Goal: Information Seeking & Learning: Find specific page/section

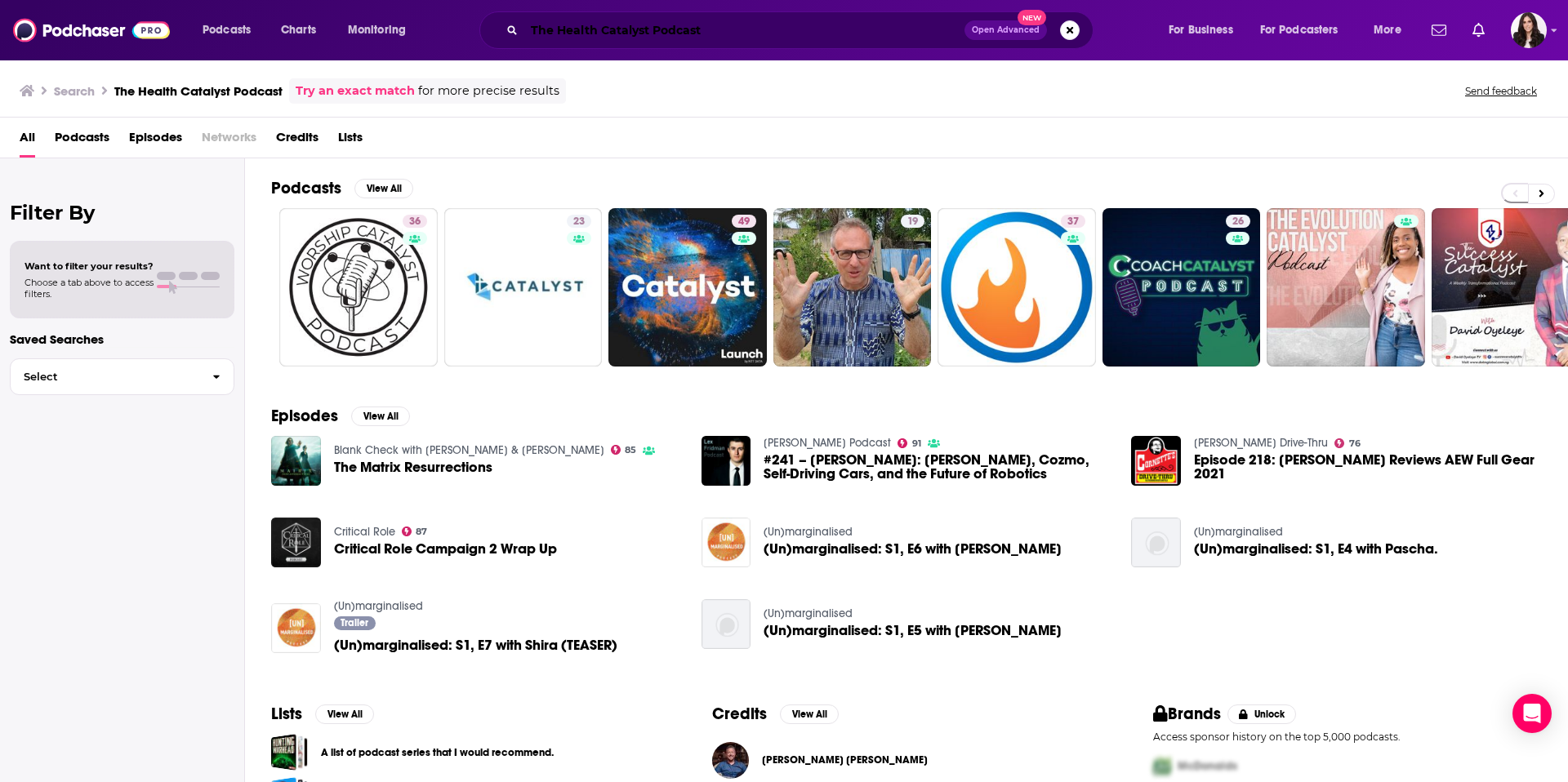
click at [654, 26] on input "The Health Catalyst Podcast" at bounding box center [744, 30] width 440 height 27
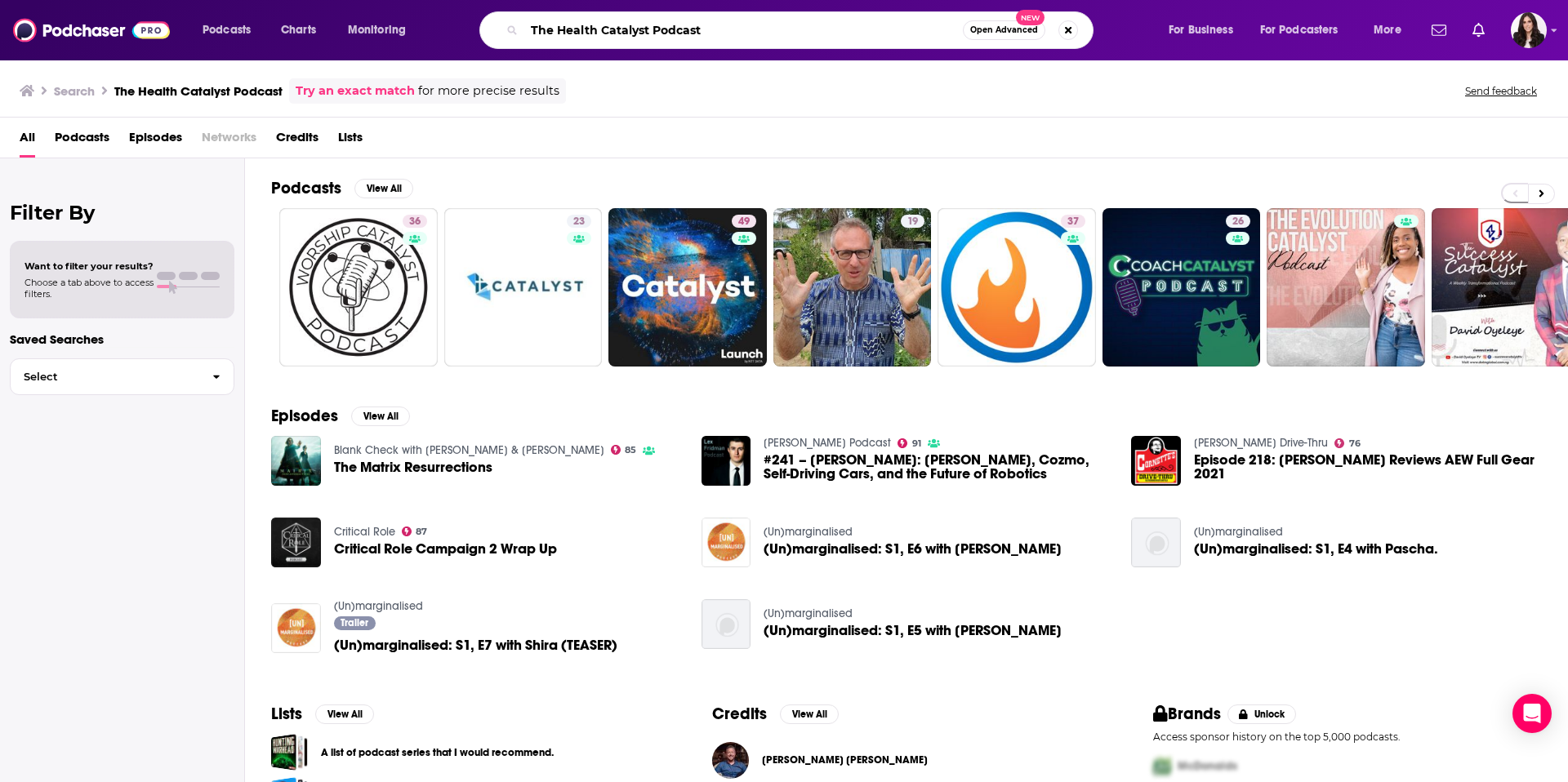
click at [654, 26] on input "The Health Catalyst Podcast" at bounding box center [743, 30] width 439 height 27
paste input "Gist Healthcare"
type input "The Gist Healthcare Podcast"
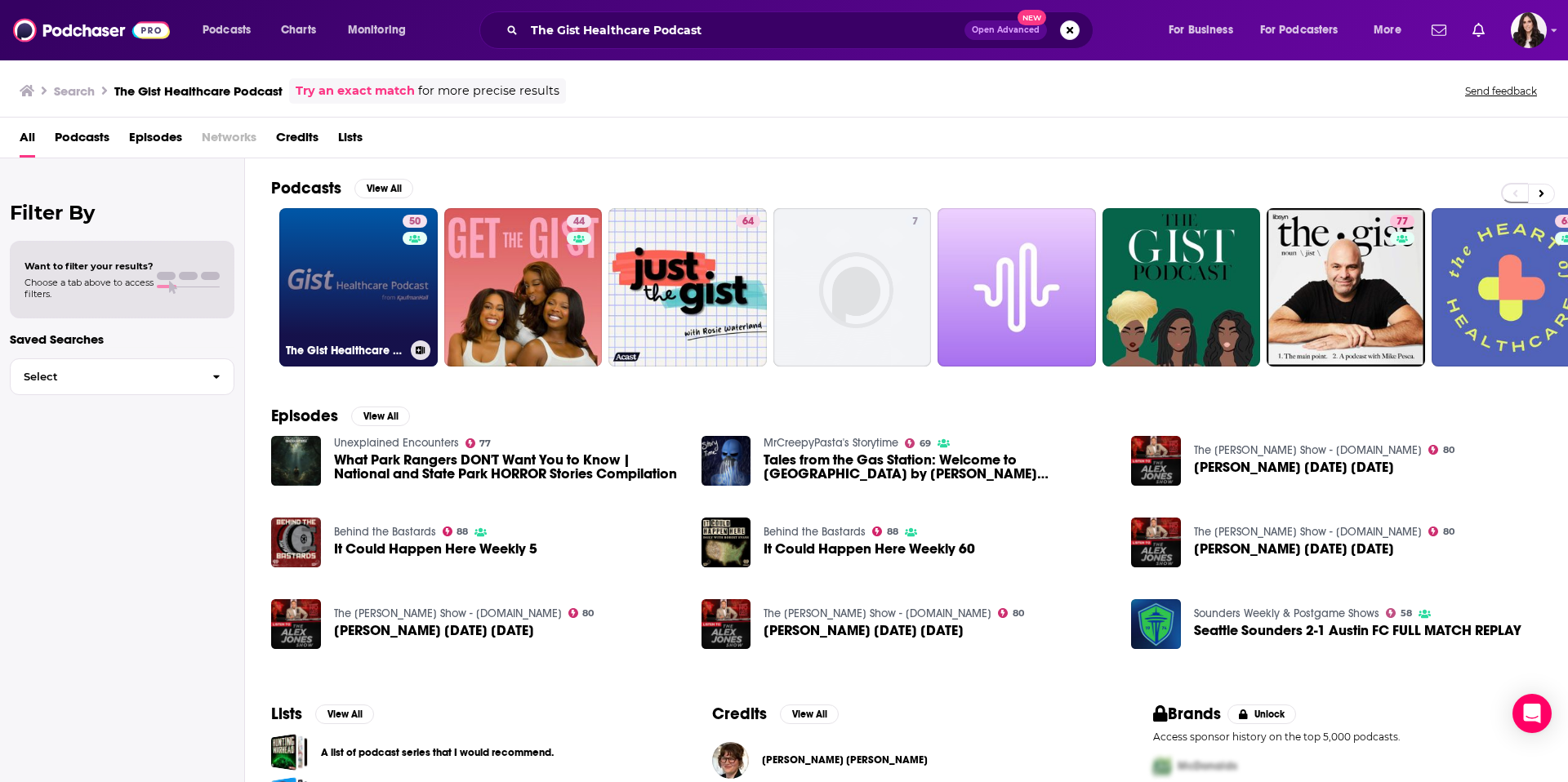
click at [380, 293] on link "50 The Gist Healthcare Podcast" at bounding box center [358, 287] width 159 height 158
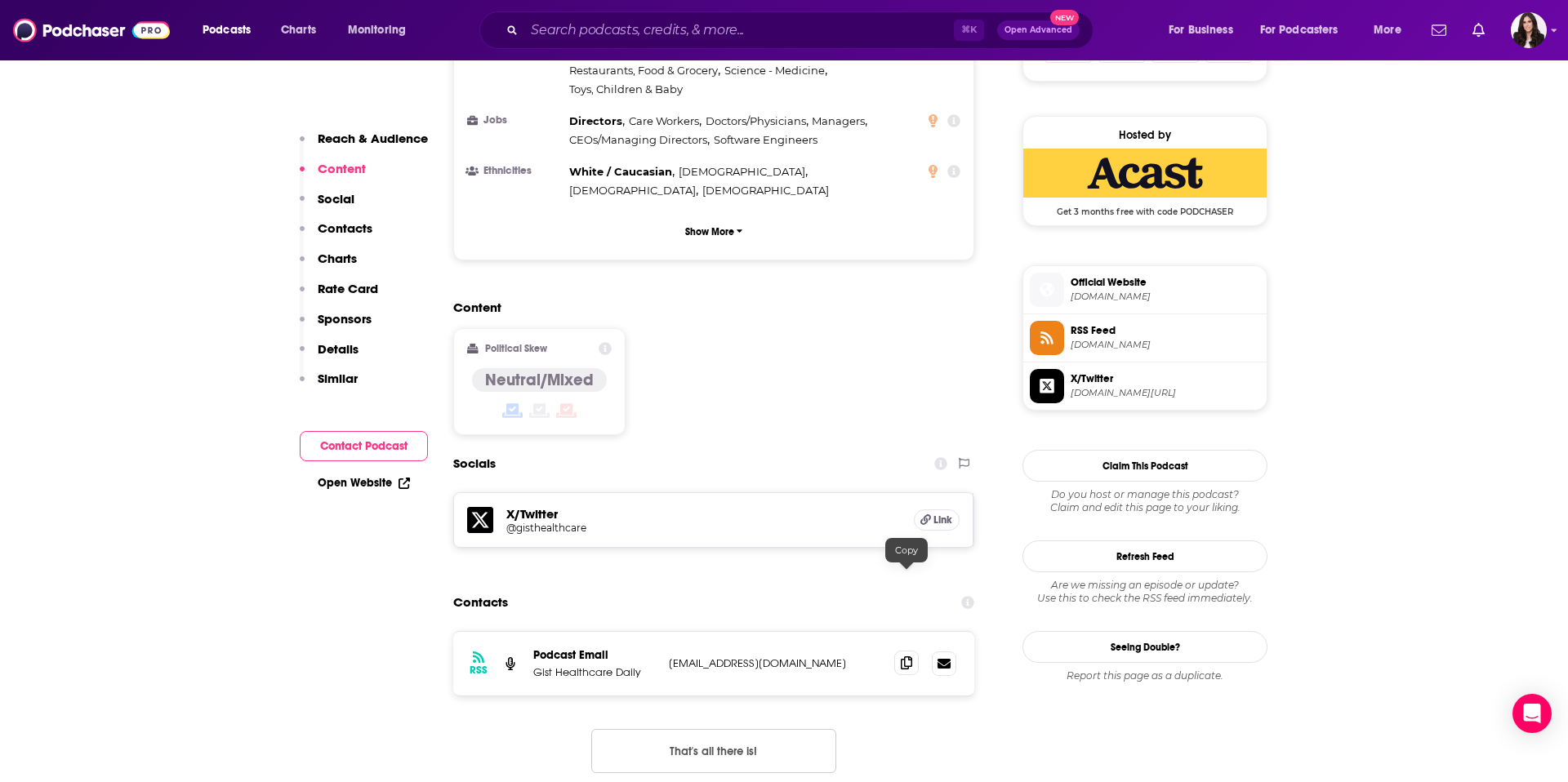
scroll to position [1140, 0]
click at [911, 650] on span at bounding box center [906, 662] width 25 height 25
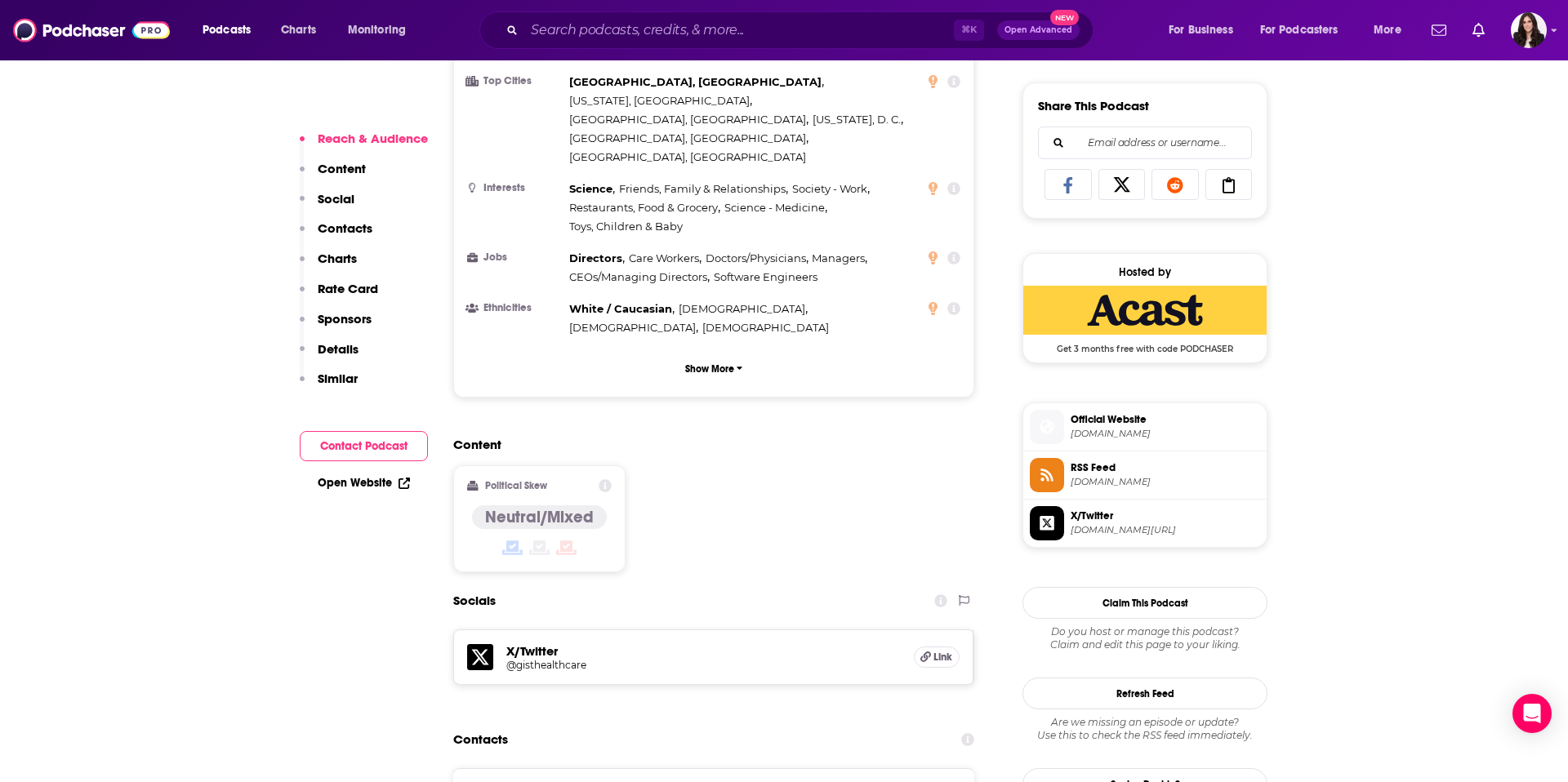
scroll to position [1005, 0]
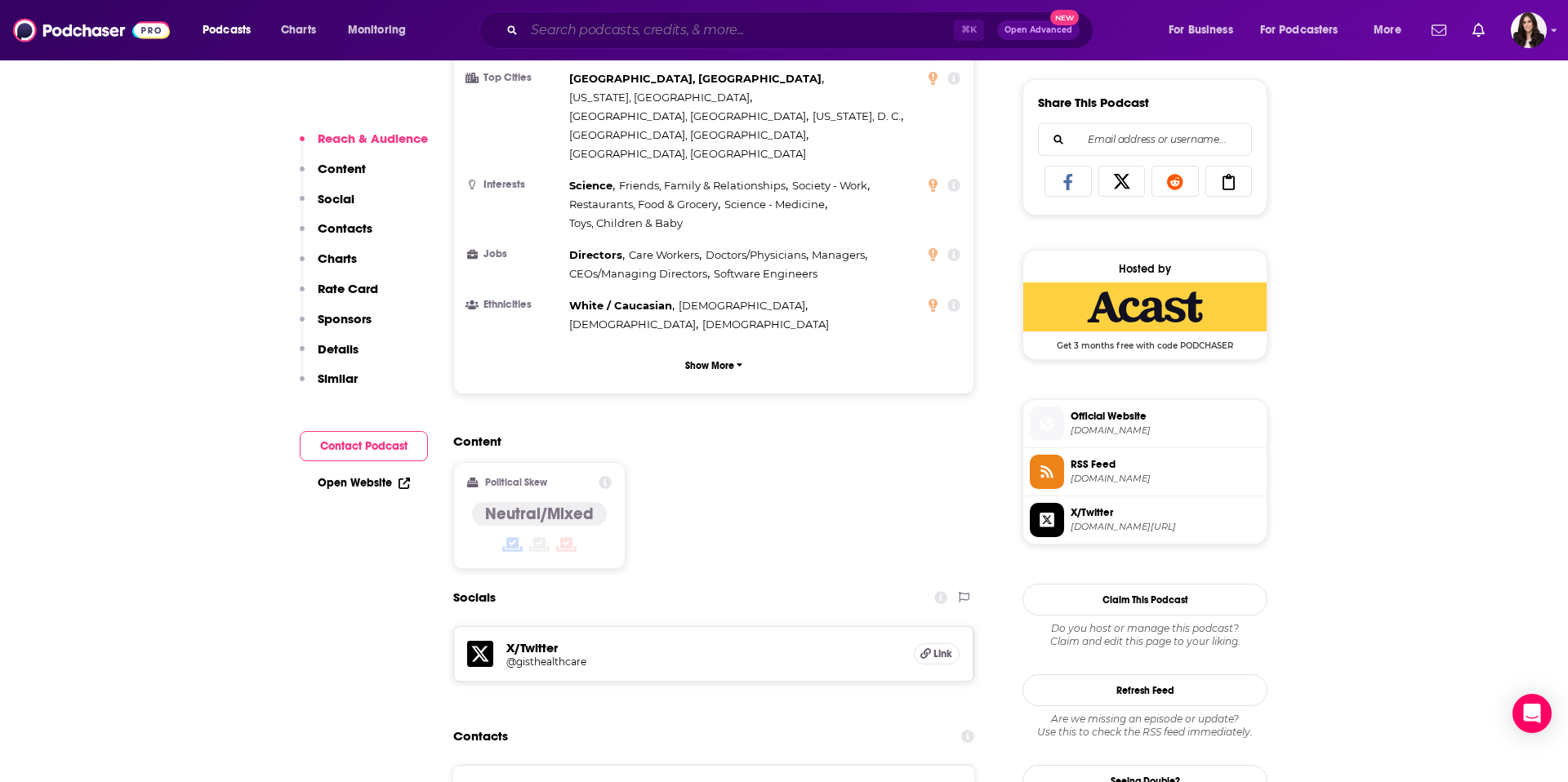
click at [822, 30] on input "Search podcasts, credits, & more..." at bounding box center [738, 30] width 430 height 27
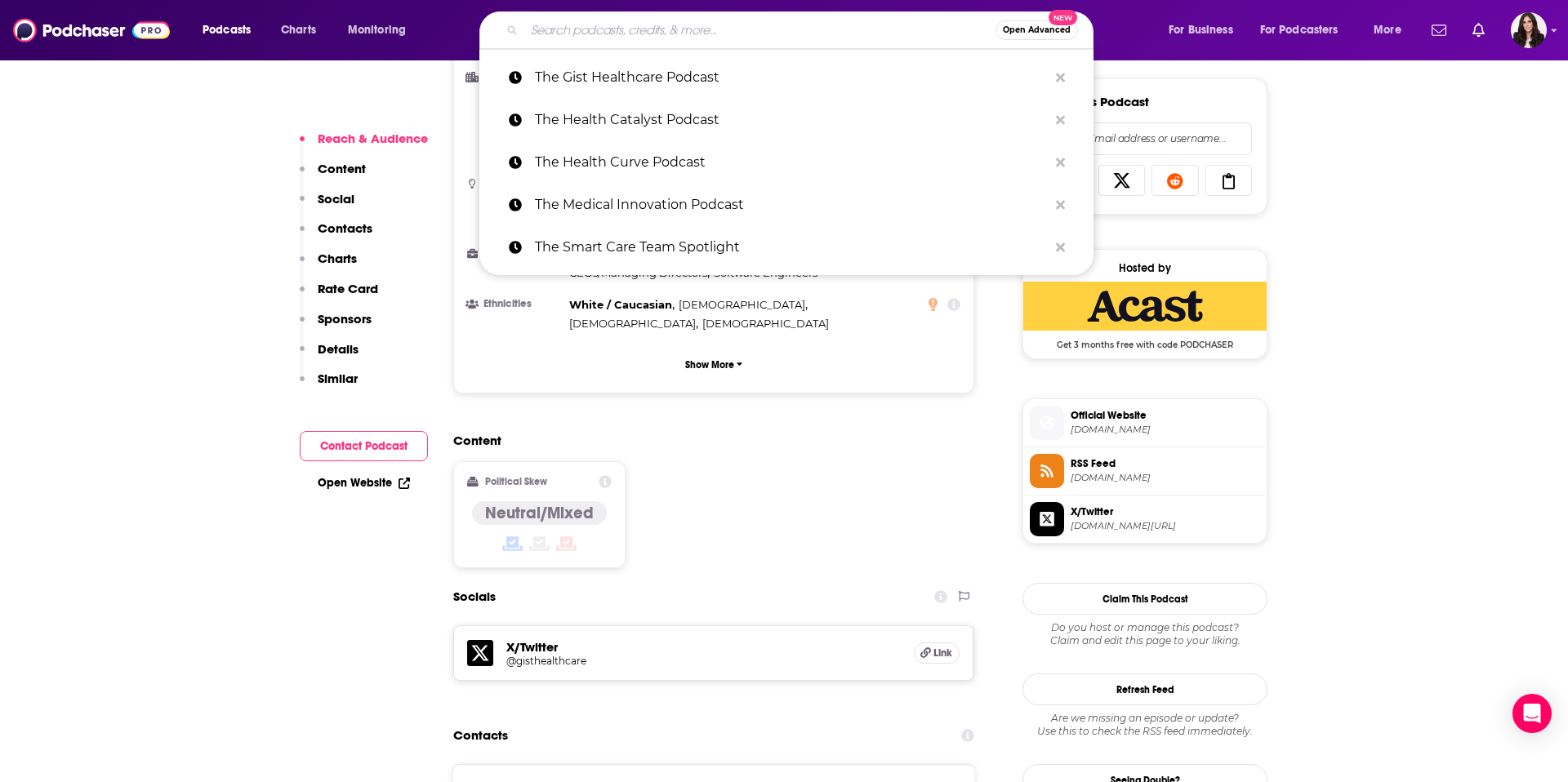
paste input "The Futurist"
type input "The Futurist"
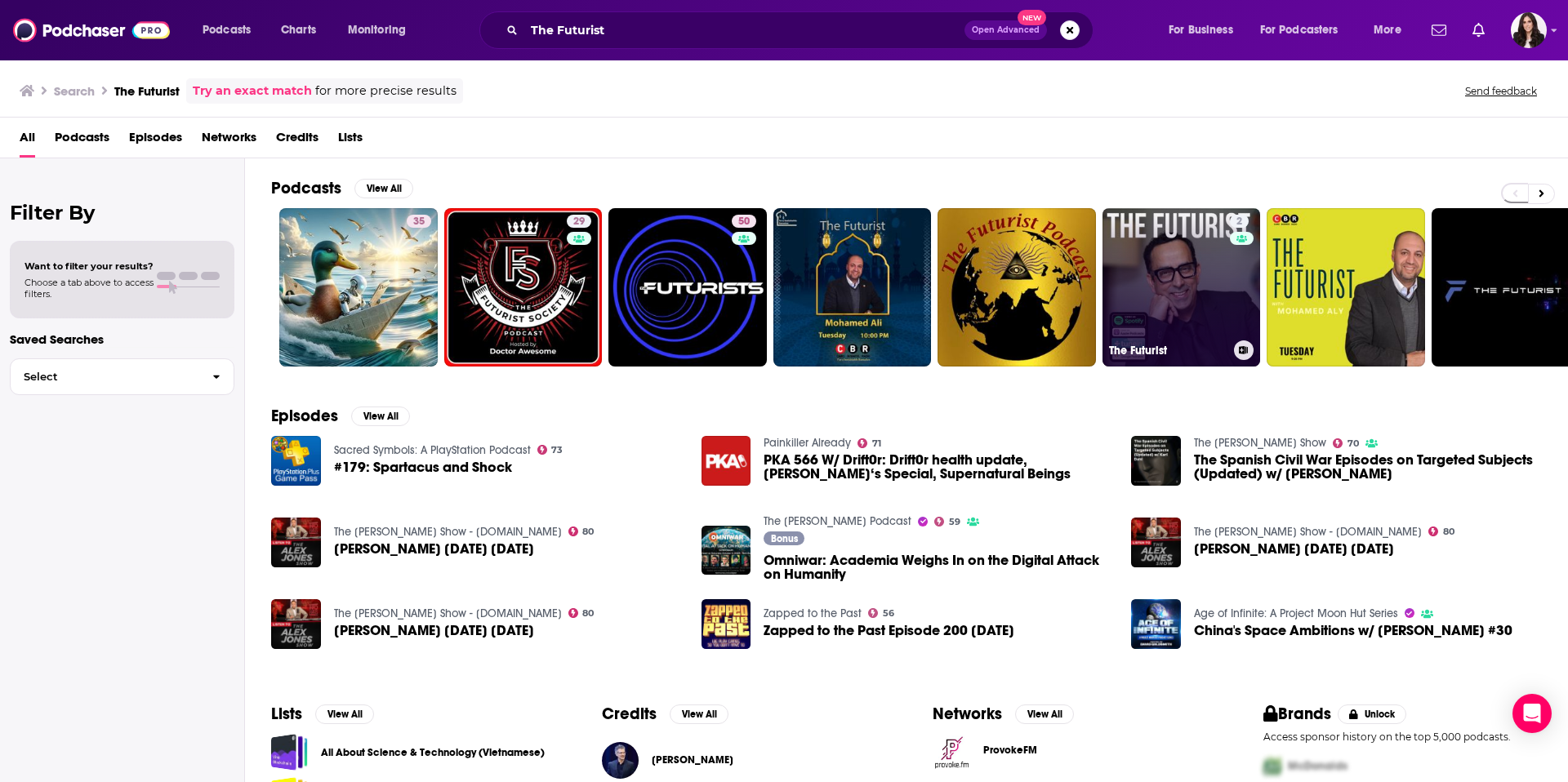
click at [1175, 304] on link "2 The Futurist" at bounding box center [1182, 287] width 159 height 158
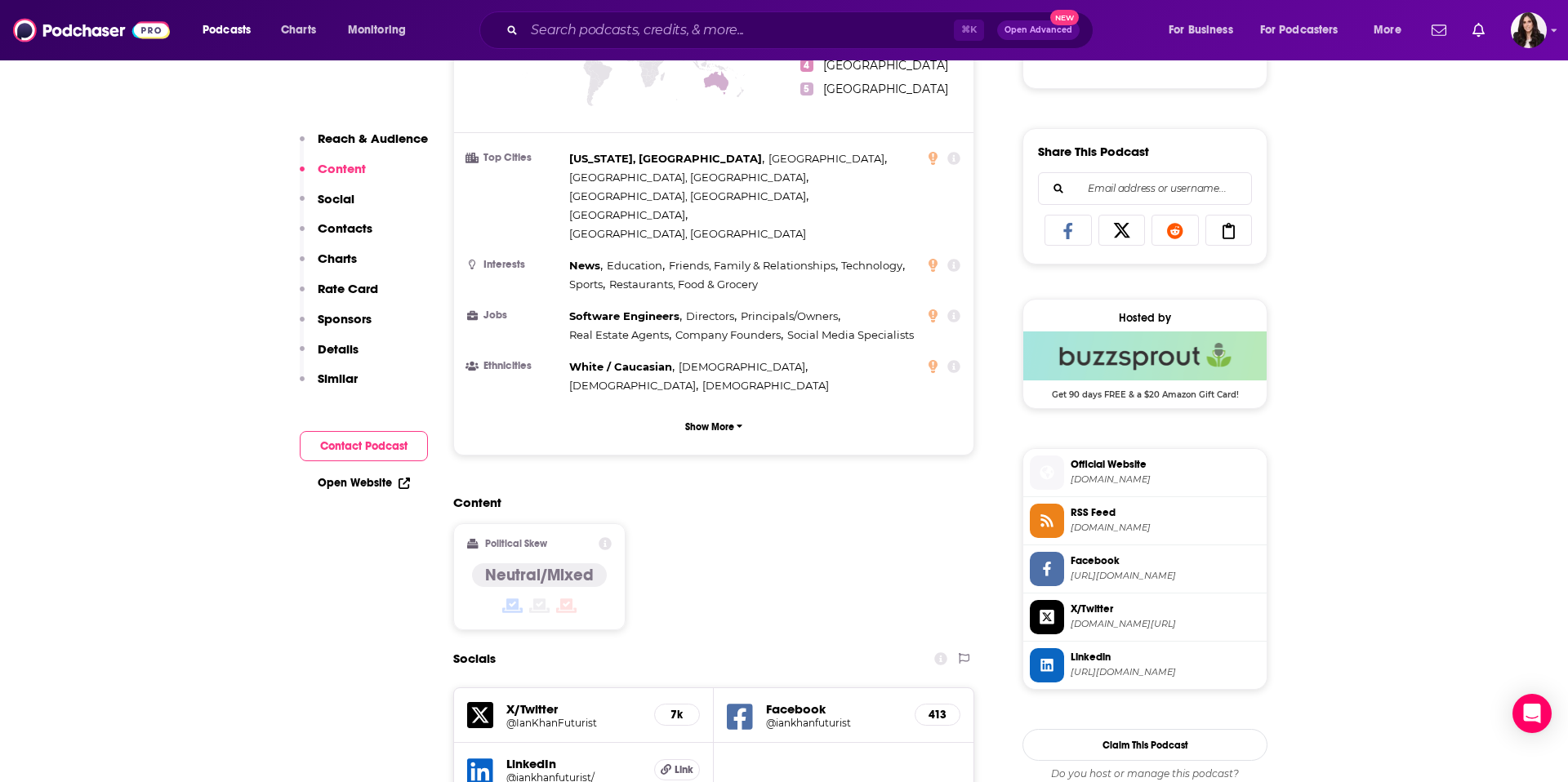
scroll to position [1186, 0]
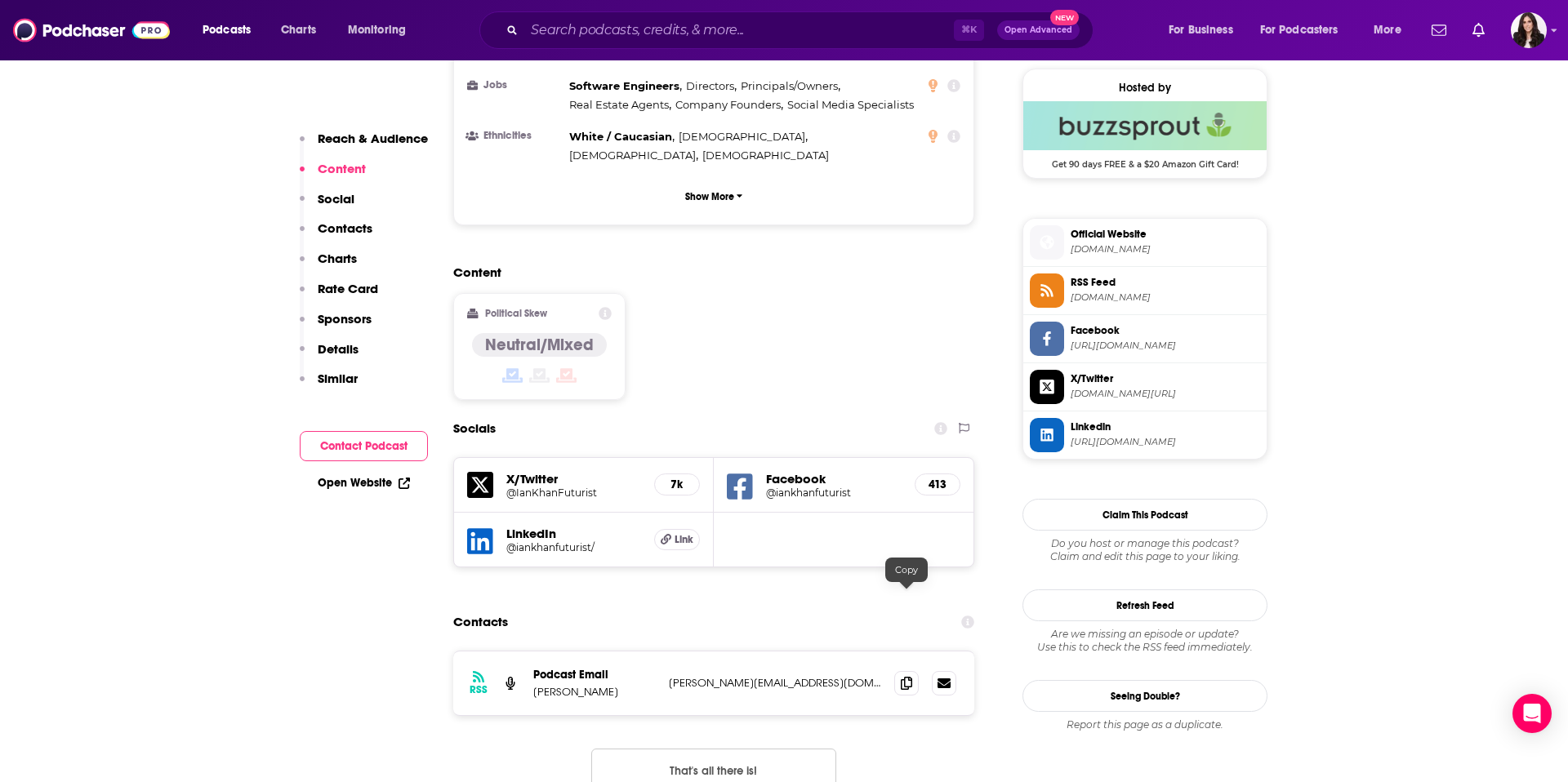
drag, startPoint x: 905, startPoint y: 597, endPoint x: 906, endPoint y: 578, distance: 19.0
click at [905, 677] on icon at bounding box center [906, 683] width 11 height 13
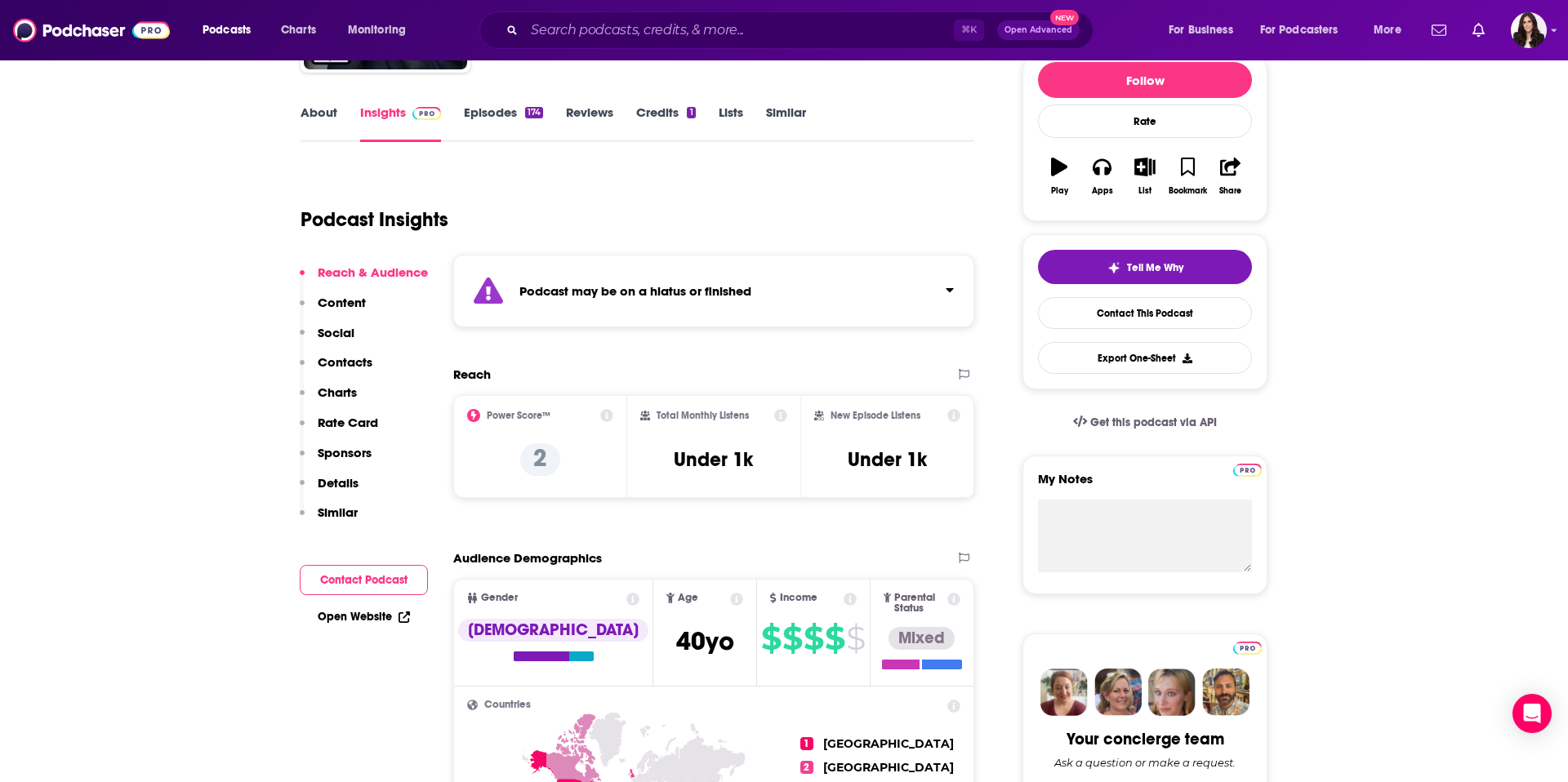
scroll to position [0, 0]
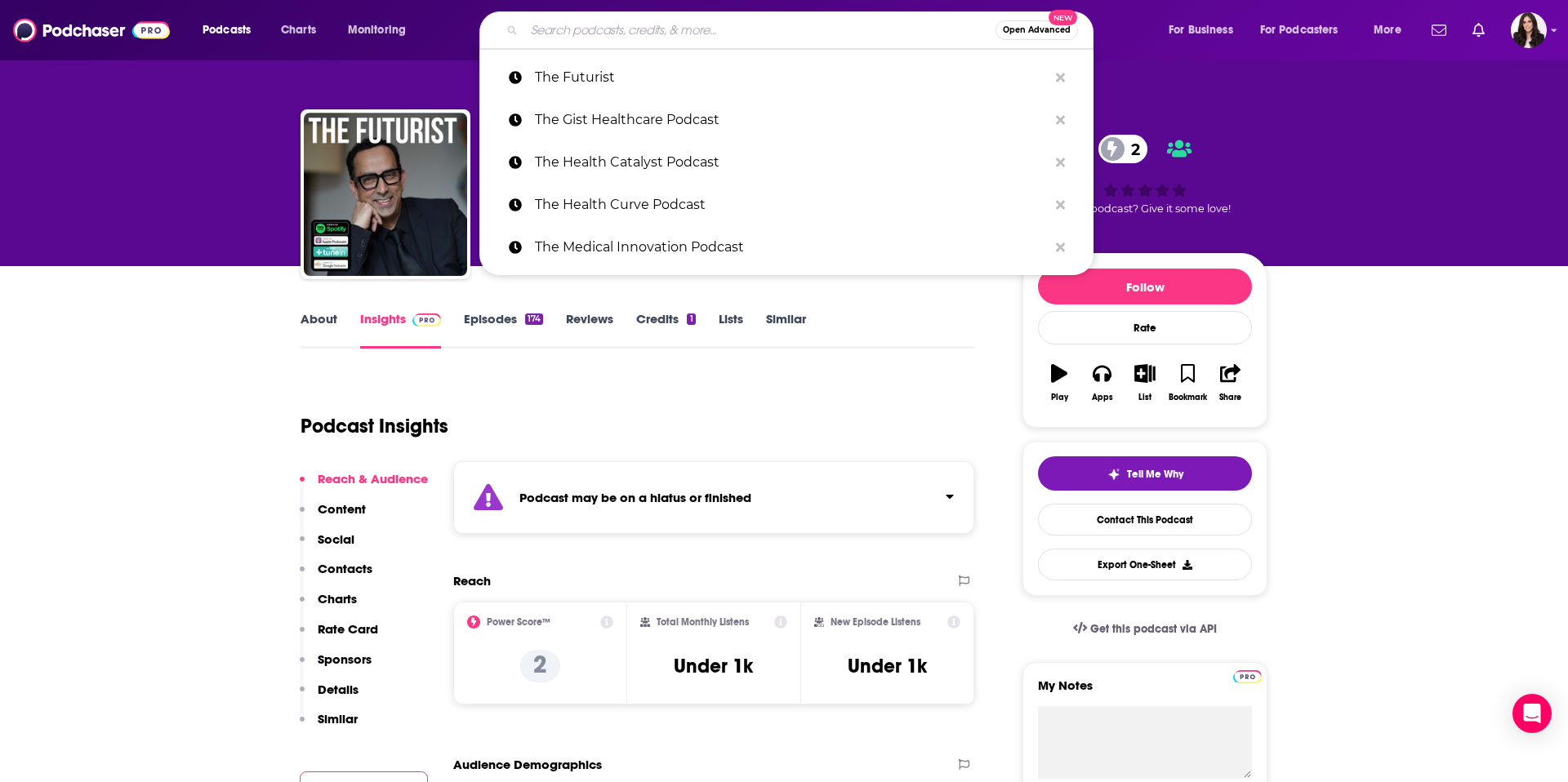
click at [618, 40] on input "Search podcasts, credits, & more..." at bounding box center [759, 30] width 472 height 27
paste input "The Food Is Health Revolution"
type input "The Food Is Health Revolution"
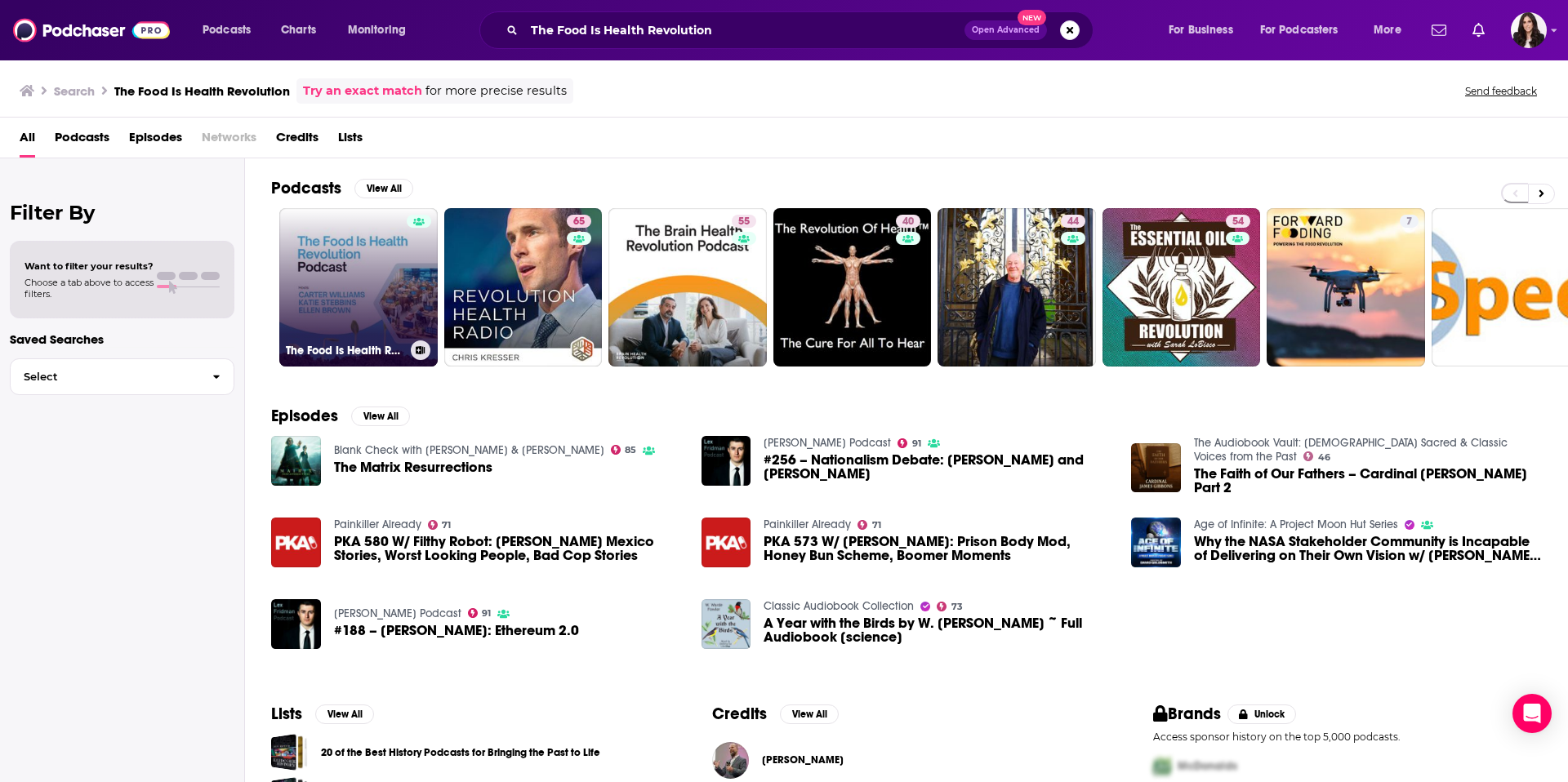
click at [383, 276] on link "The Food Is Health Revolution" at bounding box center [358, 287] width 159 height 158
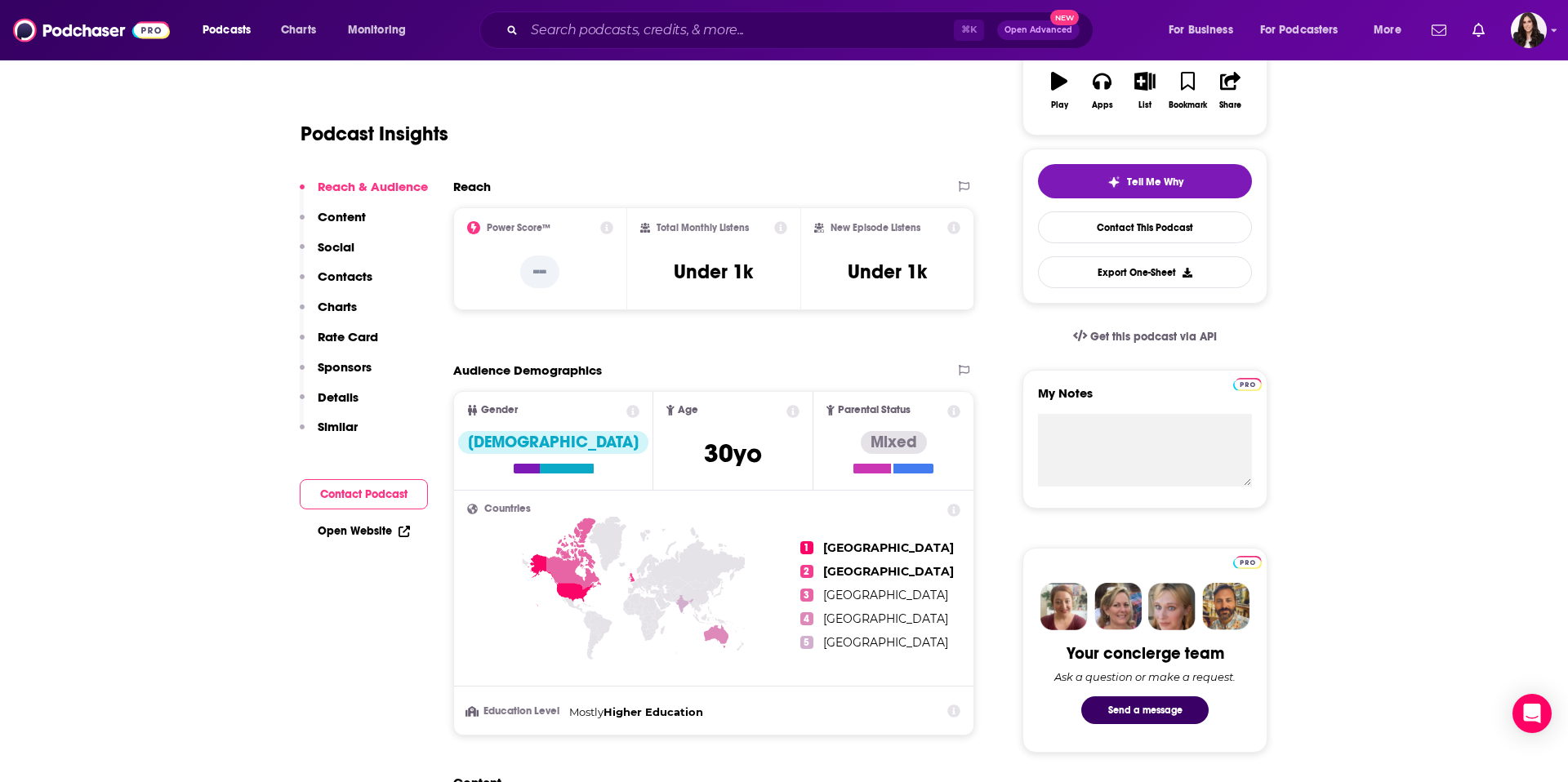
scroll to position [779, 0]
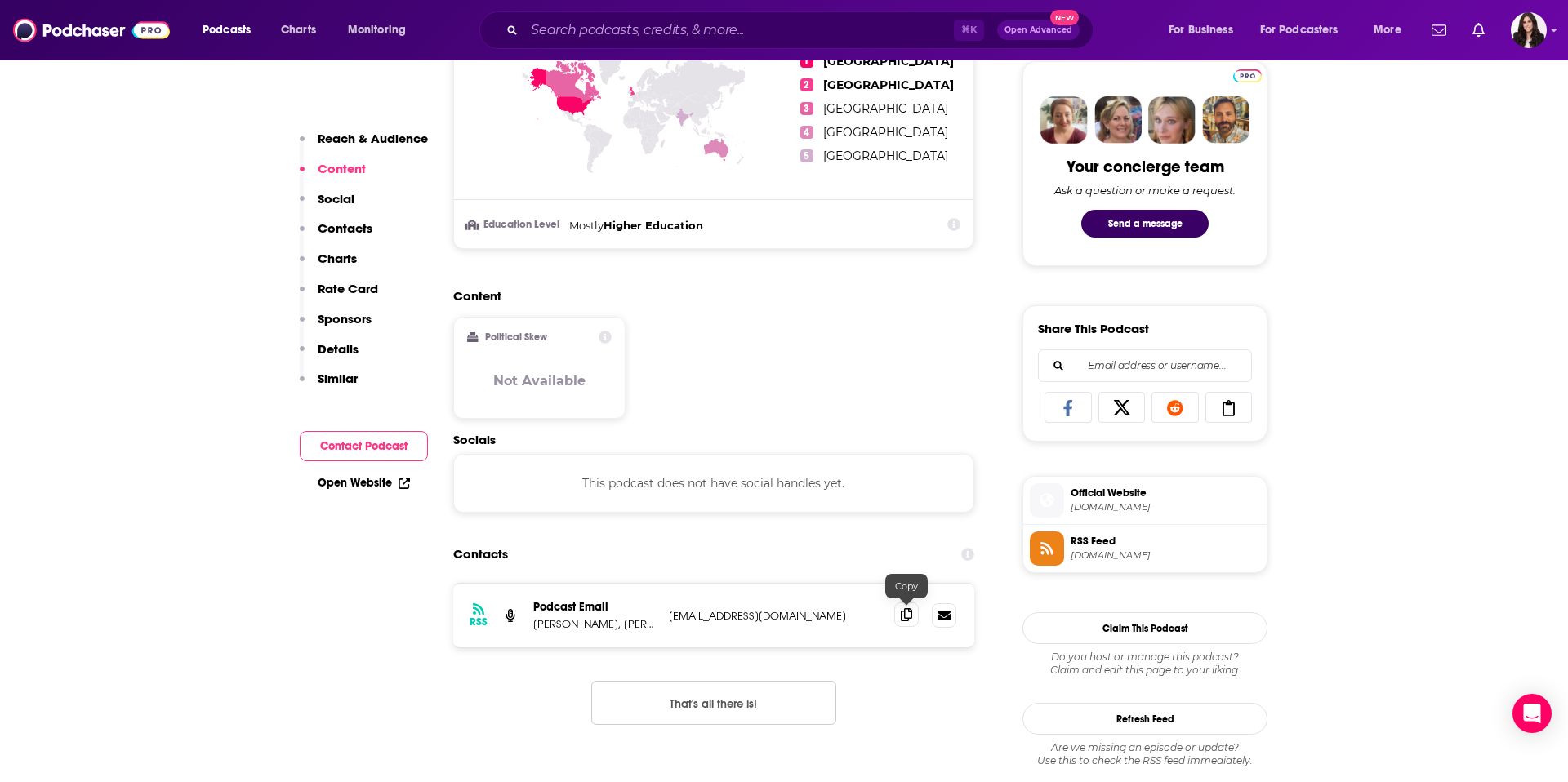
click at [909, 617] on icon at bounding box center [906, 615] width 11 height 13
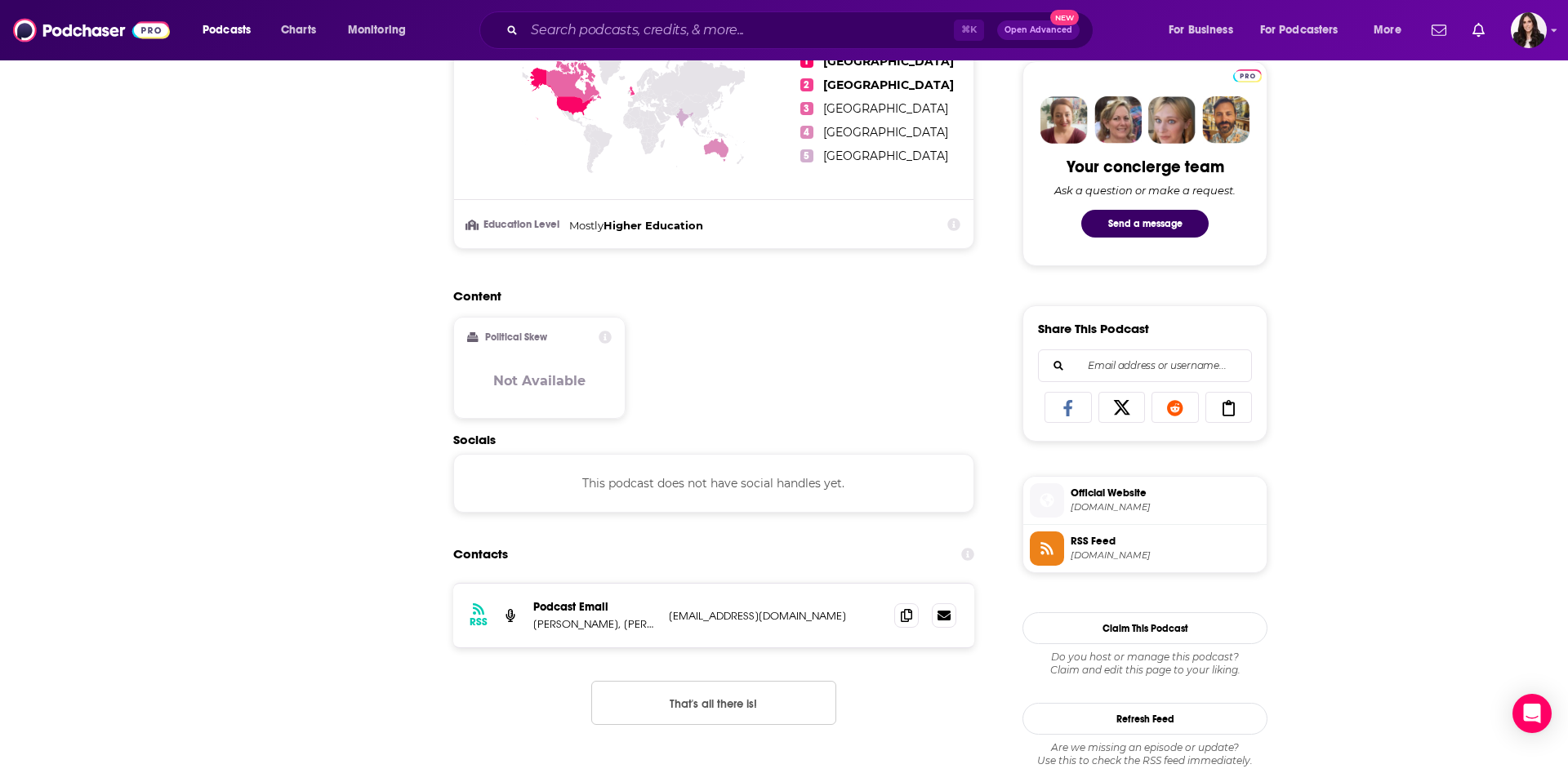
scroll to position [0, 0]
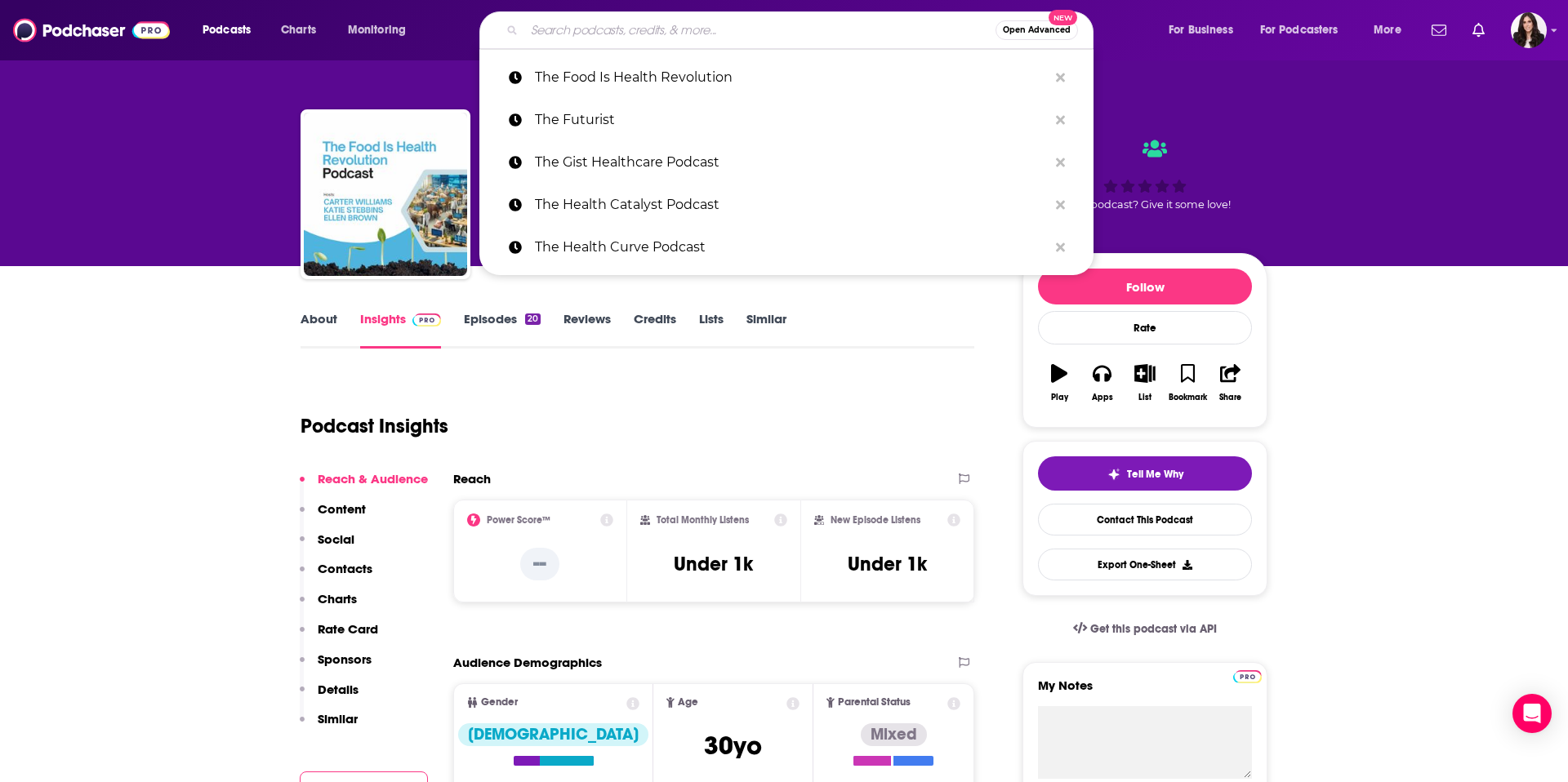
click at [699, 32] on input "Search podcasts, credits, & more..." at bounding box center [759, 30] width 472 height 27
paste input "The Digital Health Heavyweights Podcast"
type input "The Digital Health Heavyweights Podcast"
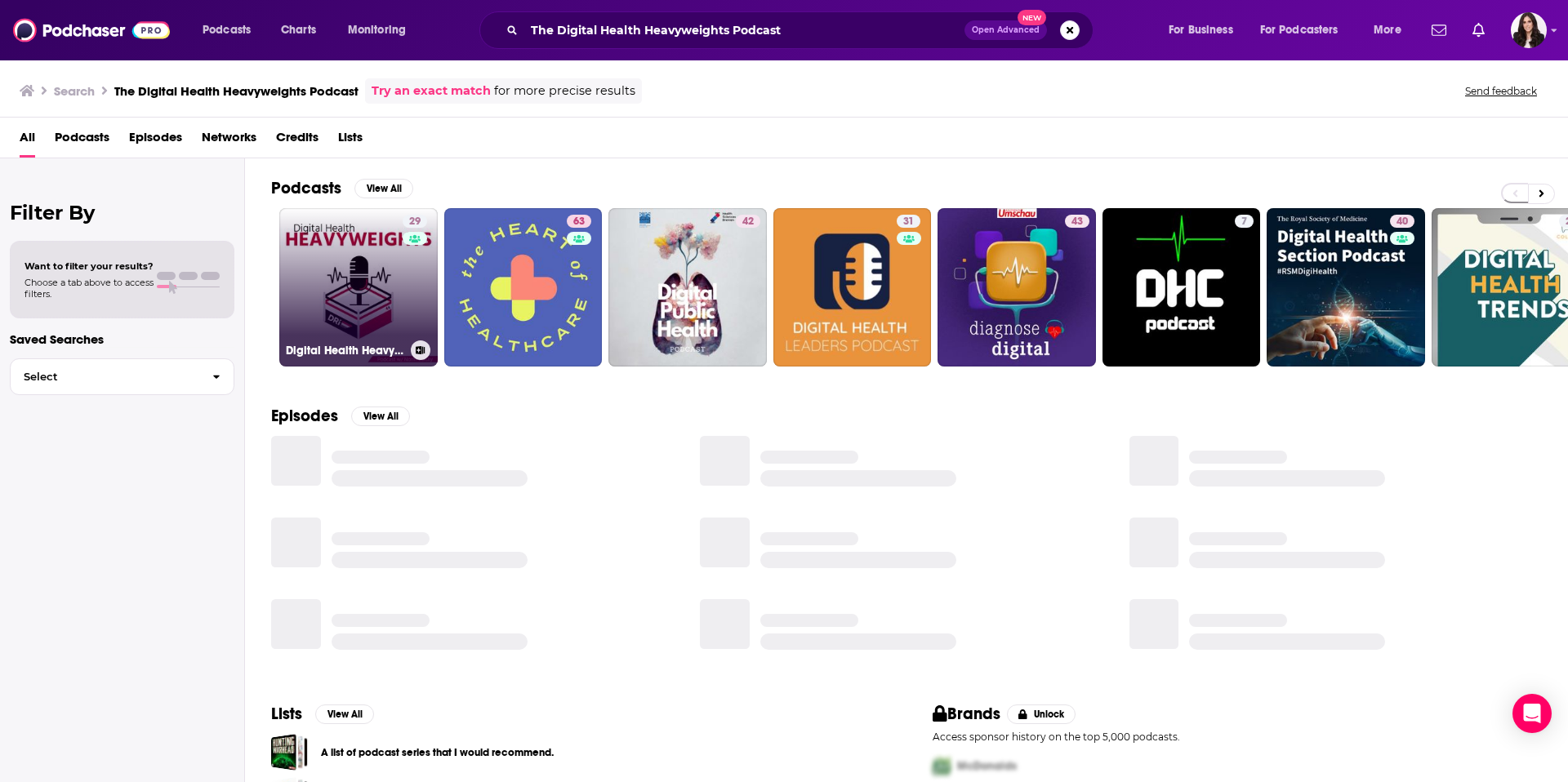
click at [378, 294] on link "29 Digital Health Heavyweights" at bounding box center [358, 287] width 159 height 158
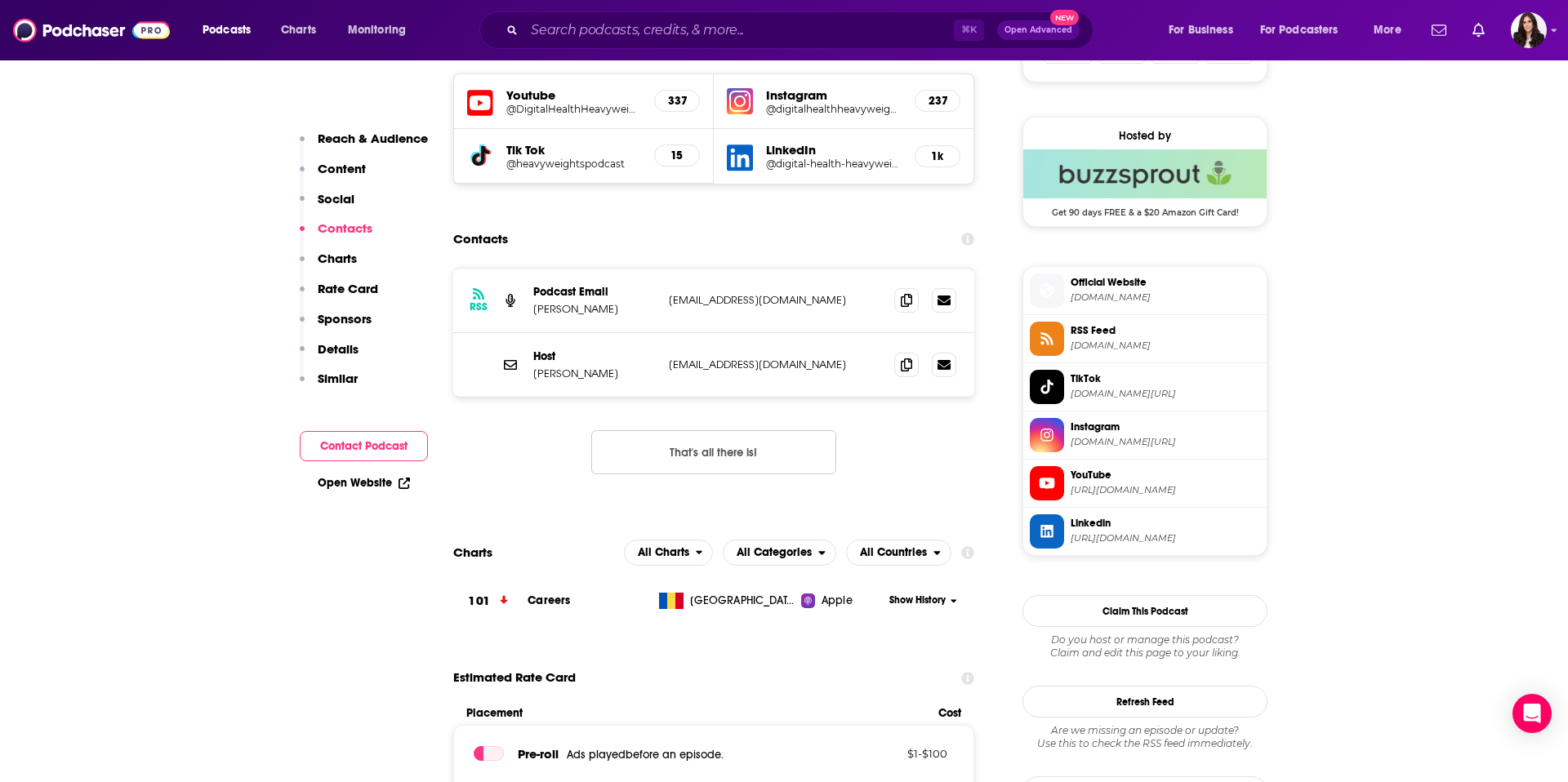
scroll to position [1138, 0]
click at [911, 304] on span at bounding box center [906, 301] width 25 height 25
click at [906, 371] on icon at bounding box center [906, 365] width 11 height 13
click at [756, 30] on input "Search podcasts, credits, & more..." at bounding box center [738, 30] width 430 height 27
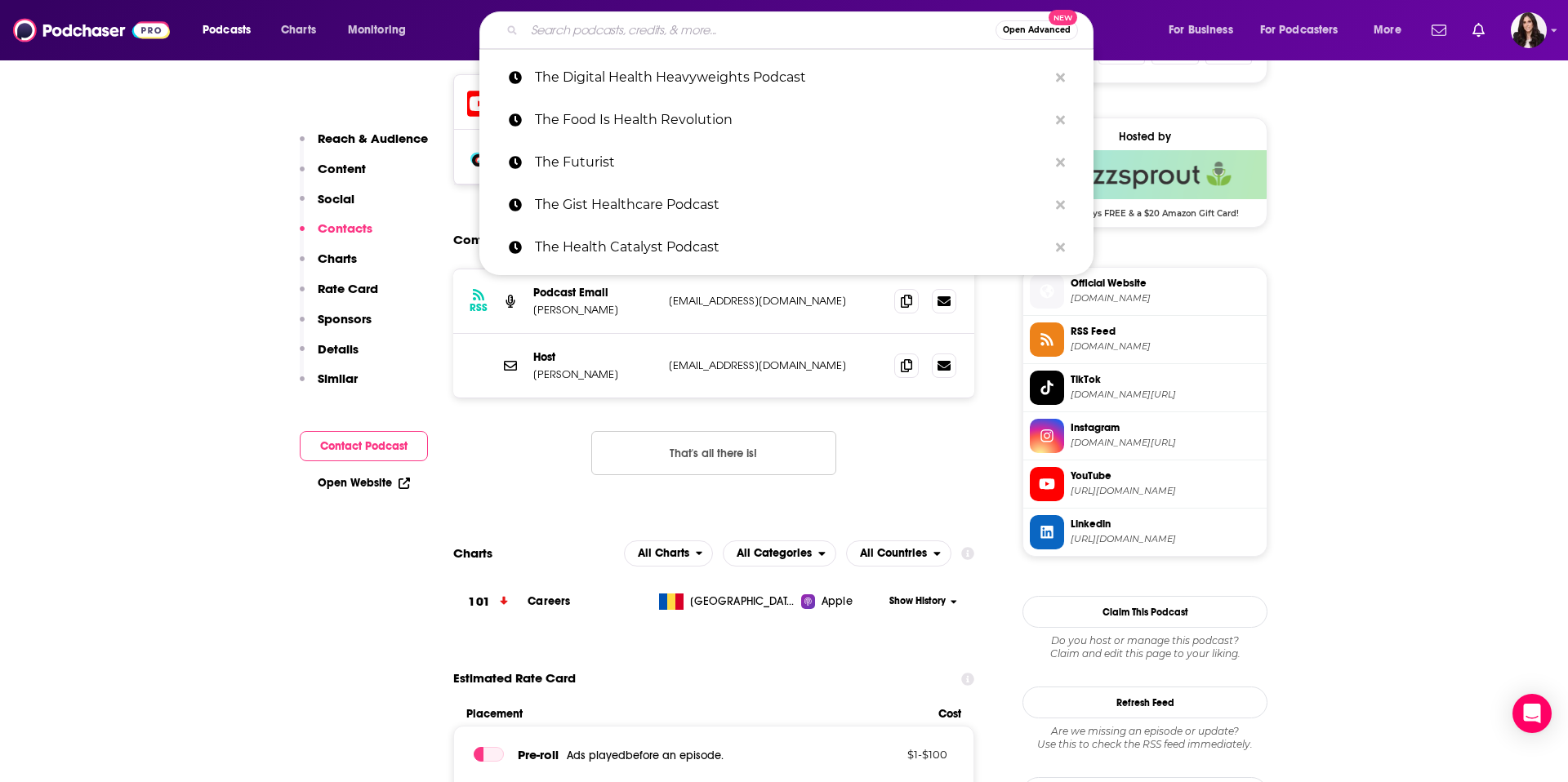
click at [756, 30] on input "Search podcasts, credits, & more..." at bounding box center [759, 30] width 472 height 27
paste input "THE BUZZ PODCAST"
type input "THE BUZZ PODCAST"
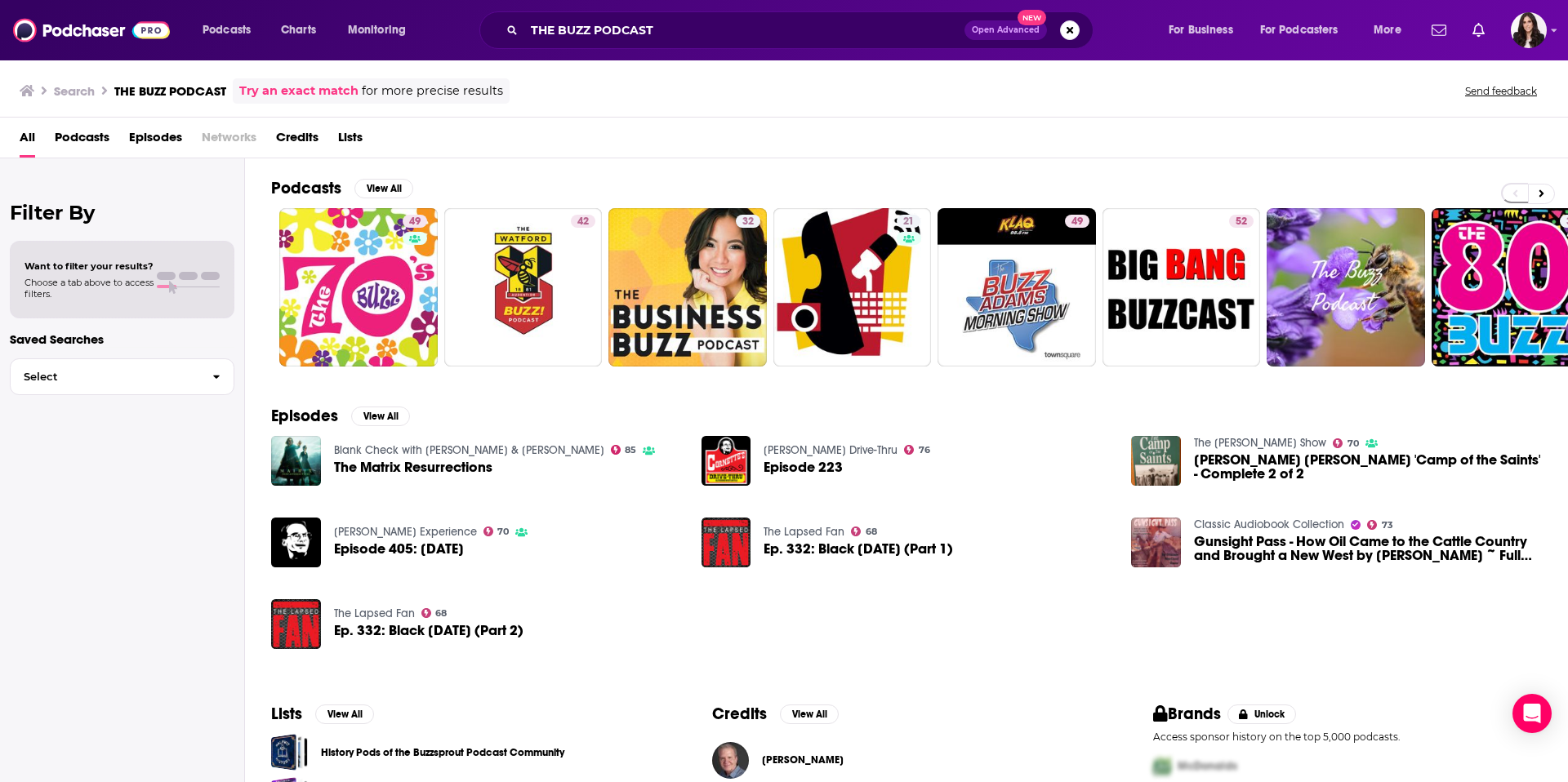
click at [1547, 31] on div "Podcasts Charts Monitoring THE BUZZ PODCAST Open Advanced New For Business For …" at bounding box center [784, 30] width 1568 height 61
click at [1533, 31] on img "Logged in as RebeccaShapiro" at bounding box center [1529, 30] width 36 height 36
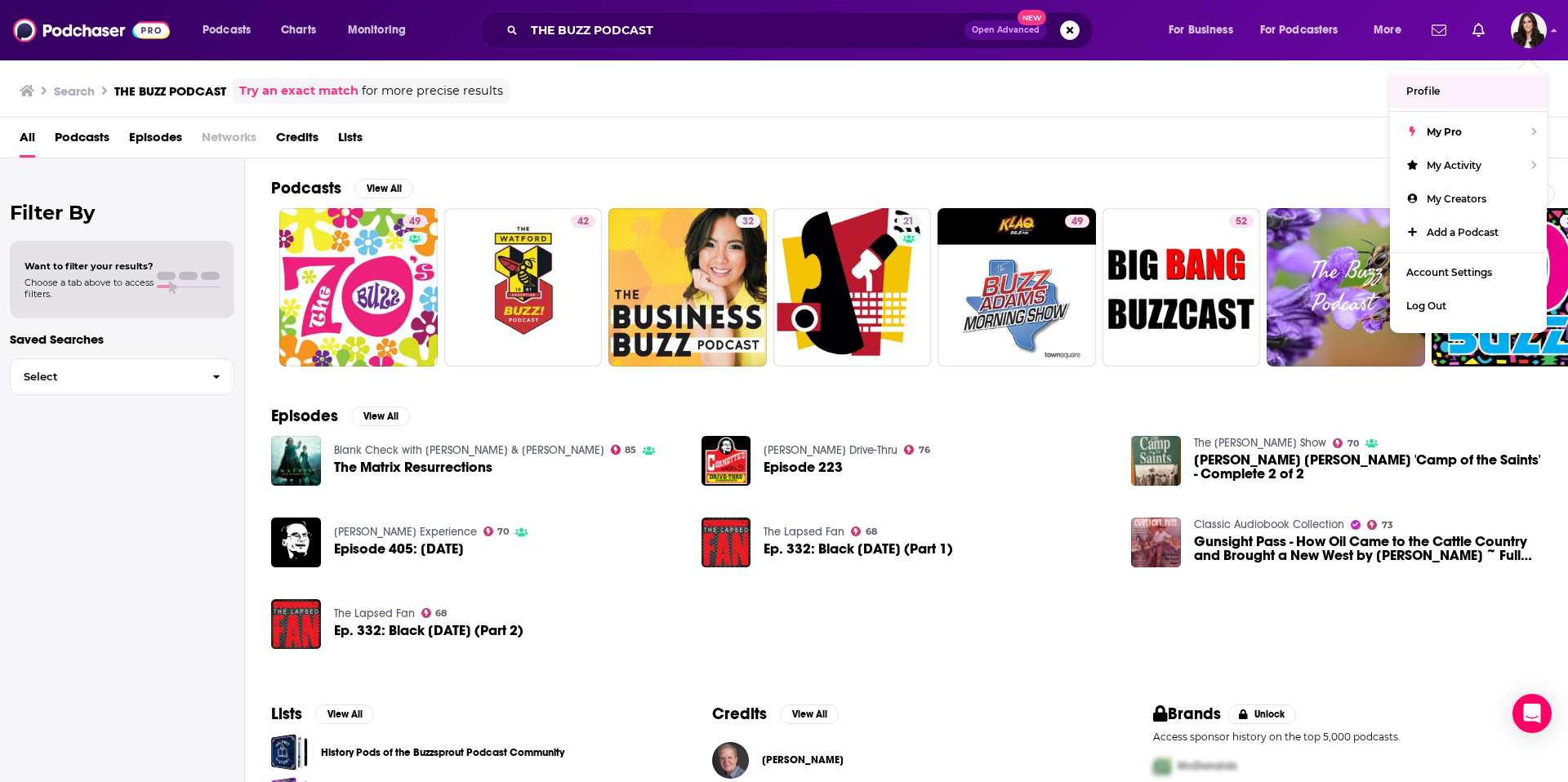
click at [1286, 97] on div "Search THE BUZZ PODCAST Try an exact match for more precise results Send feedba…" at bounding box center [781, 91] width 1522 height 26
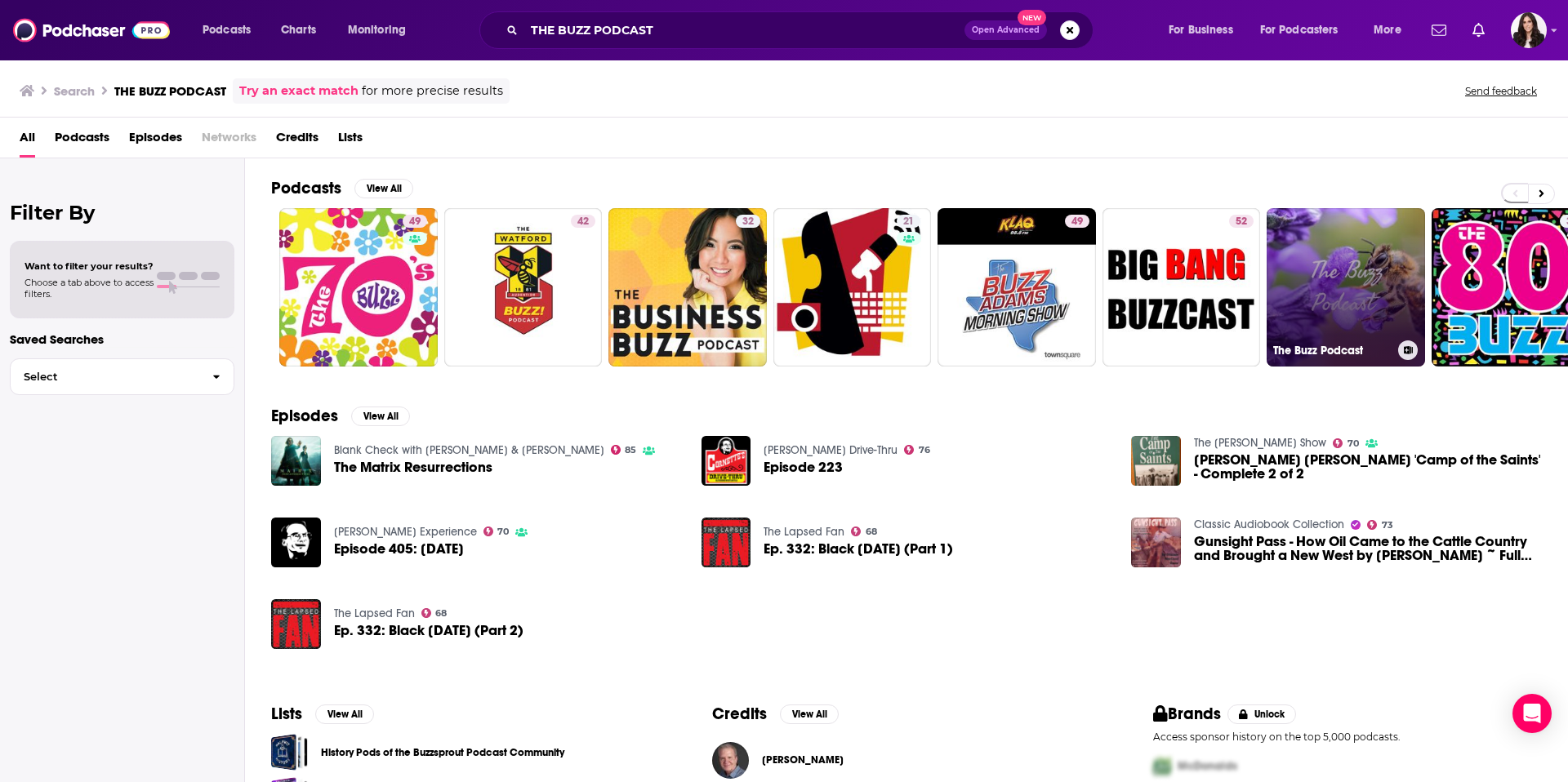
click at [1380, 297] on link "The Buzz Podcast" at bounding box center [1346, 287] width 159 height 158
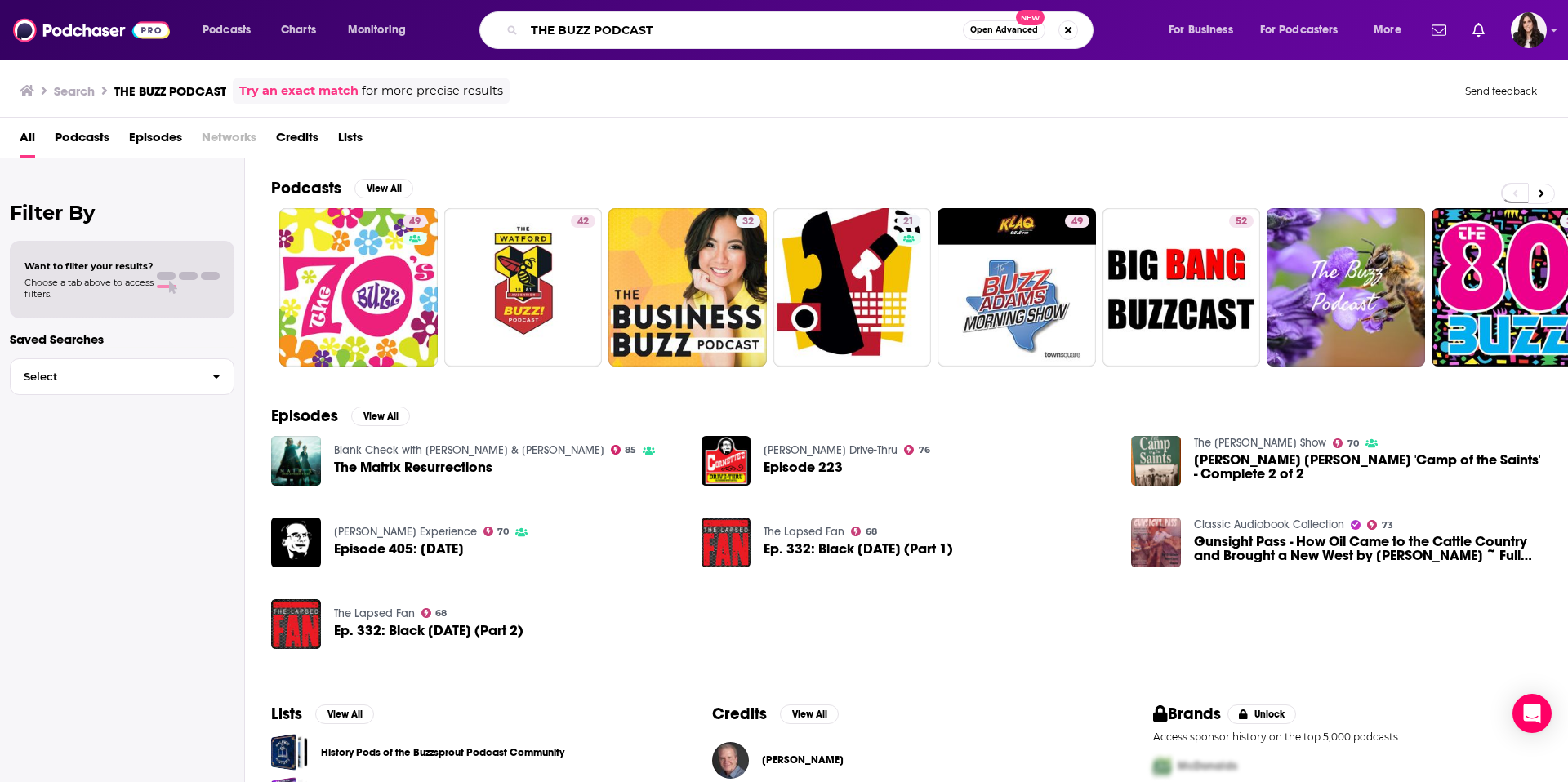
click at [636, 28] on input "THE BUZZ PODCAST" at bounding box center [743, 30] width 439 height 27
click at [636, 28] on input "THE BUZZ PODCAST" at bounding box center [743, 30] width 439 height 27
click at [635, 28] on input "THE BUZZ PODCAST" at bounding box center [743, 30] width 439 height 27
paste input "[PERSON_NAME]"
type input "THE BUZZ PODCAST [PERSON_NAME]"
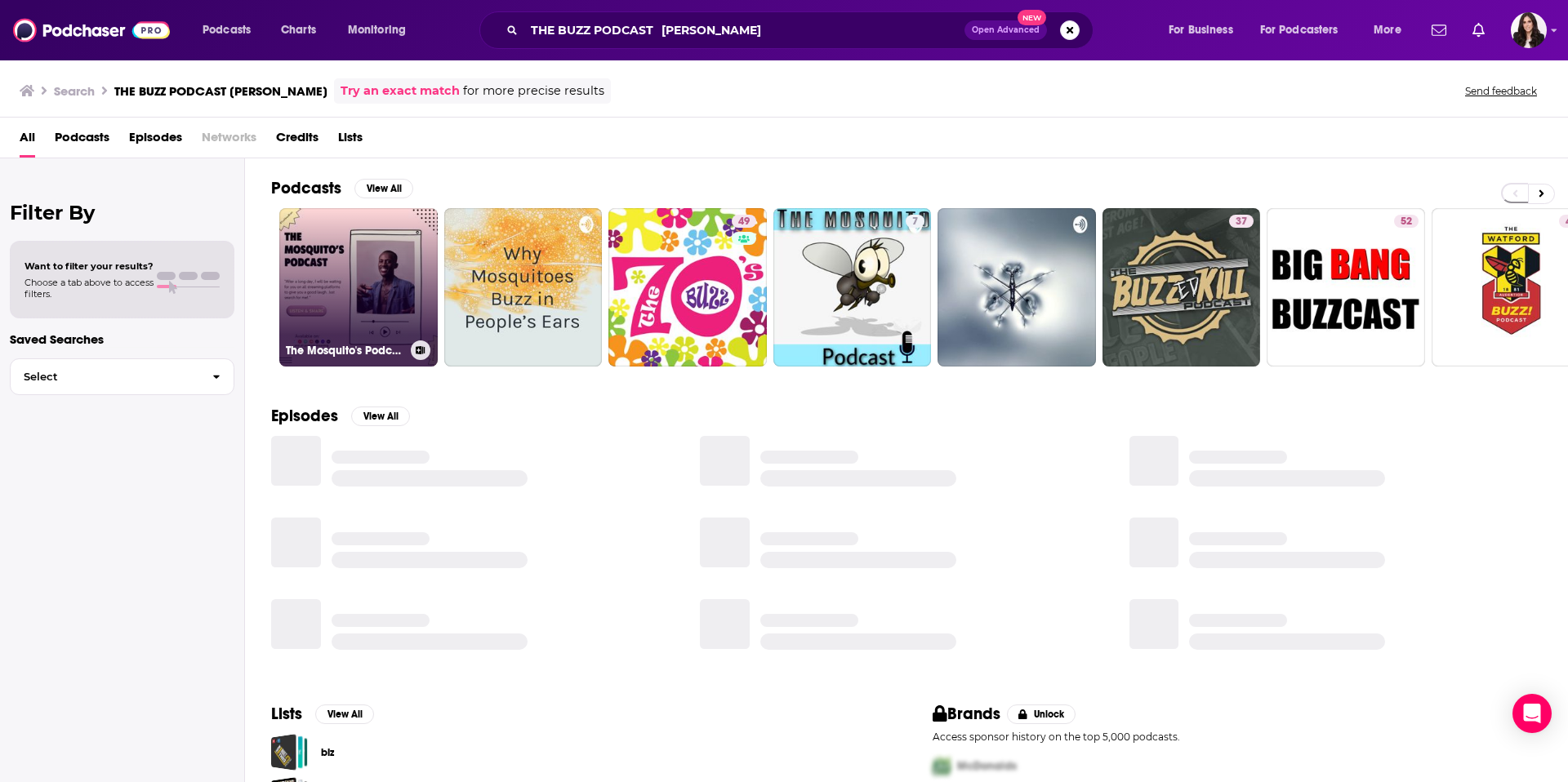
click at [383, 275] on link "The Mosquito's Podcast" at bounding box center [358, 287] width 159 height 158
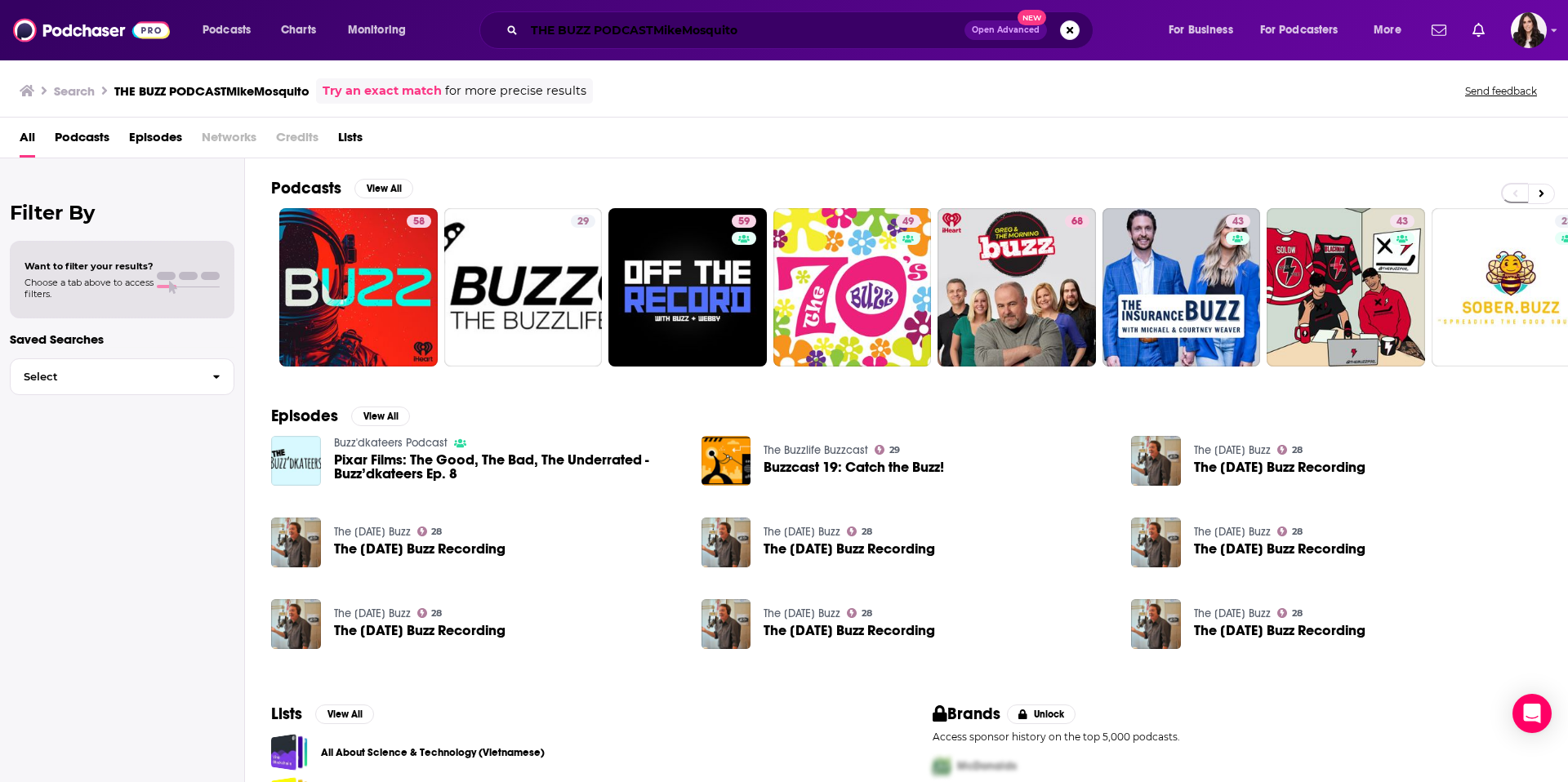
click at [775, 26] on input "THE BUZZ PODCASTMikeMosquito" at bounding box center [744, 30] width 440 height 27
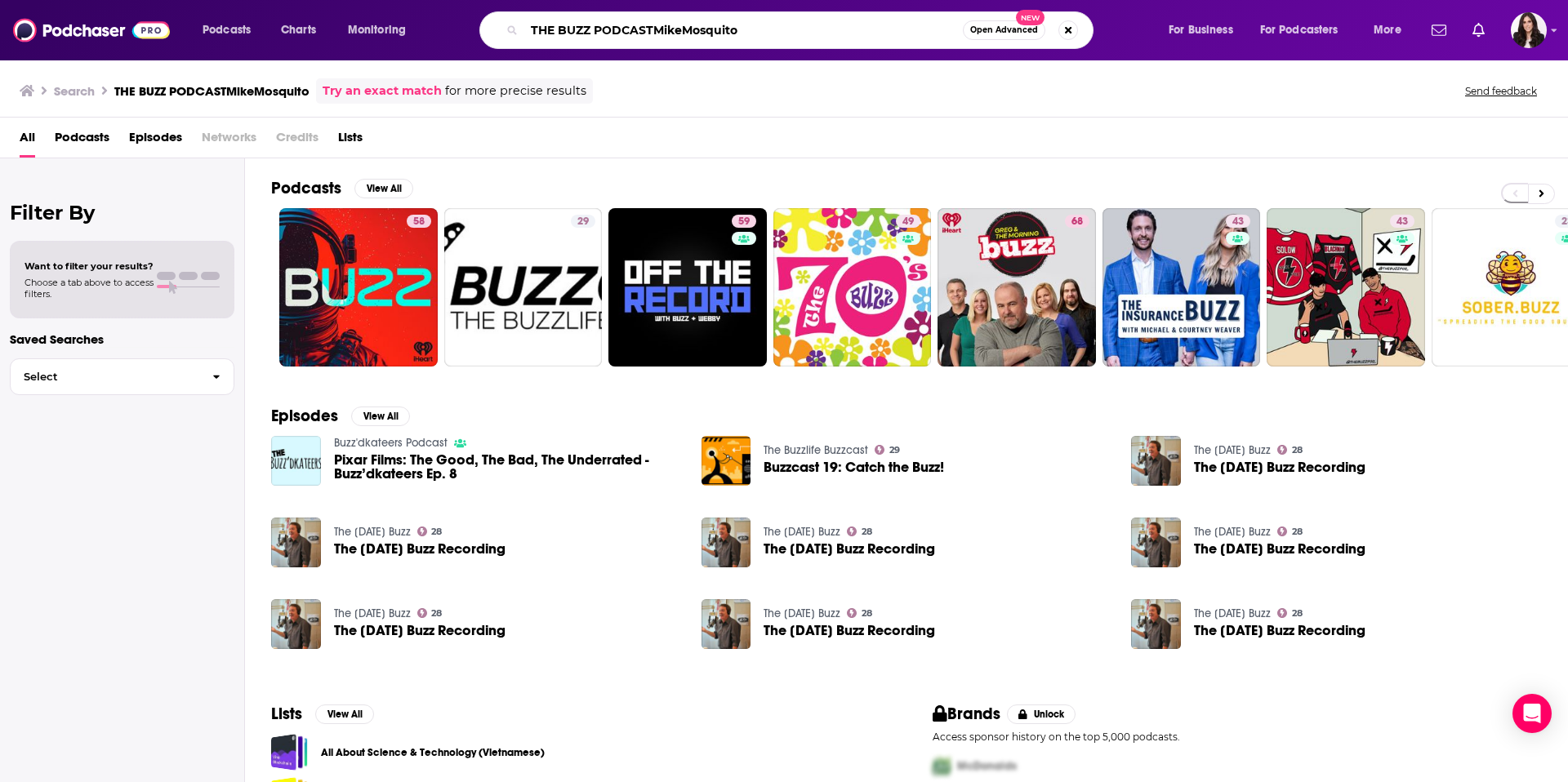
click at [775, 26] on input "THE BUZZ PODCASTMikeMosquito" at bounding box center [743, 30] width 439 height 27
paste input "he Bold Lounge Podcast"
type input "The Bold Lounge Podcast"
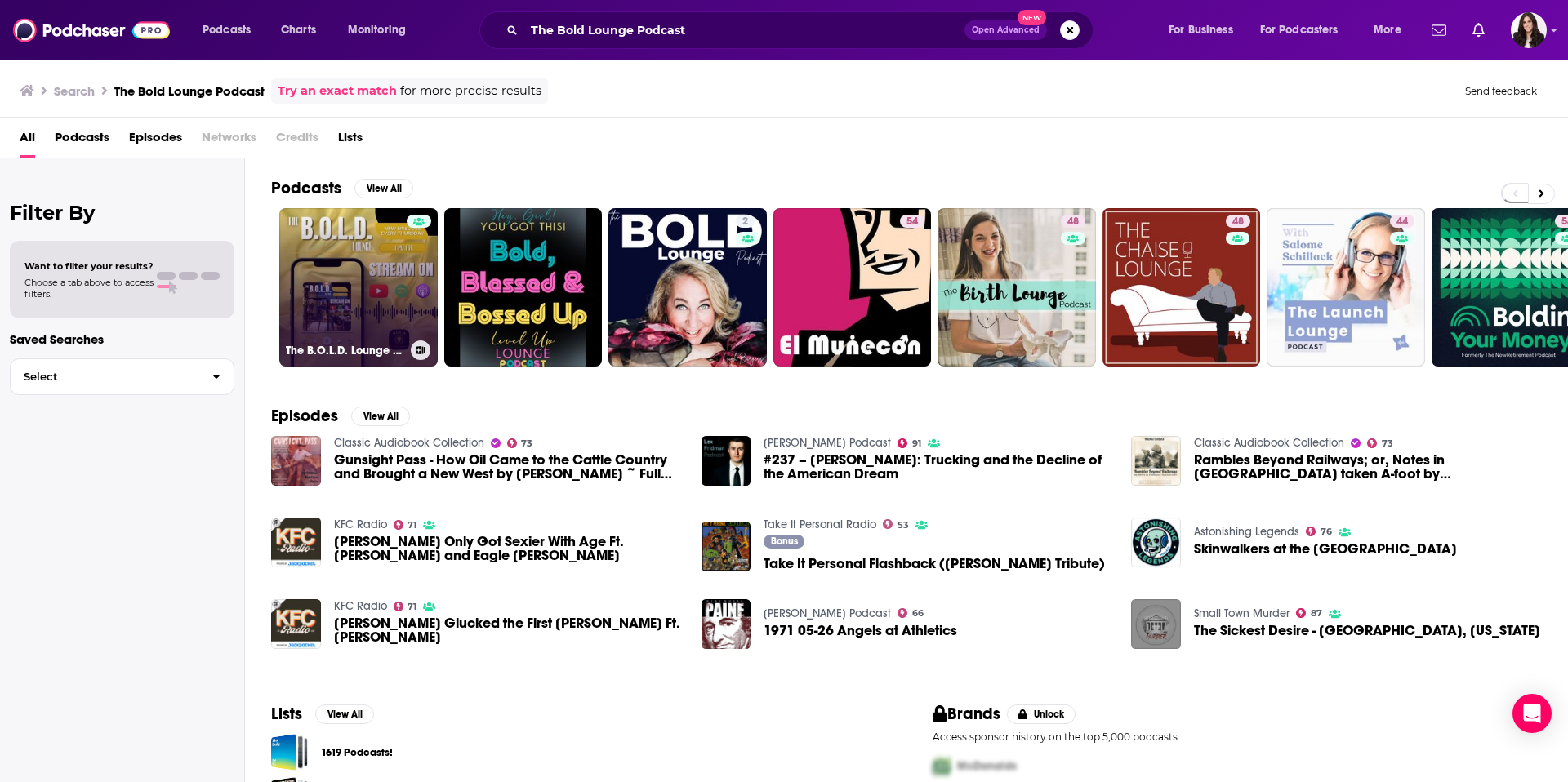
click at [388, 305] on link "The B.O.L.D. Lounge Podcast" at bounding box center [358, 287] width 159 height 158
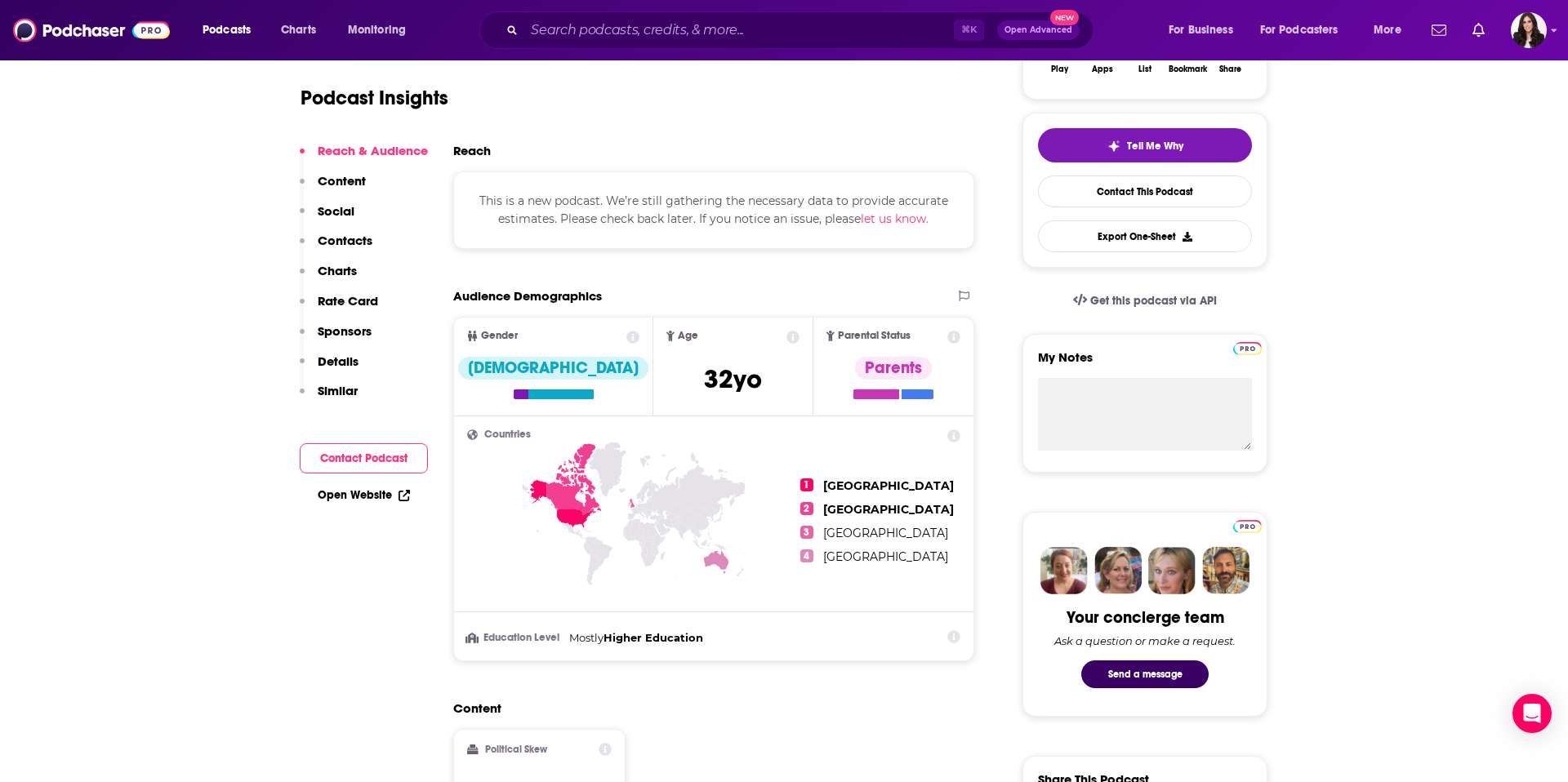
scroll to position [715, 0]
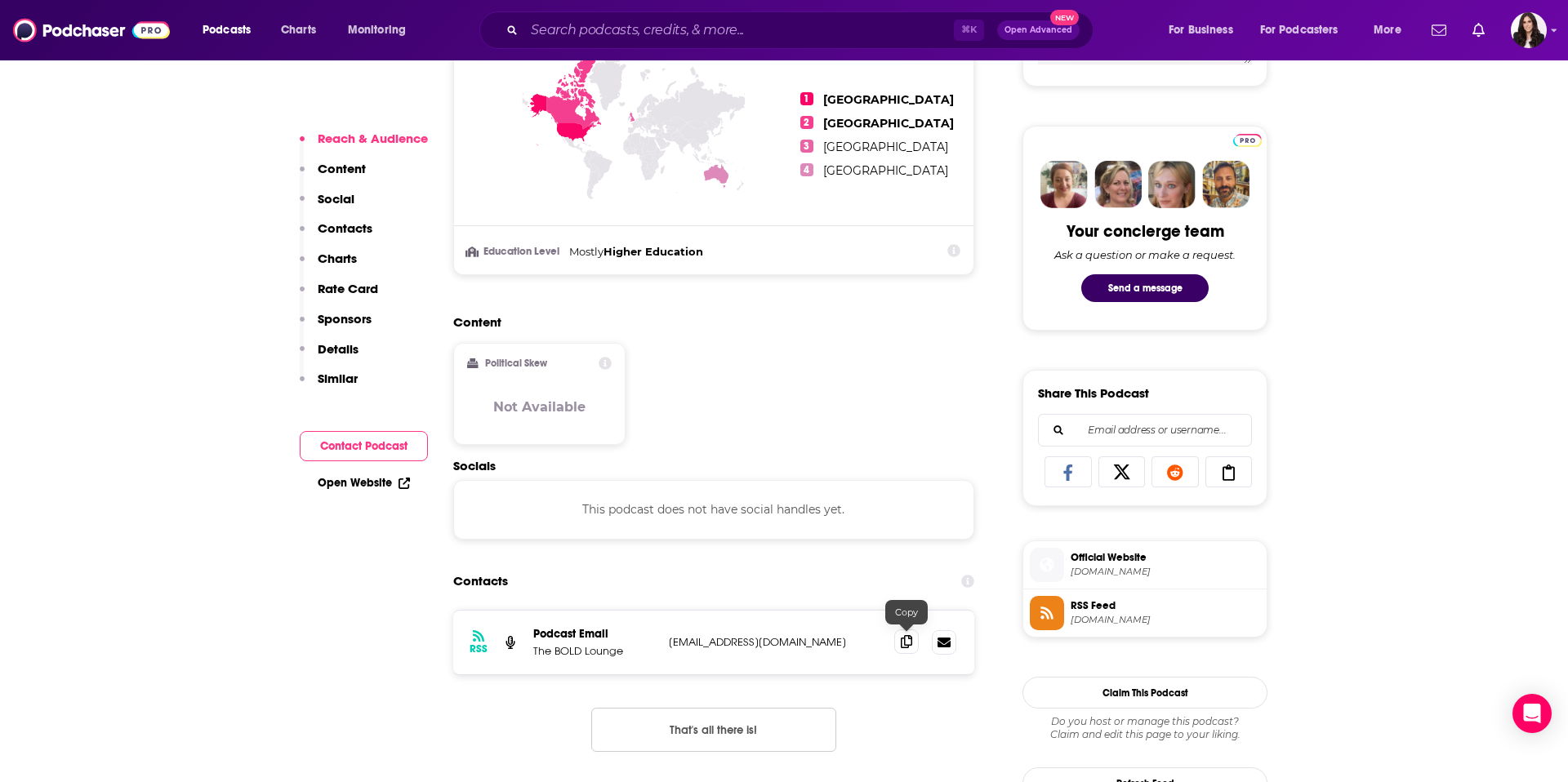
click at [905, 650] on span at bounding box center [906, 642] width 25 height 25
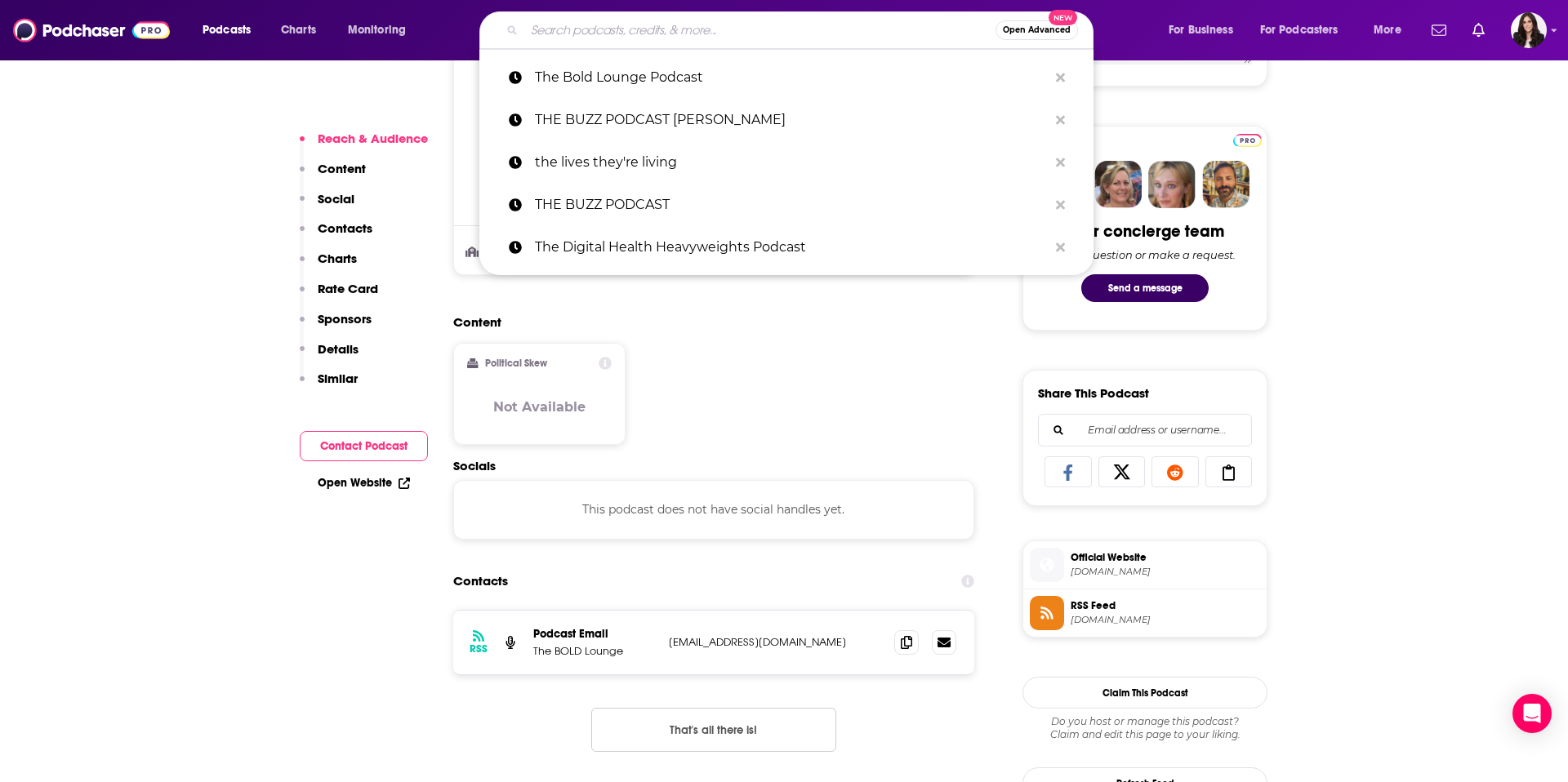
click at [788, 38] on input "Search podcasts, credits, & more..." at bounding box center [759, 30] width 472 height 27
paste input "The Big Unlock Podcast"
type input "The Big Unlock Podcast"
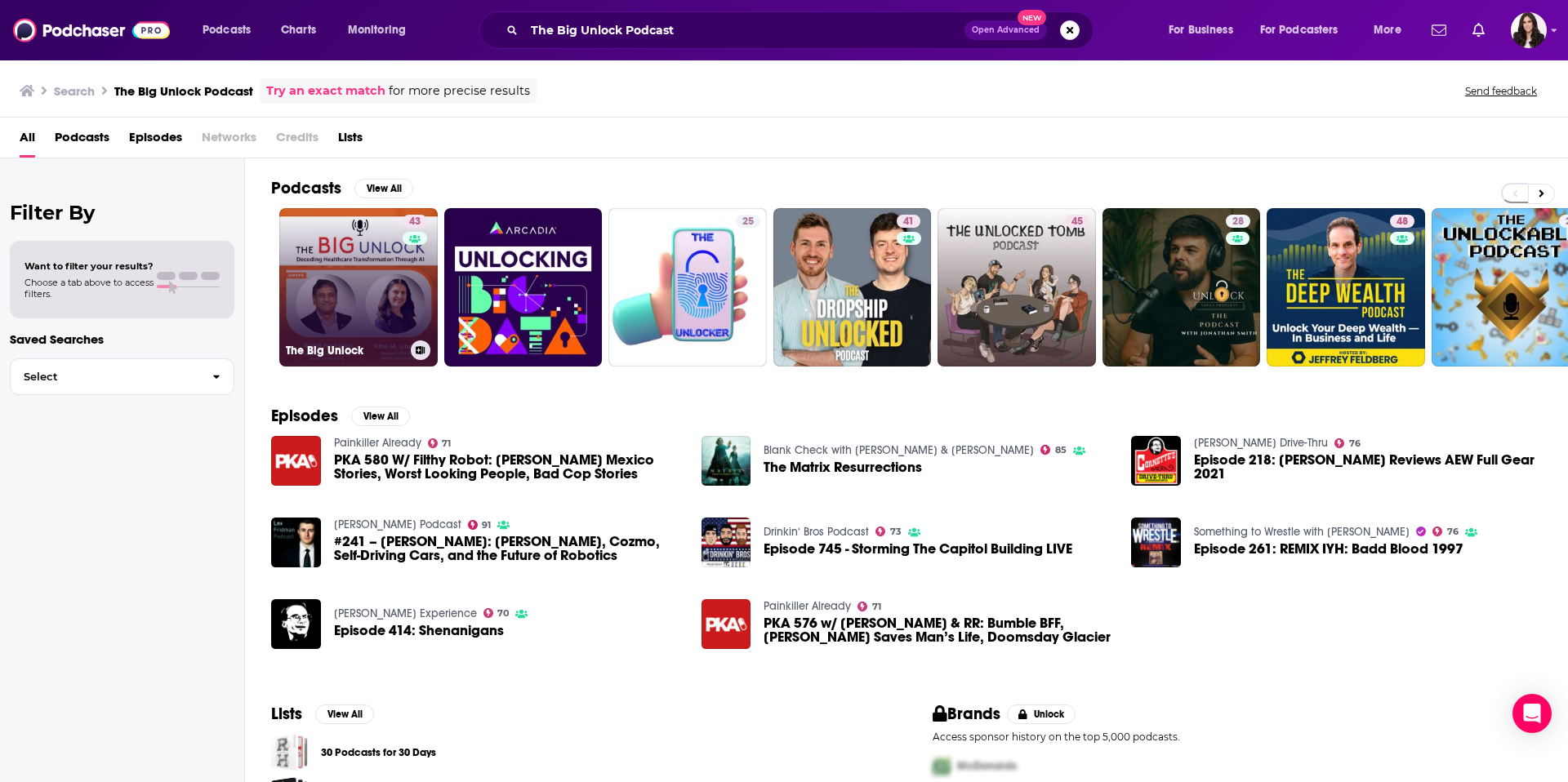
click at [366, 302] on link "43 The Big Unlock" at bounding box center [358, 287] width 159 height 158
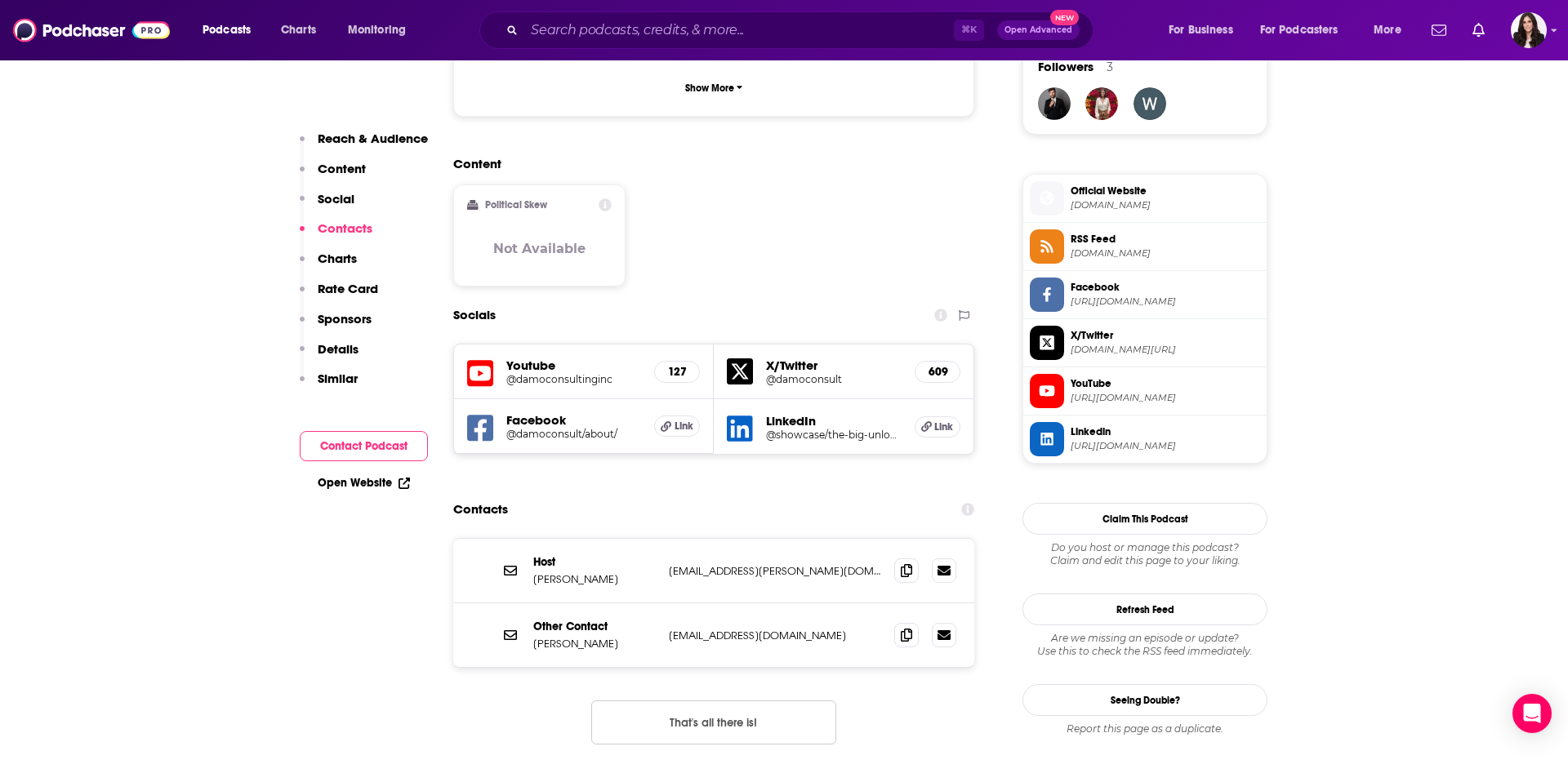
scroll to position [1325, 0]
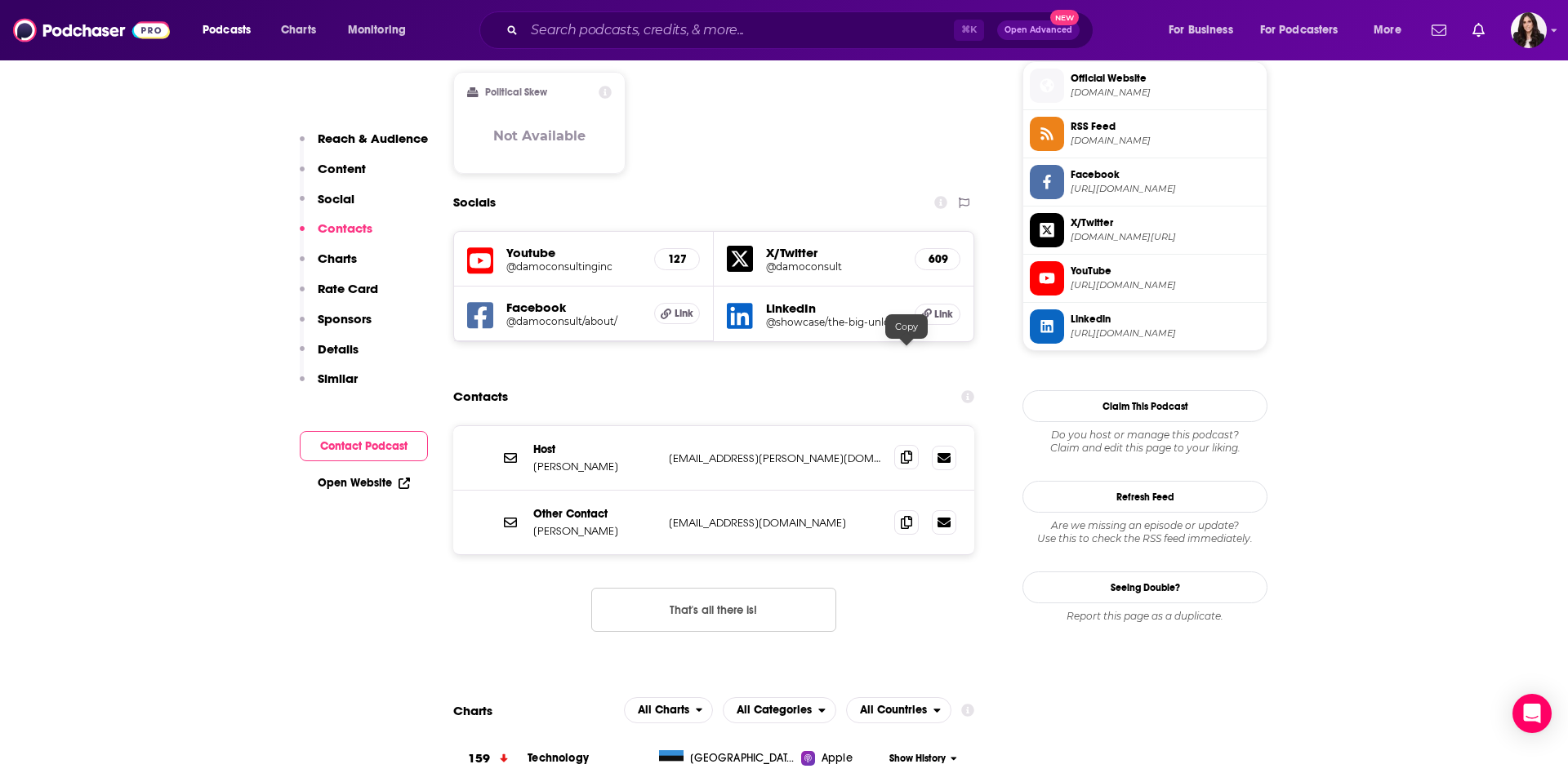
click at [912, 445] on span at bounding box center [906, 457] width 25 height 25
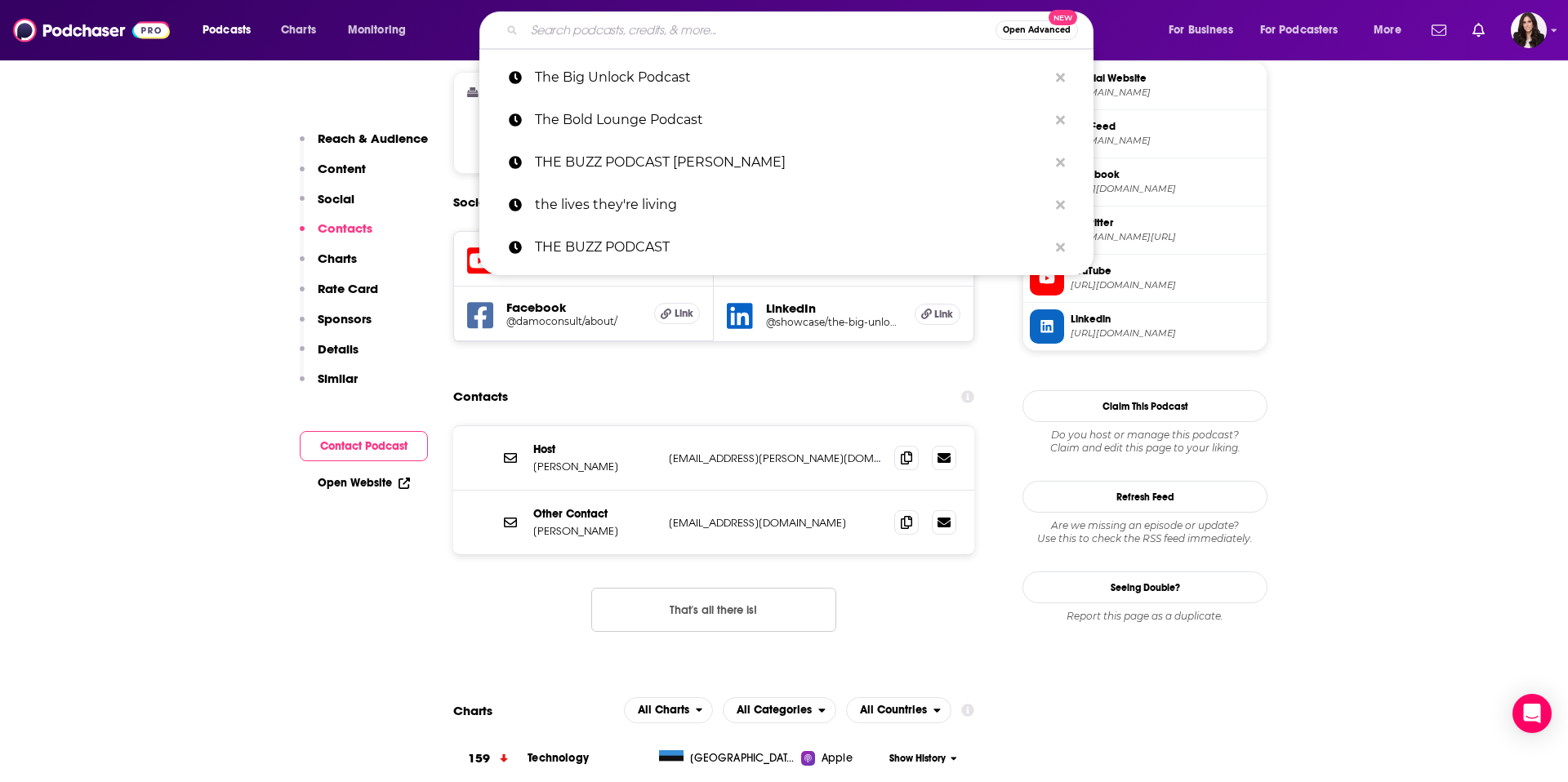
click at [769, 38] on input "Search podcasts, credits, & more..." at bounding box center [759, 30] width 472 height 27
paste input "The Able Channel"
type input "The Able Channel"
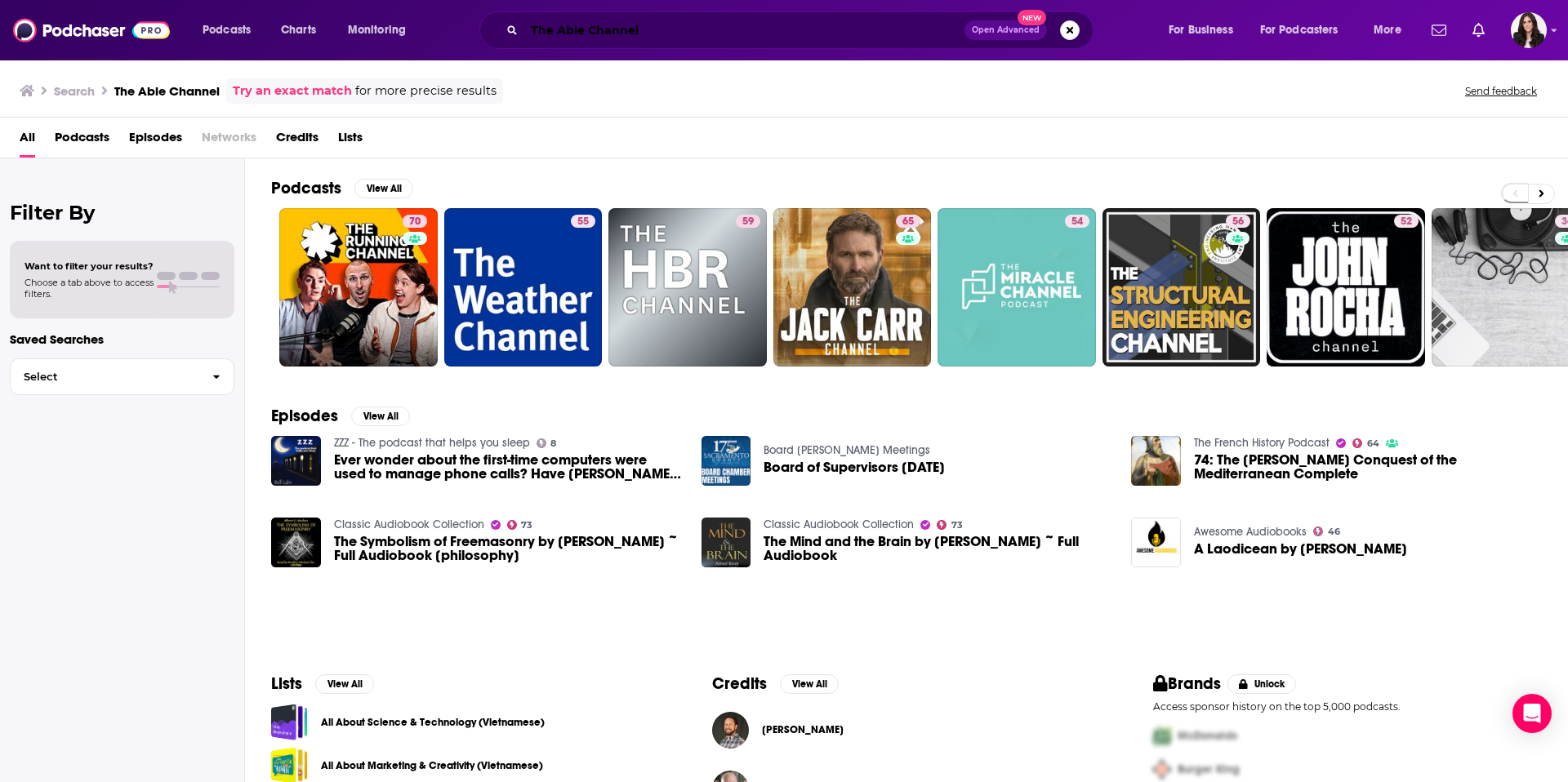
click at [739, 34] on input "The Able Channel" at bounding box center [744, 30] width 440 height 27
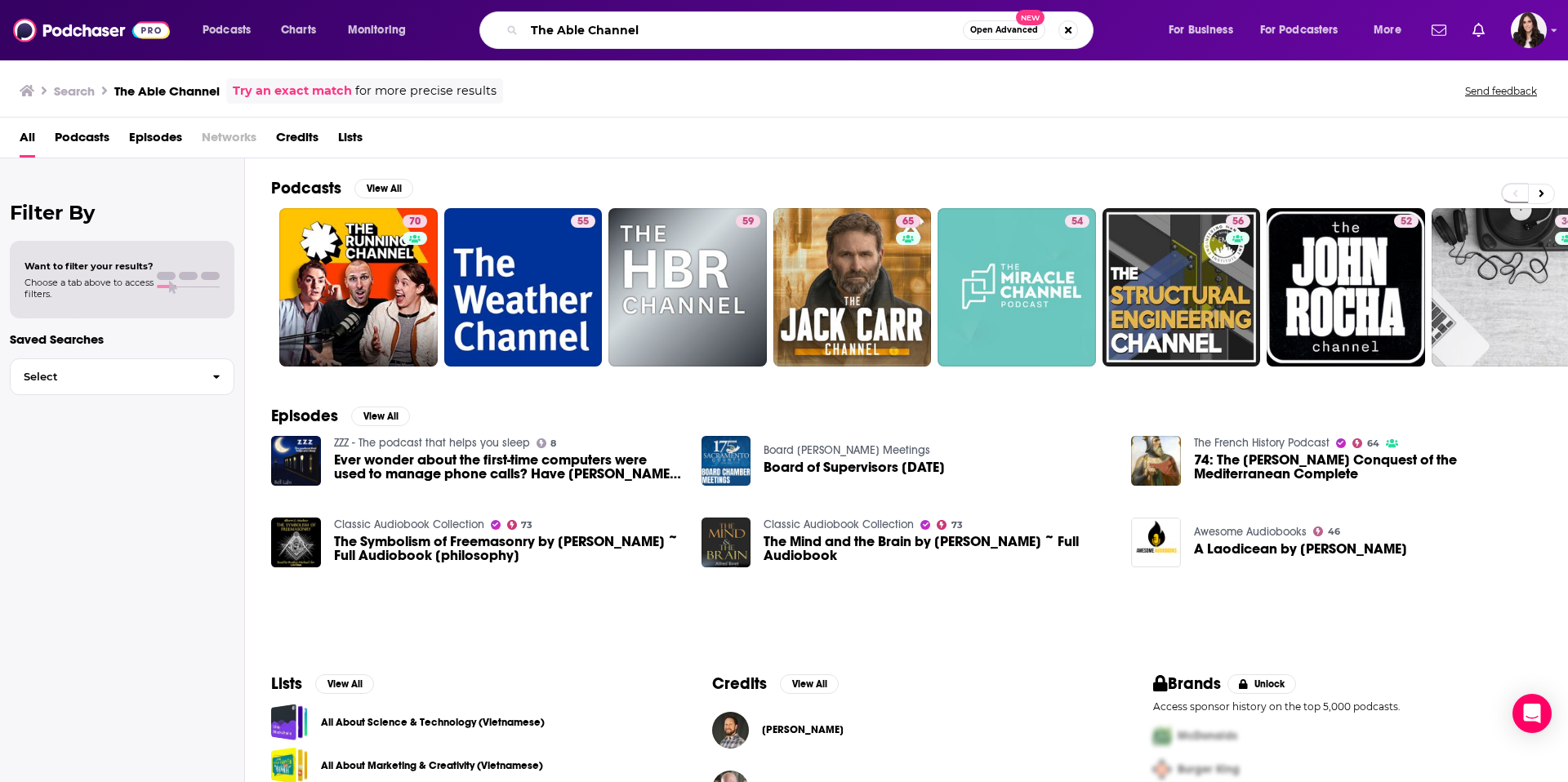
click at [738, 34] on input "The Able Channel" at bounding box center [743, 30] width 439 height 27
paste input "[PERSON_NAME]"
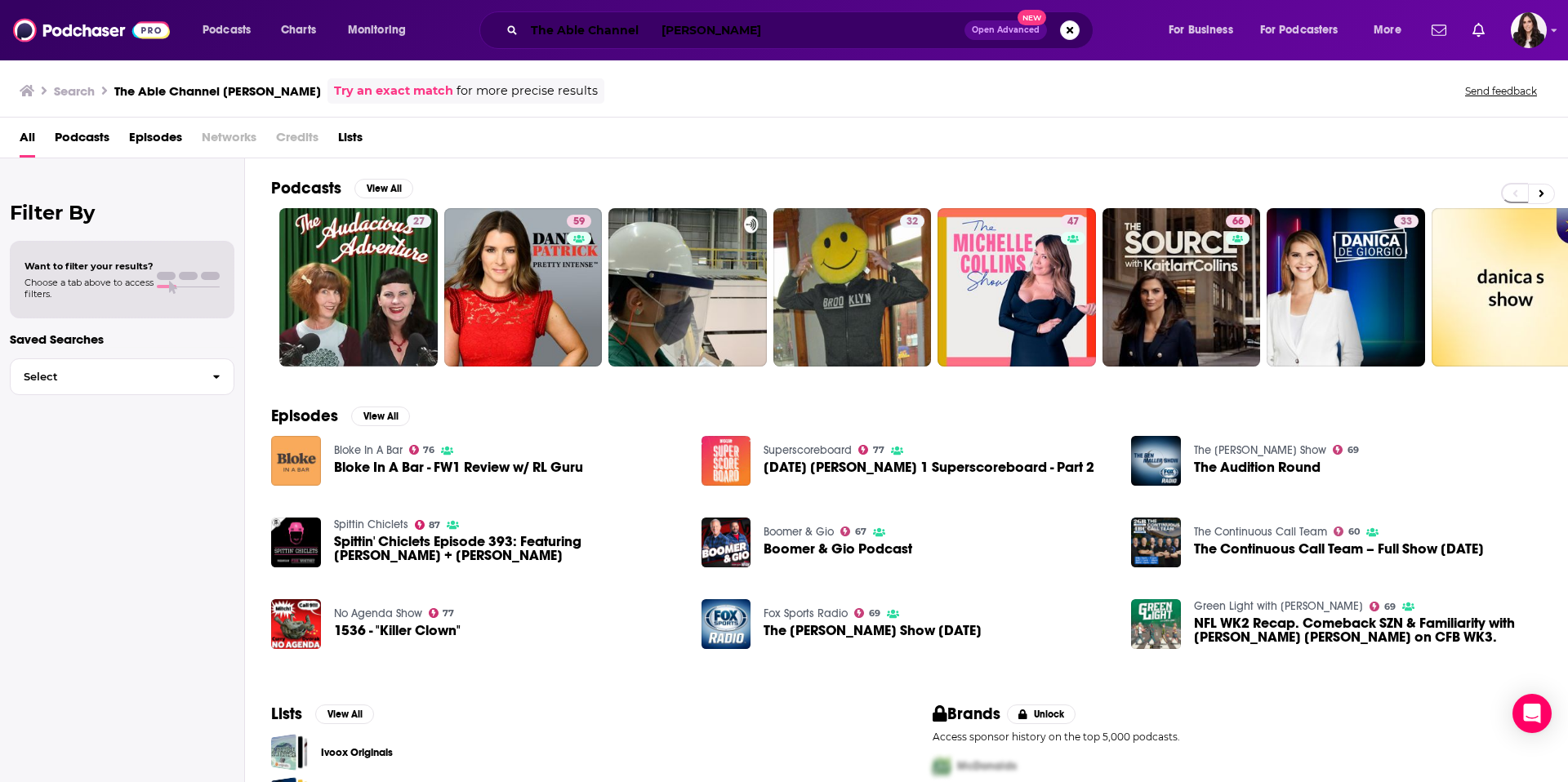
click at [793, 38] on input "The Able Channel [PERSON_NAME]" at bounding box center [744, 30] width 440 height 27
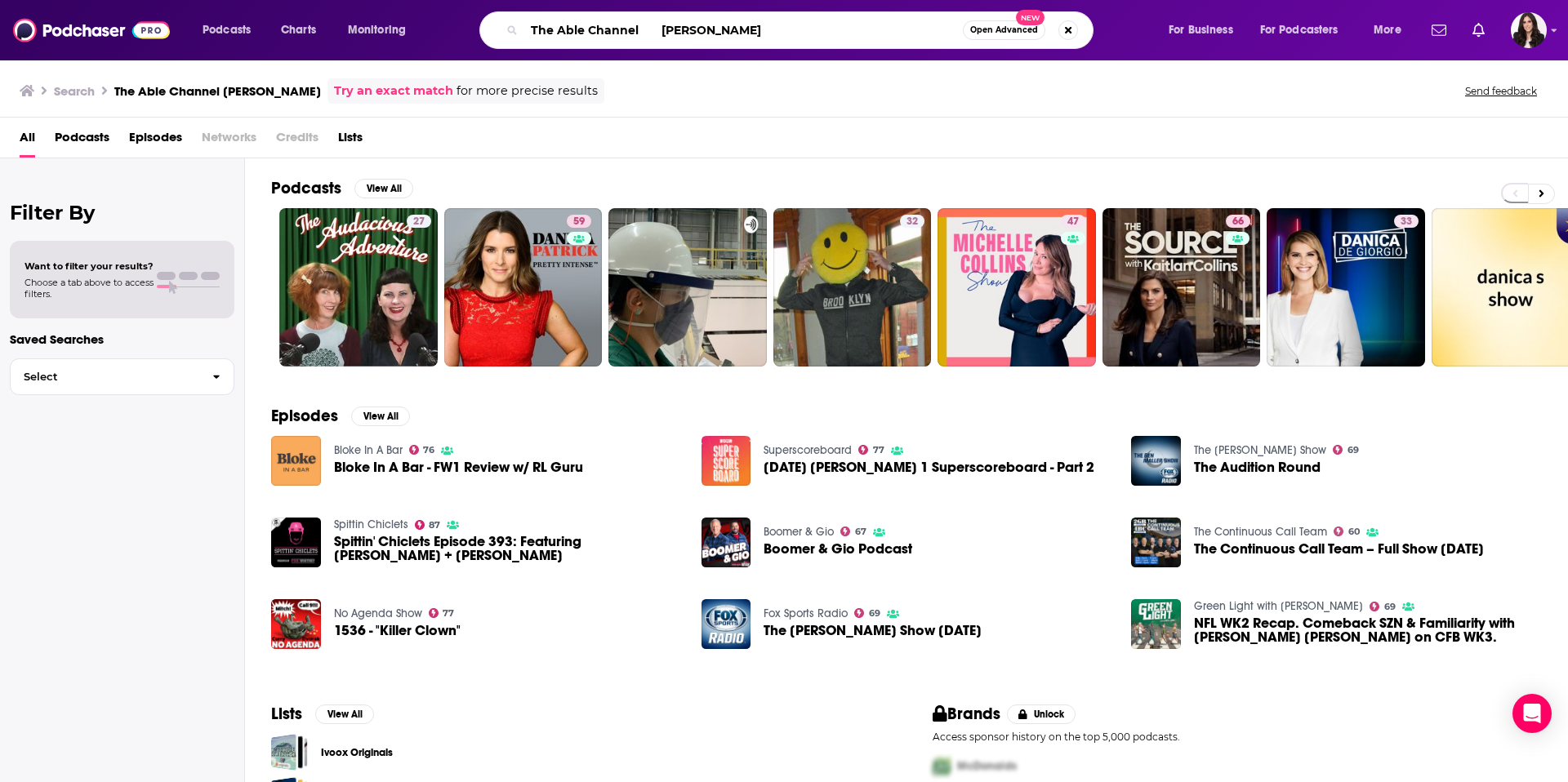
click at [793, 38] on input "The Able Channel [PERSON_NAME]" at bounding box center [743, 30] width 439 height 27
paste input "ech It to the Limit"
type input "Tech It to the Limit"
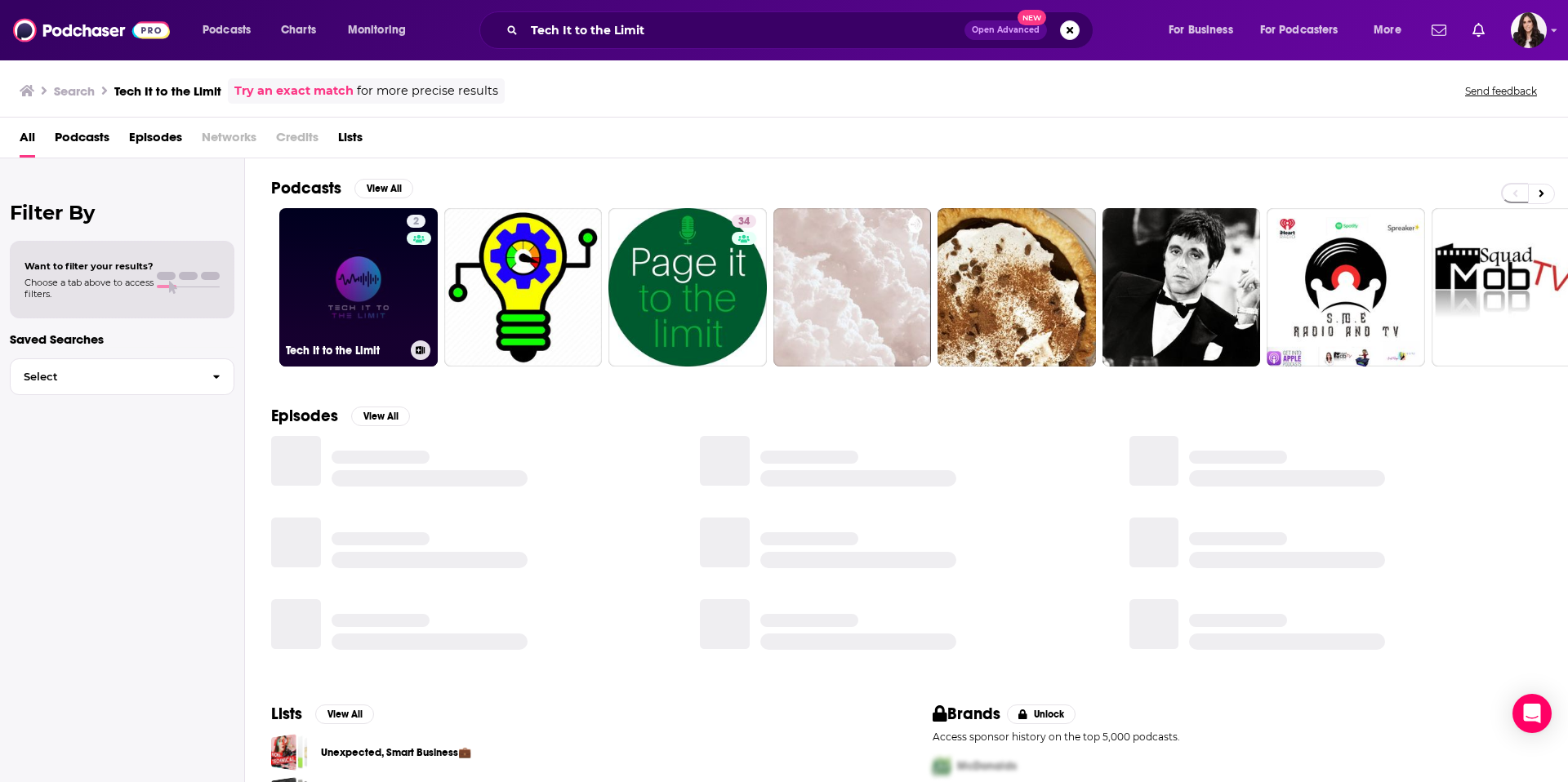
click at [411, 341] on div at bounding box center [420, 350] width 20 height 20
click at [378, 299] on link "2 Tech It to the Limit" at bounding box center [358, 287] width 159 height 158
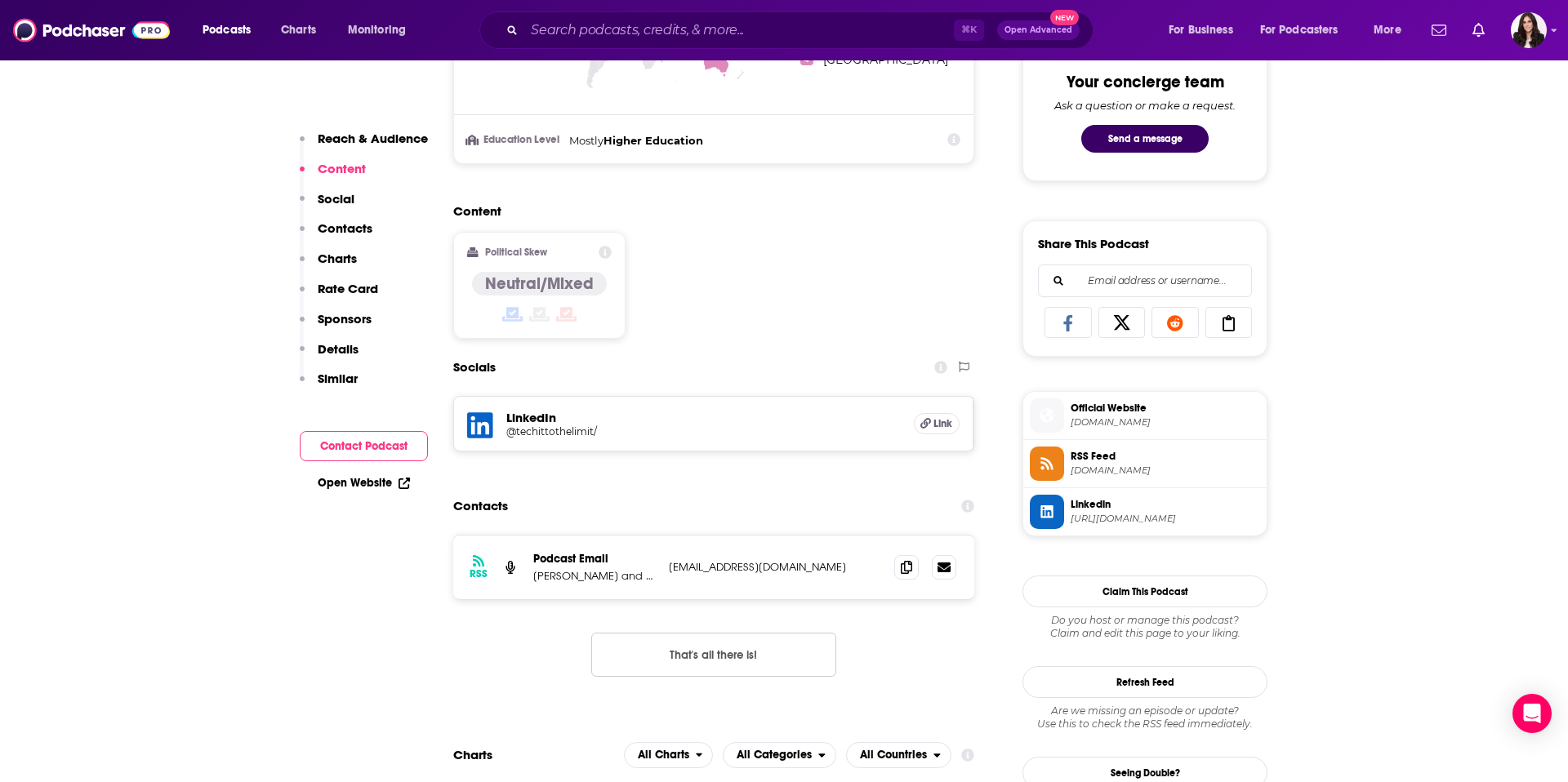
scroll to position [877, 0]
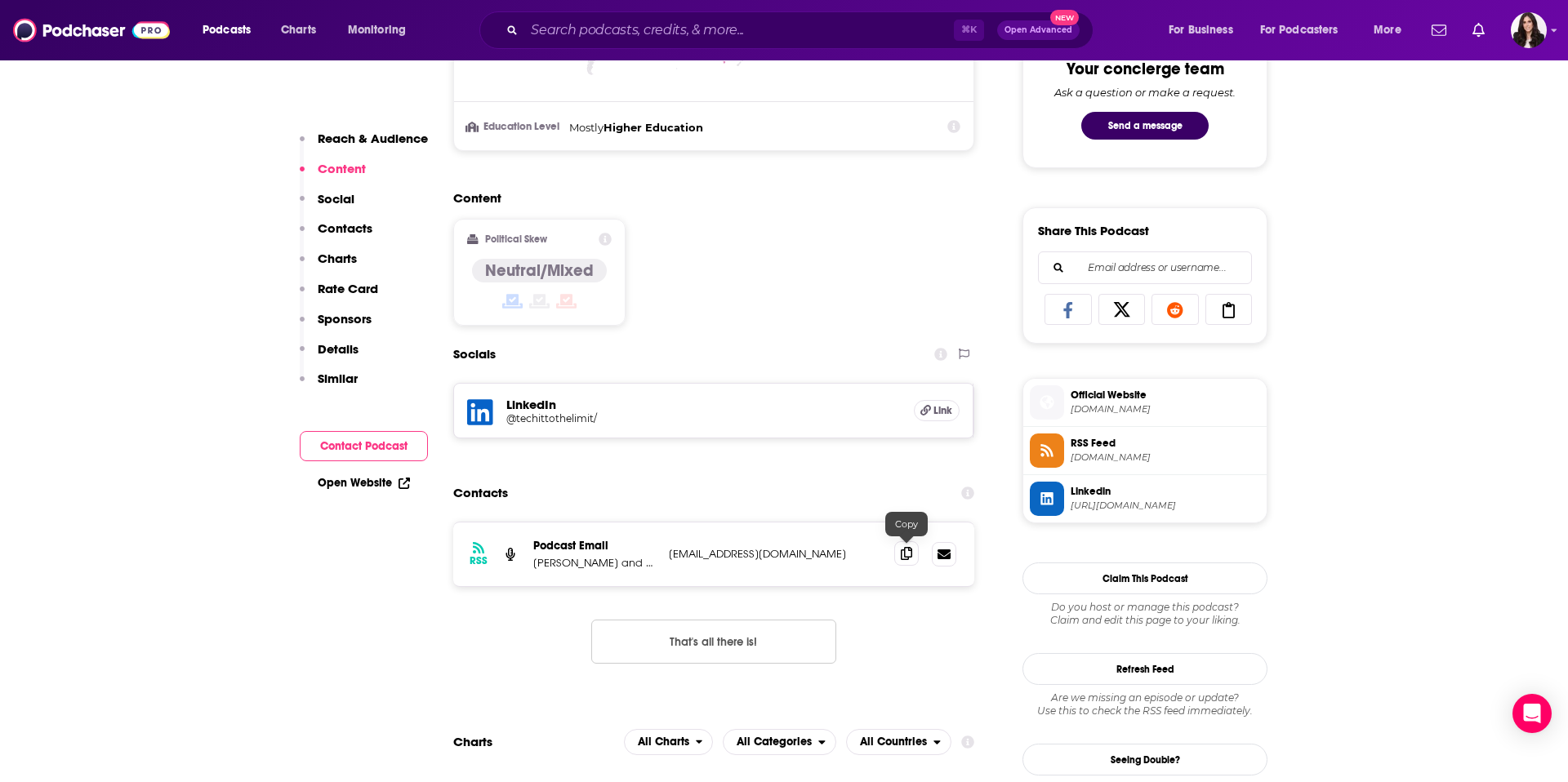
click at [907, 556] on icon at bounding box center [906, 554] width 11 height 13
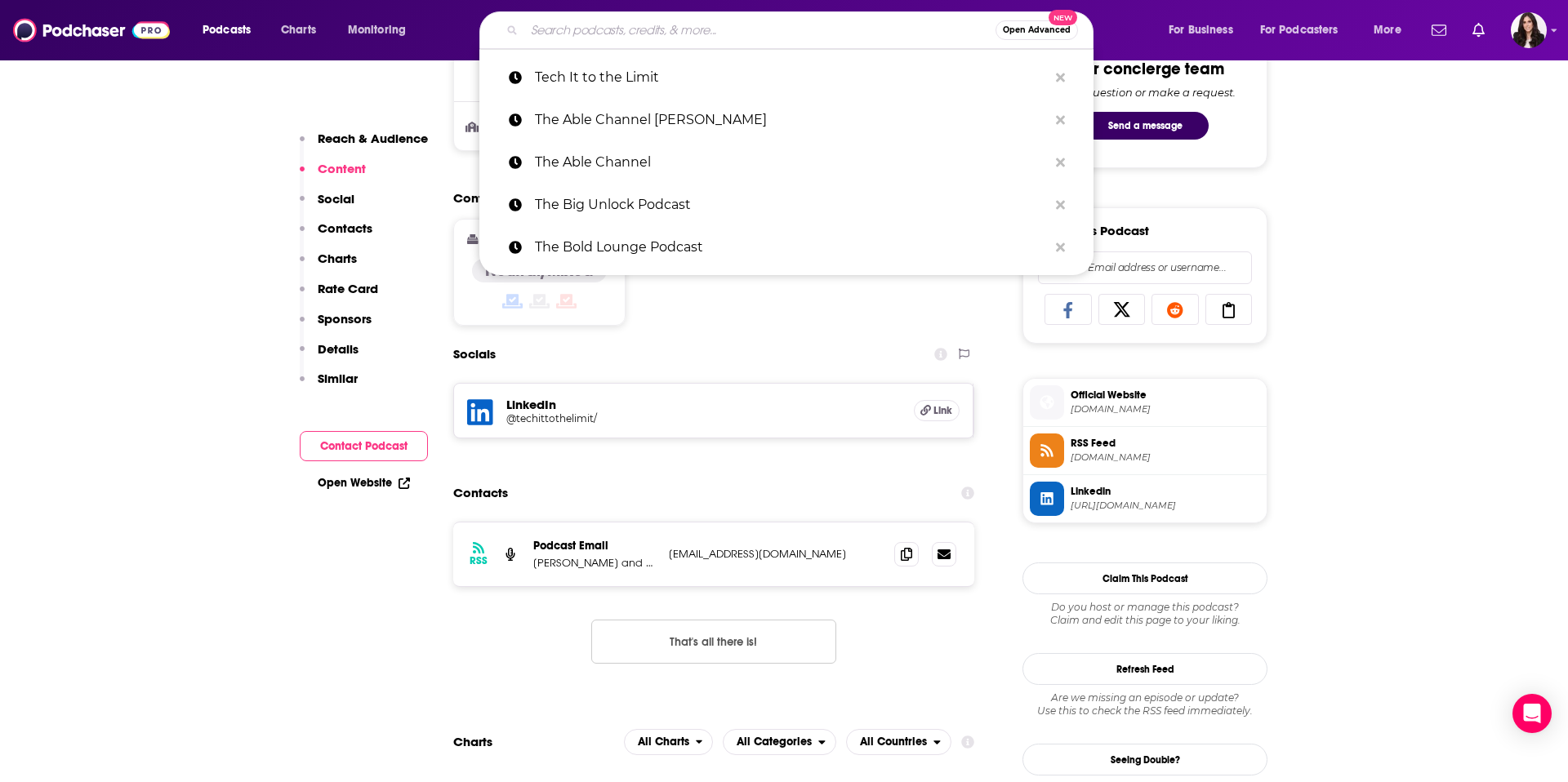
click at [847, 22] on input "Search podcasts, credits, & more..." at bounding box center [759, 30] width 472 height 27
paste input "Standout Digital"
type input "Standout Digital"
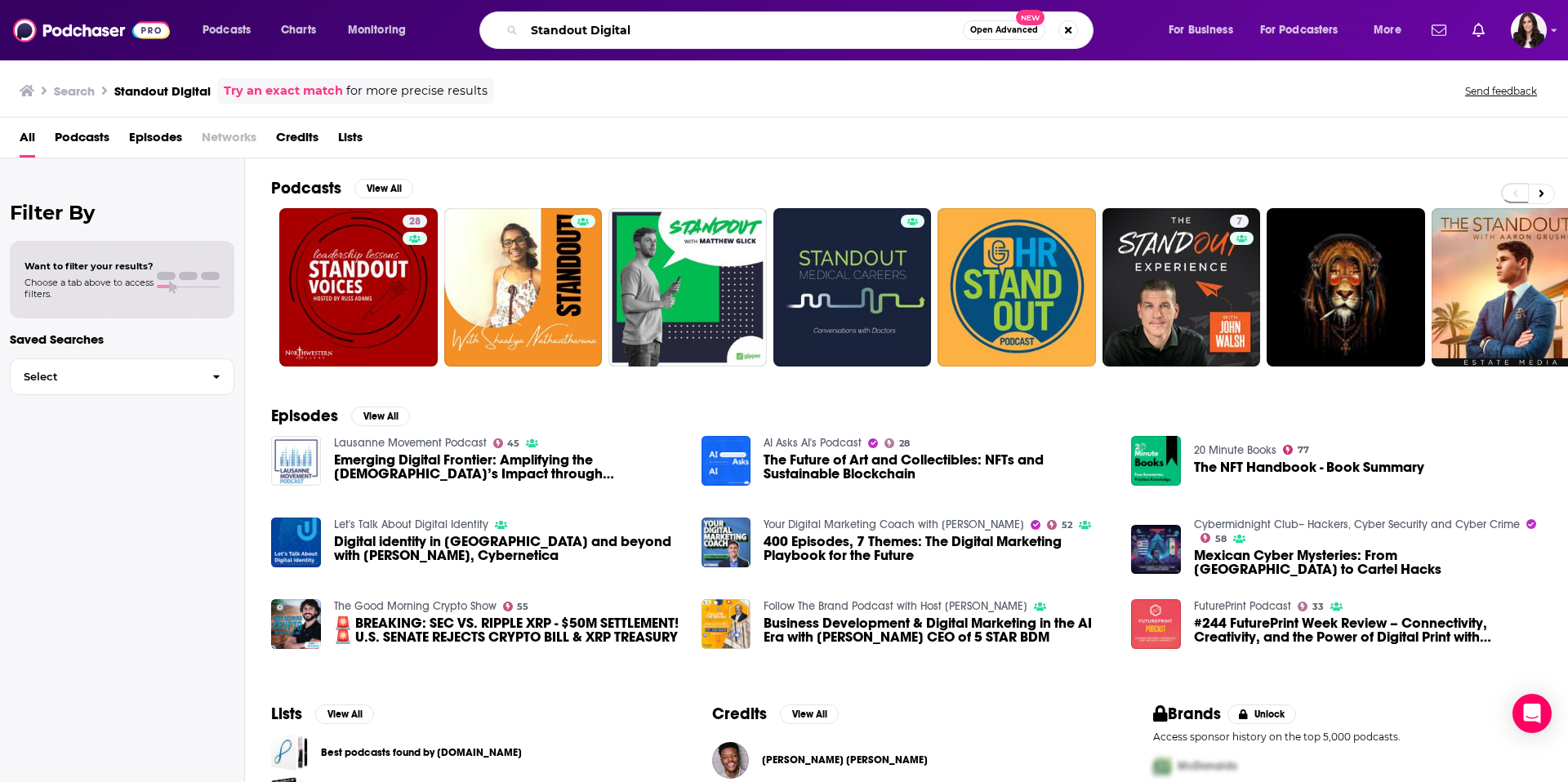
click at [841, 35] on input "Standout Digital" at bounding box center [743, 30] width 439 height 27
click at [841, 30] on input "Standout Digital" at bounding box center [743, 30] width 439 height 27
paste input "[PERSON_NAME]"
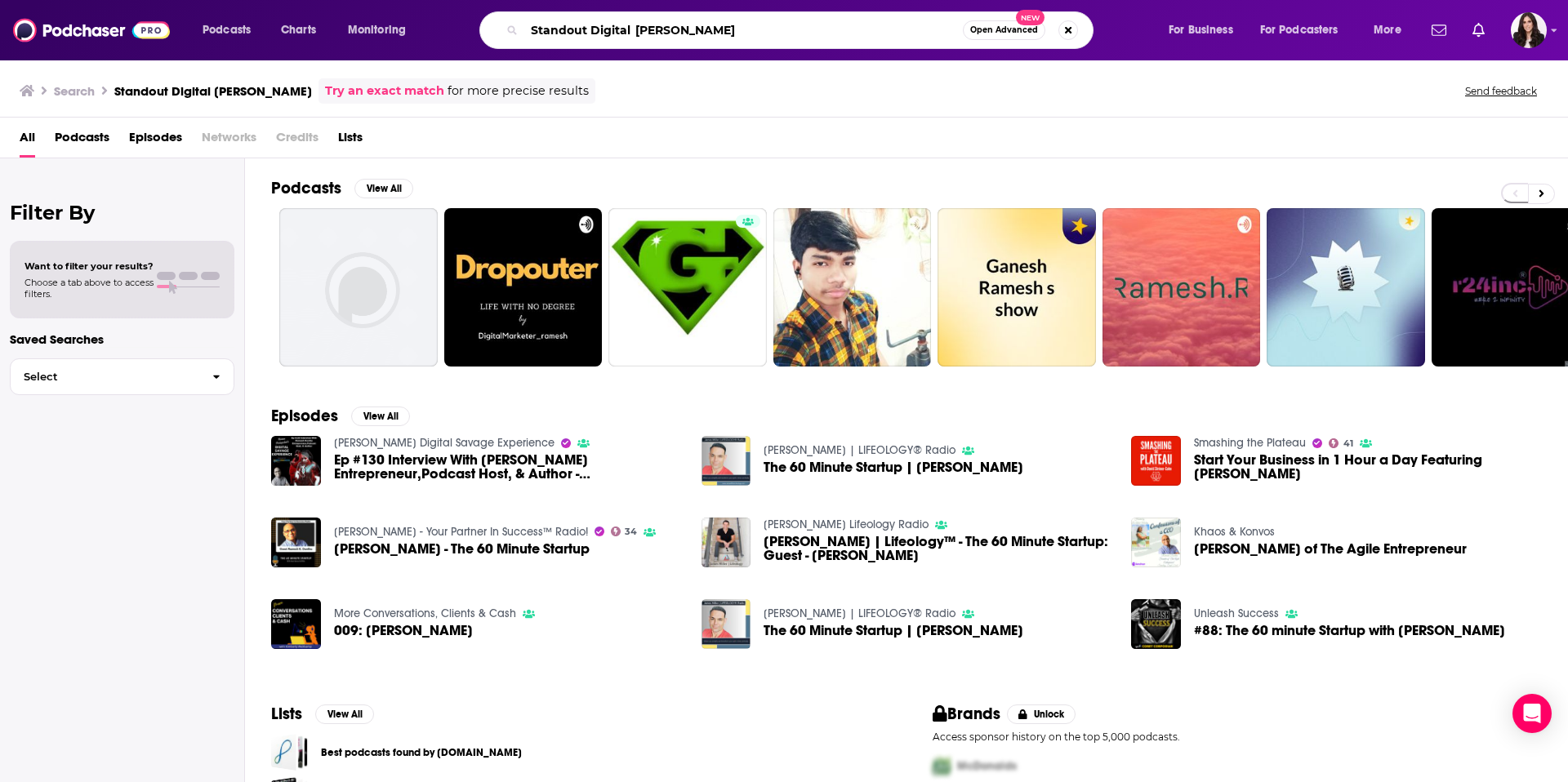
click at [811, 37] on input "Standout Digital [PERSON_NAME]" at bounding box center [743, 30] width 439 height 27
paste input "peak Up For Your Health"
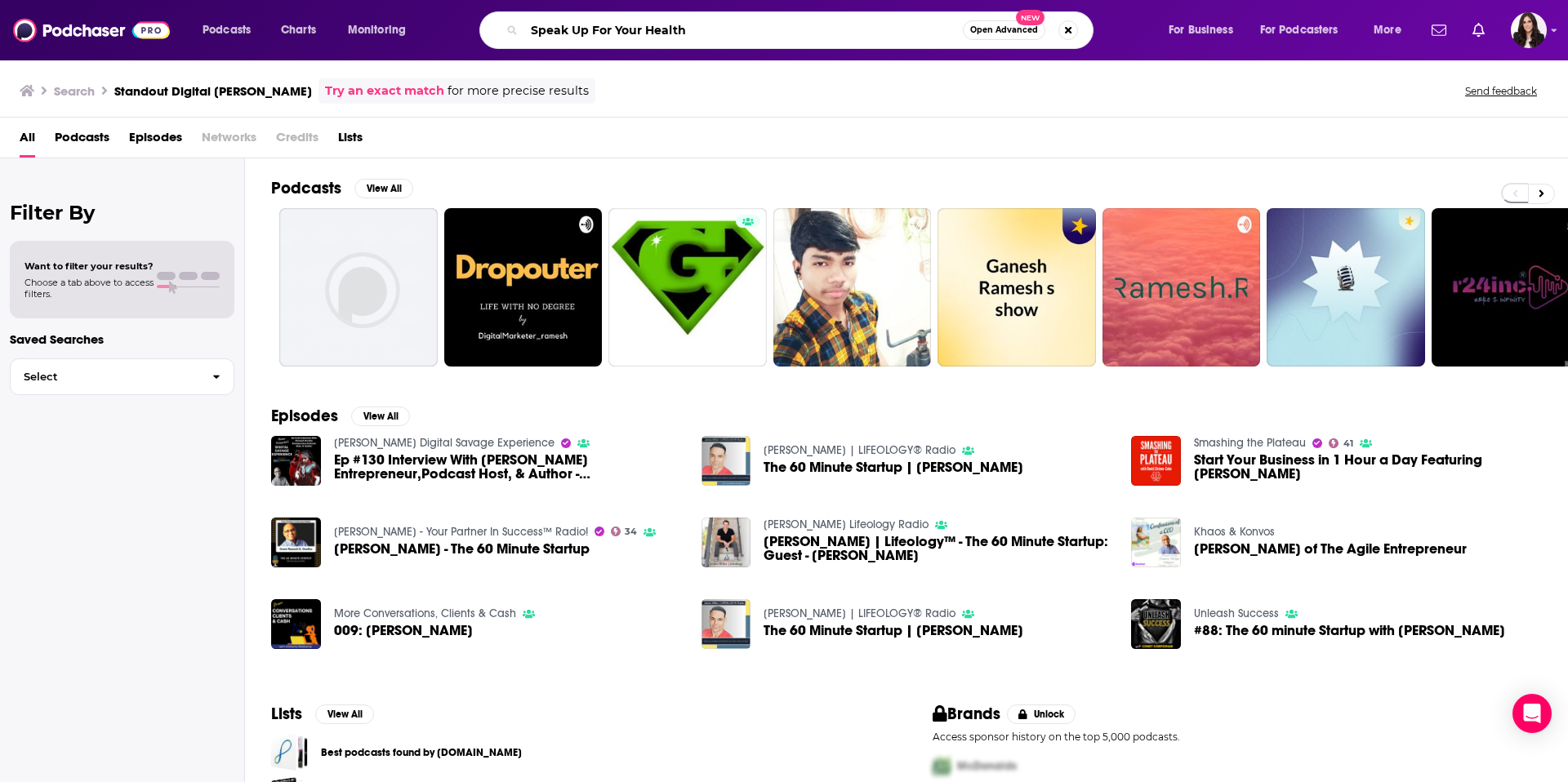
type input "Speak Up For Your Health"
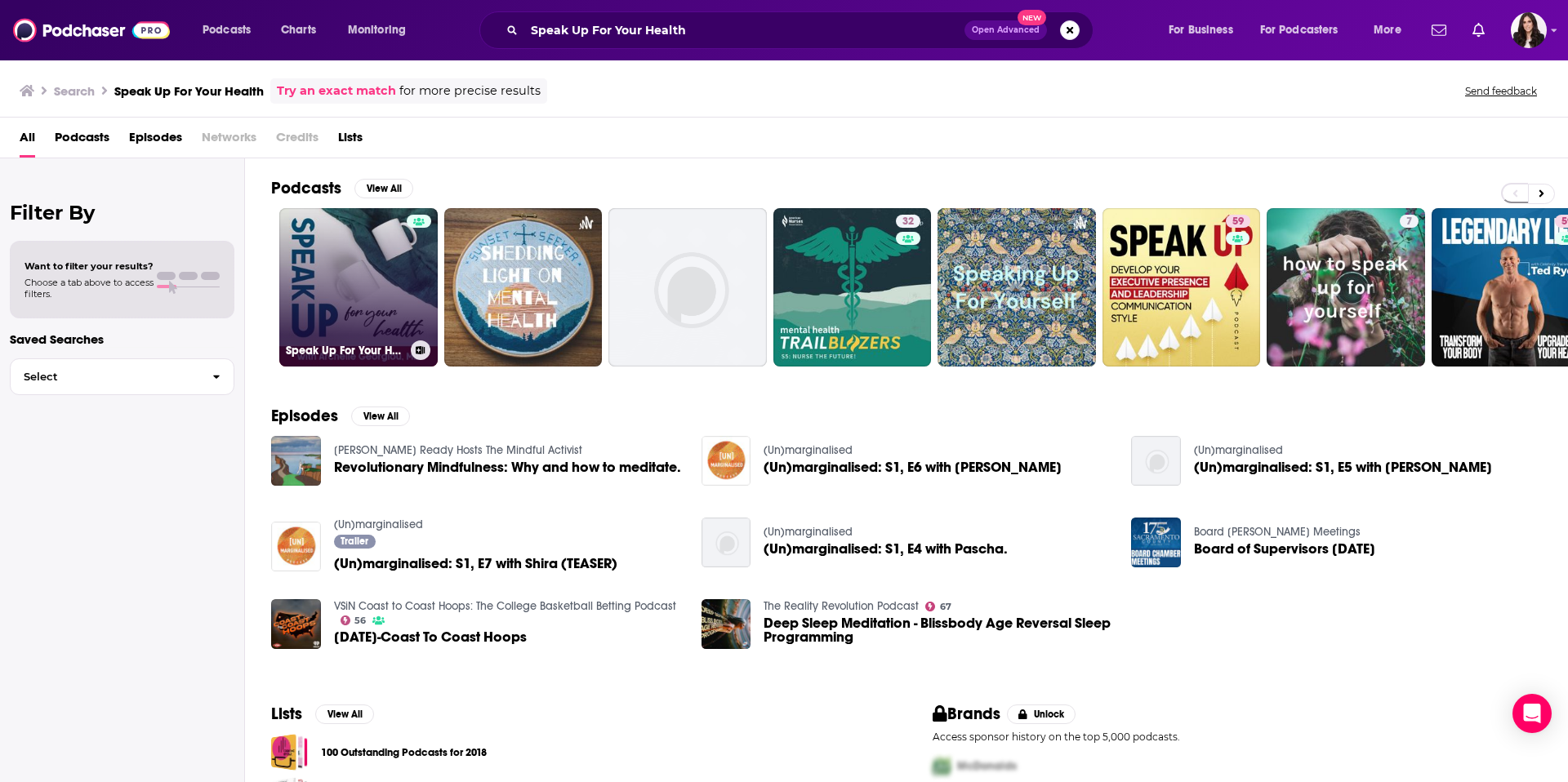
click at [399, 307] on link "Speak Up For Your Health" at bounding box center [358, 287] width 159 height 158
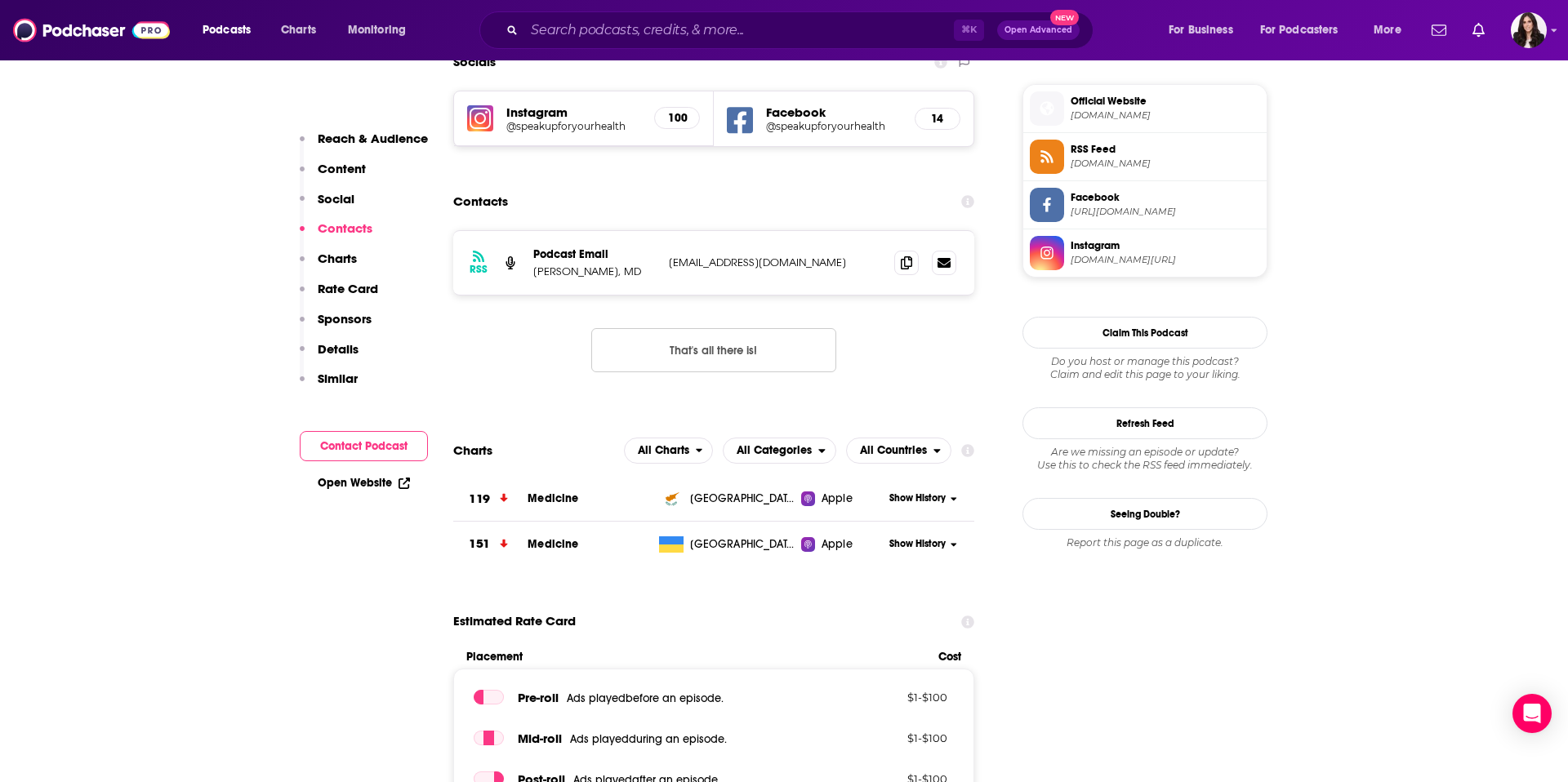
scroll to position [1179, 0]
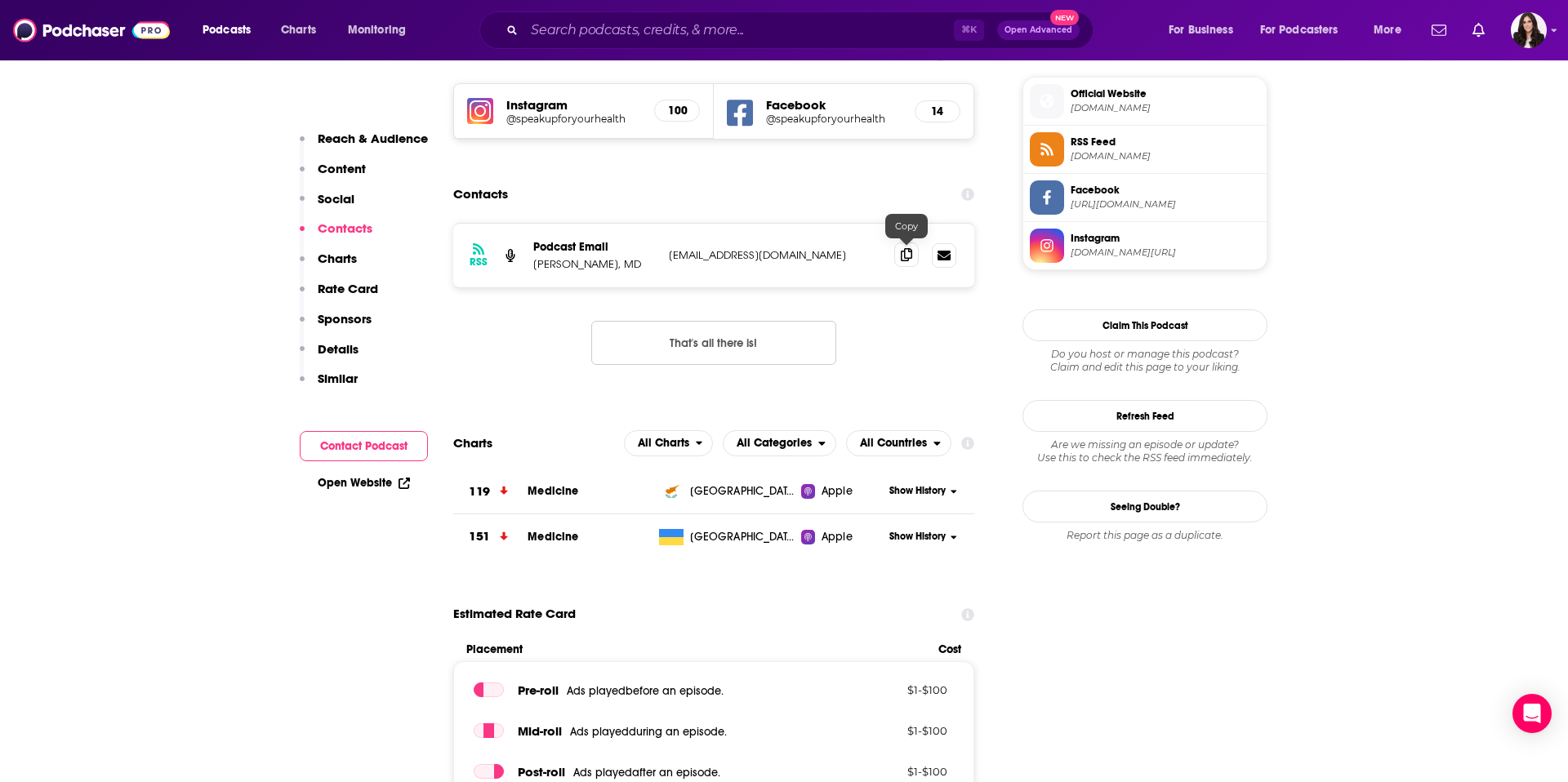
click at [901, 253] on icon at bounding box center [906, 255] width 11 height 13
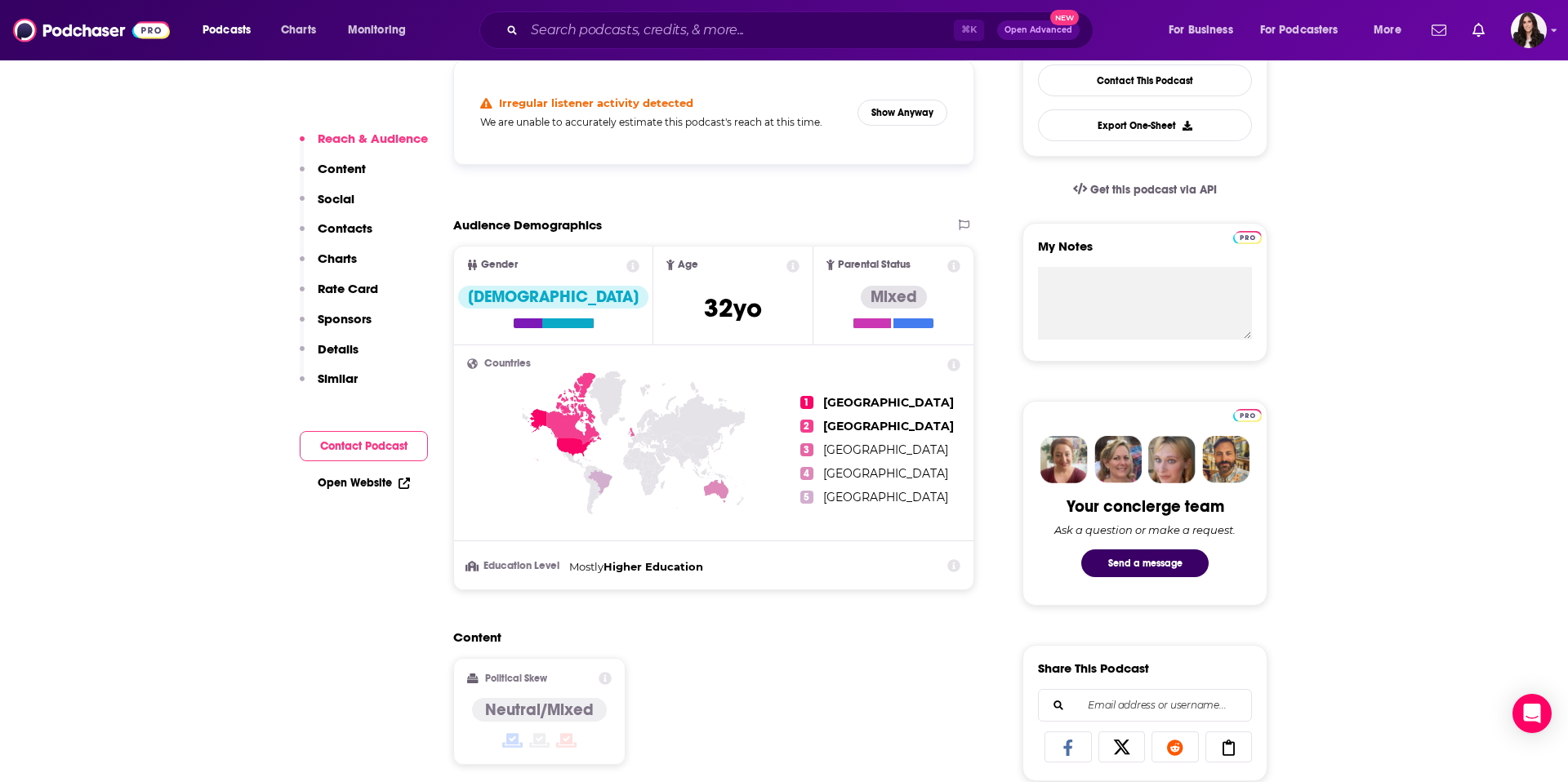
scroll to position [778, 0]
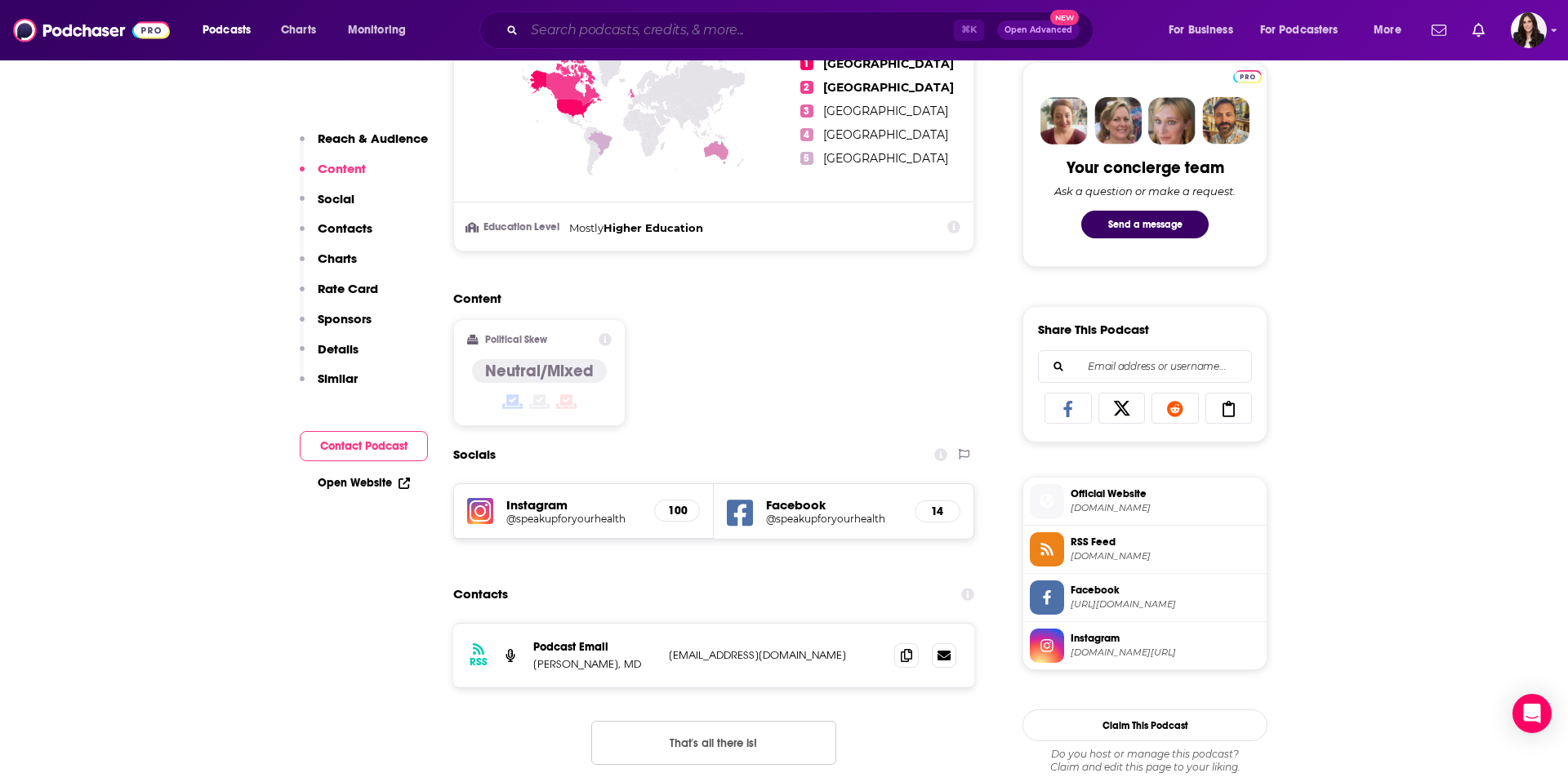
click at [761, 35] on input "Search podcasts, credits, & more..." at bounding box center [738, 30] width 430 height 27
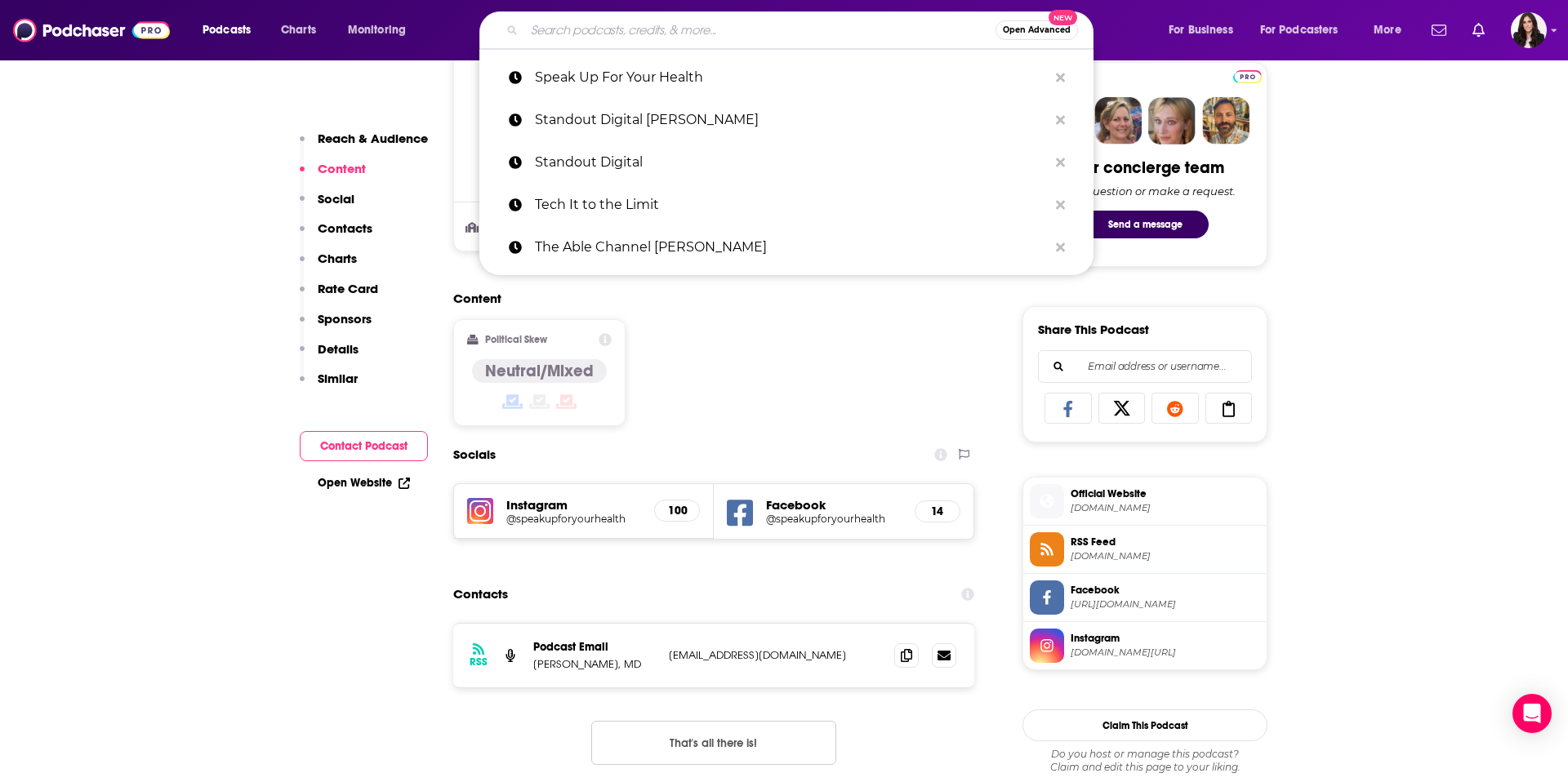
paste input "Slice of Healthcare"
type input "Slice of Healthcare"
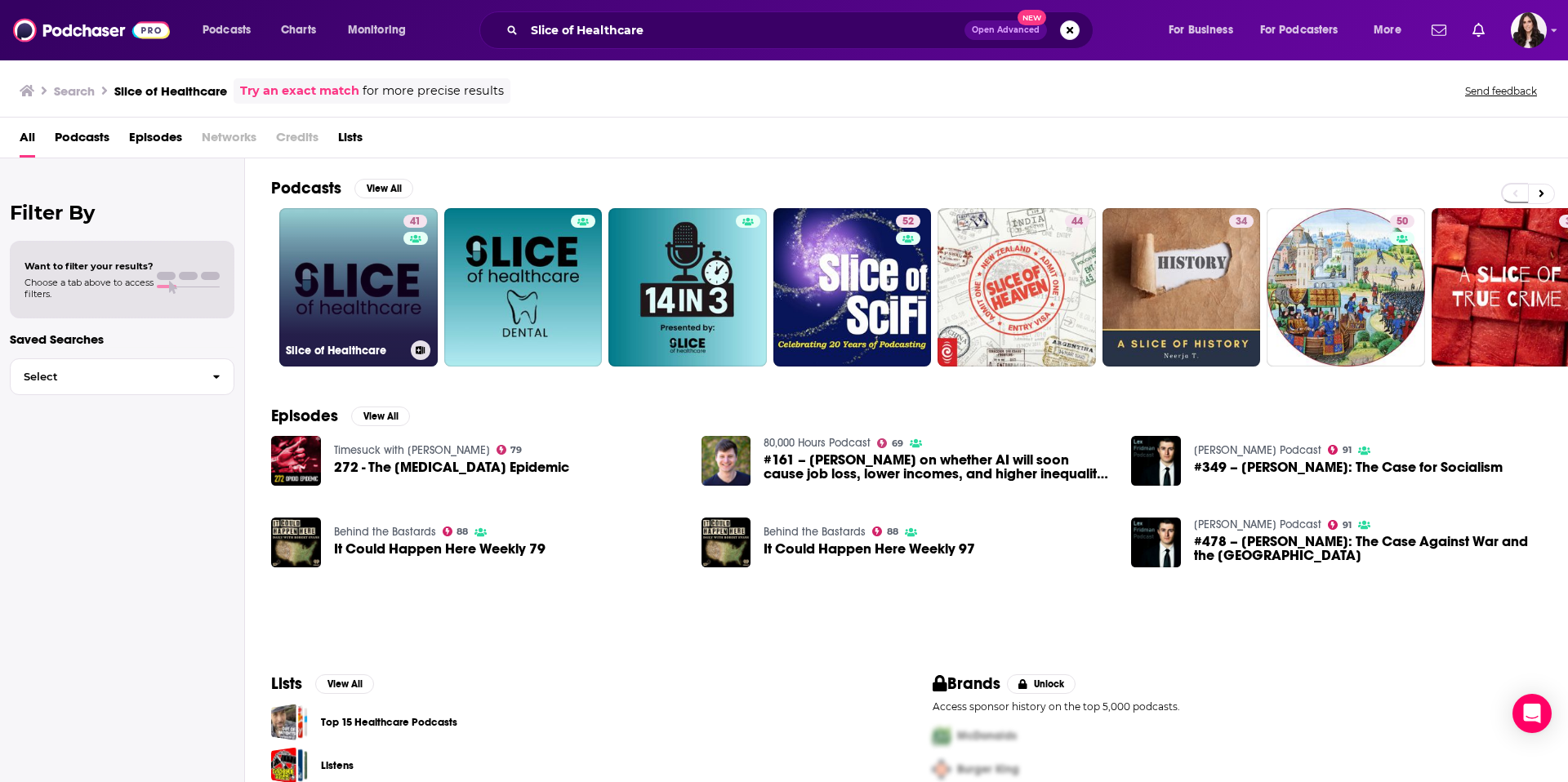
scroll to position [0, 9]
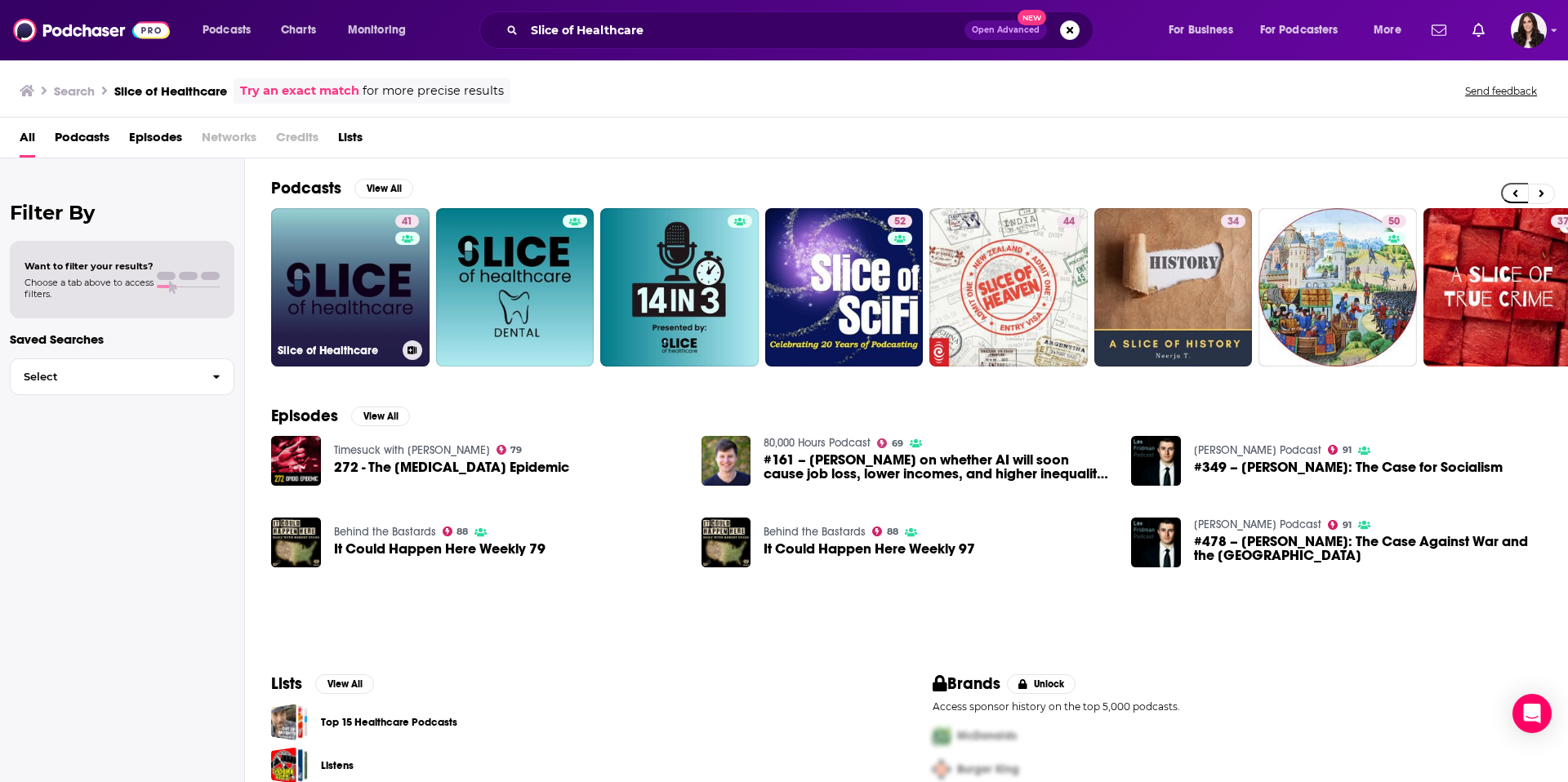
click at [360, 280] on link "41 Slice of Healthcare" at bounding box center [350, 287] width 159 height 158
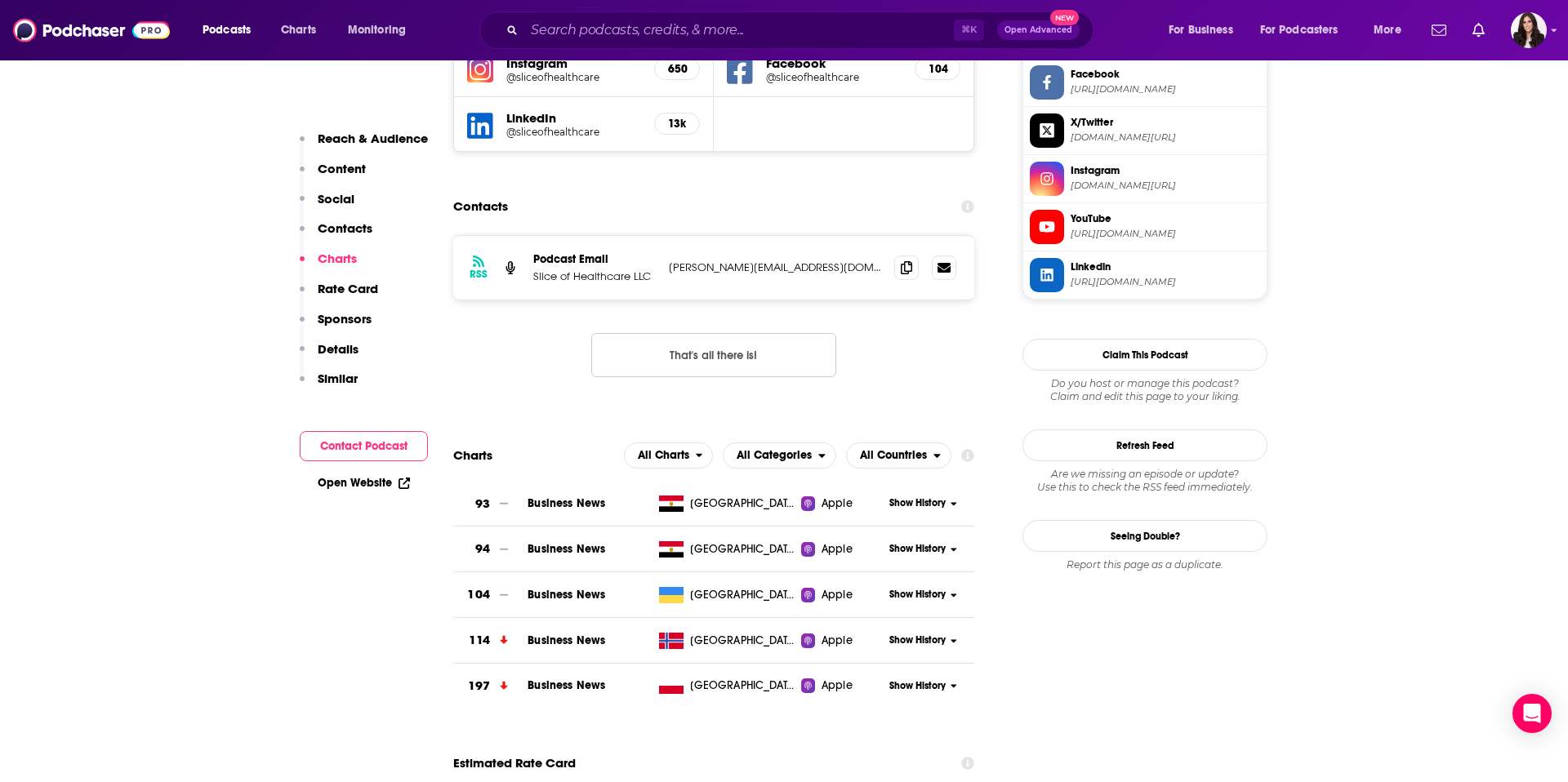
scroll to position [1428, 0]
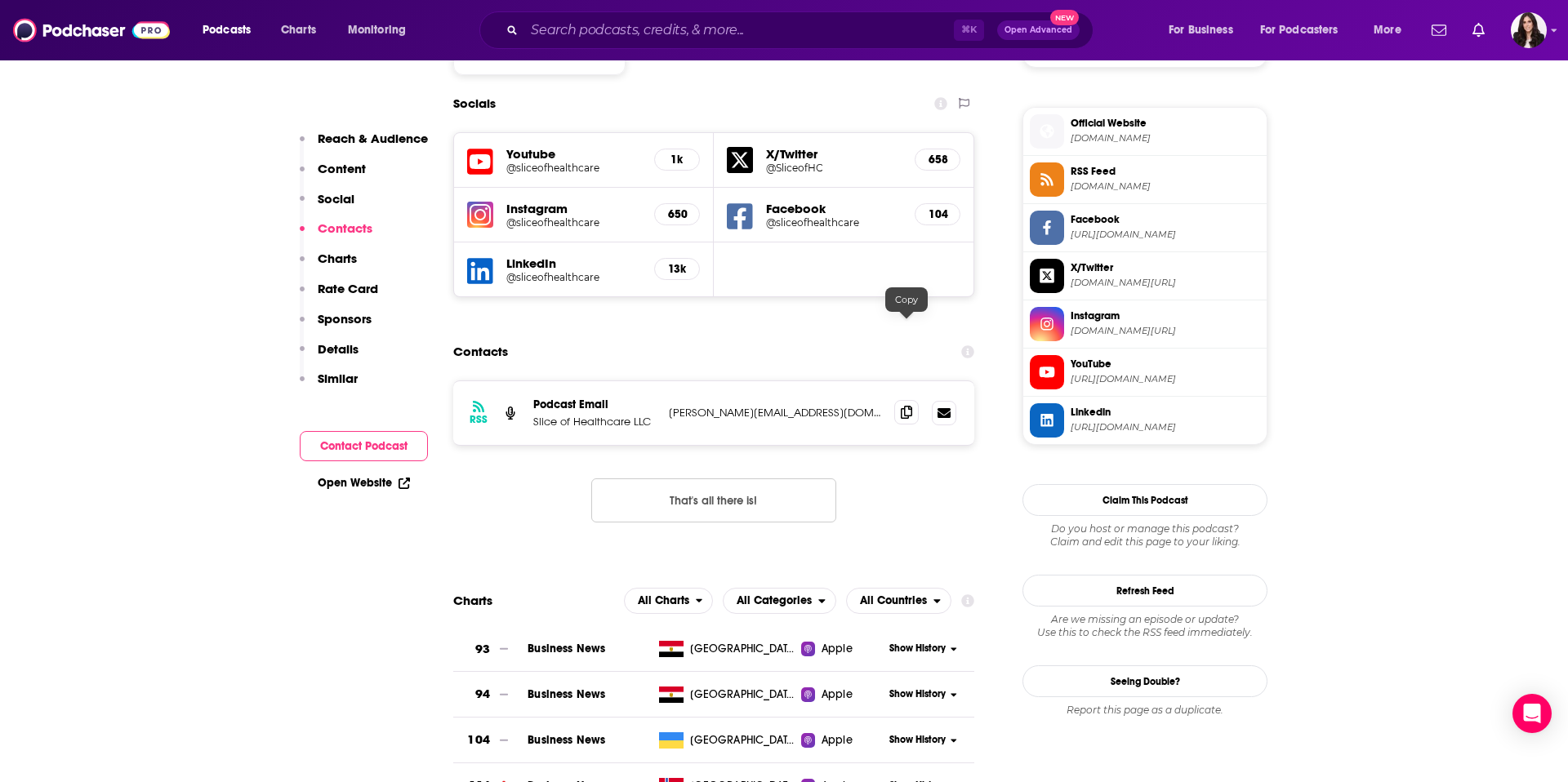
click at [901, 406] on icon at bounding box center [906, 413] width 11 height 13
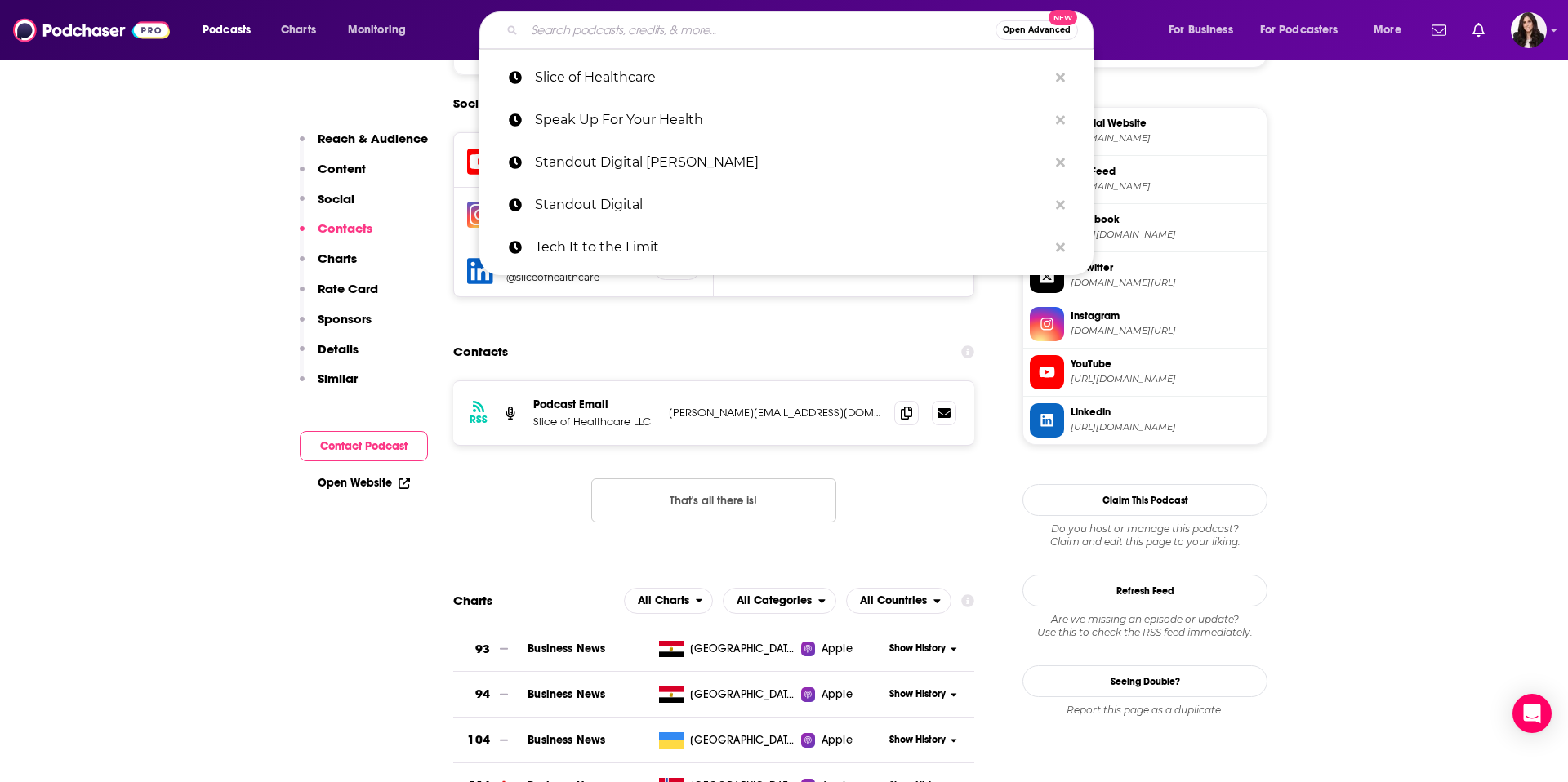
click at [782, 26] on input "Search podcasts, credits, & more..." at bounding box center [759, 30] width 472 height 27
paste input "SiriusXM"
type input "SiriusXM"
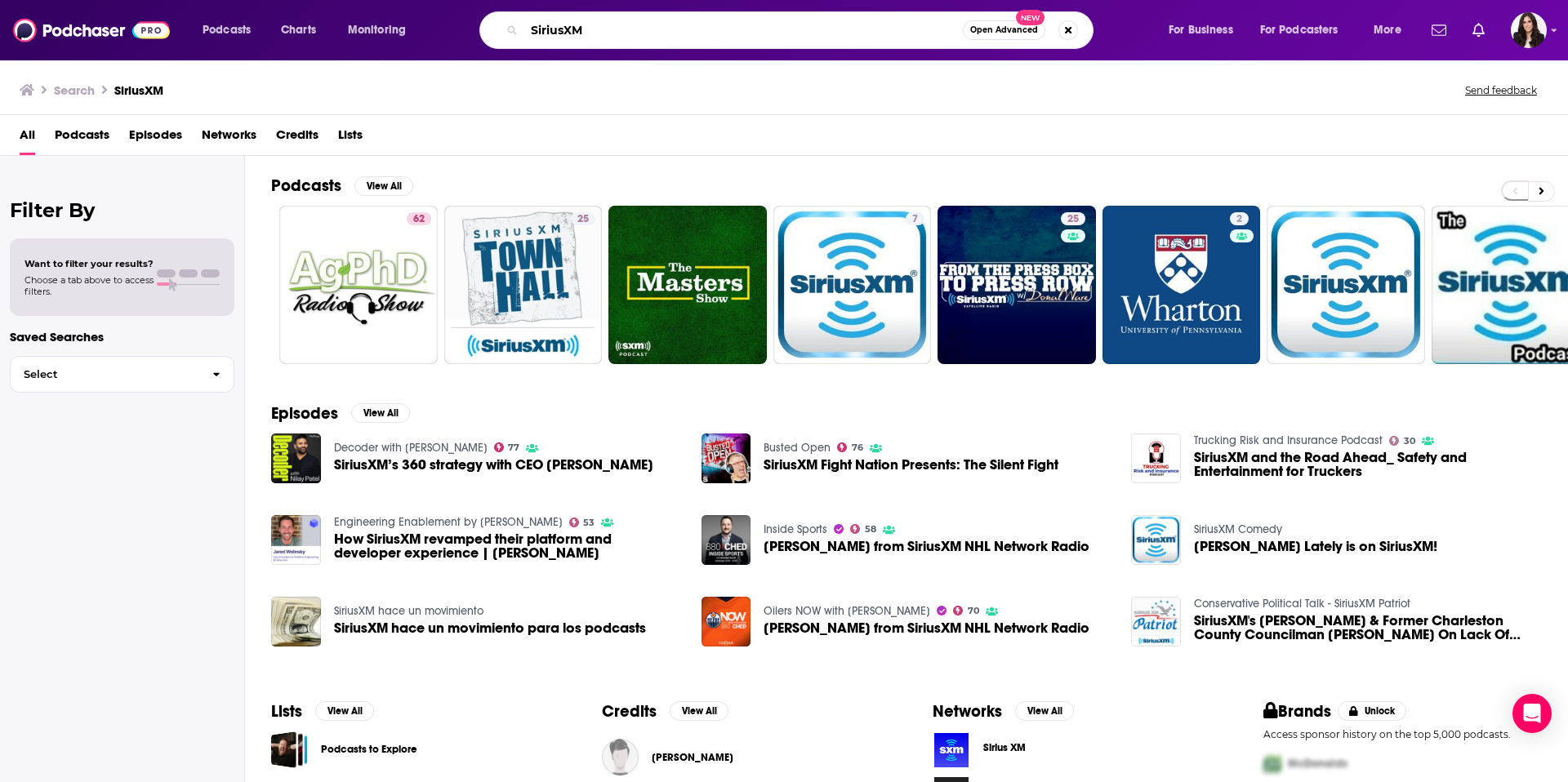
click at [830, 31] on input "SiriusXM" at bounding box center [743, 30] width 439 height 27
paste input "[PERSON_NAME]"
type input "SiriusXM [PERSON_NAME]"
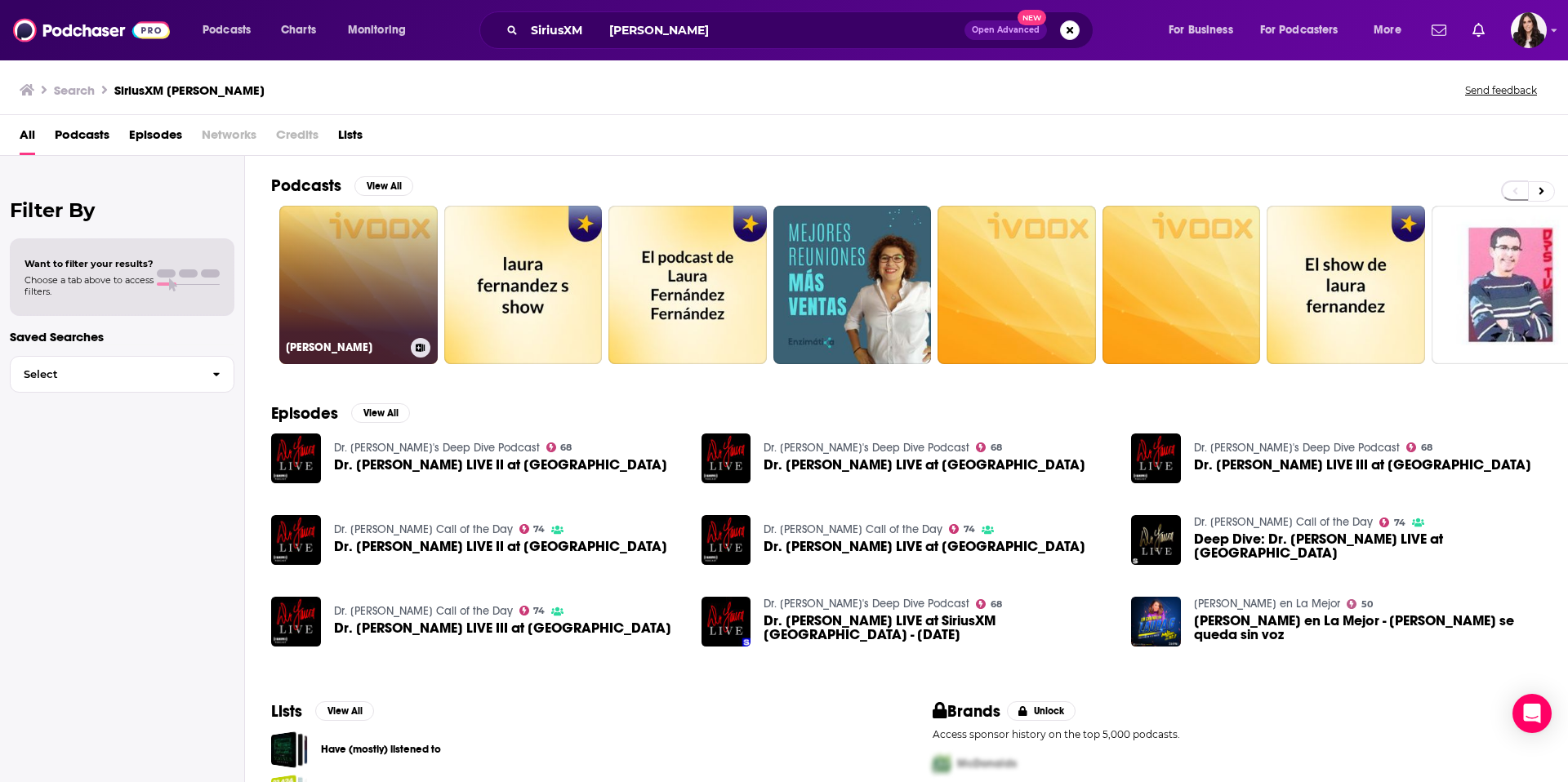
click at [351, 284] on link "[PERSON_NAME]" at bounding box center [358, 285] width 159 height 158
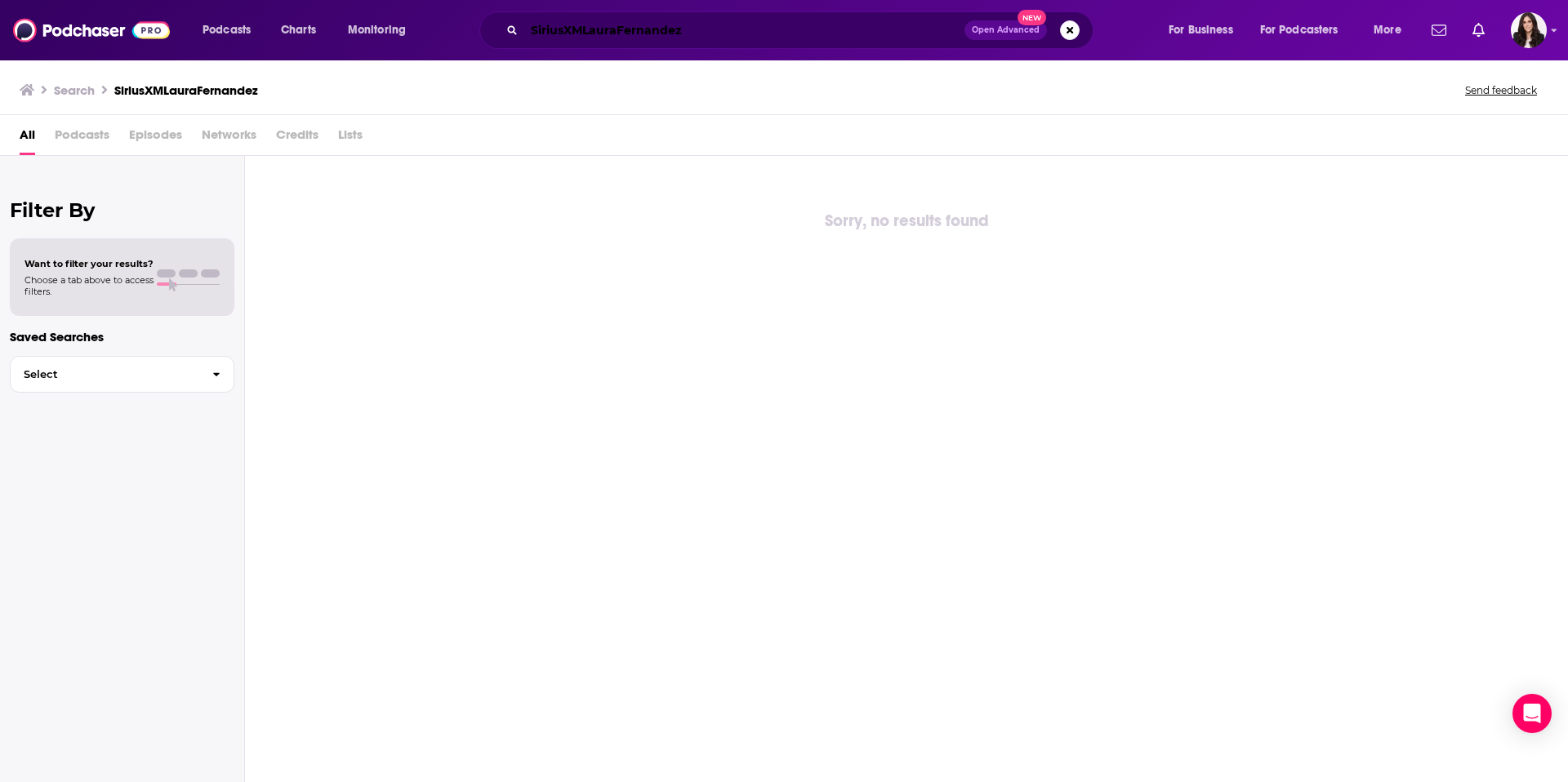
click at [582, 31] on input "SiriusXMLauraFernandez" at bounding box center [744, 30] width 440 height 27
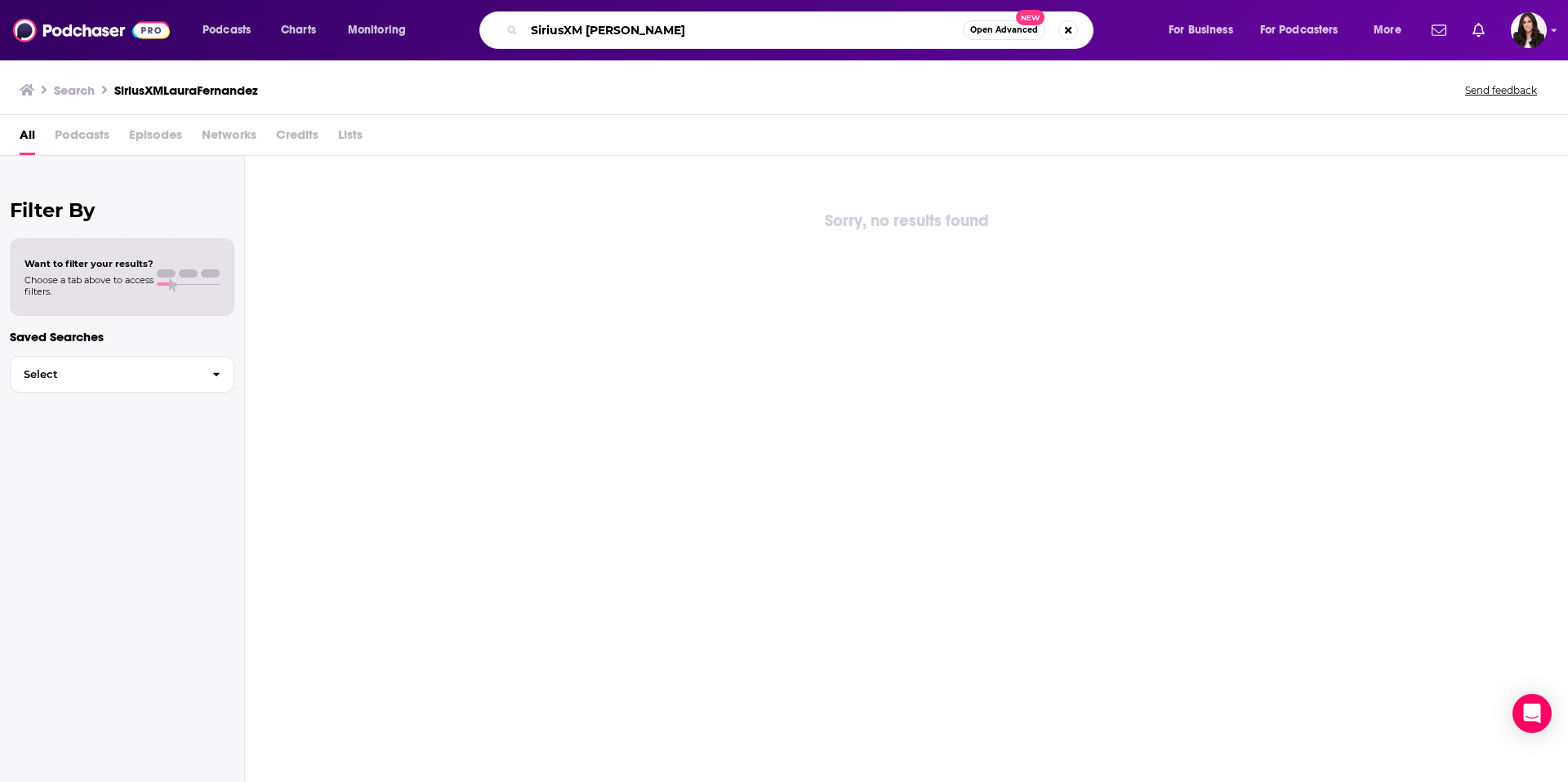
click at [622, 29] on input "SiriusXM [PERSON_NAME]" at bounding box center [743, 30] width 439 height 27
type input "SiriusXM [PERSON_NAME]"
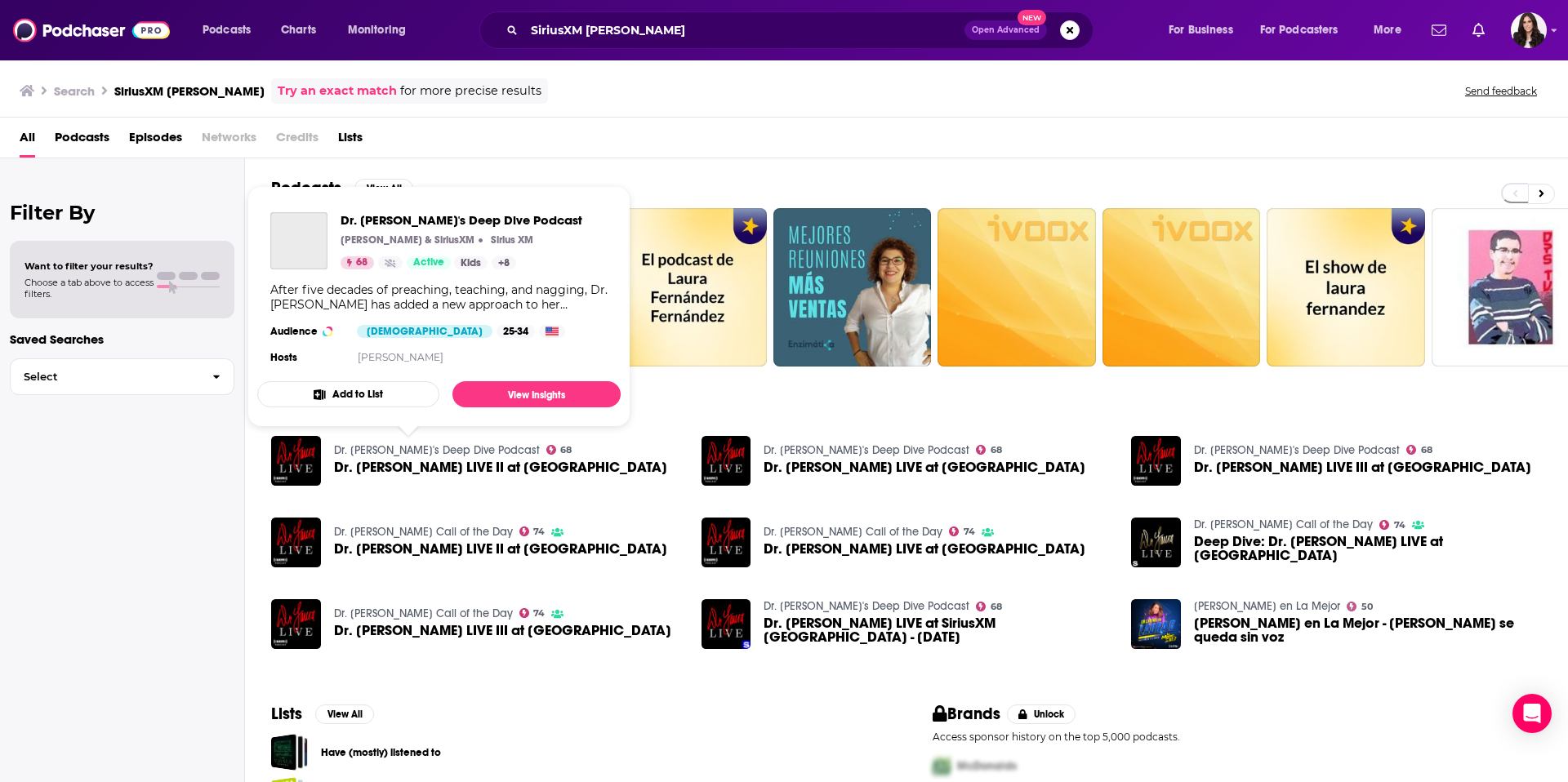
click at [401, 450] on link "Dr. [PERSON_NAME]'s Deep Dive Podcast" at bounding box center [437, 450] width 206 height 14
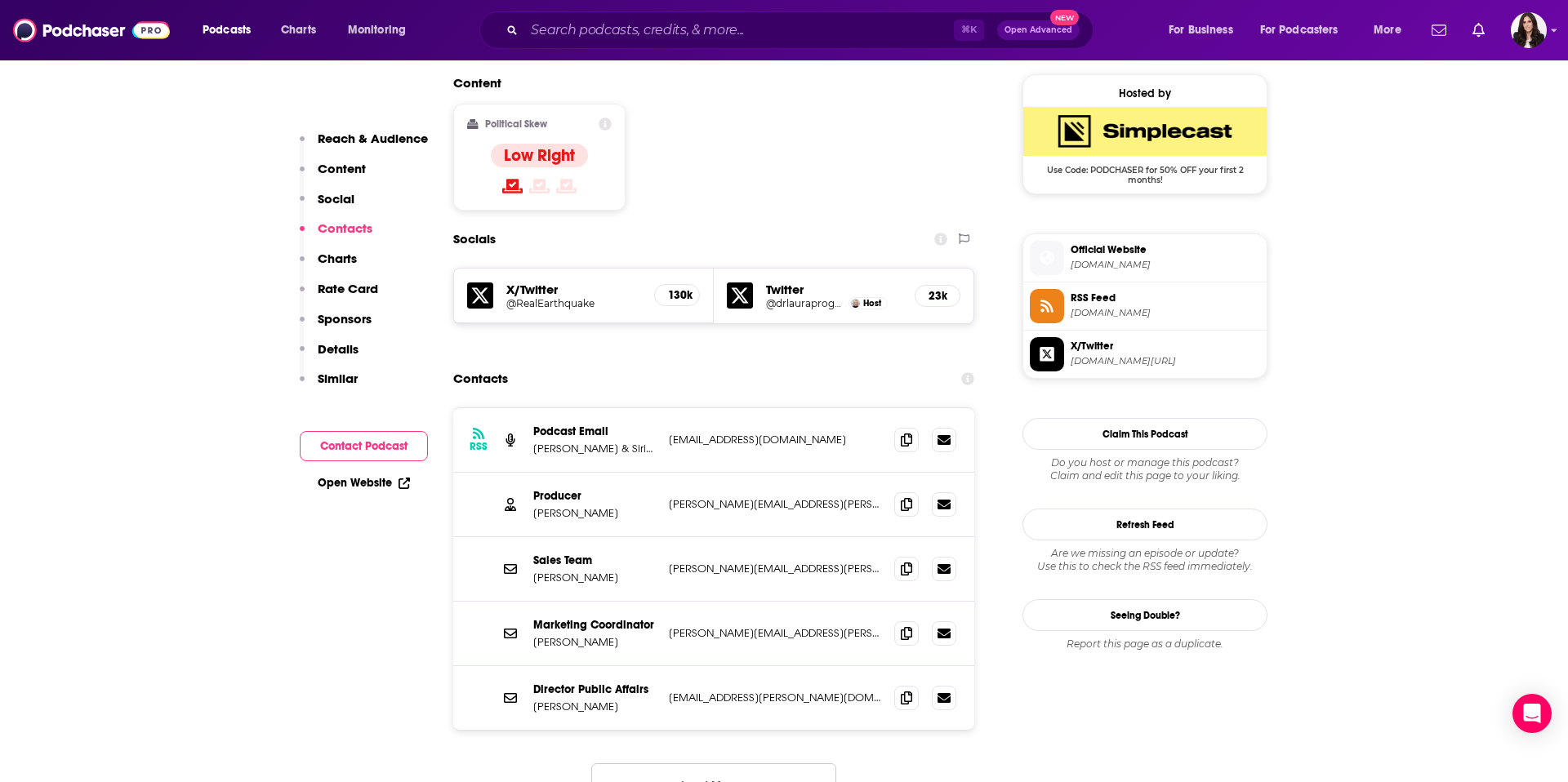
scroll to position [1314, 0]
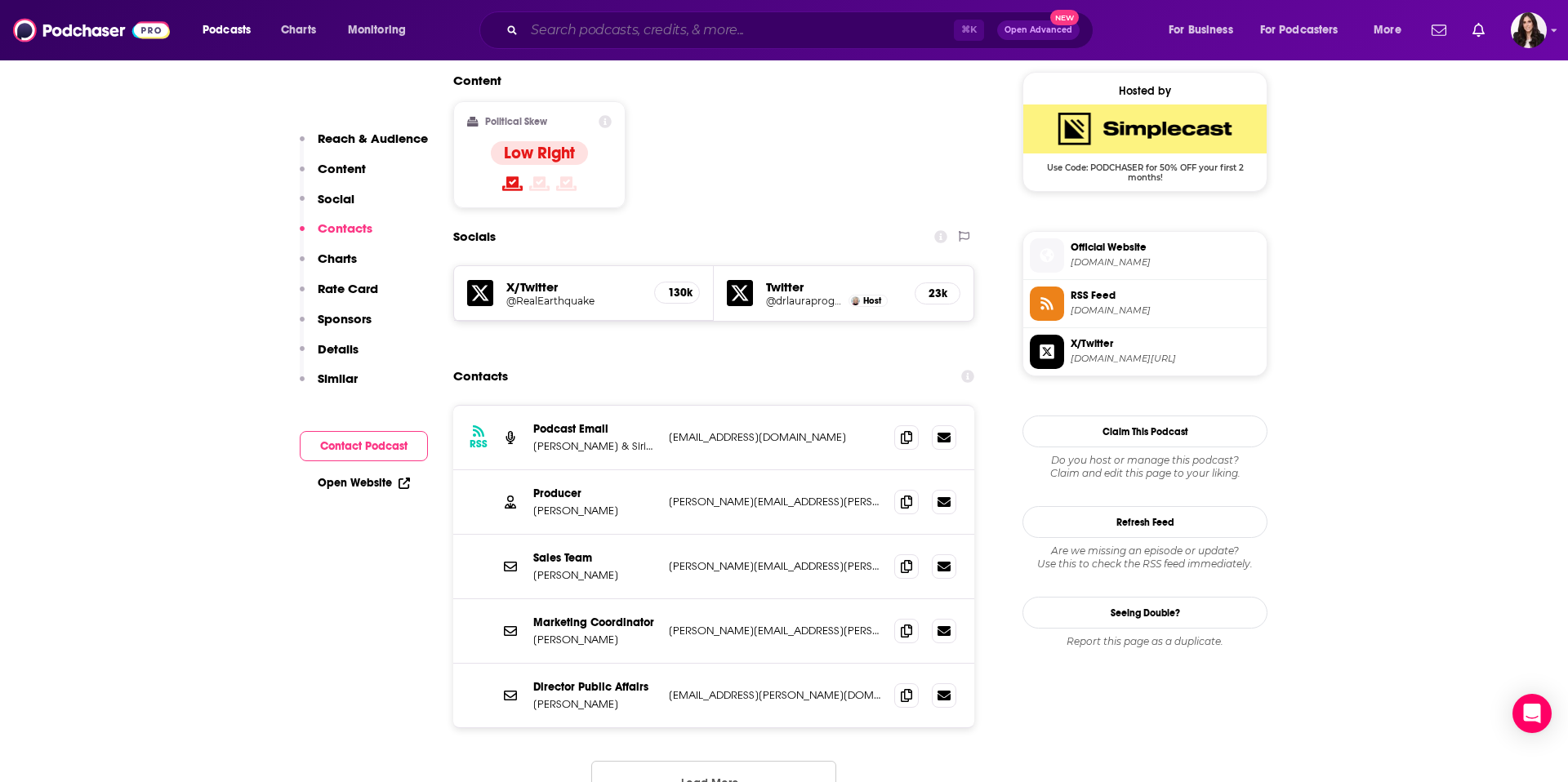
click at [803, 21] on input "Search podcasts, credits, & more..." at bounding box center [738, 30] width 430 height 27
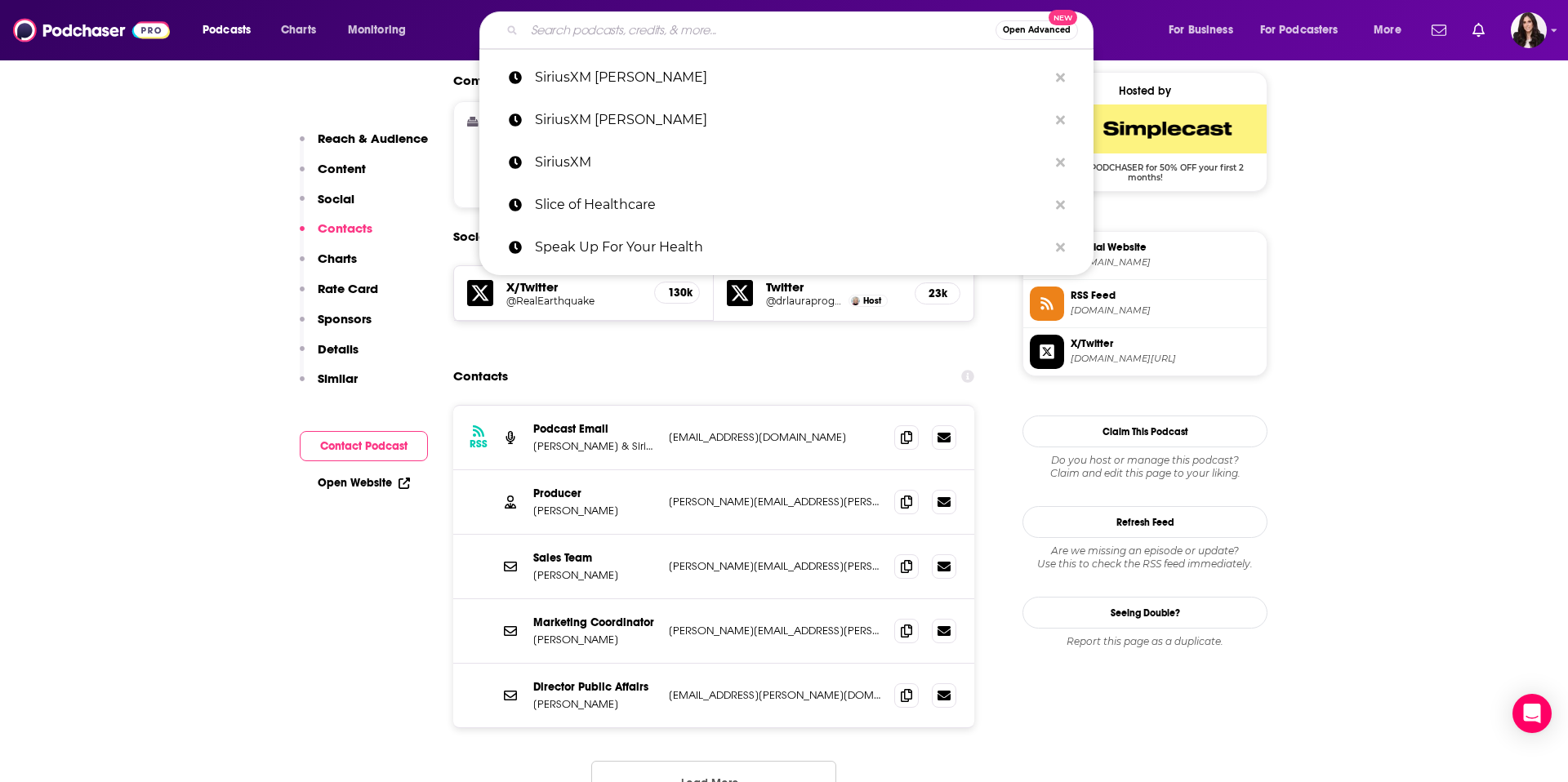
click at [803, 21] on input "Search podcasts, credits, & more..." at bounding box center [759, 30] width 472 height 27
paste input "Scalpels & Spreadsheets"
type input "Scalpels & Spreadsheets"
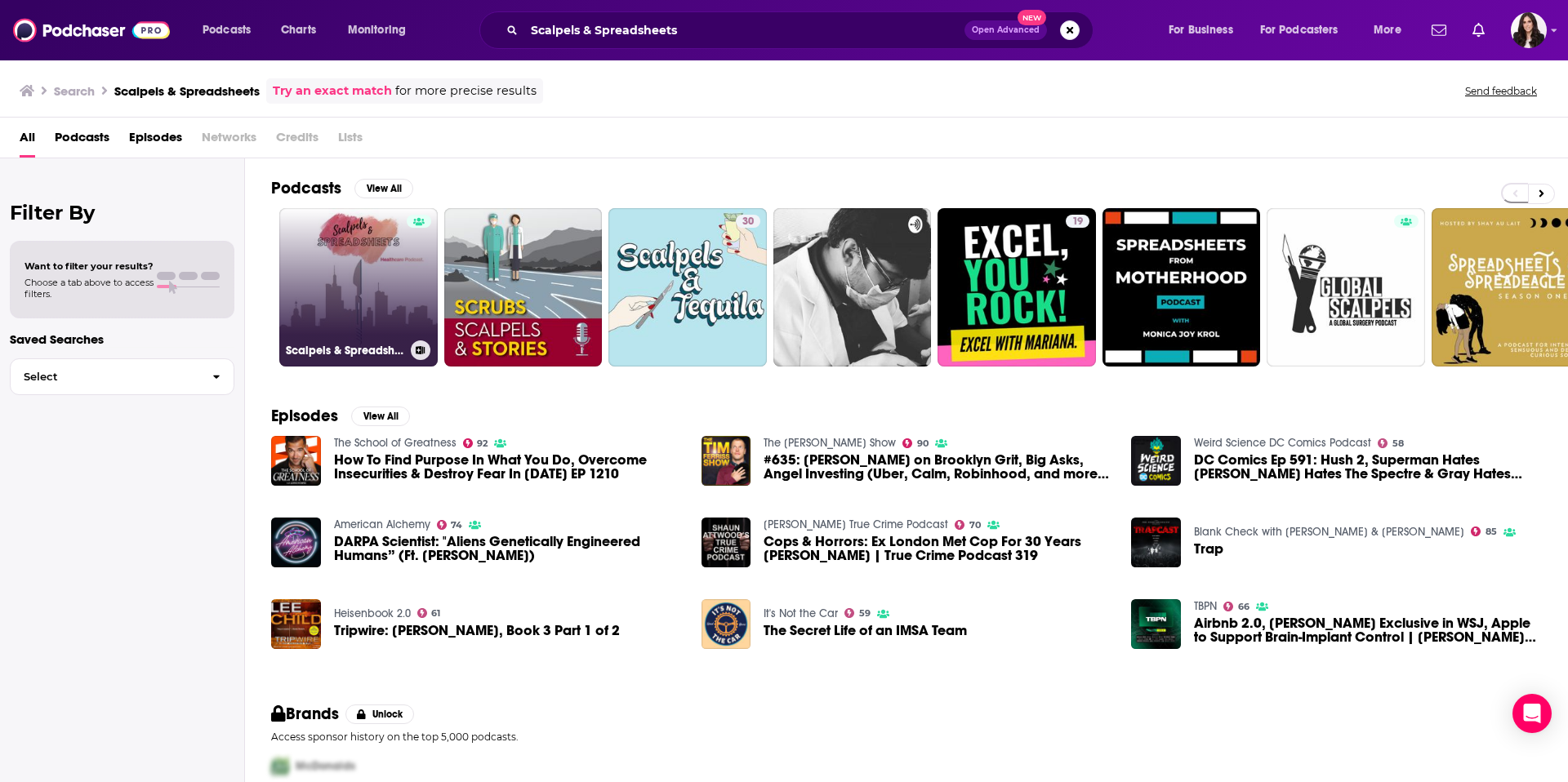
click at [364, 289] on link "Scalpels & Spreadsheets" at bounding box center [358, 287] width 159 height 158
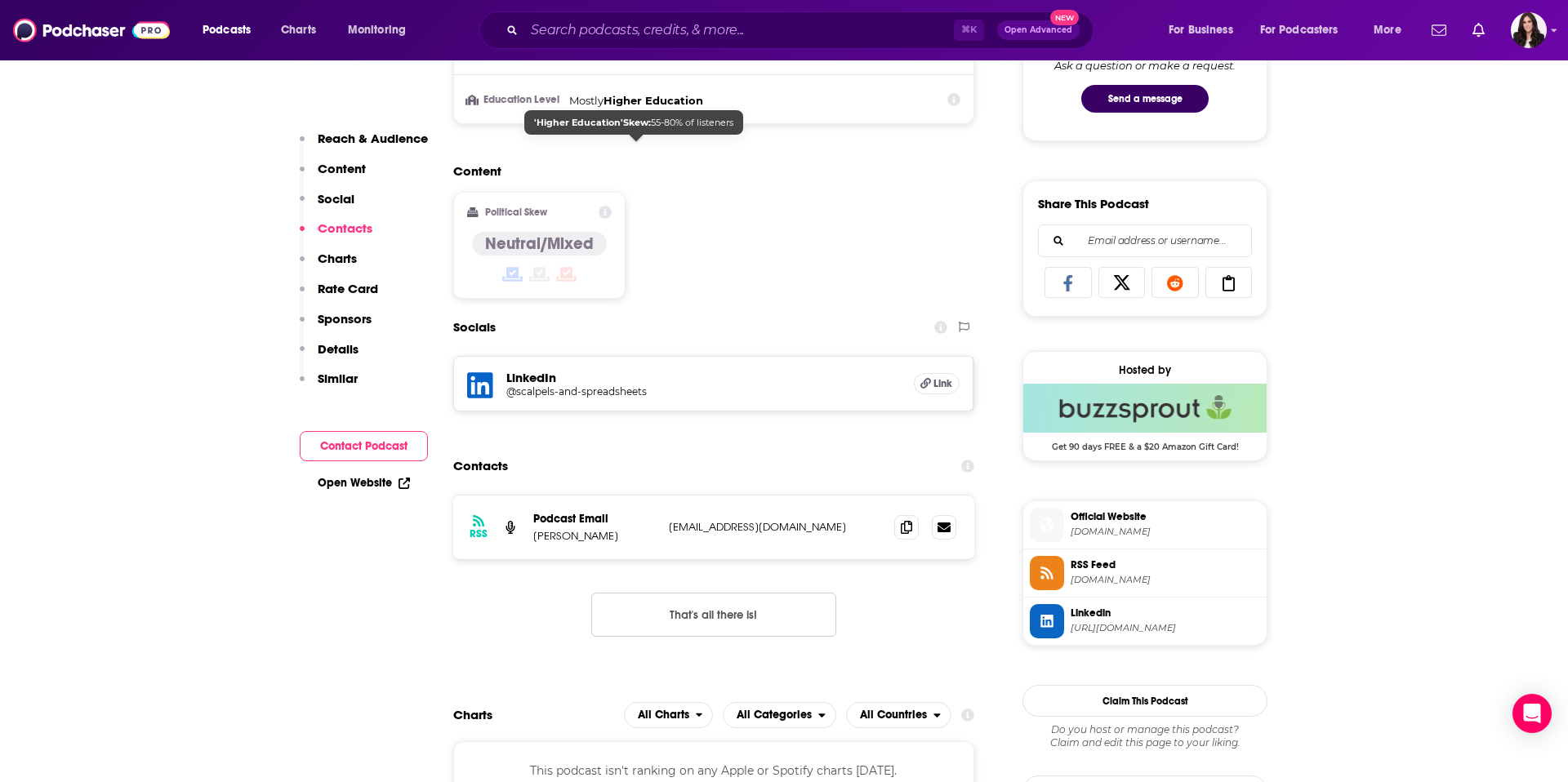
scroll to position [1182, 0]
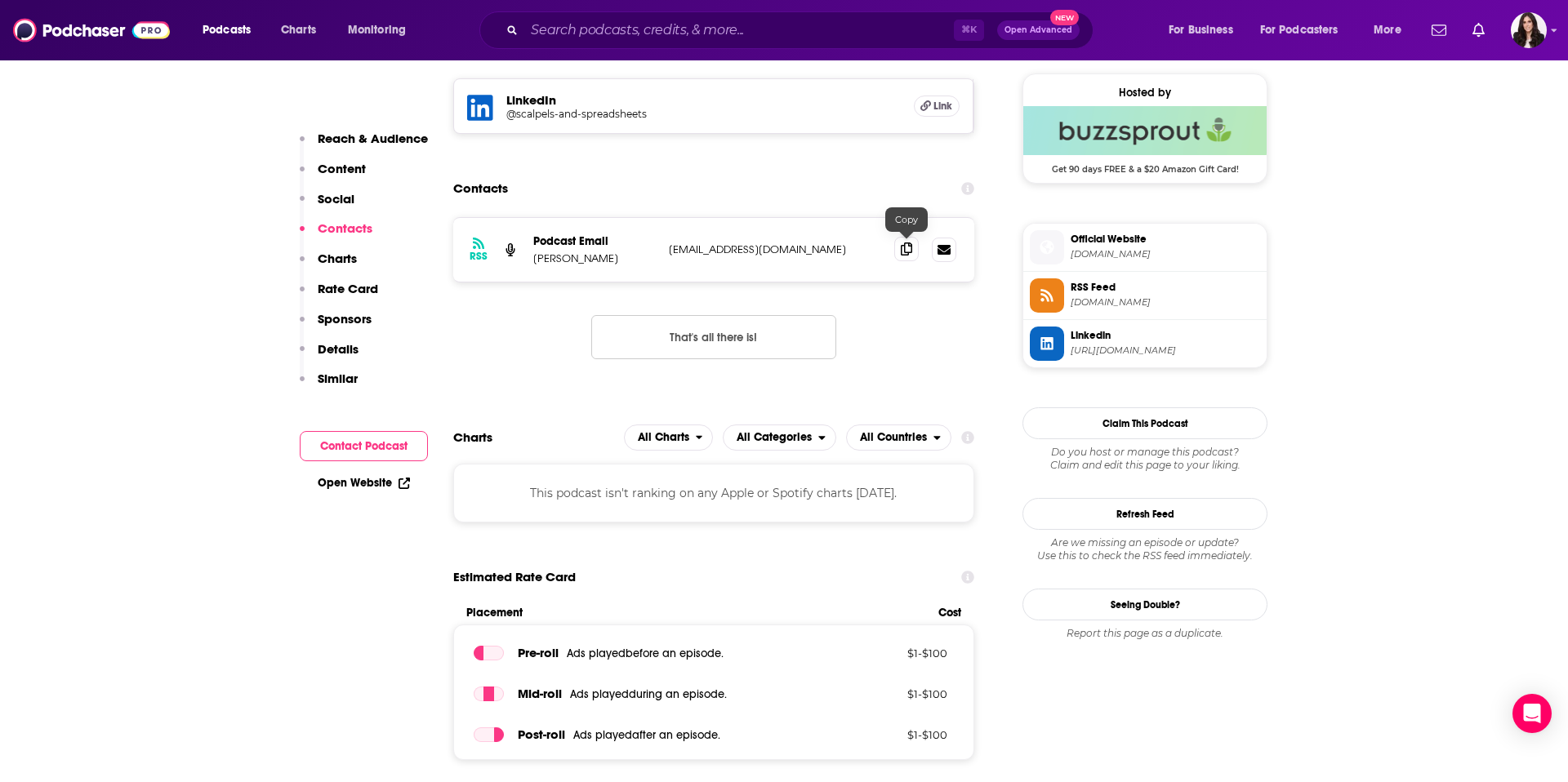
click at [903, 254] on icon at bounding box center [906, 250] width 11 height 13
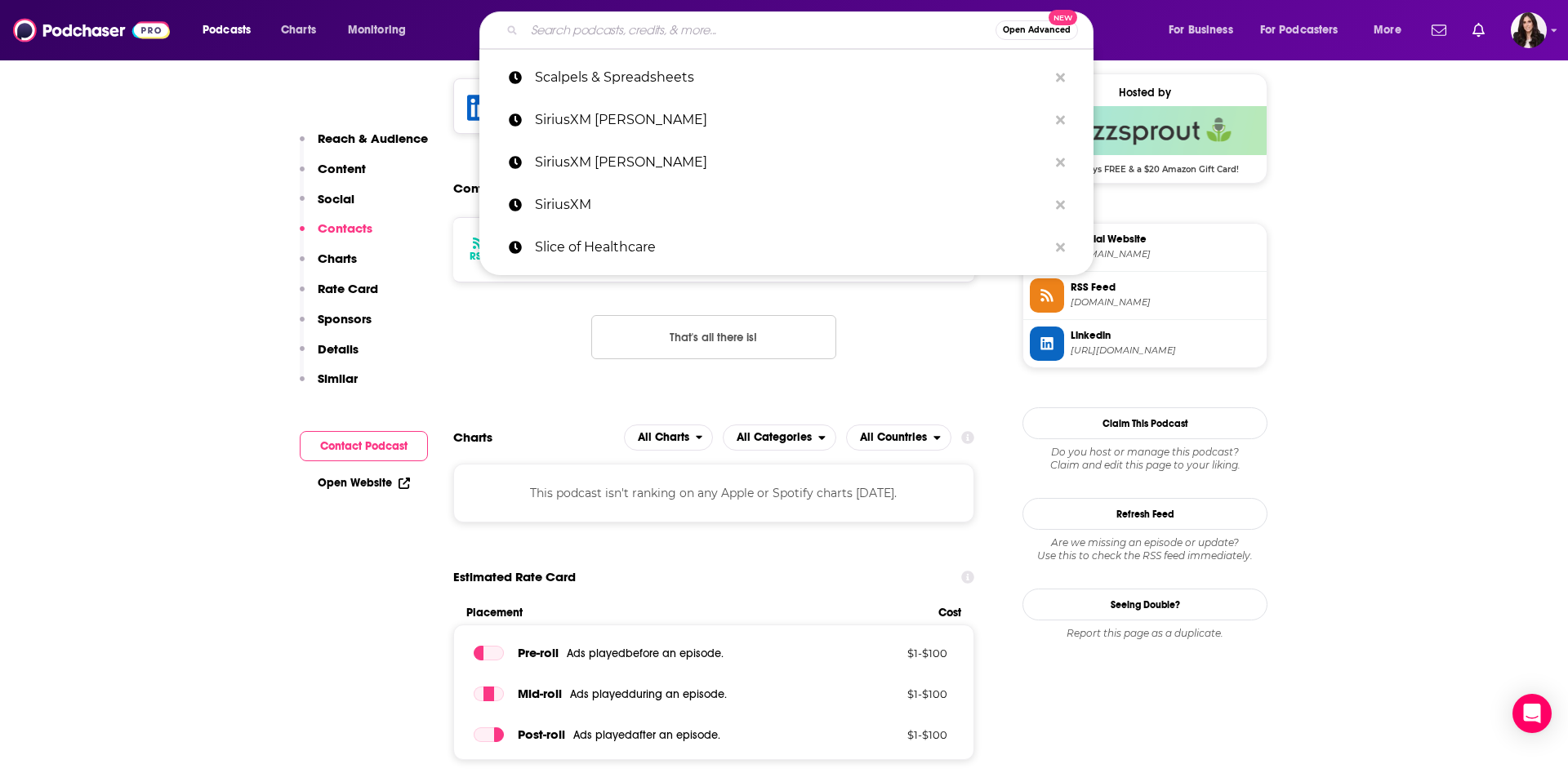
click at [672, 31] on input "Search podcasts, credits, & more..." at bounding box center [759, 30] width 472 height 27
paste input "Risk Never Sleeps"
type input "Risk Never Sleeps"
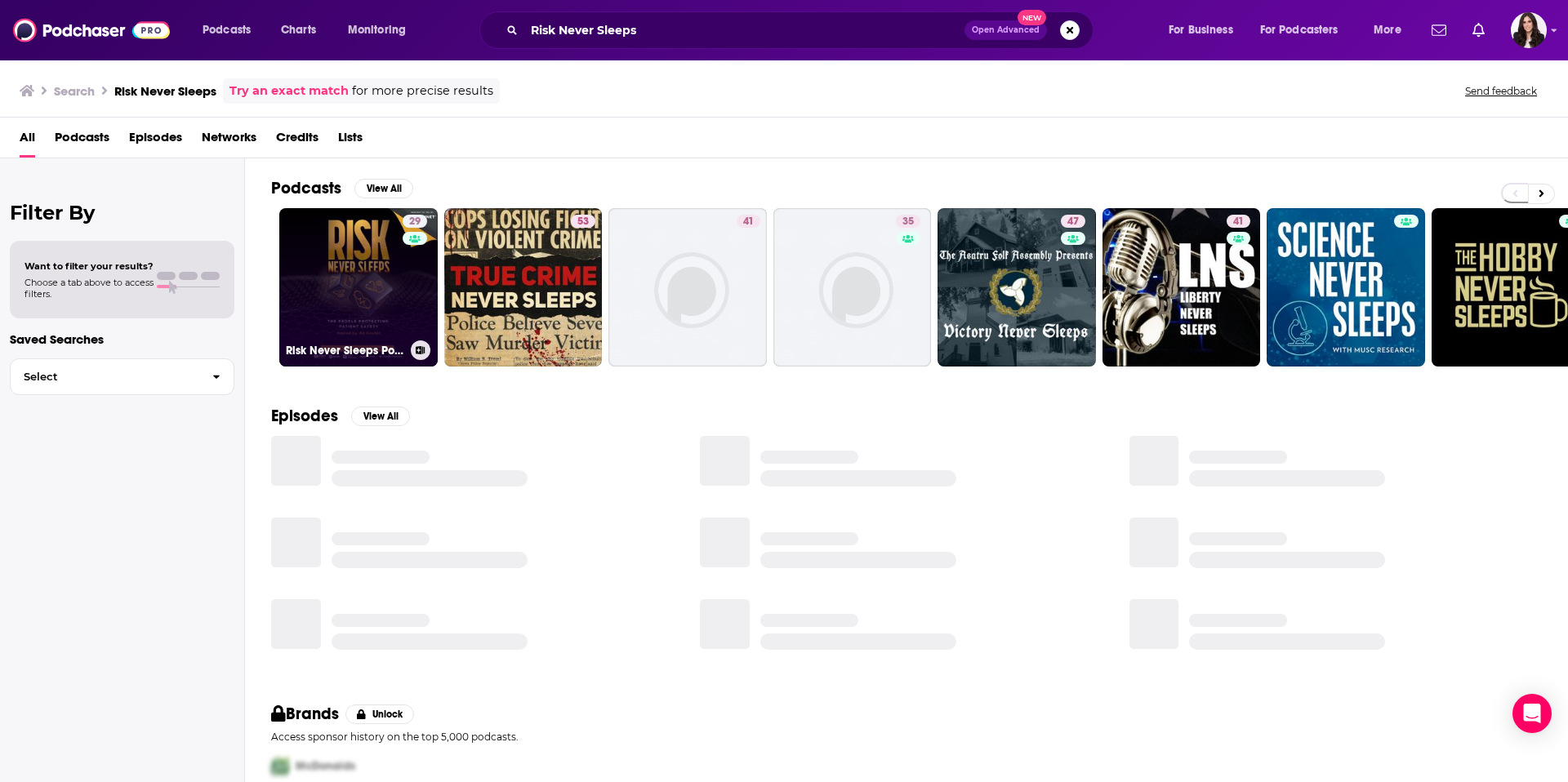
click at [372, 314] on link "29 Risk Never Sleeps Podcast" at bounding box center [358, 287] width 159 height 158
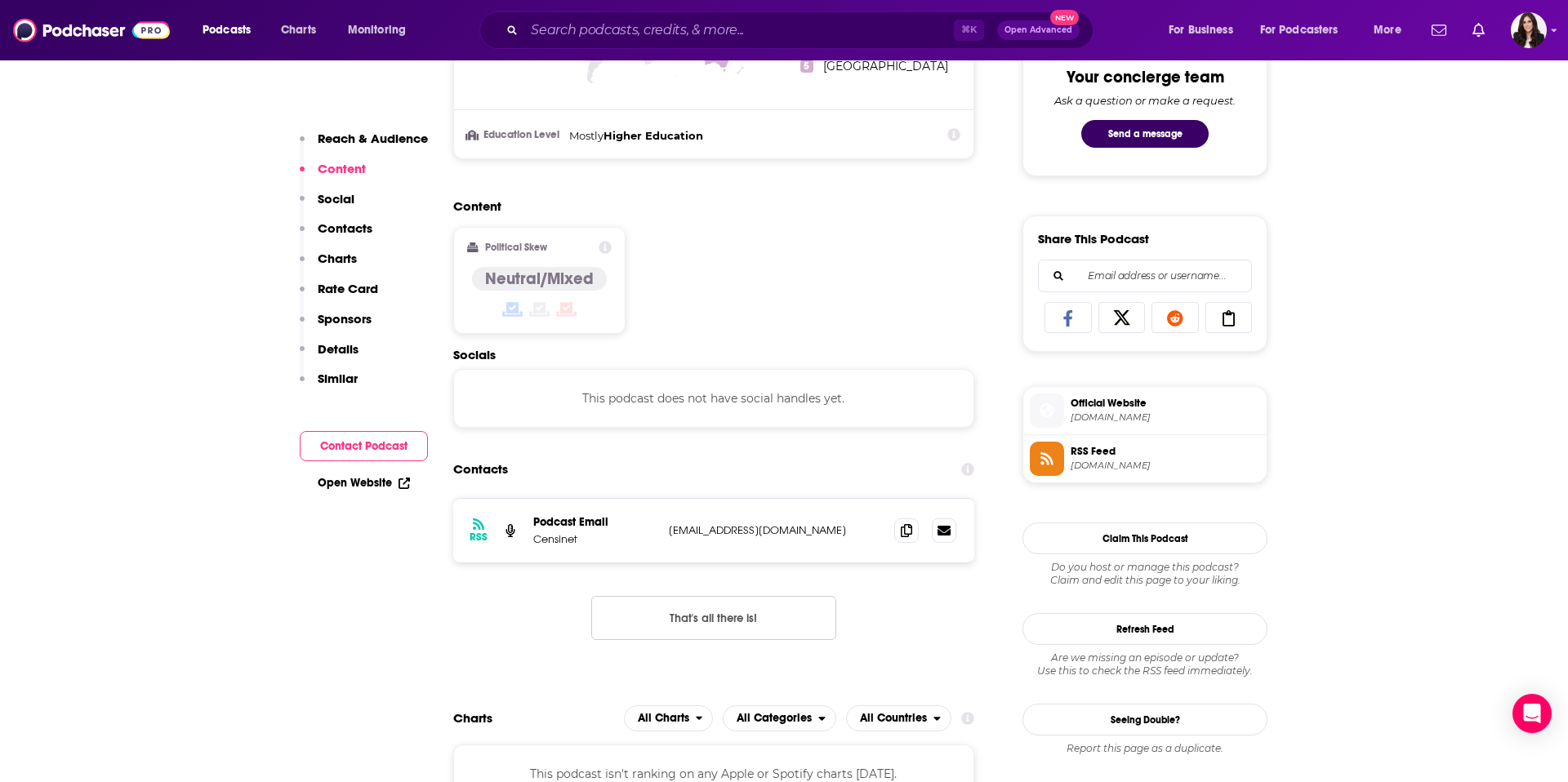
scroll to position [954, 0]
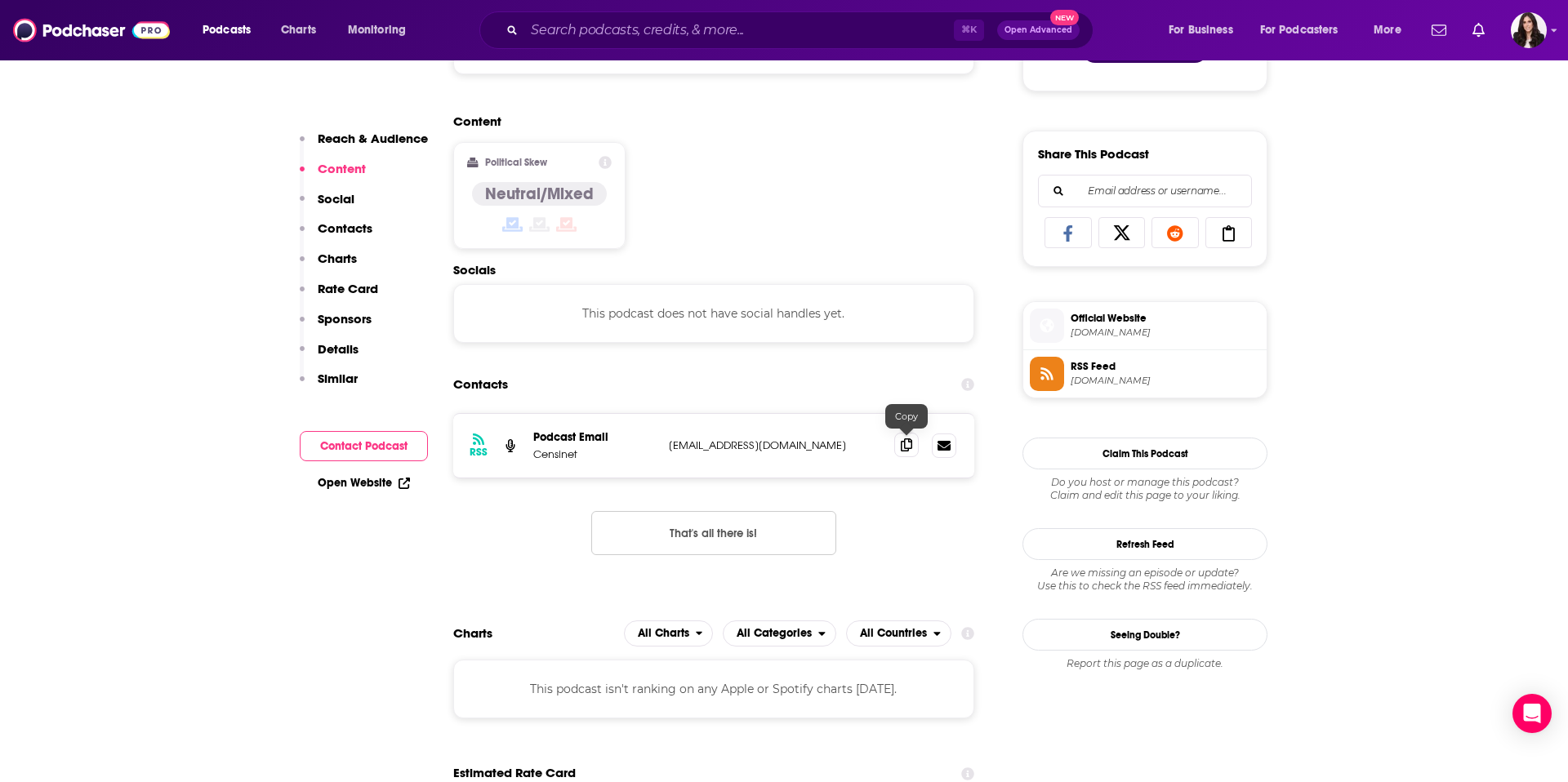
click at [911, 442] on span at bounding box center [906, 445] width 25 height 25
click at [806, 35] on input "Search podcasts, credits, & more..." at bounding box center [738, 30] width 430 height 27
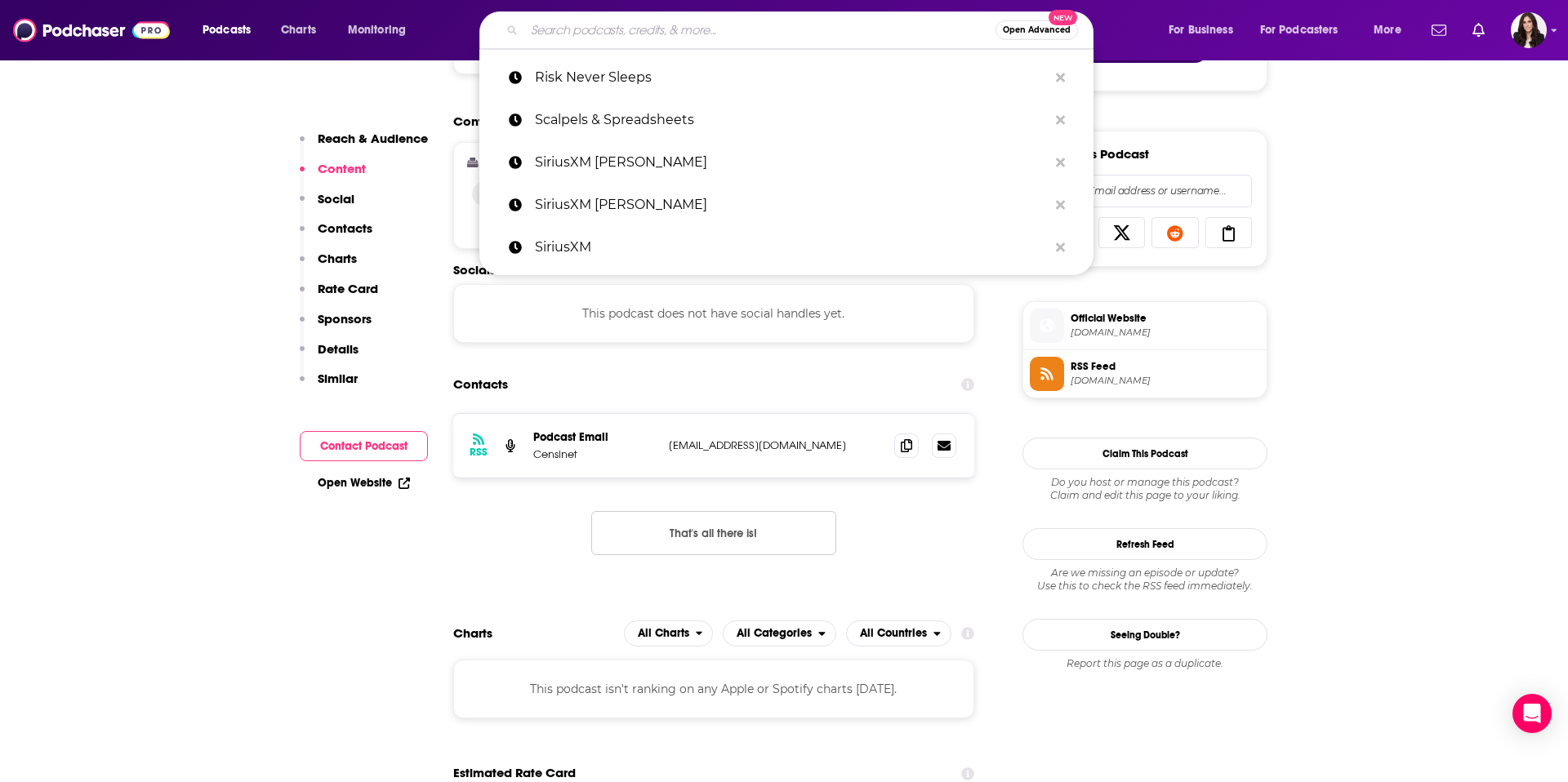
paste input "PulsePoint Path"
type input "PulsePoint Path"
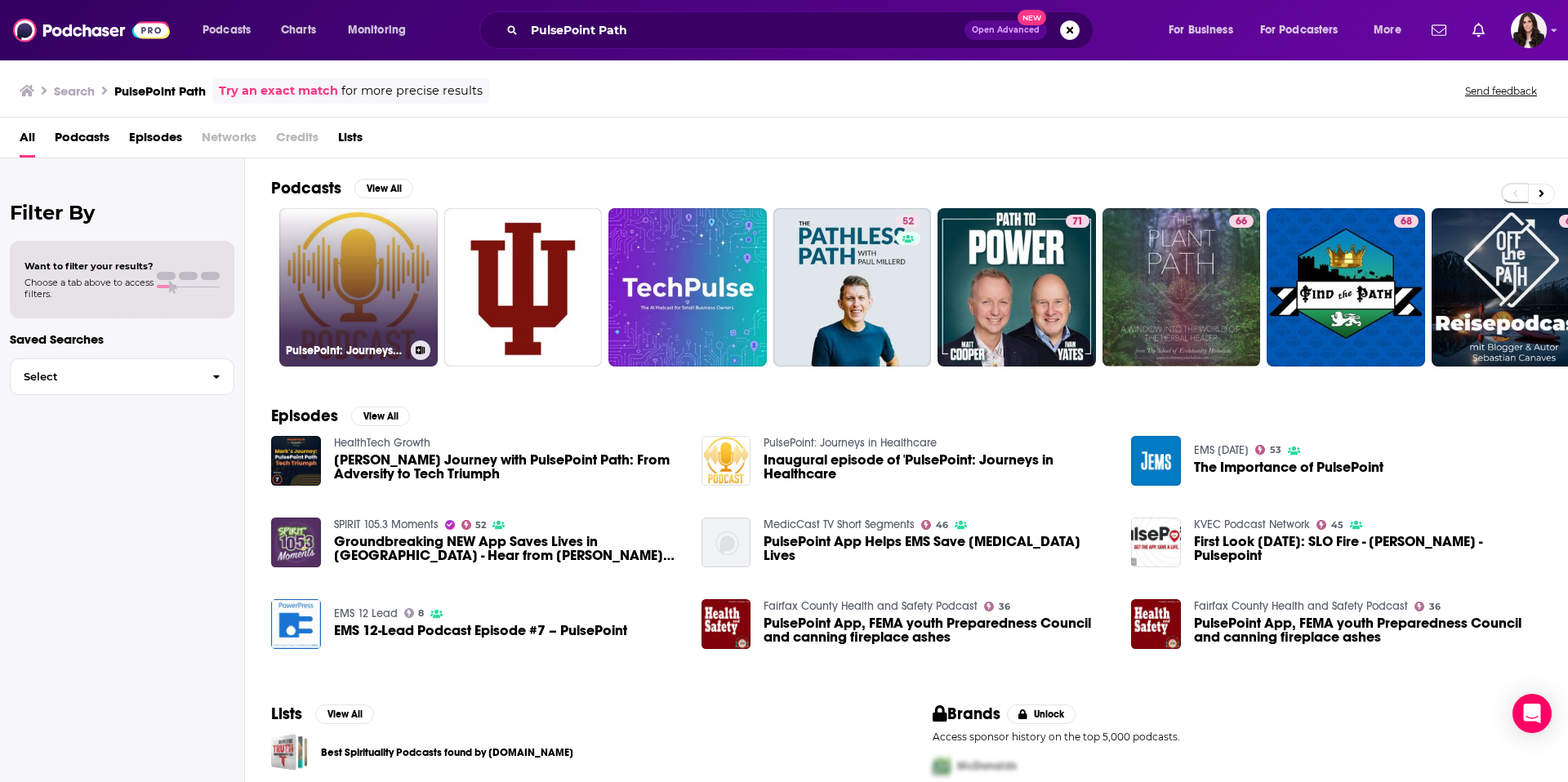
click at [335, 285] on link "PulsePoint: Journeys in Healthcare" at bounding box center [358, 287] width 159 height 158
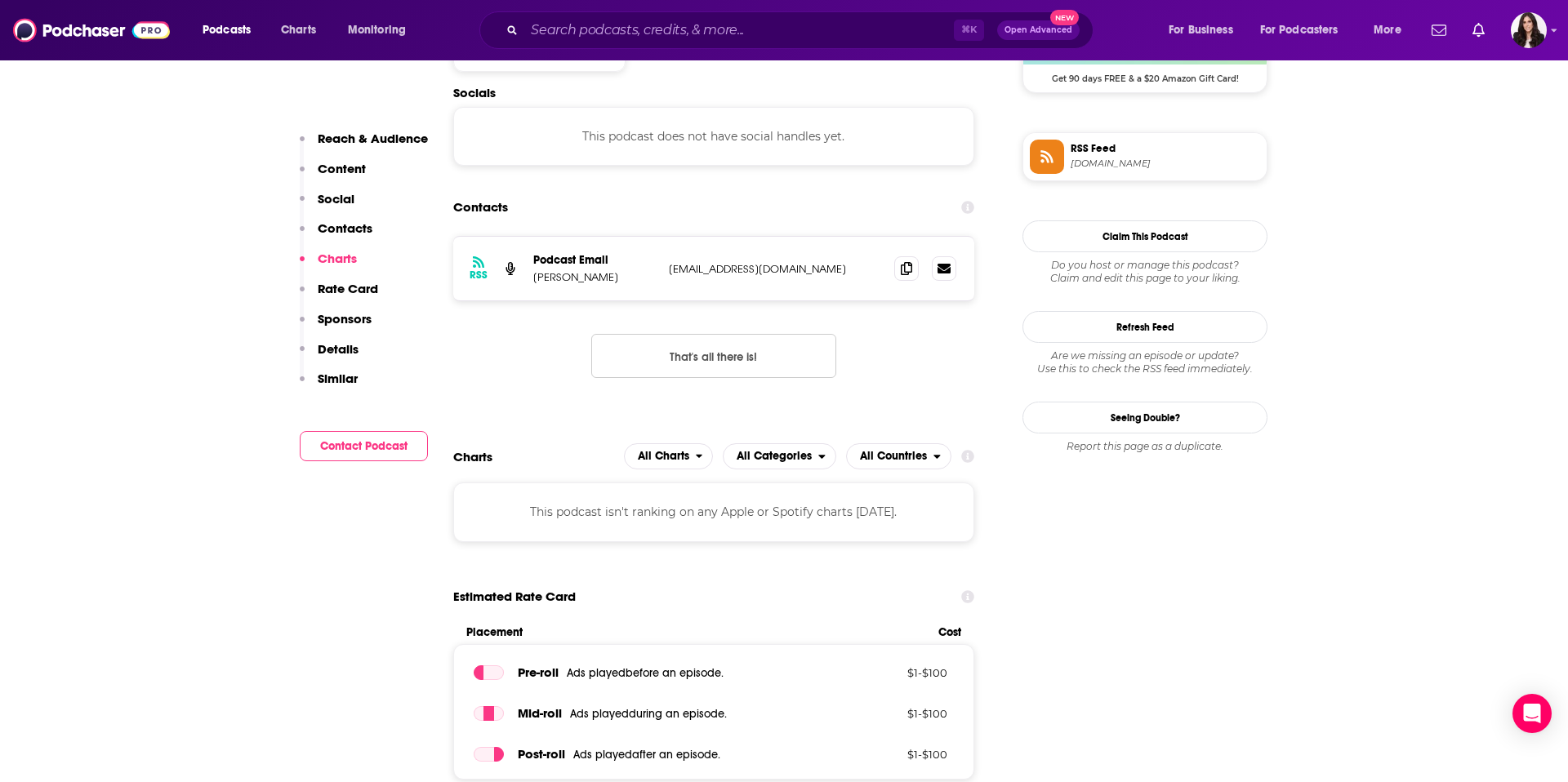
scroll to position [1062, 0]
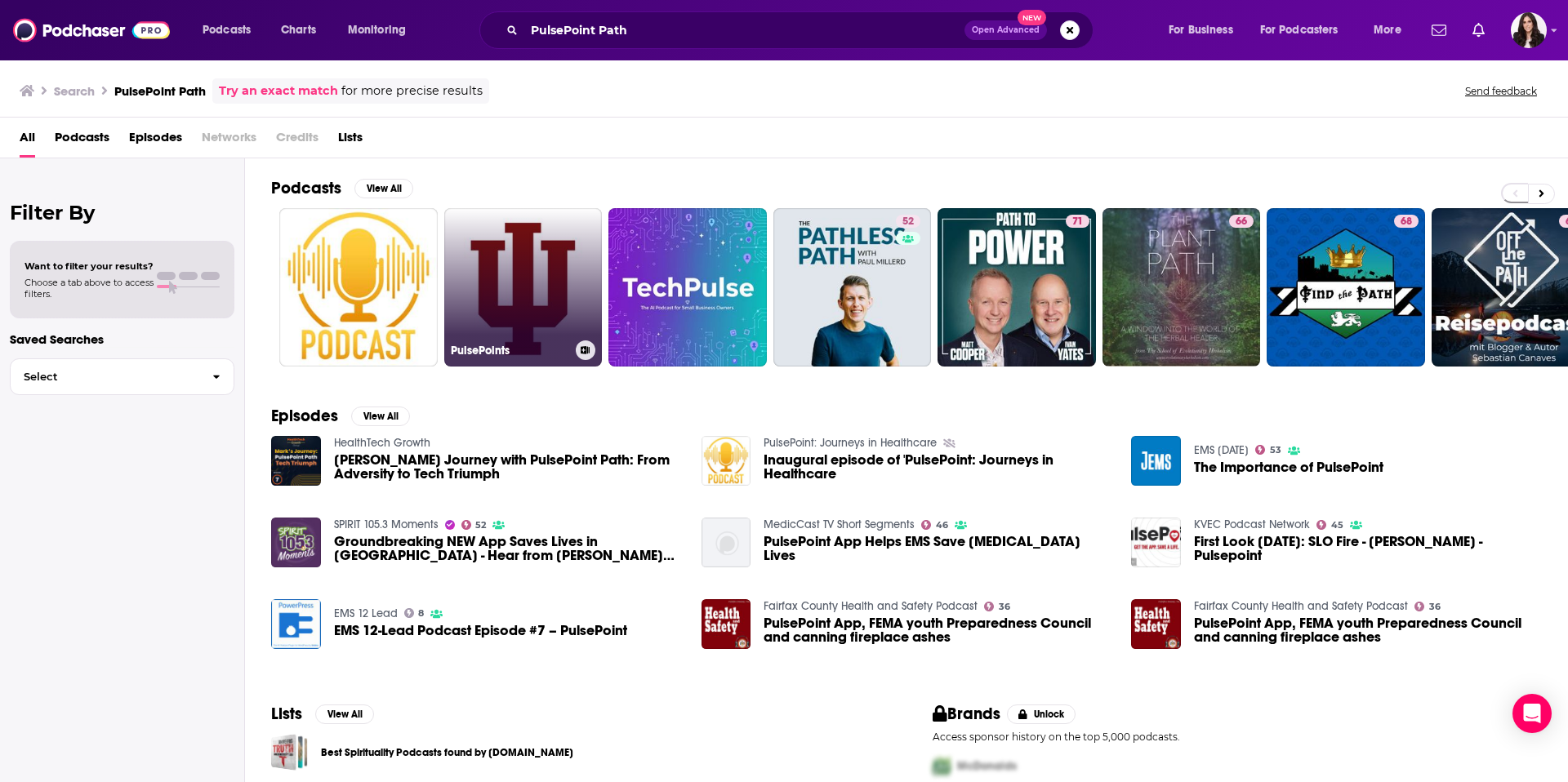
click at [549, 308] on link "PulsePoints" at bounding box center [523, 287] width 159 height 158
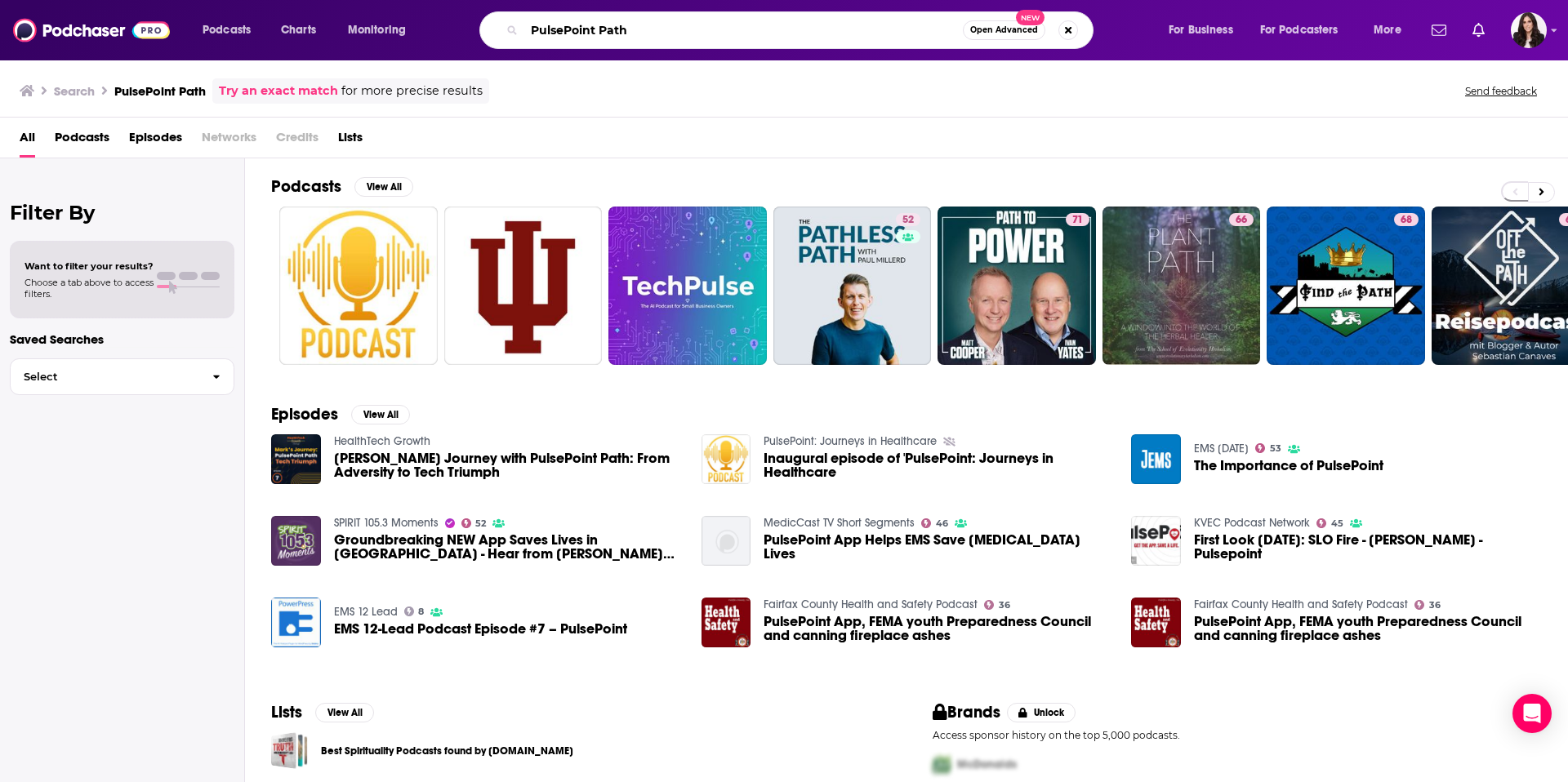
click at [741, 33] on input "PulsePoint Path" at bounding box center [743, 30] width 439 height 27
paste input "[PERSON_NAME]"
type input "PulsePoint Path [PERSON_NAME]"
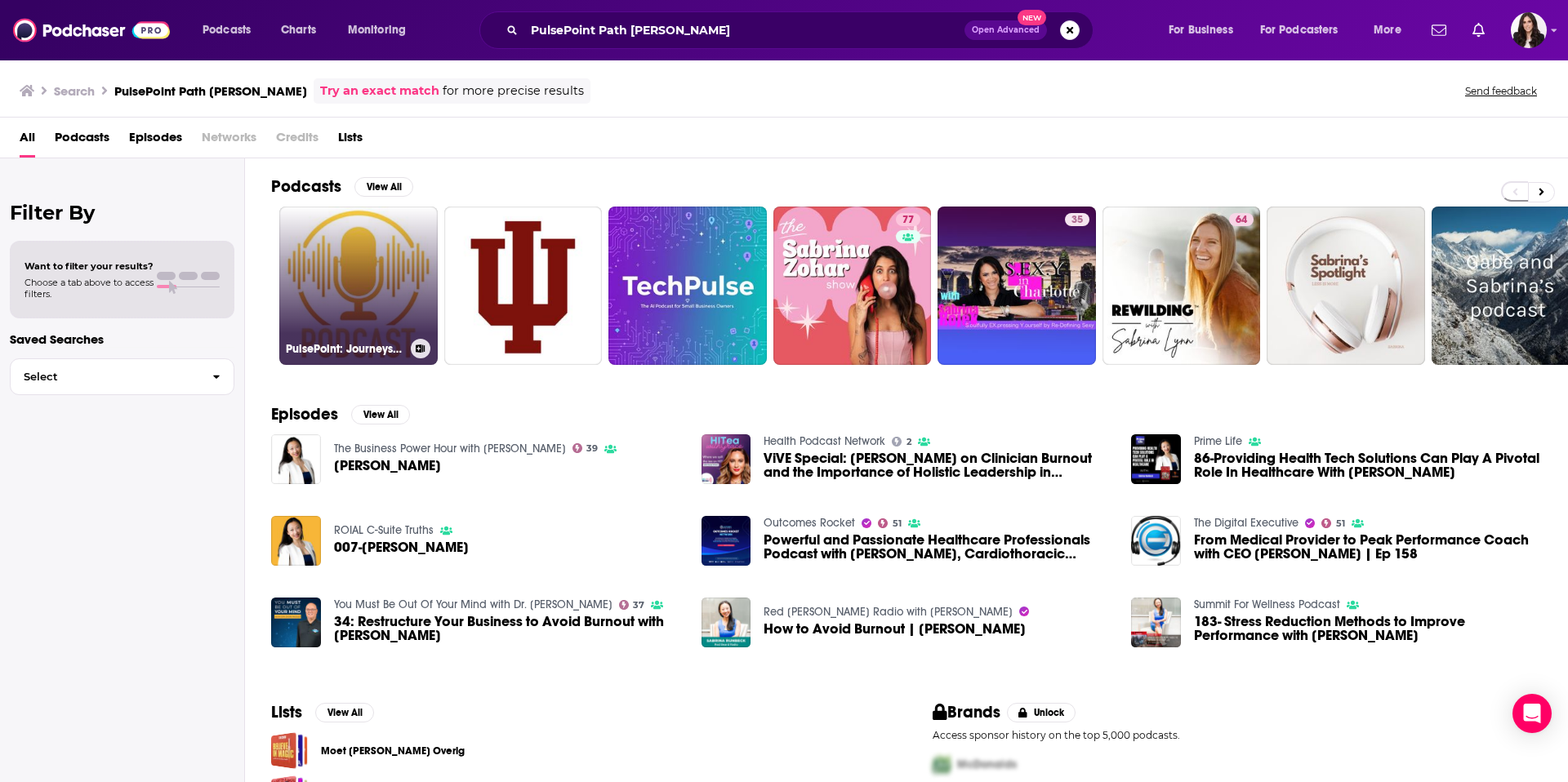
click at [354, 282] on link "PulsePoint: Journeys in Healthcare" at bounding box center [358, 286] width 159 height 158
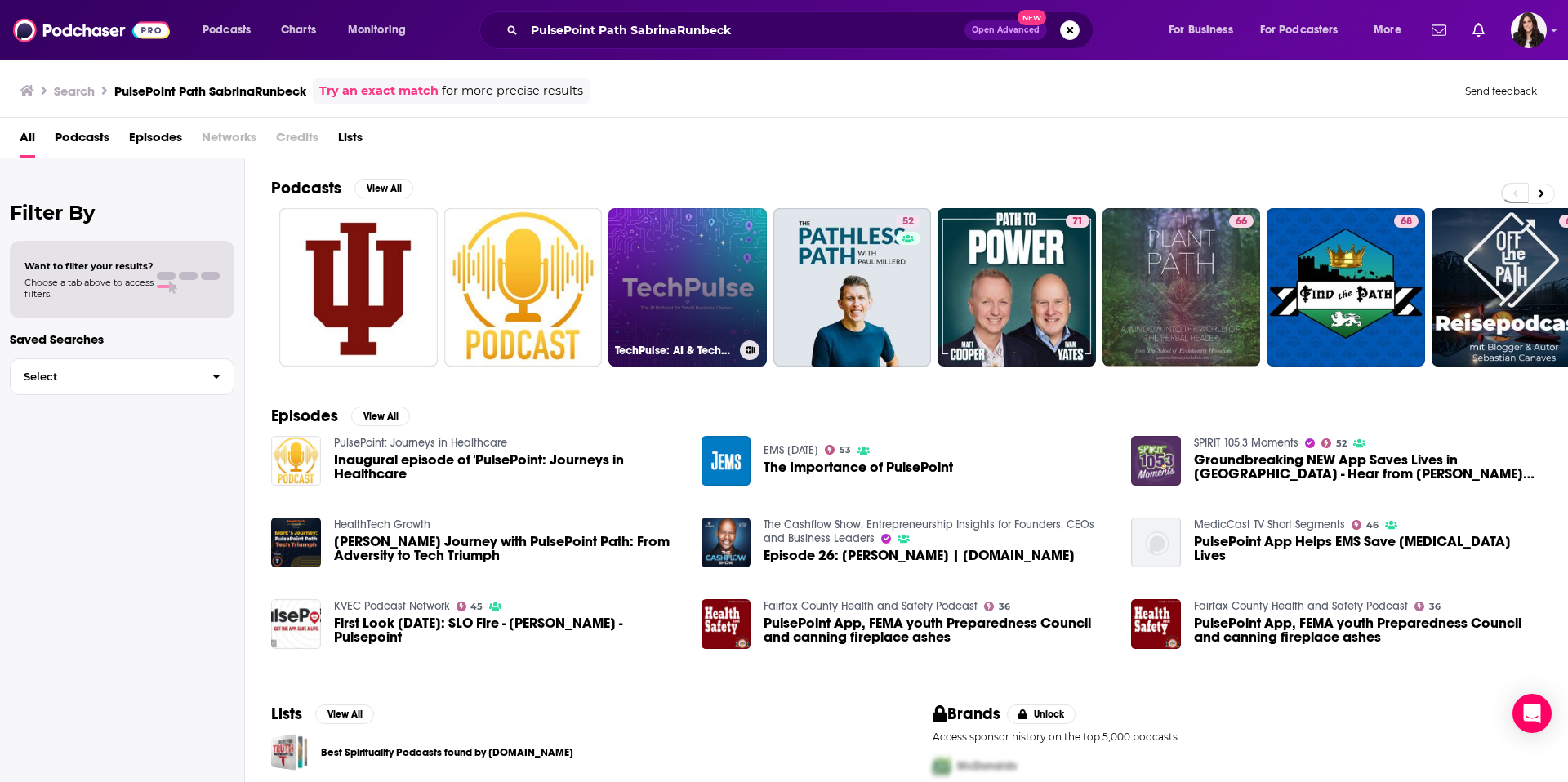
click at [706, 272] on link "TechPulse: AI & Technology for Small Business Owners | PulsePoint Media Atelier" at bounding box center [687, 287] width 159 height 158
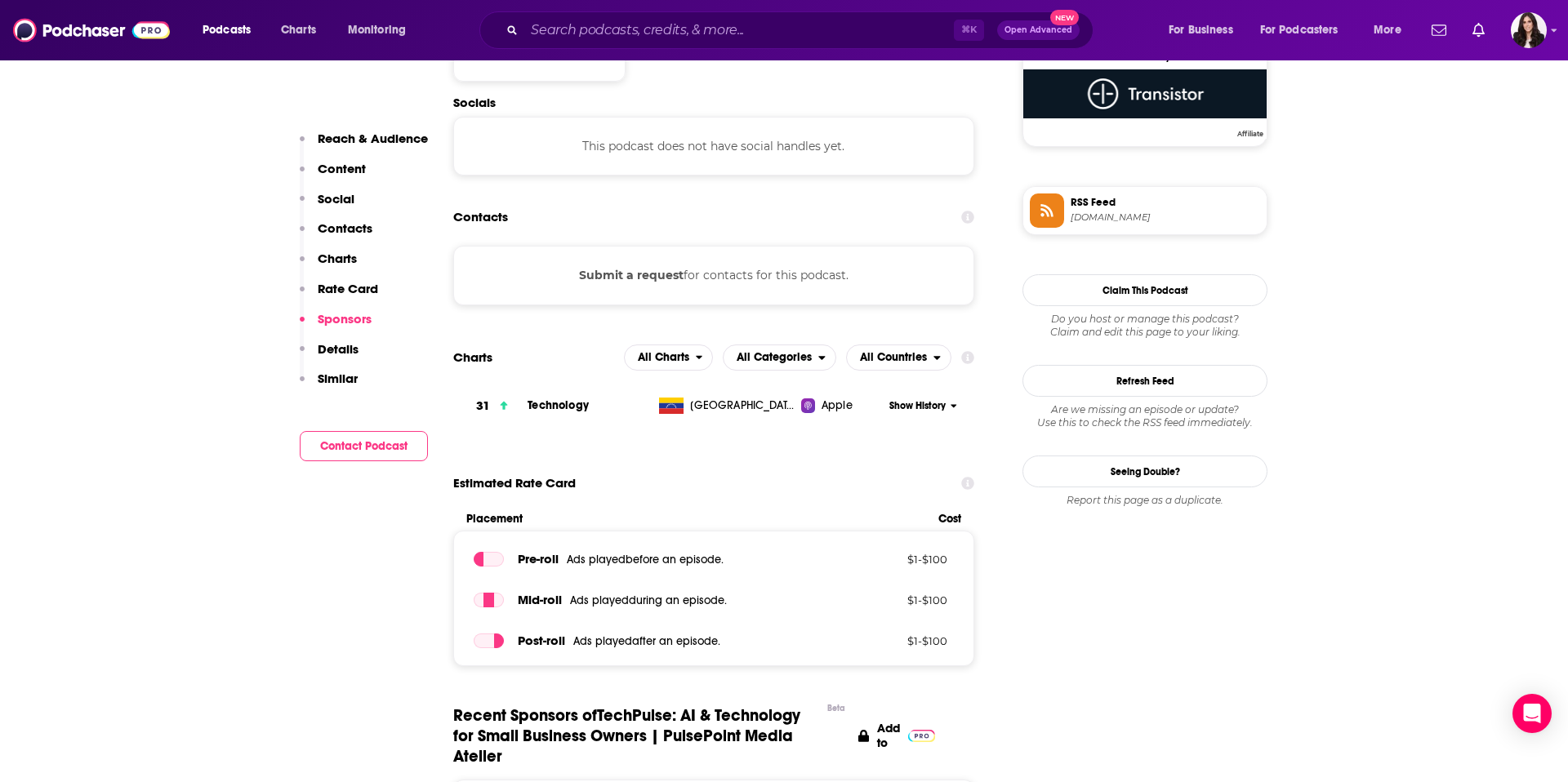
scroll to position [1044, 0]
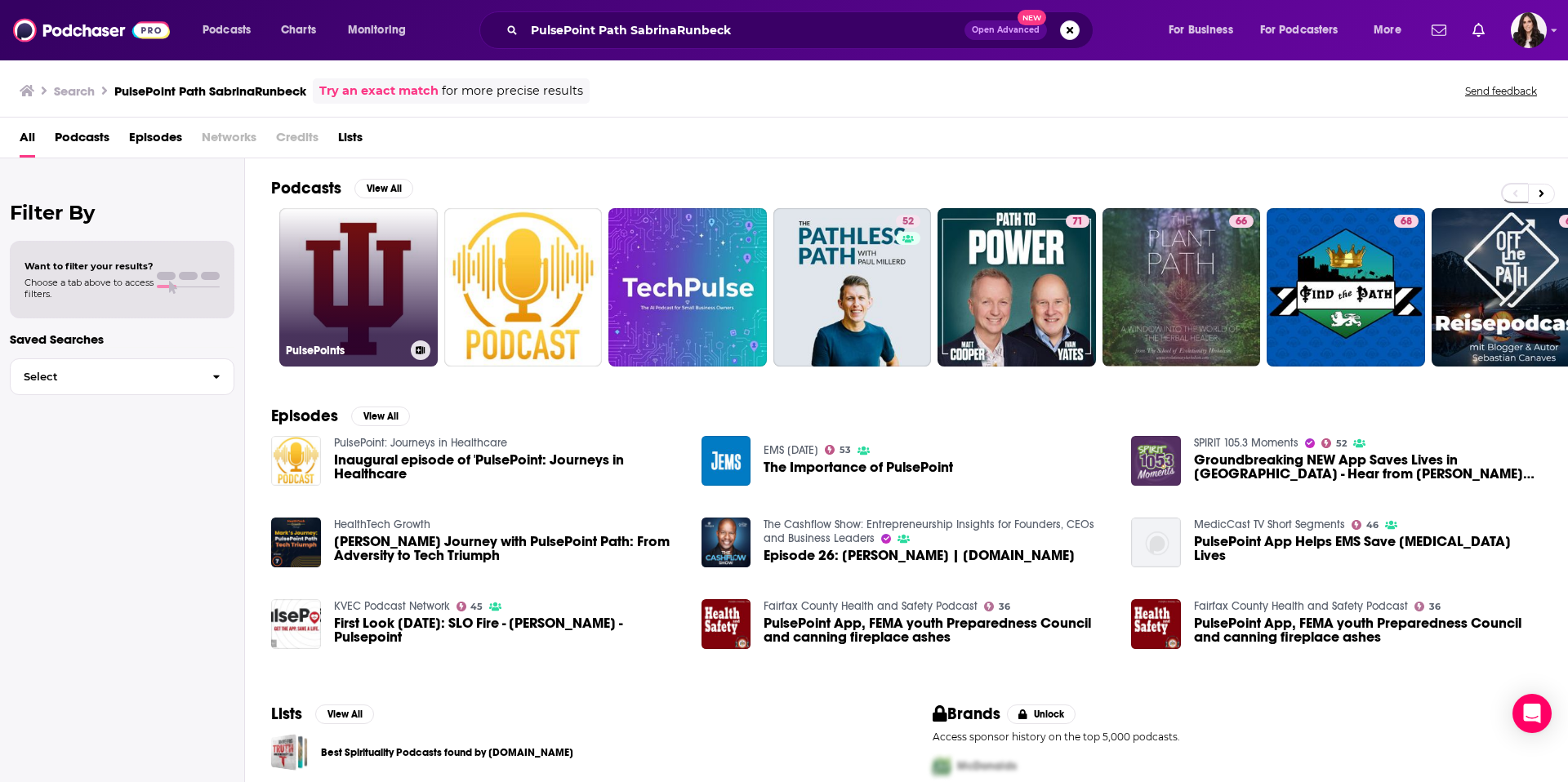
click at [391, 317] on link "PulsePoints" at bounding box center [358, 287] width 159 height 158
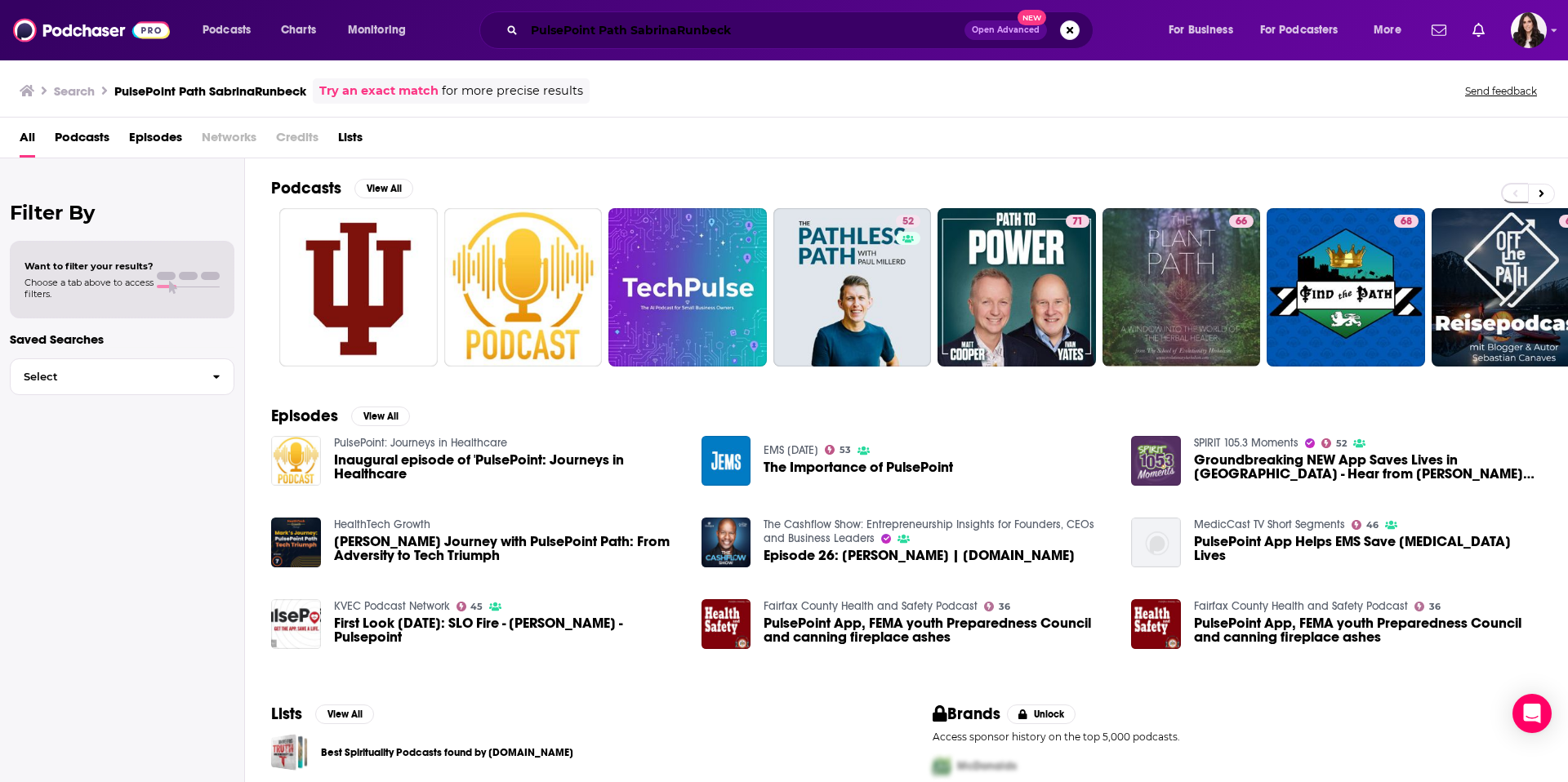
click at [670, 31] on input "PulsePoint Path SabrinaRunbeck" at bounding box center [744, 30] width 440 height 27
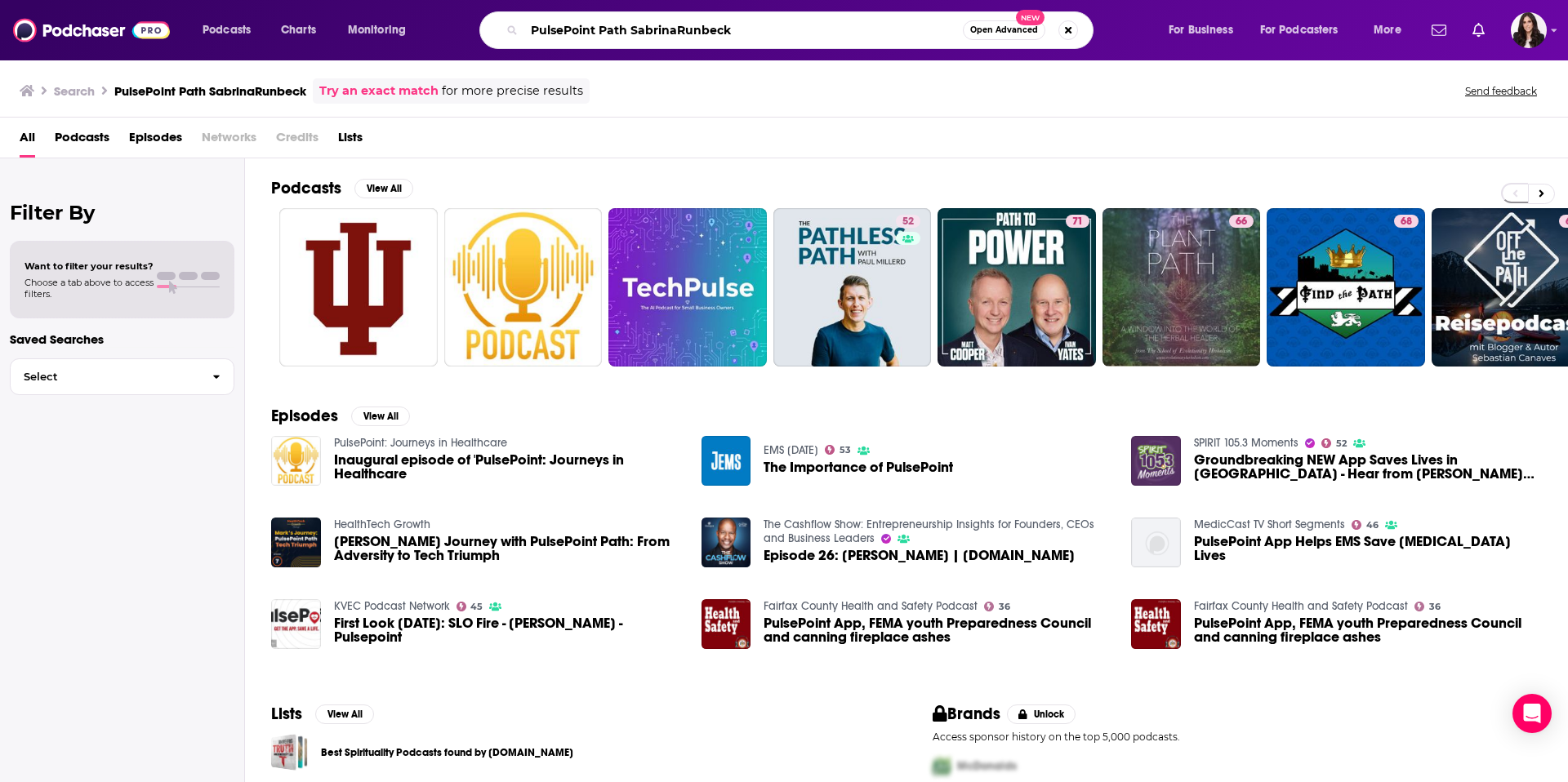
click at [670, 31] on input "PulsePoint Path SabrinaRunbeck" at bounding box center [743, 30] width 439 height 27
paste input "ress 1 For Ni"
type input "Press 1 For [PERSON_NAME]"
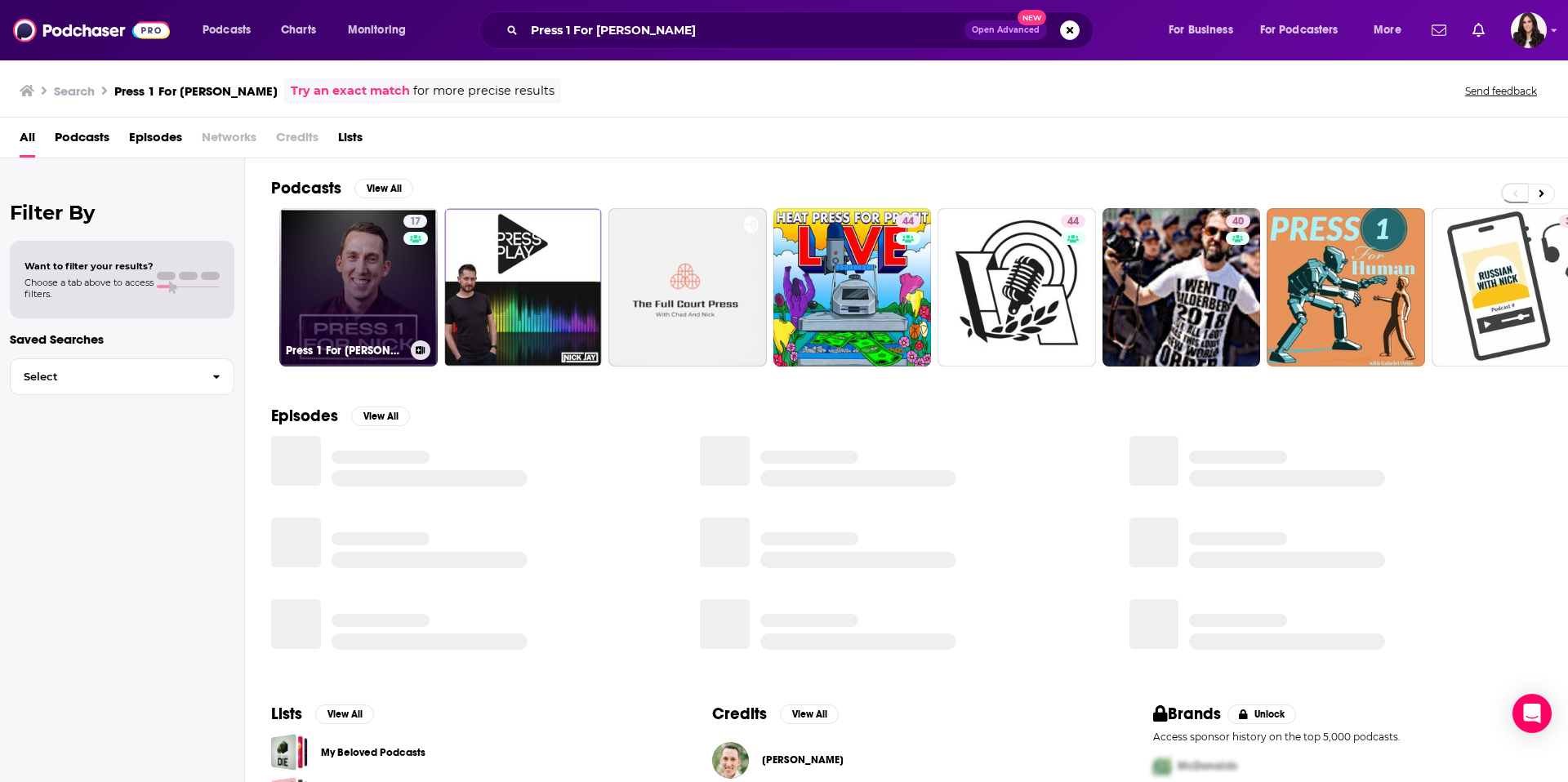
click at [378, 298] on link "17 Press 1 For [PERSON_NAME]" at bounding box center [358, 287] width 159 height 158
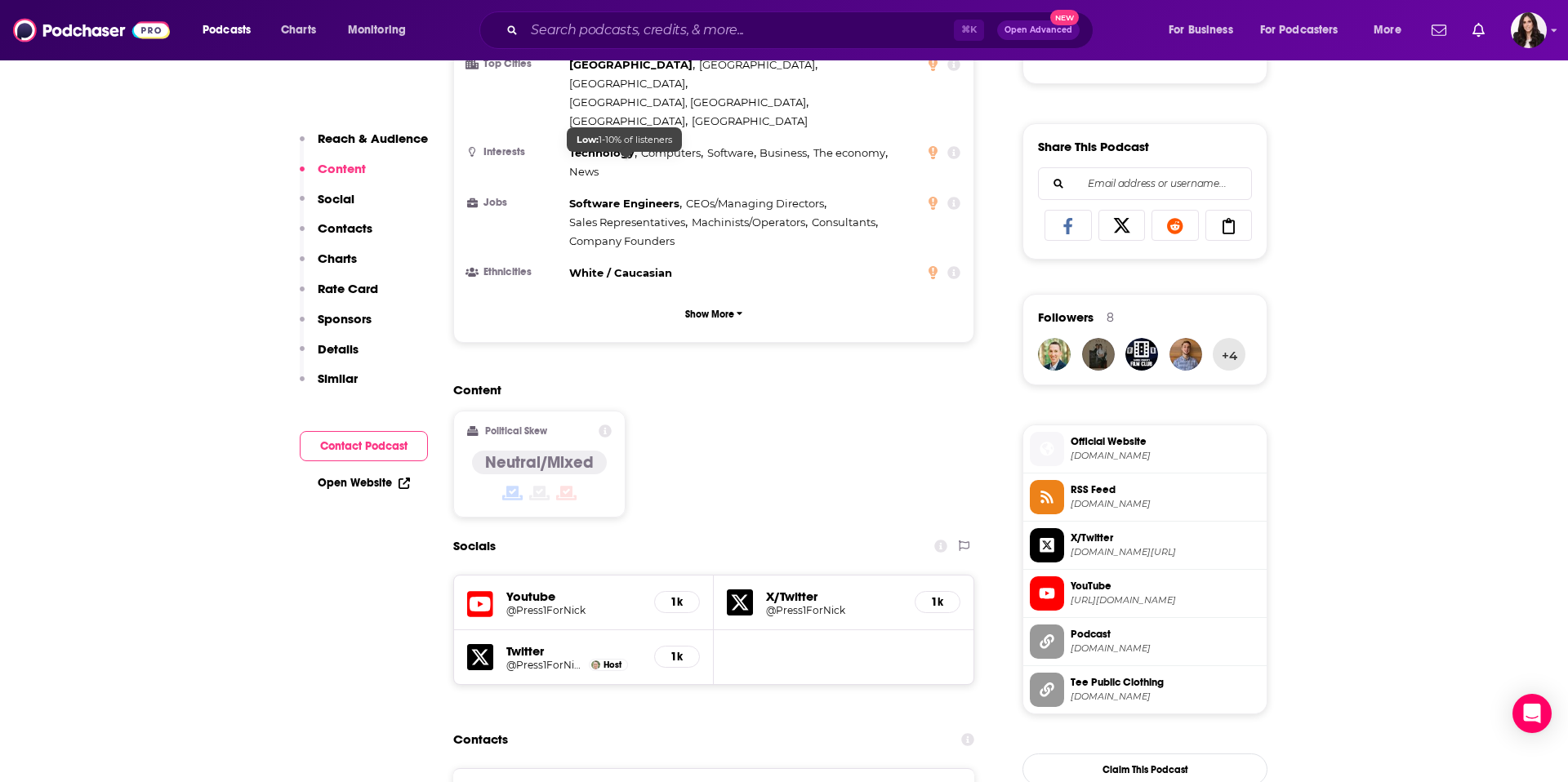
scroll to position [1077, 0]
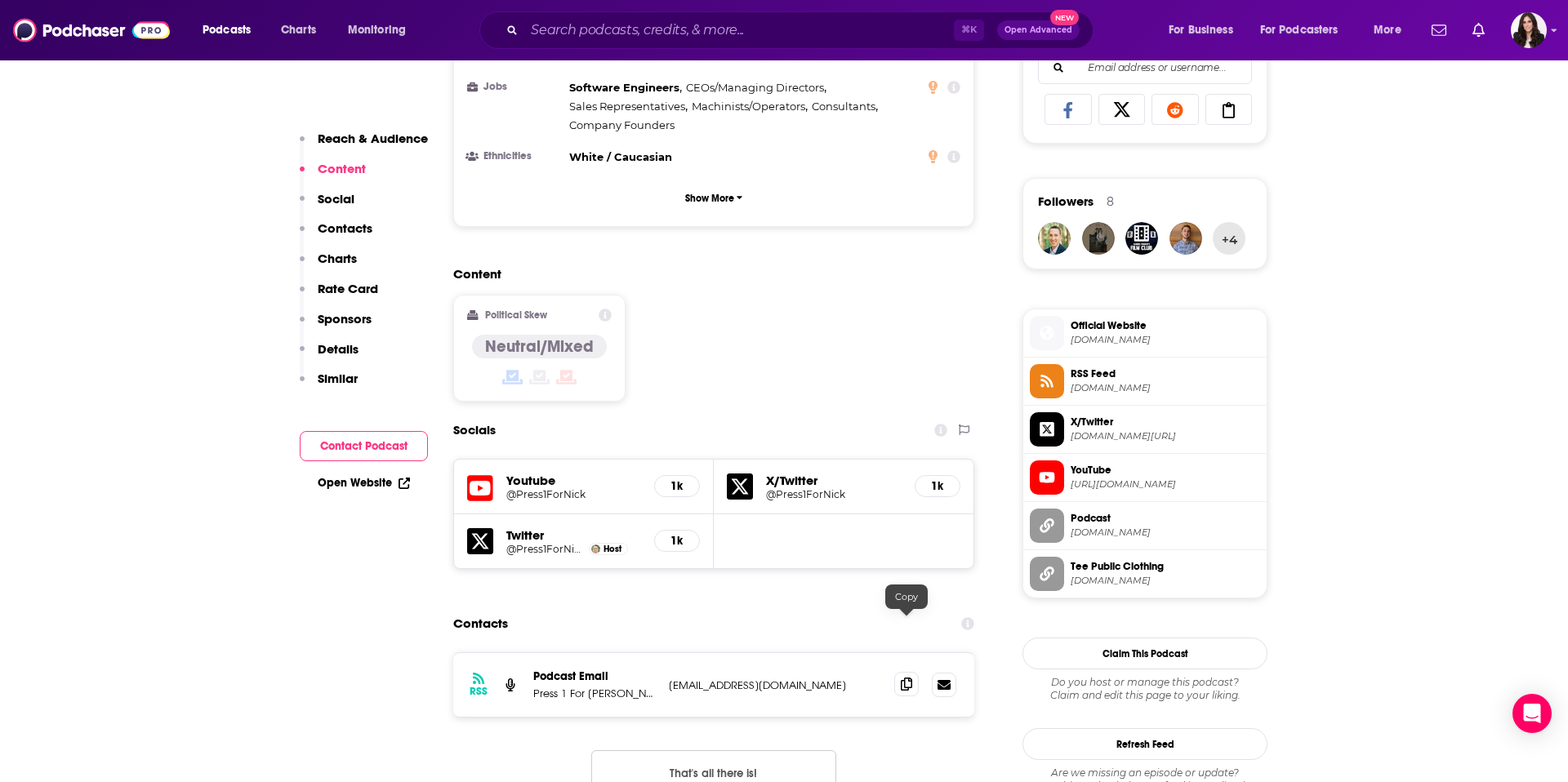
click at [909, 672] on span at bounding box center [906, 684] width 25 height 25
click at [700, 32] on input "Search podcasts, credits, & more..." at bounding box center [738, 30] width 430 height 27
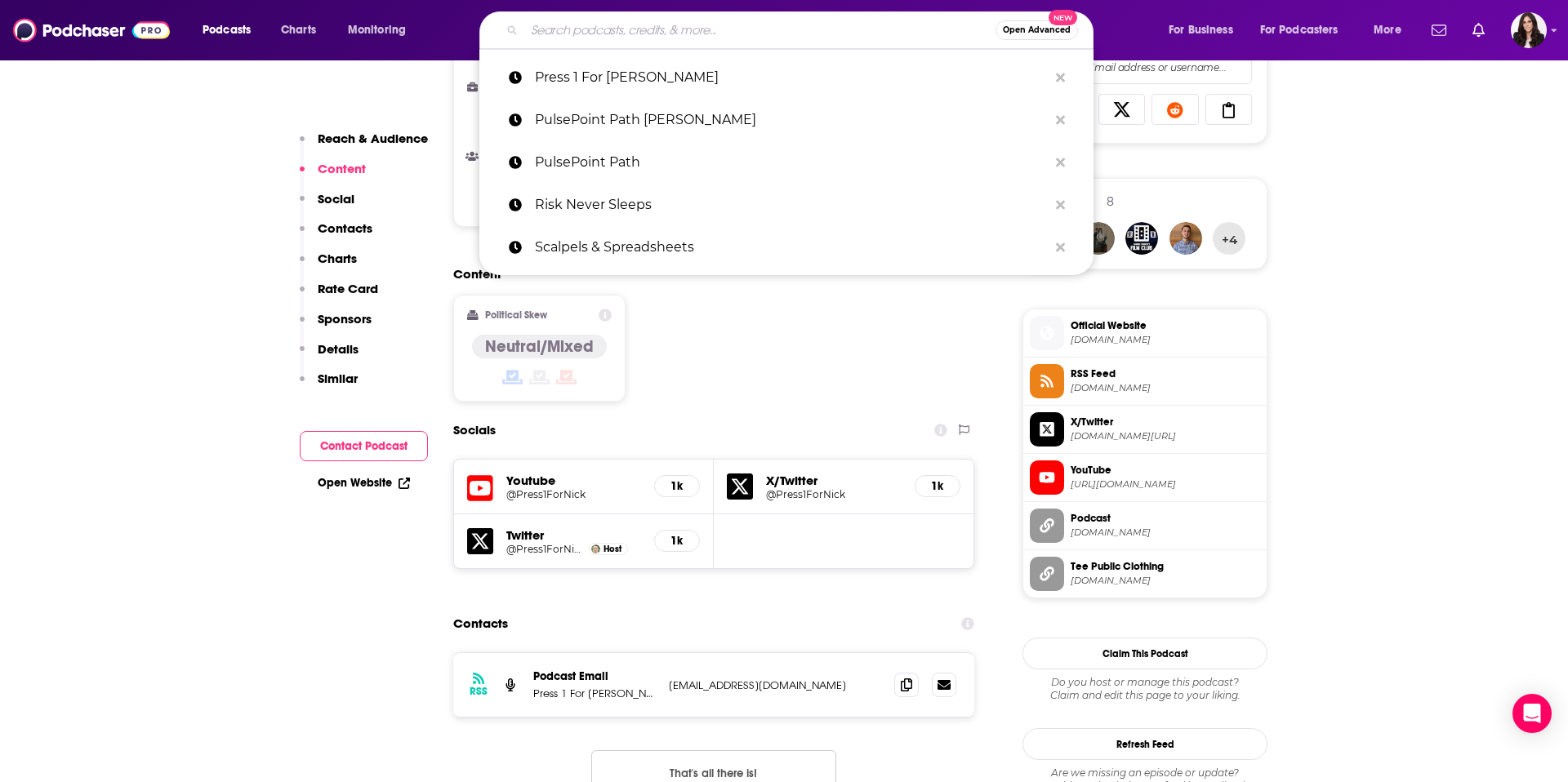
paste input "Point-of-Care Partners"
type input "Point-of-Care Partners"
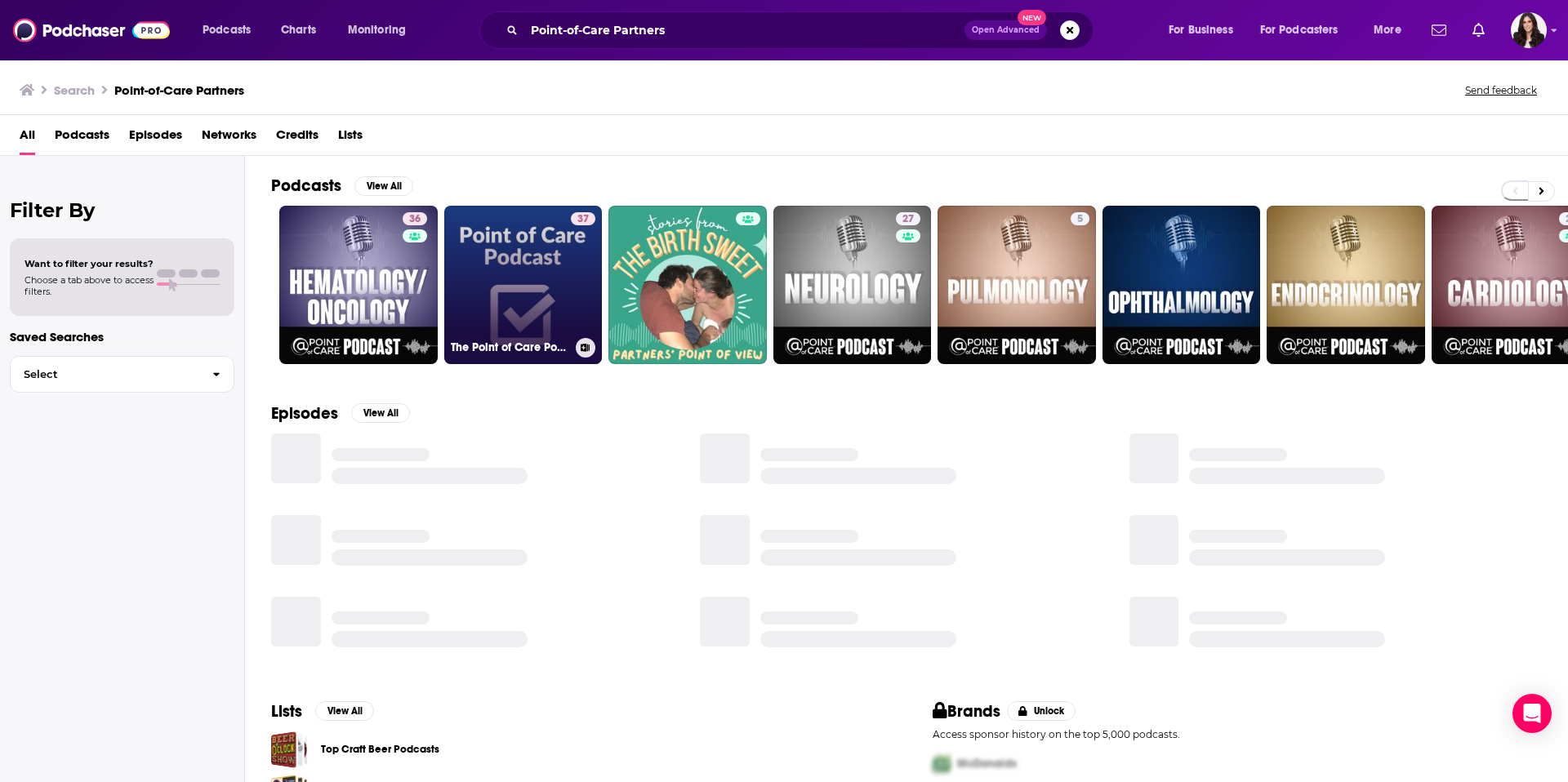
click at [564, 314] on link "37 The Point of Care Podcast" at bounding box center [523, 285] width 159 height 158
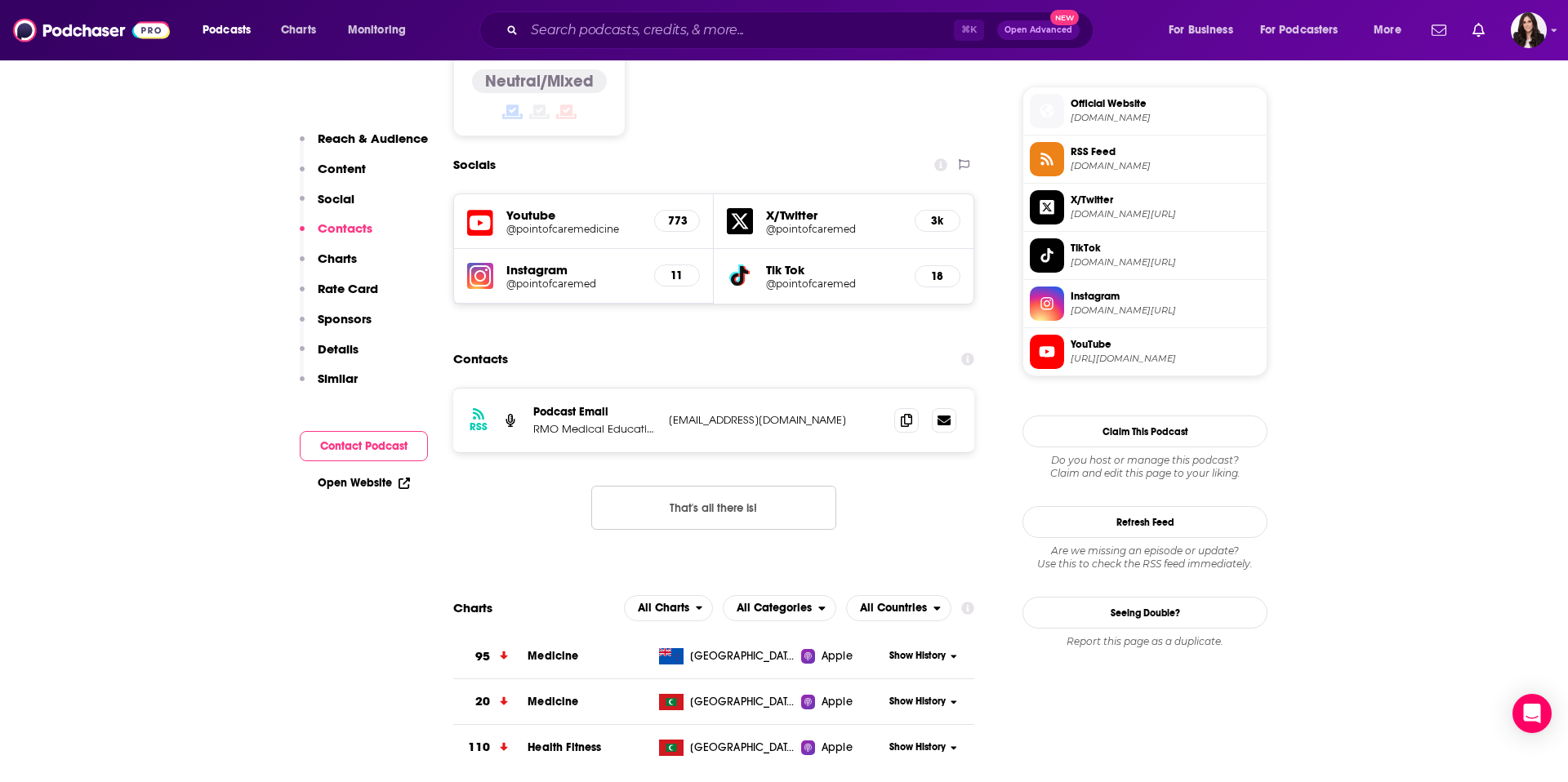
scroll to position [1268, 0]
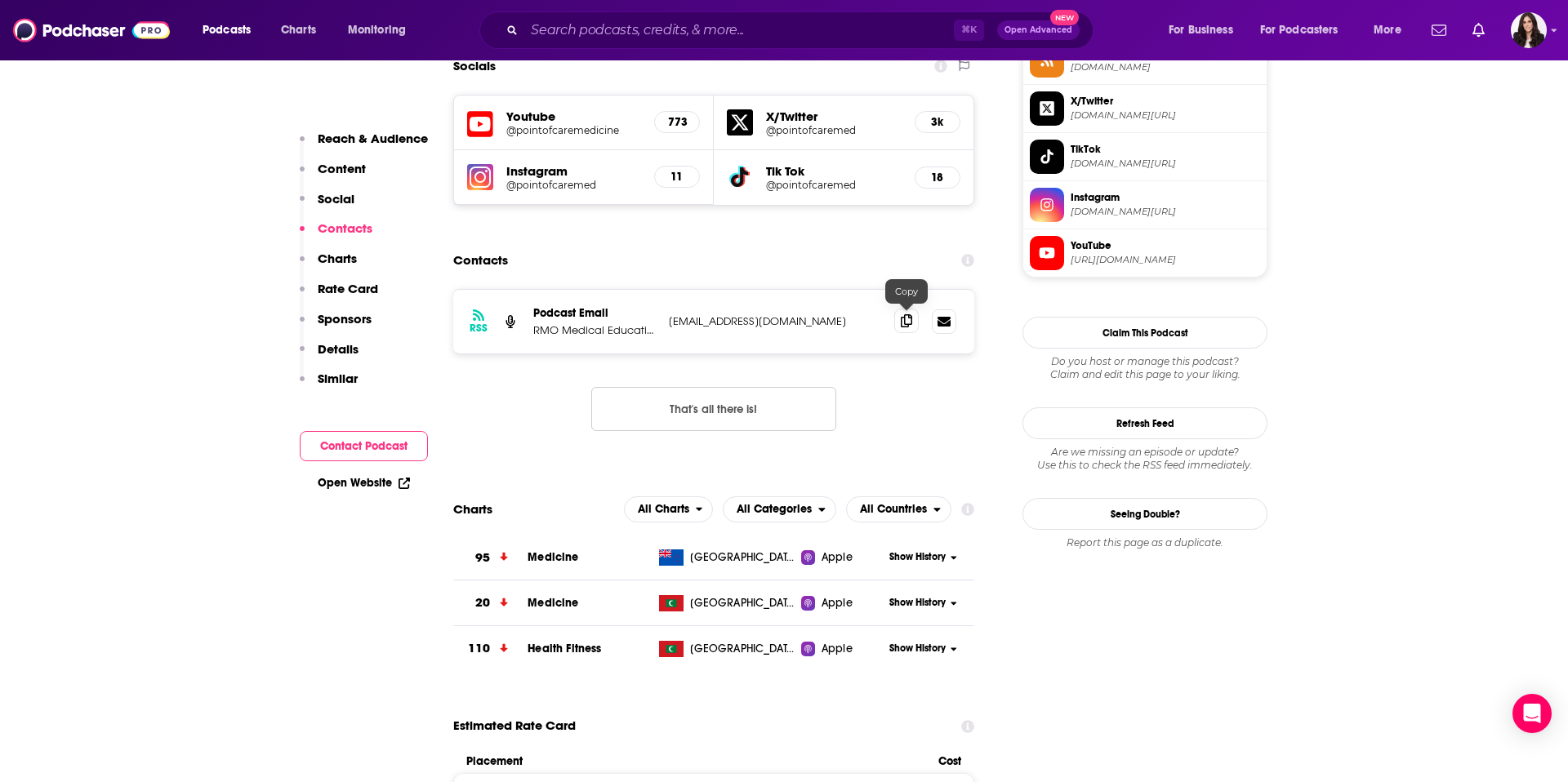
click at [904, 326] on icon at bounding box center [906, 321] width 11 height 13
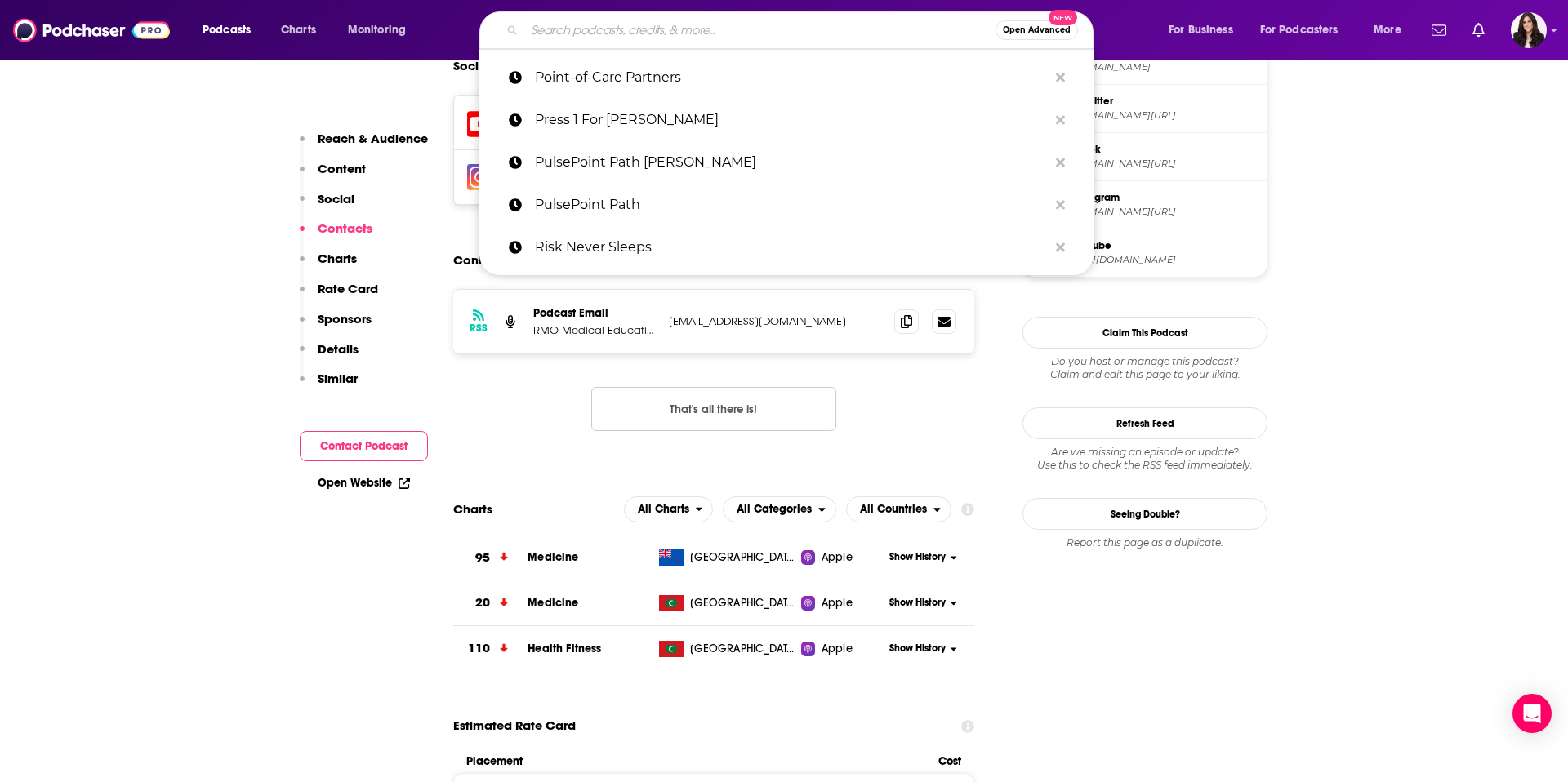
click at [753, 32] on input "Search podcasts, credits, & more..." at bounding box center [759, 30] width 472 height 27
paste input "On The Pen"
type input "On The Pen"
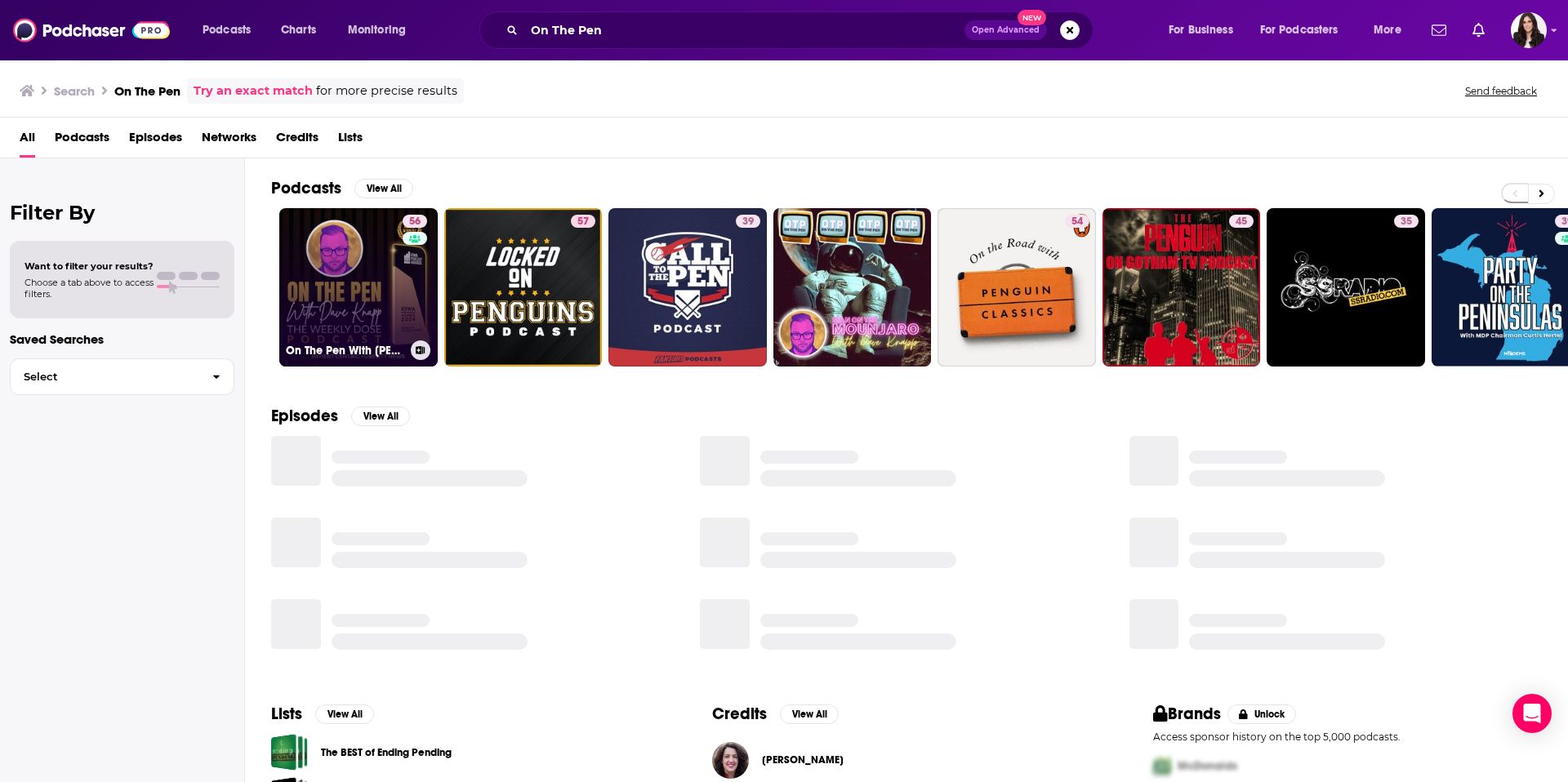
click at [378, 298] on link "56 On The Pen With [PERSON_NAME]" at bounding box center [358, 287] width 159 height 158
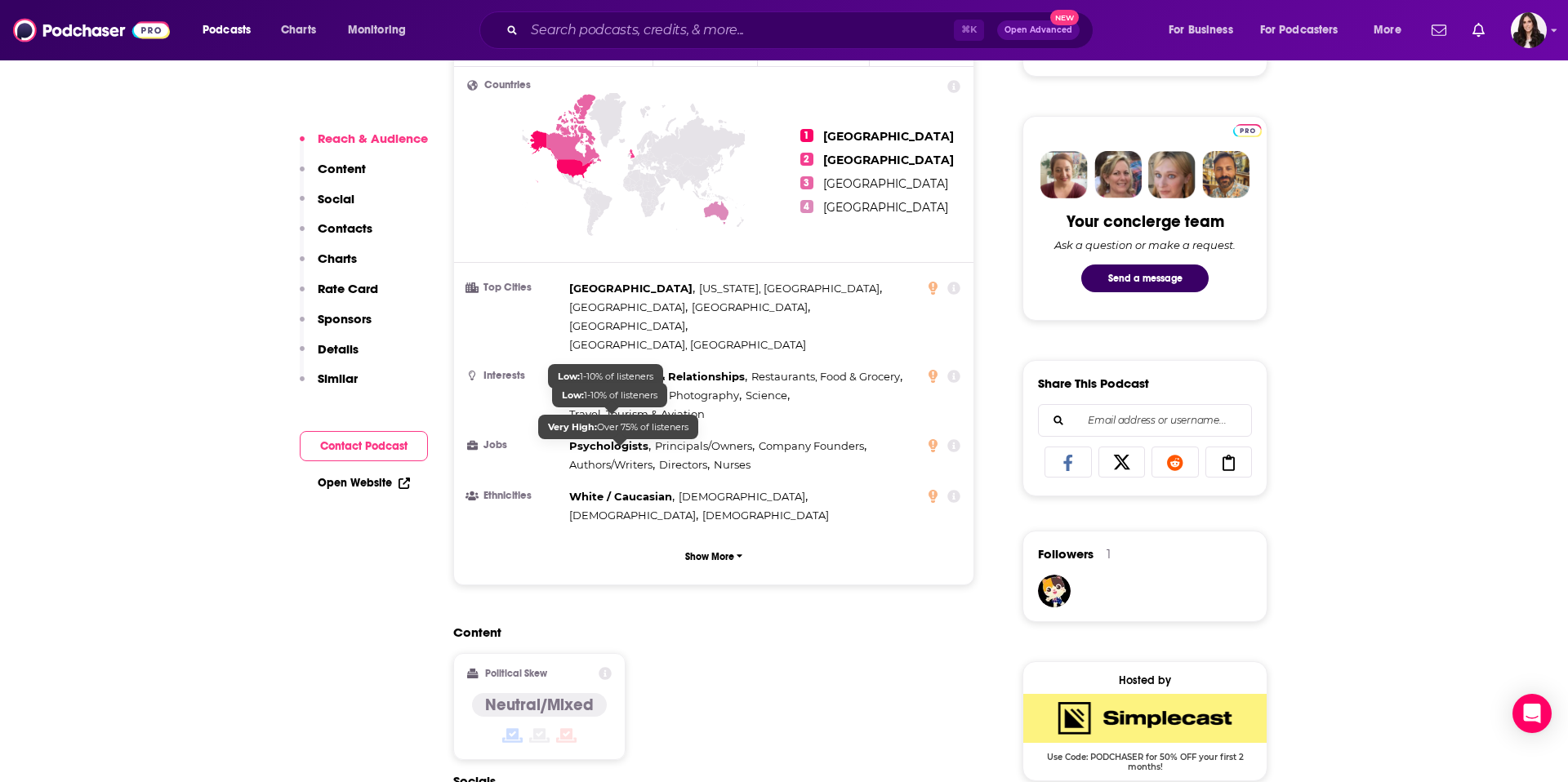
scroll to position [1166, 0]
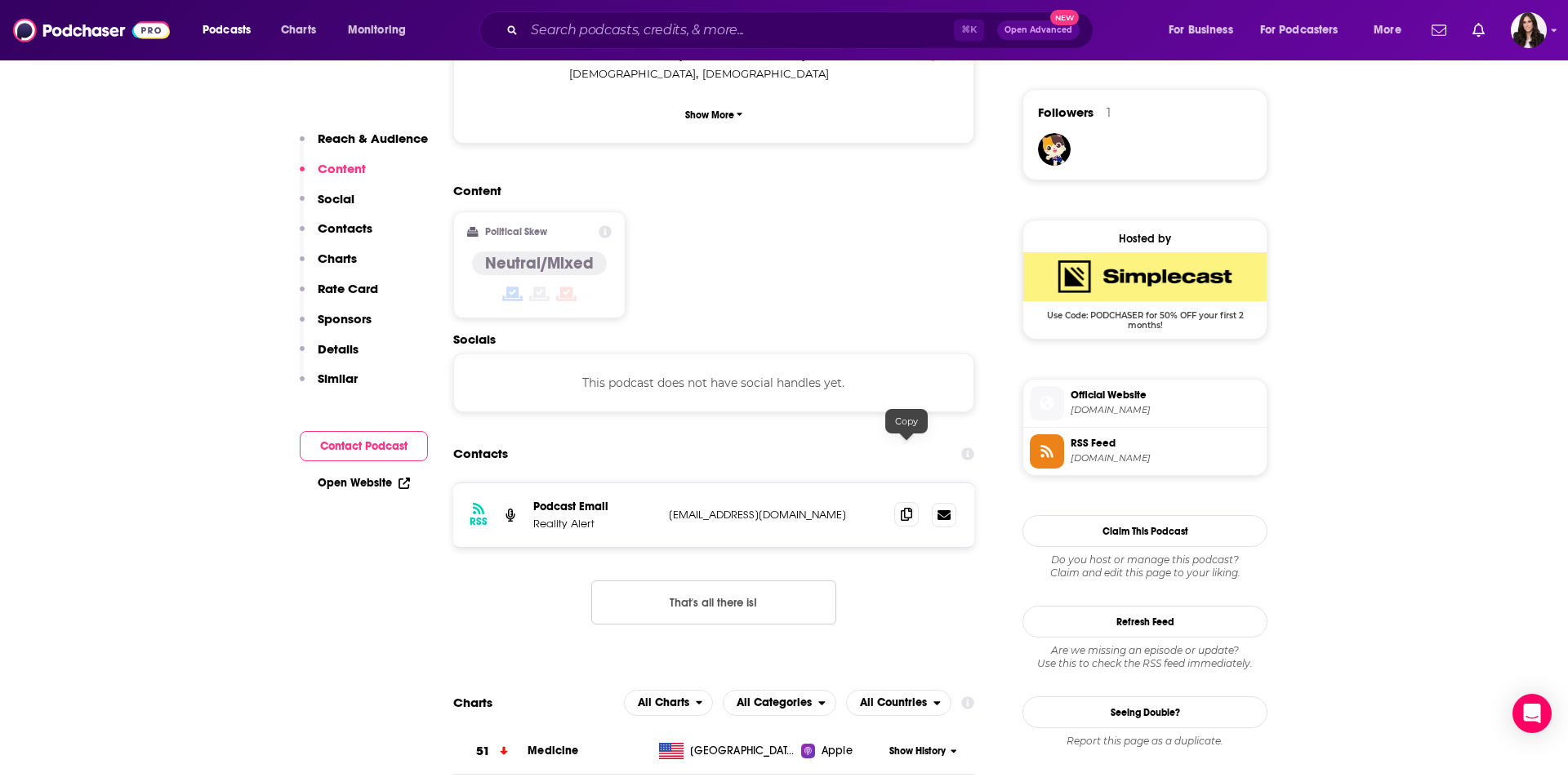
click at [907, 508] on icon at bounding box center [906, 514] width 11 height 13
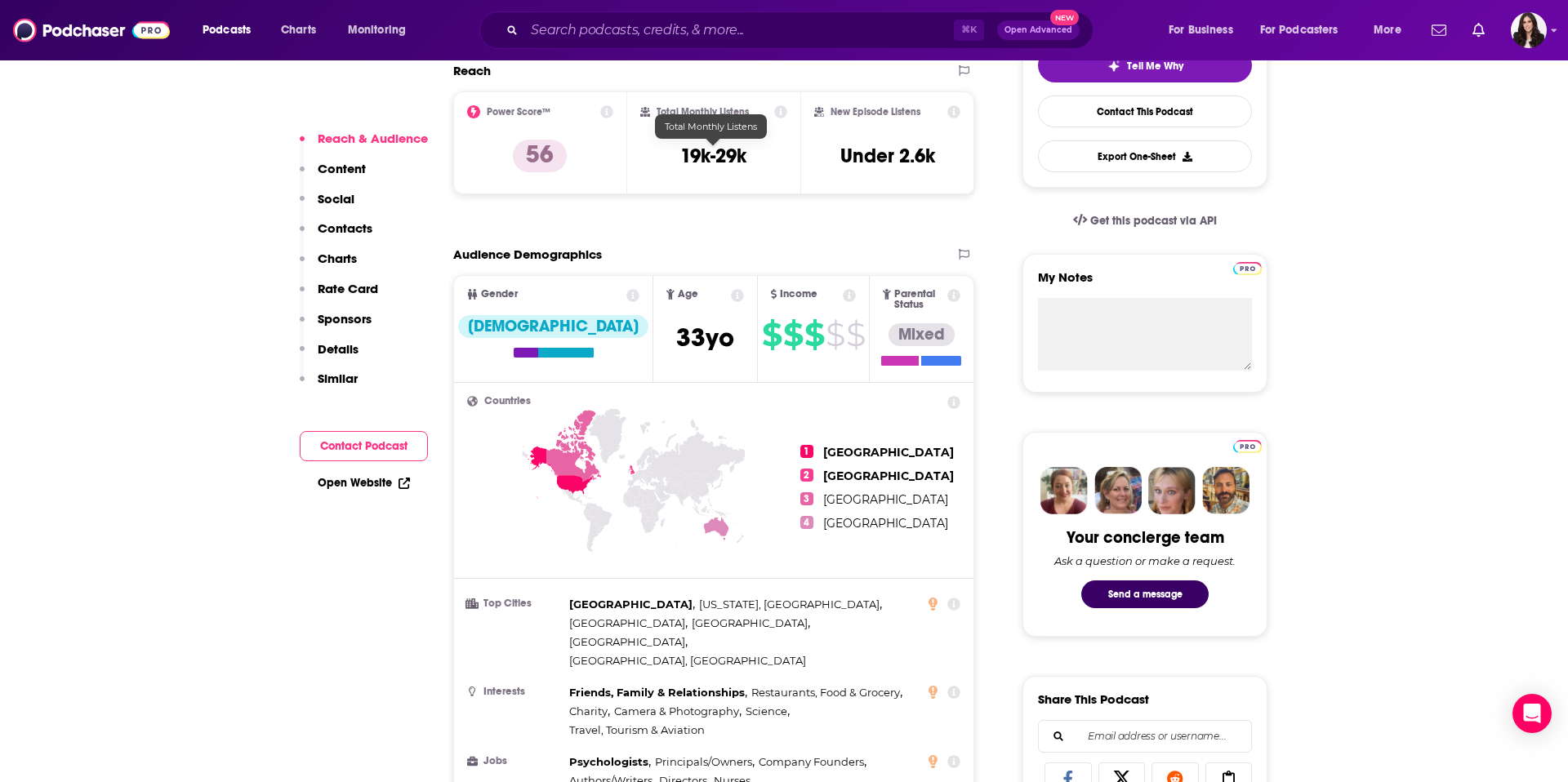
scroll to position [490, 0]
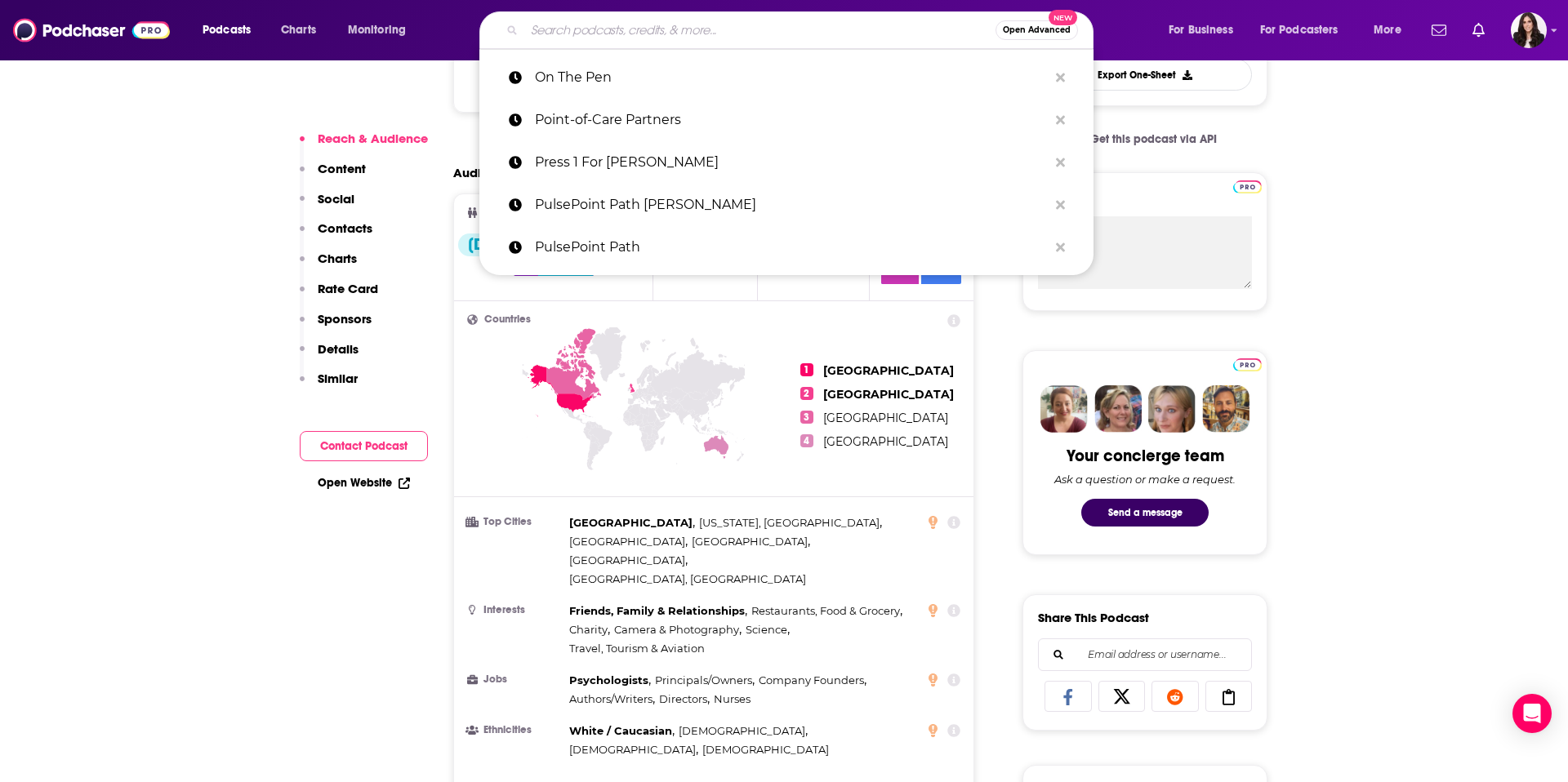
click at [671, 38] on input "Search podcasts, credits, & more..." at bounding box center [759, 30] width 472 height 27
paste input "Motley Health Resources"
type input "Motley Health Resources"
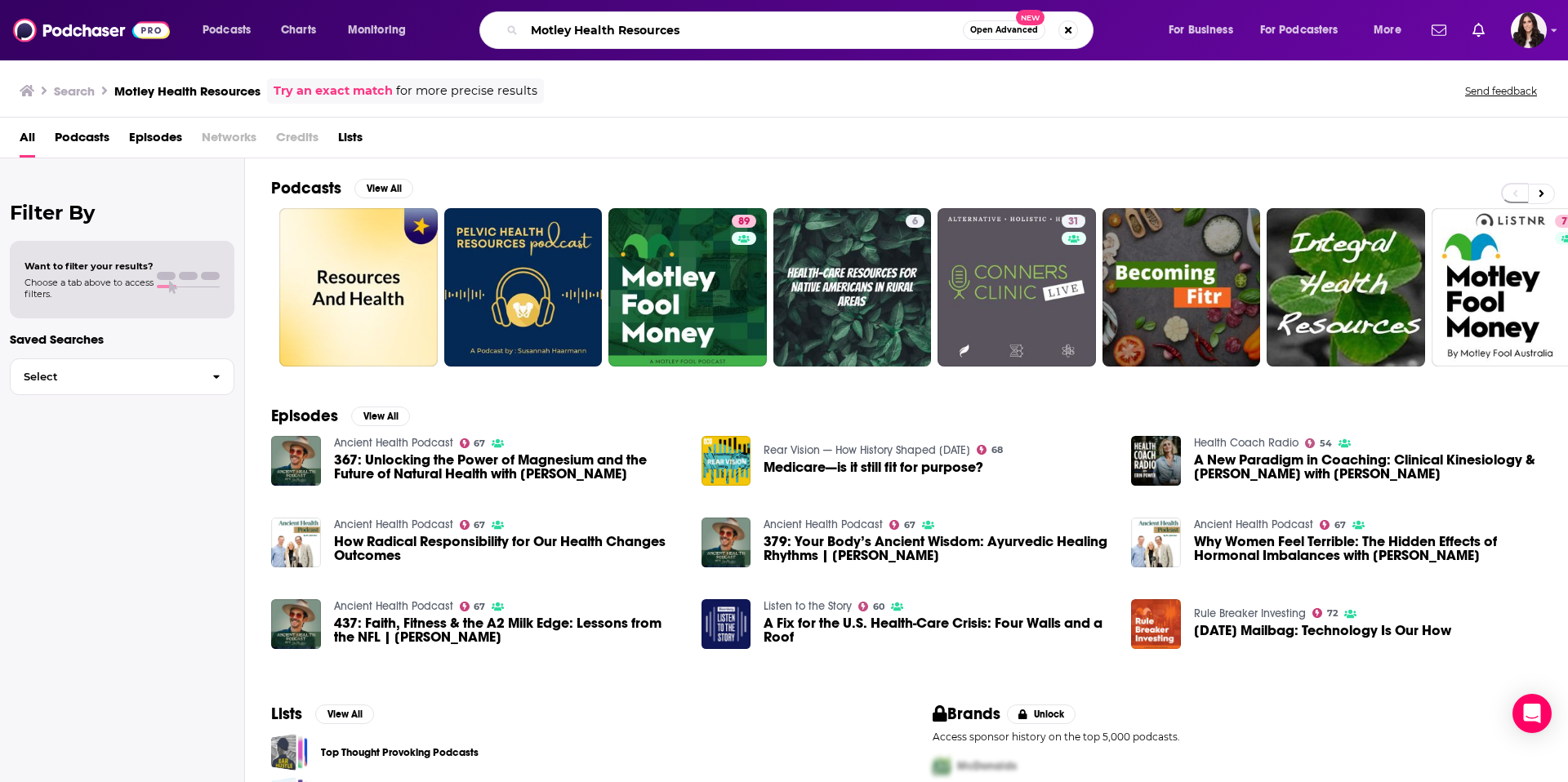
click at [667, 40] on input "Motley Health Resources" at bounding box center [743, 30] width 439 height 27
click at [668, 40] on input "Motley Health Resources" at bounding box center [743, 30] width 439 height 27
paste input "[PERSON_NAME]"
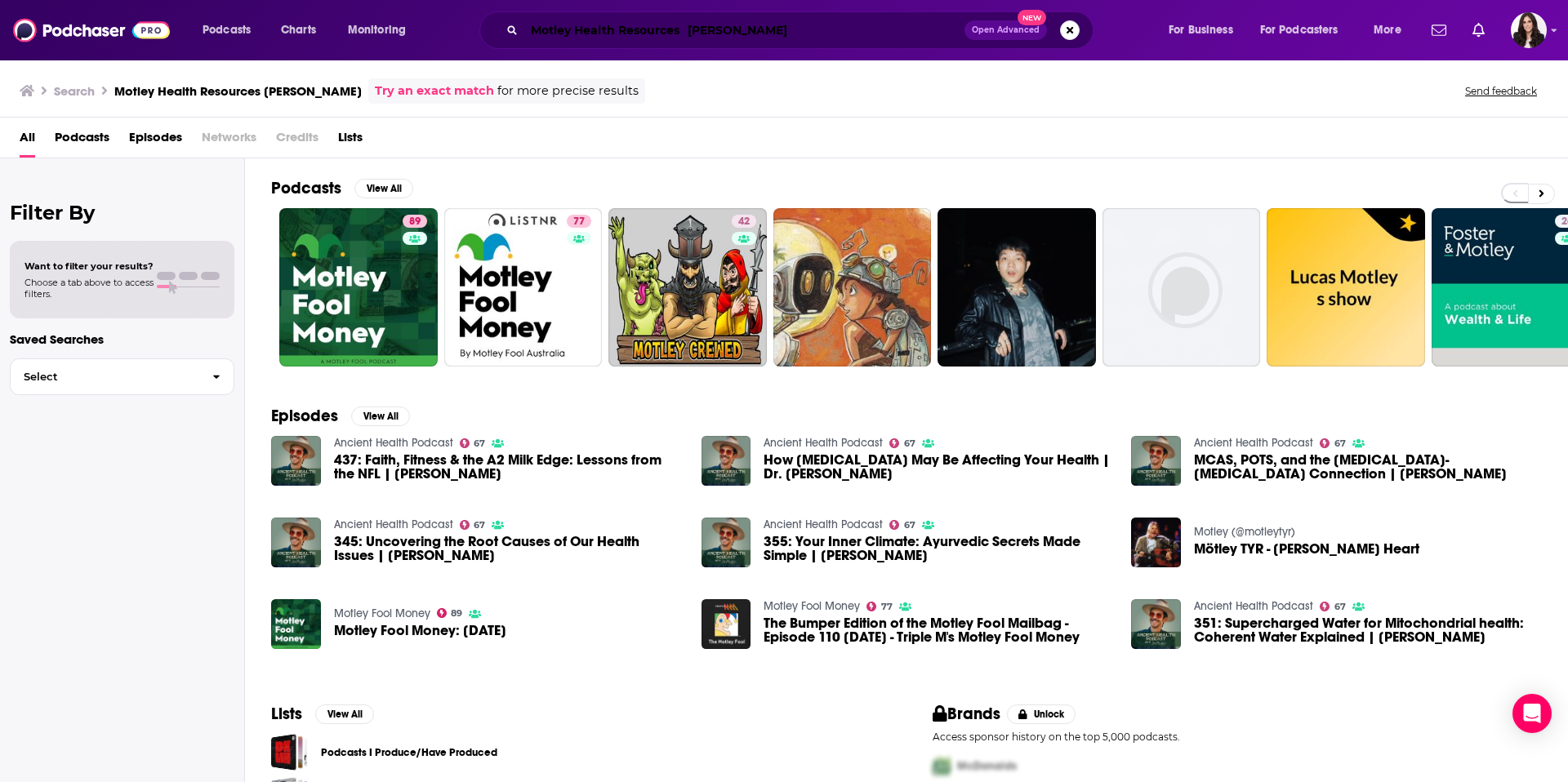
click at [743, 32] on input "Motley Health Resources [PERSON_NAME]" at bounding box center [744, 30] width 440 height 27
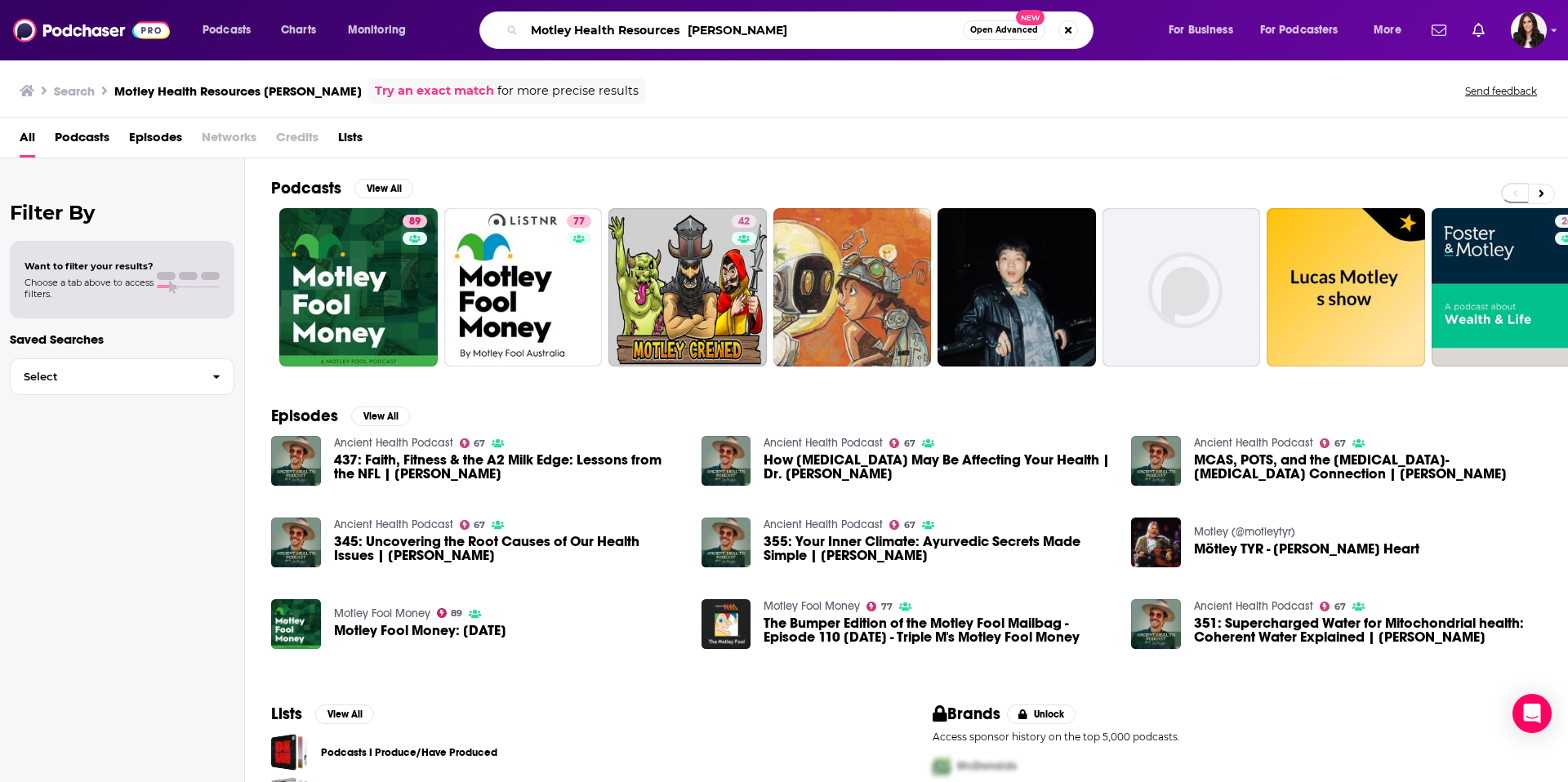
click at [743, 32] on input "Motley Health Resources [PERSON_NAME]" at bounding box center [743, 30] width 439 height 27
paste input "ission Based Media/Health Podcast Network"
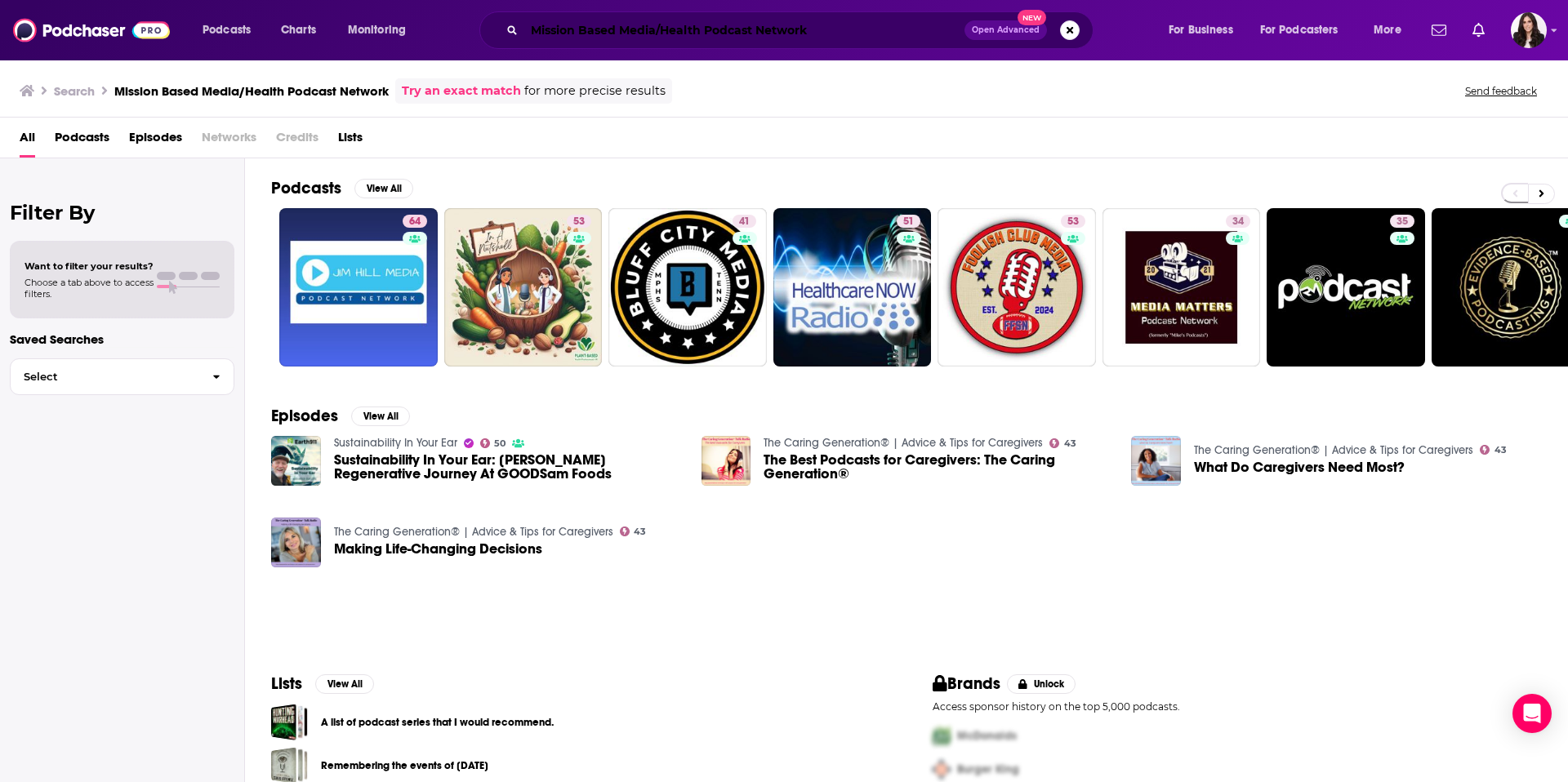
click at [736, 42] on input "Mission Based Media/Health Podcast Network" at bounding box center [744, 30] width 440 height 27
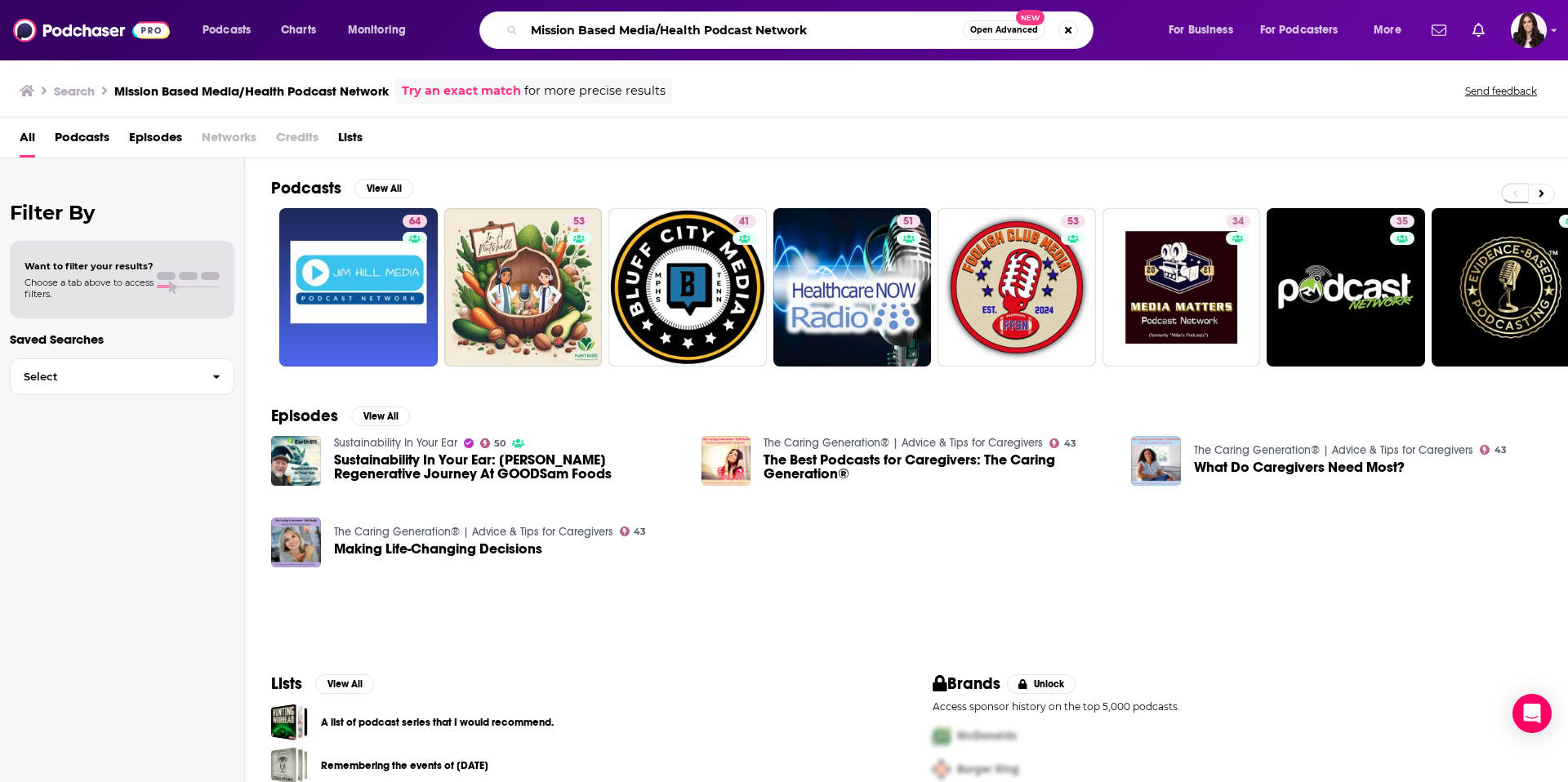
click at [736, 42] on input "Mission Based Media/Health Podcast Network" at bounding box center [743, 30] width 439 height 27
click at [736, 43] on input "Mission Based Media/Health Podcast Network" at bounding box center [743, 30] width 439 height 27
paste input "ercedes in the Morning” on KMXB/Mix 94.1"
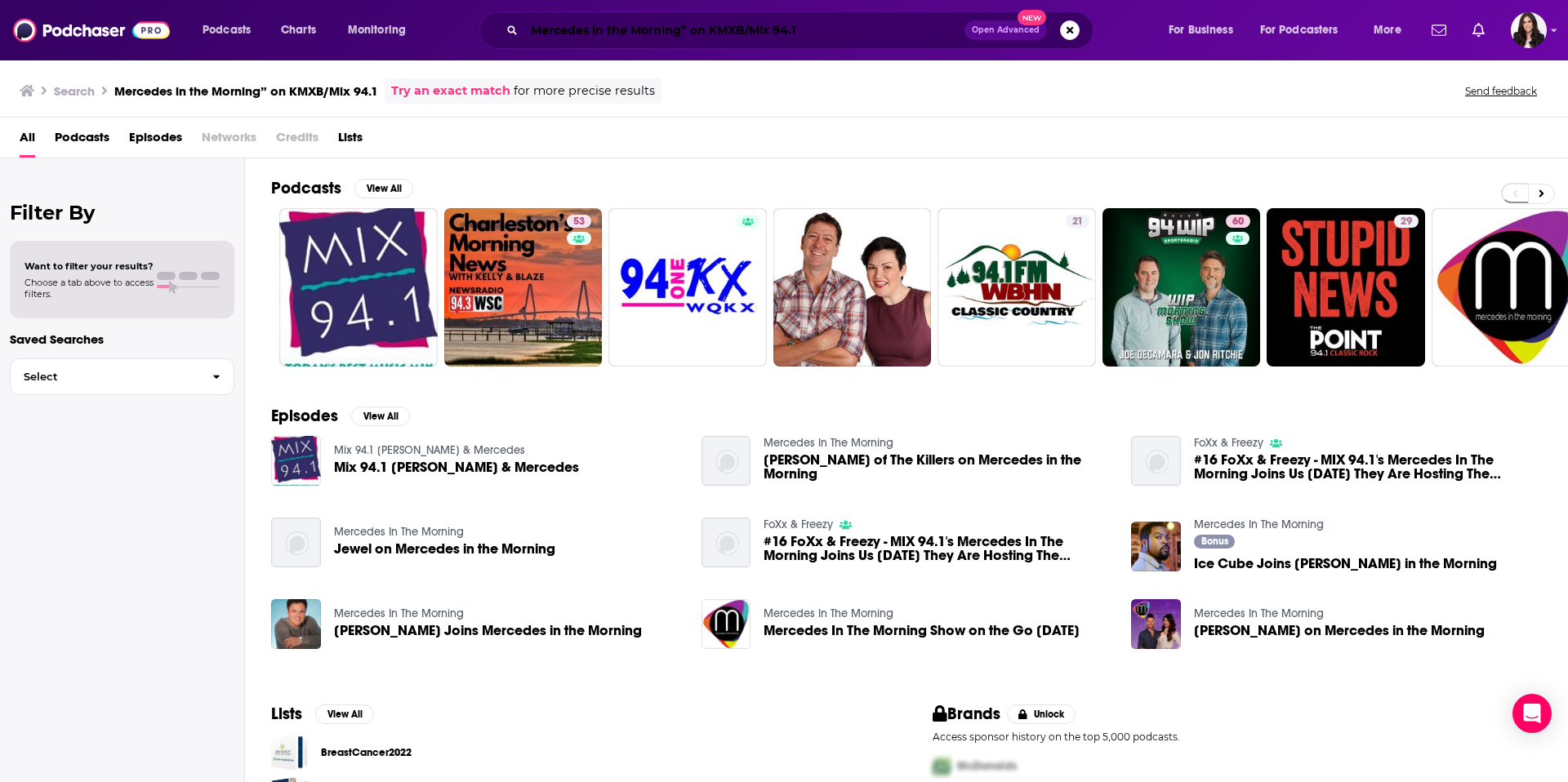
click at [778, 34] on input "Mercedes in the Morning” on KMXB/Mix 94.1" at bounding box center [744, 30] width 440 height 27
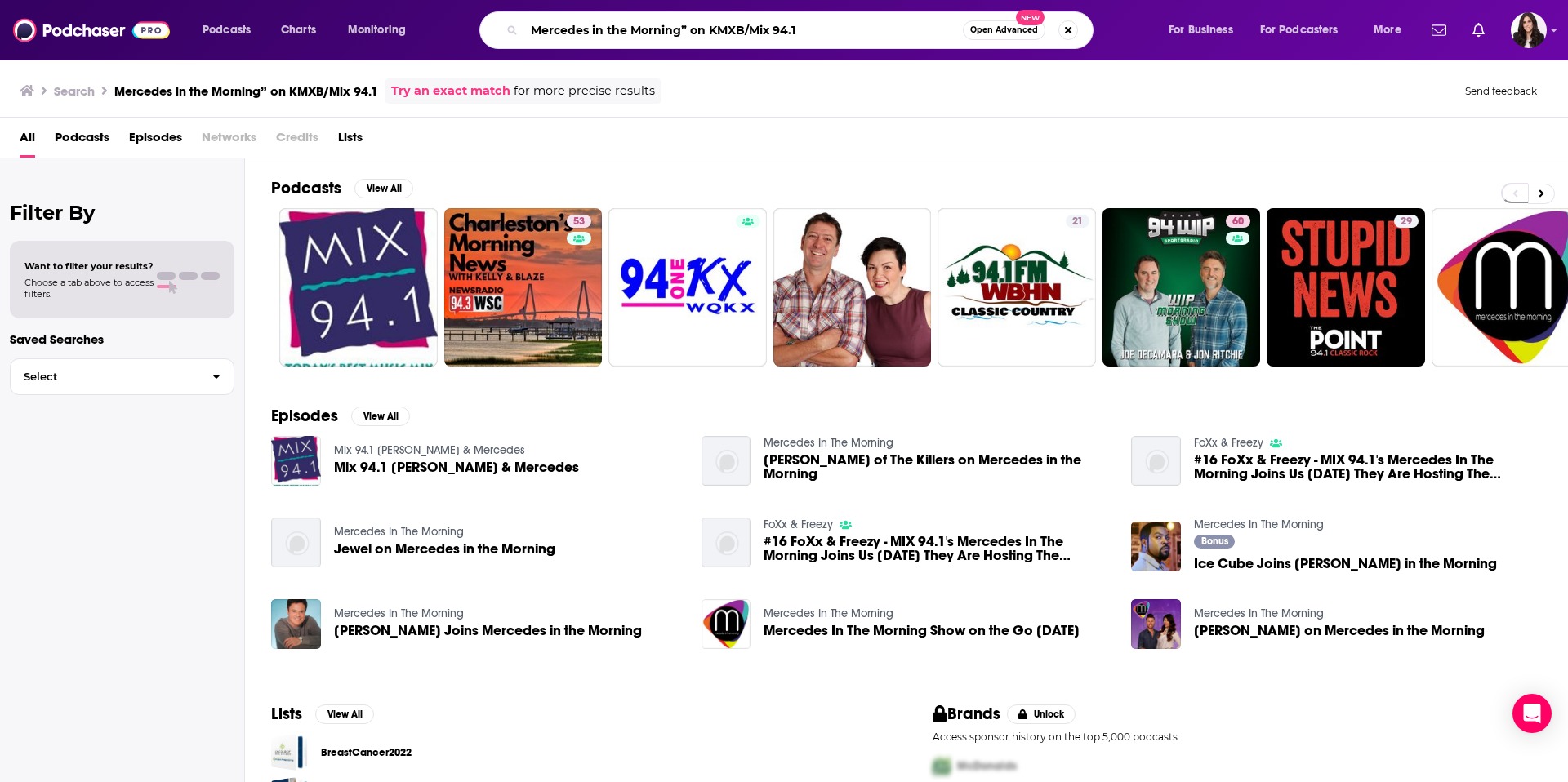
click at [777, 34] on input "Mercedes in the Morning” on KMXB/Mix 94.1" at bounding box center [743, 30] width 439 height 27
click at [778, 34] on input "Mercedes in the Morning” on KMXB/Mix 94.1" at bounding box center [743, 30] width 439 height 27
paste input "dical Innovation Podcast"
type input "Medical Innovation Podcast"
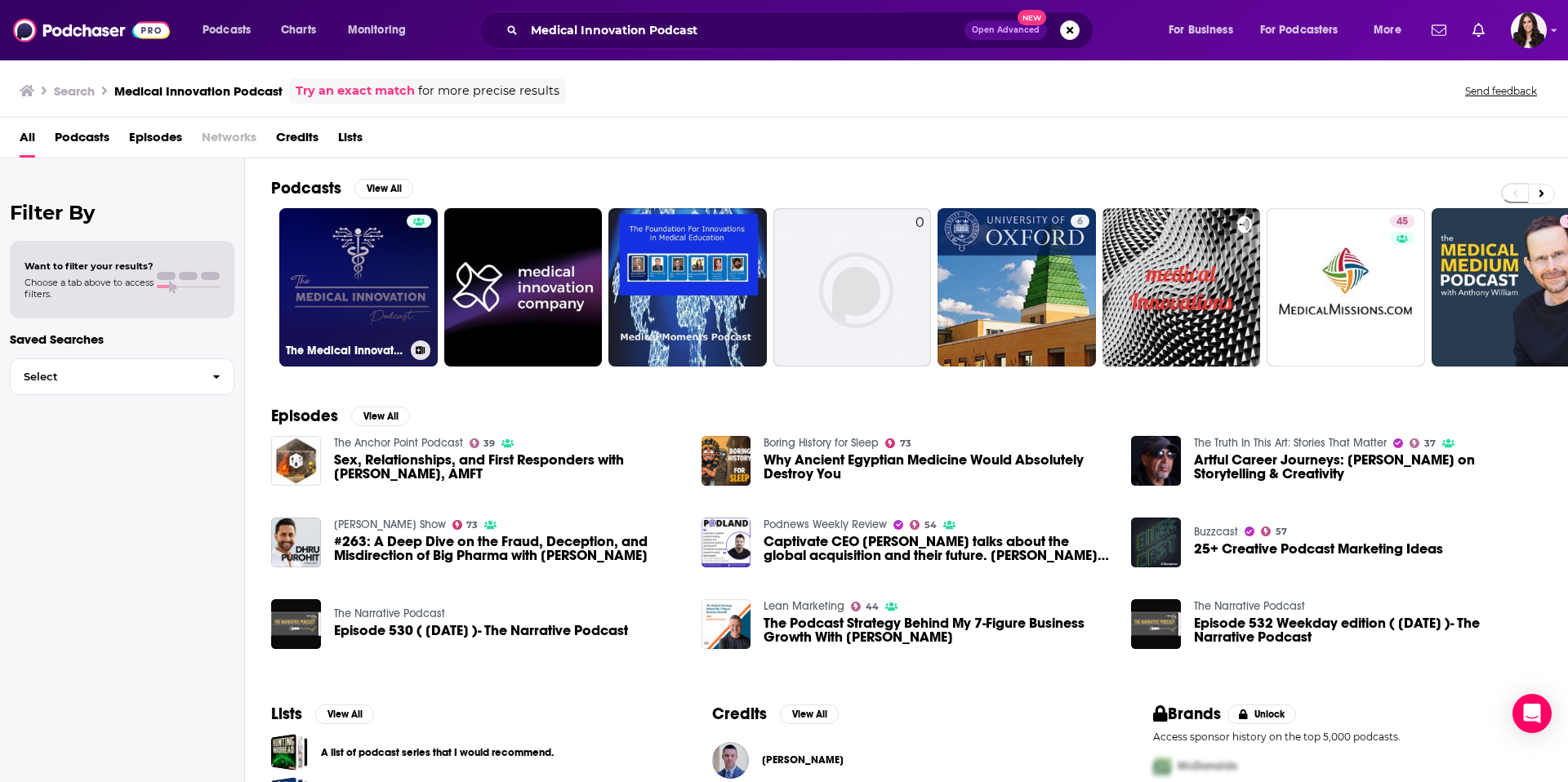
click at [378, 278] on link "The Medical Innovation Podcast" at bounding box center [358, 287] width 159 height 158
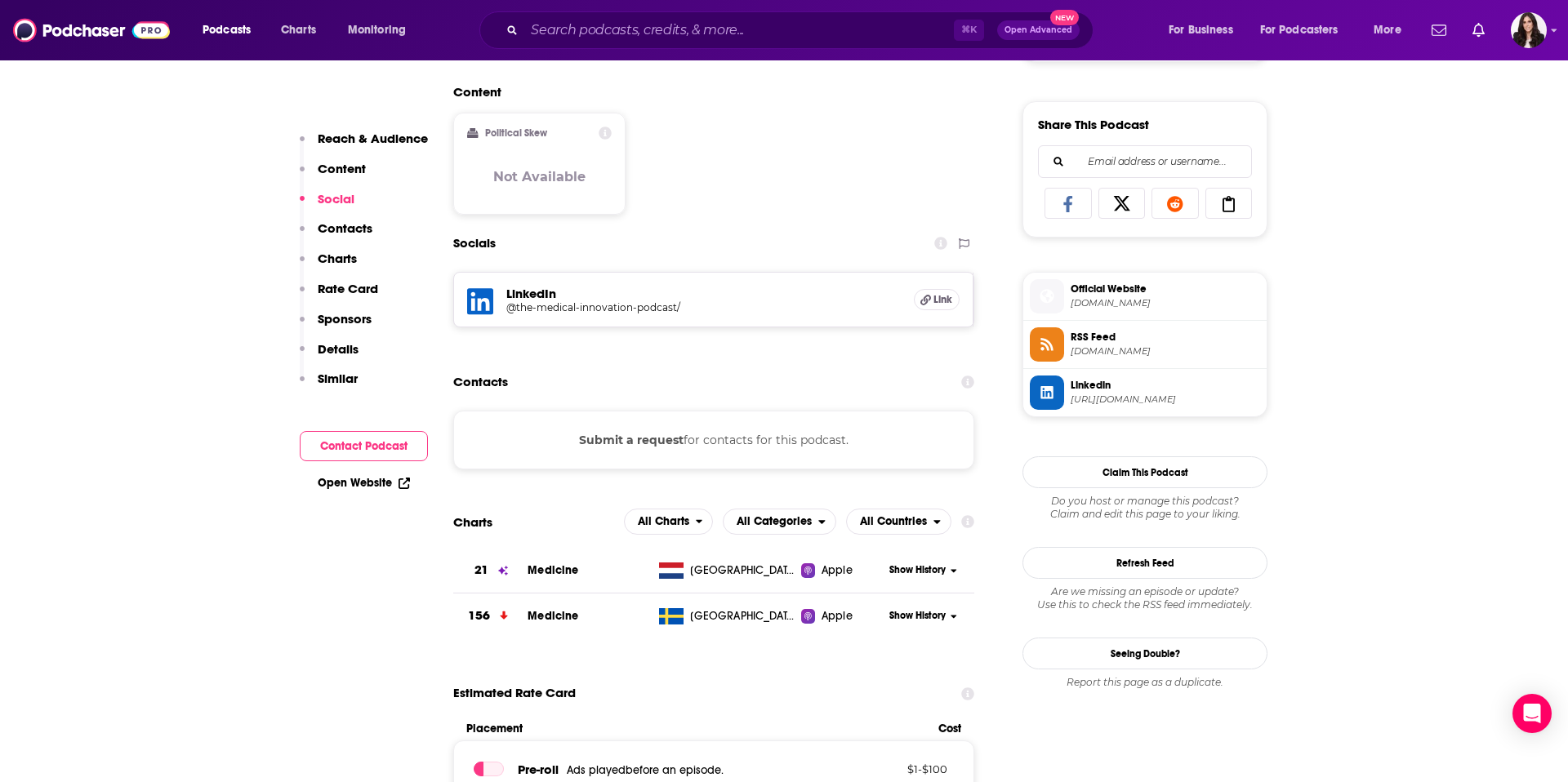
scroll to position [1002, 0]
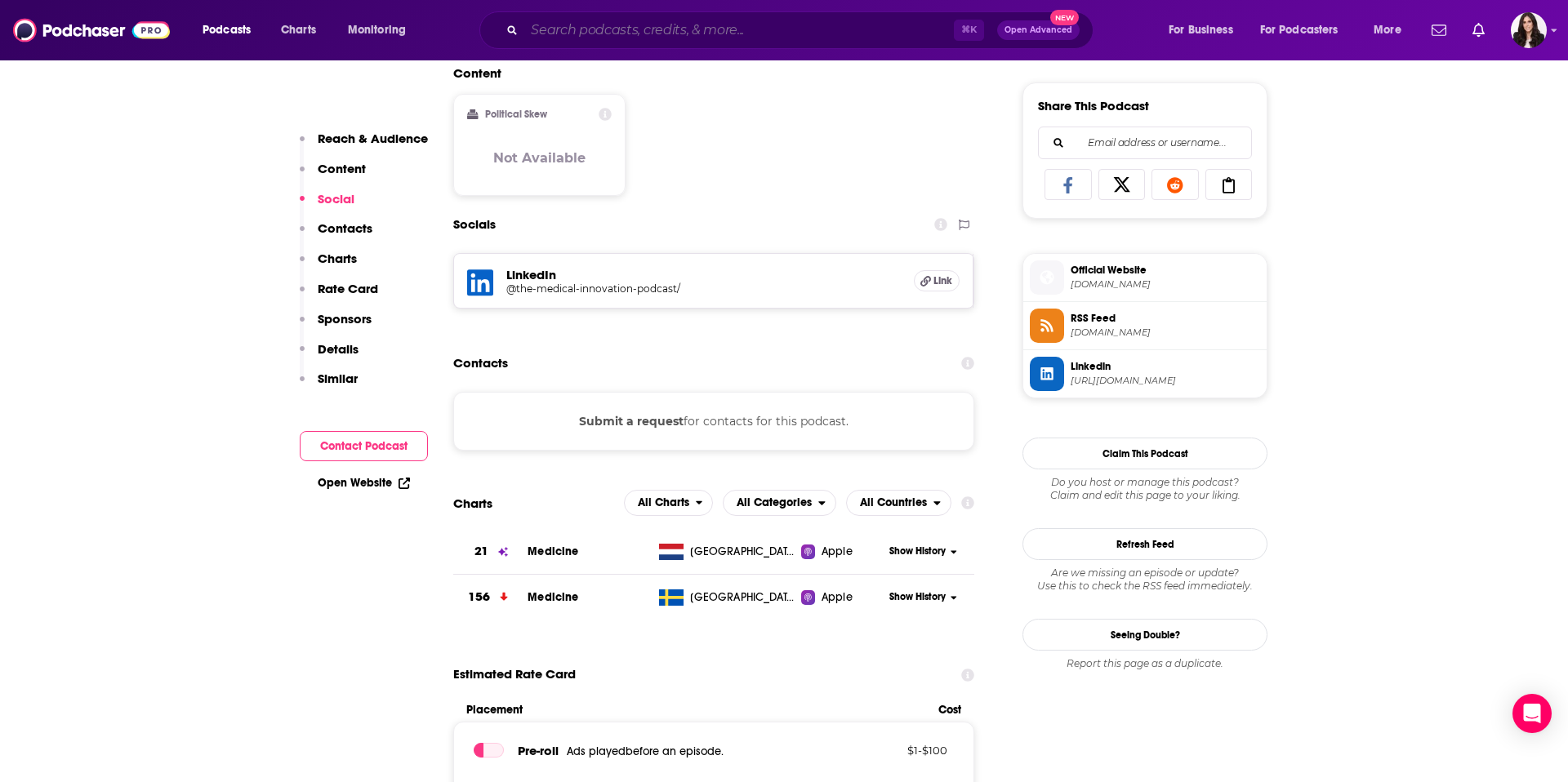
click at [669, 36] on input "Search podcasts, credits, & more..." at bounding box center [738, 30] width 430 height 27
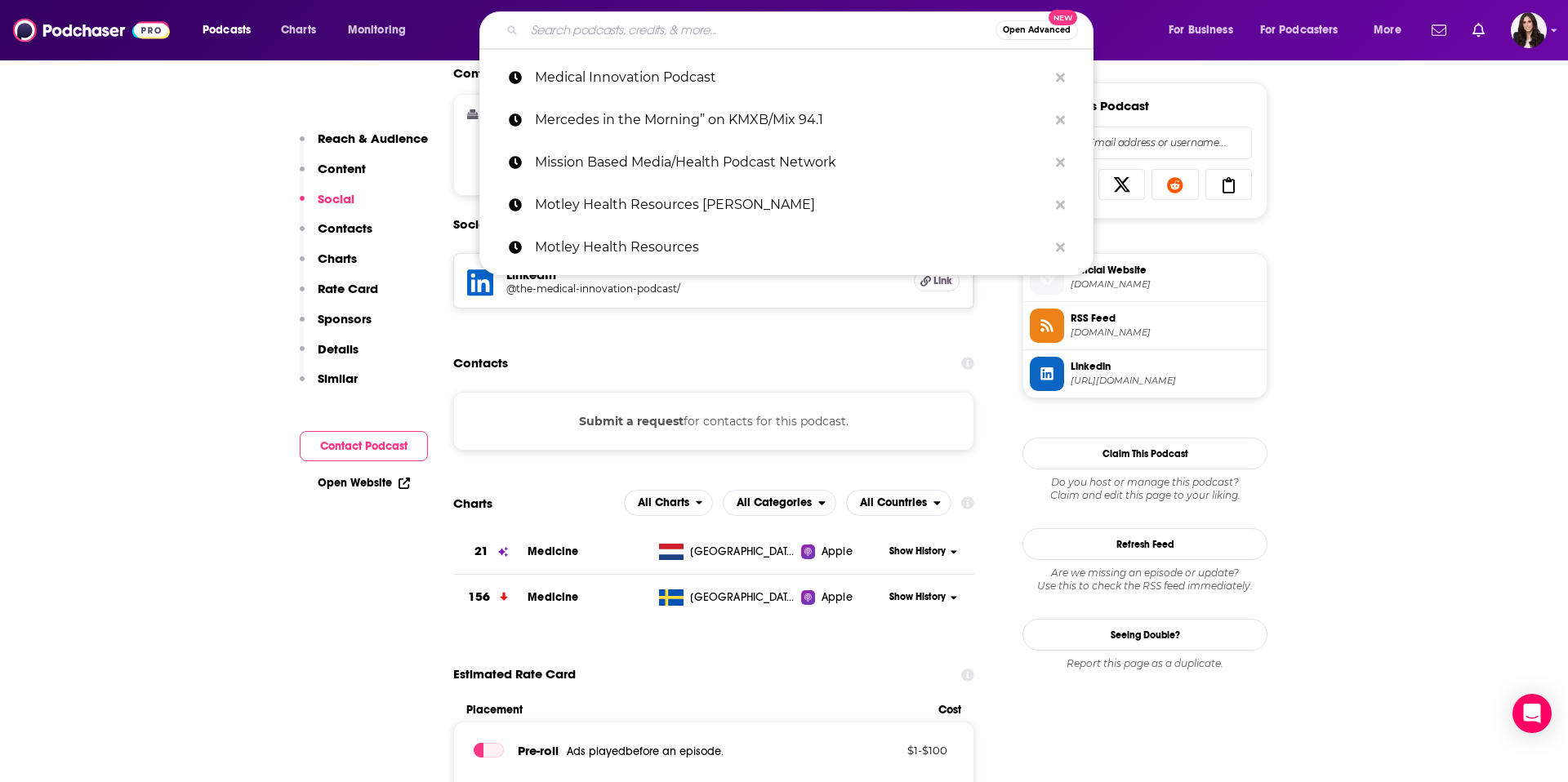
click at [669, 36] on input "Search podcasts, credits, & more..." at bounding box center [759, 30] width 472 height 27
paste input "Marketscale"
type input "Marketscale"
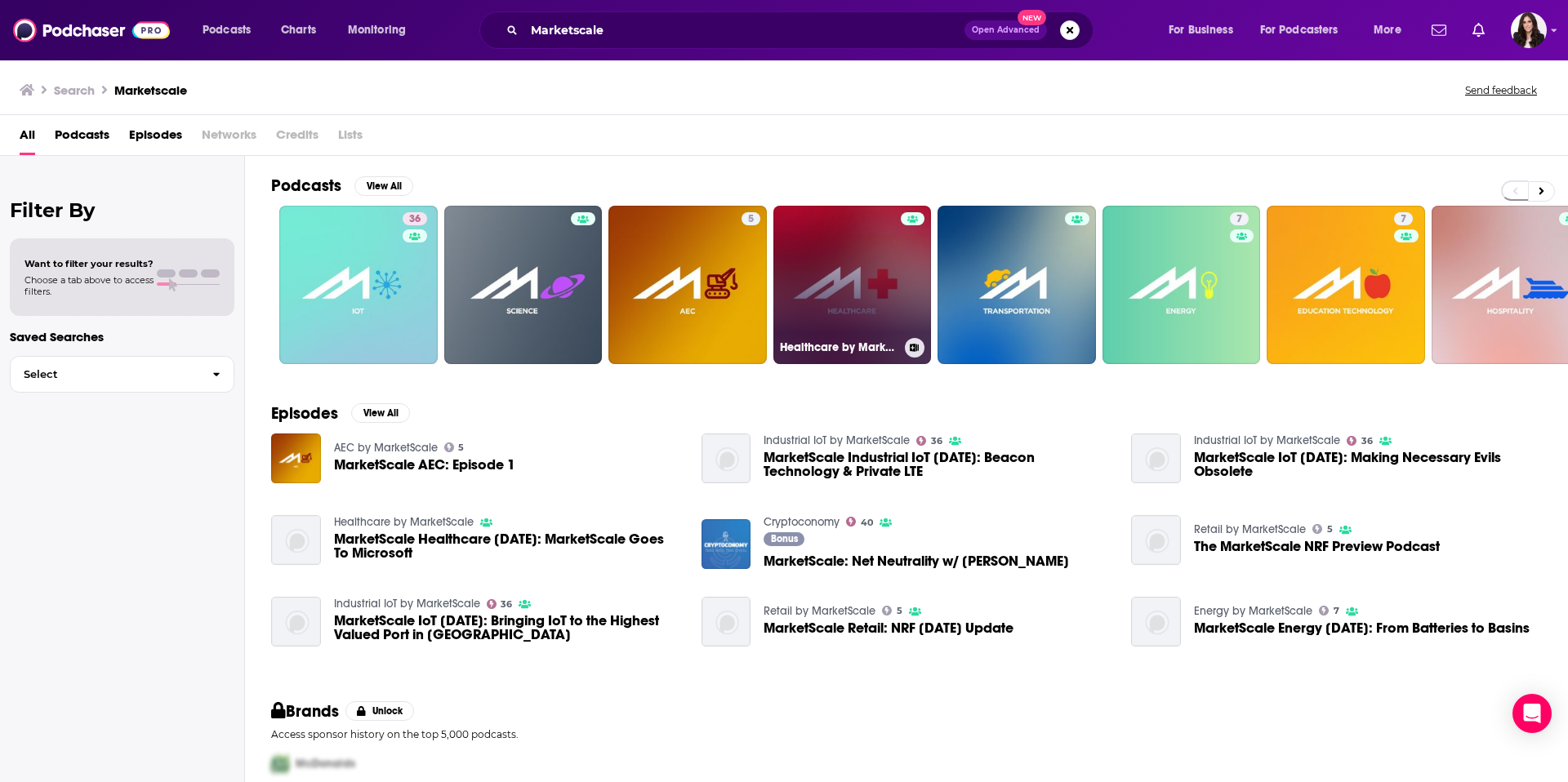
click at [849, 296] on link "Healthcare by MarketScale" at bounding box center [852, 285] width 159 height 158
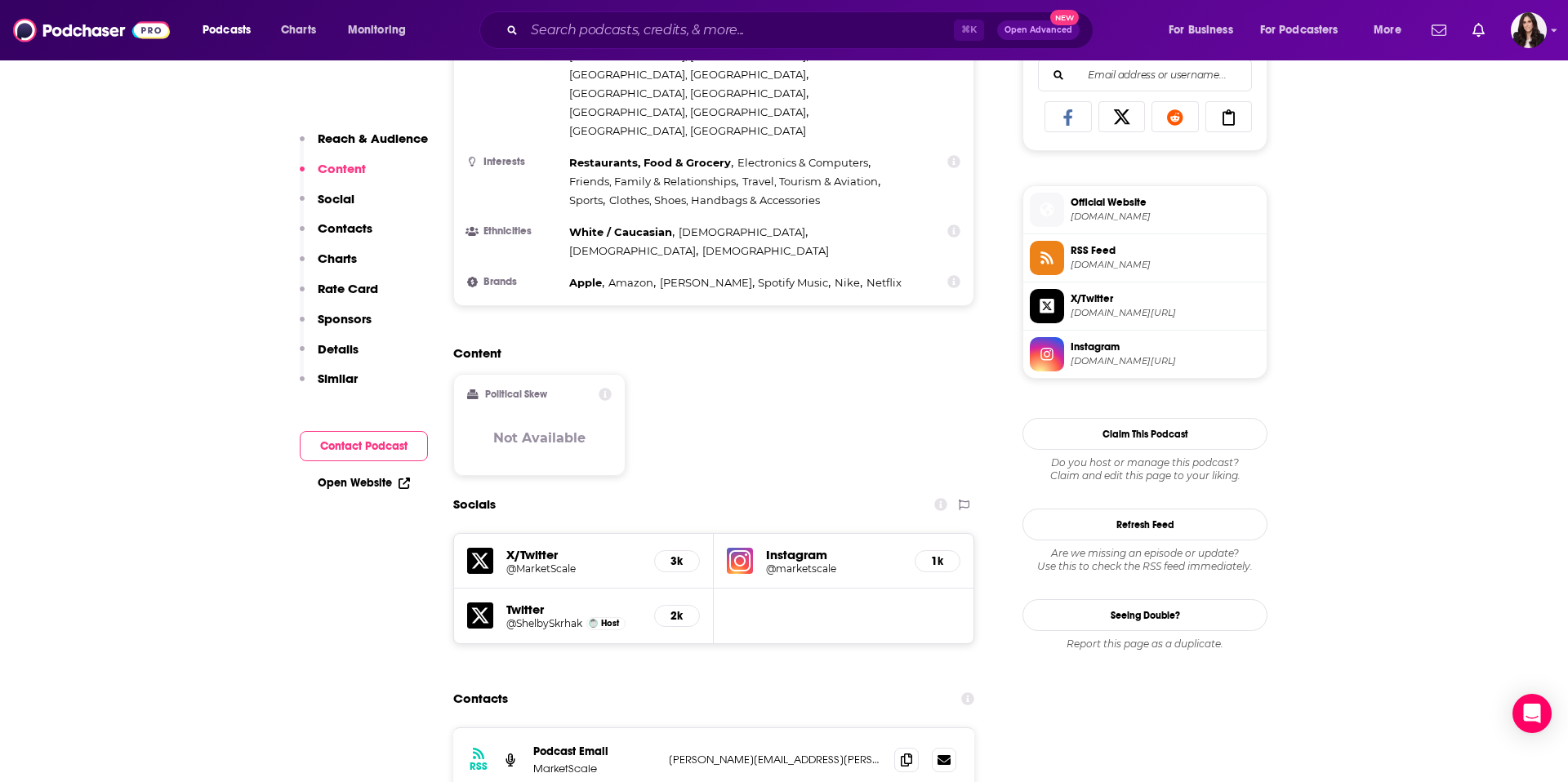
scroll to position [1204, 0]
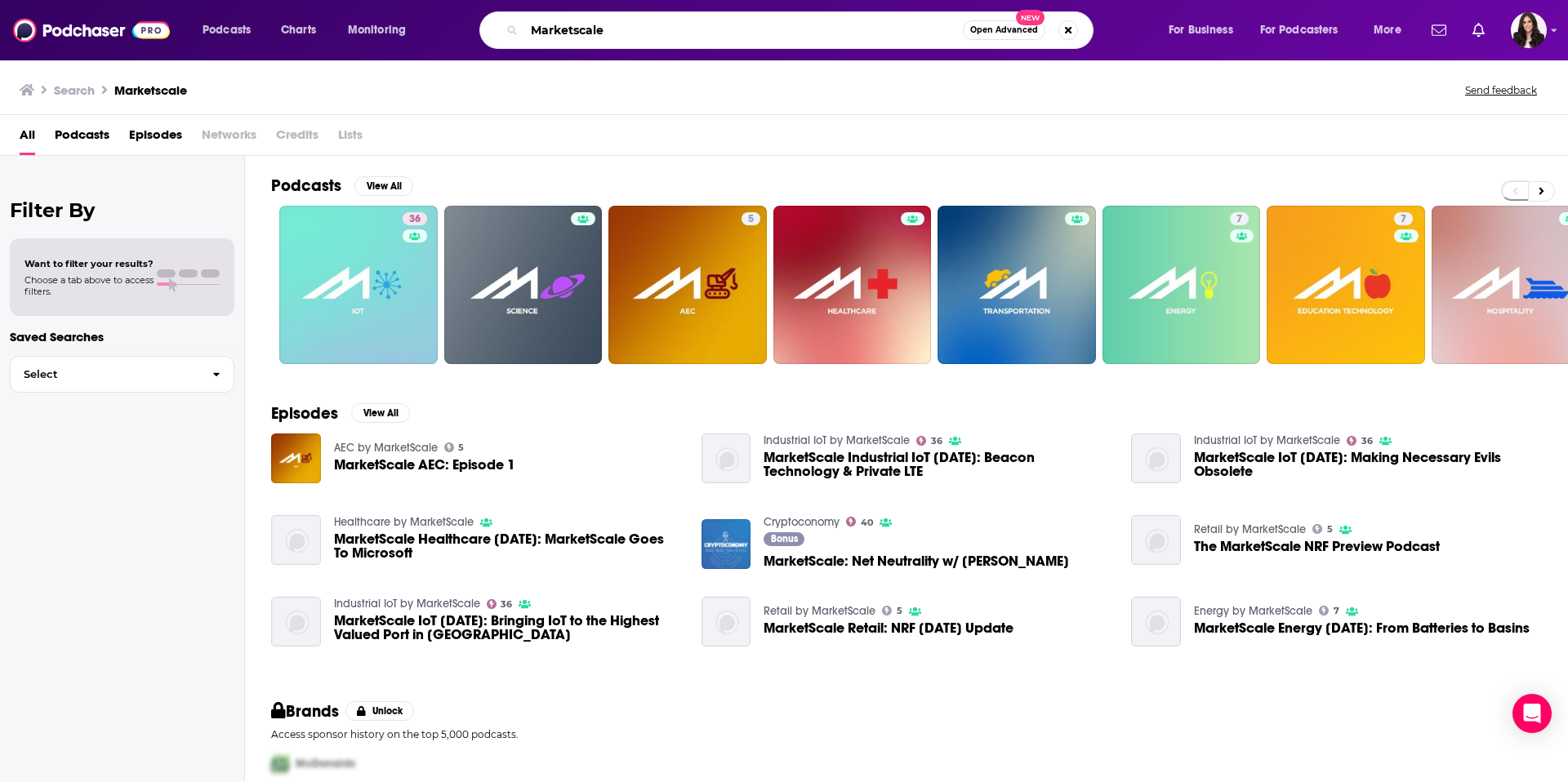
click at [680, 21] on input "Marketscale" at bounding box center [743, 30] width 439 height 27
paste input "[PERSON_NAME]"
type input "Marketscale [PERSON_NAME]"
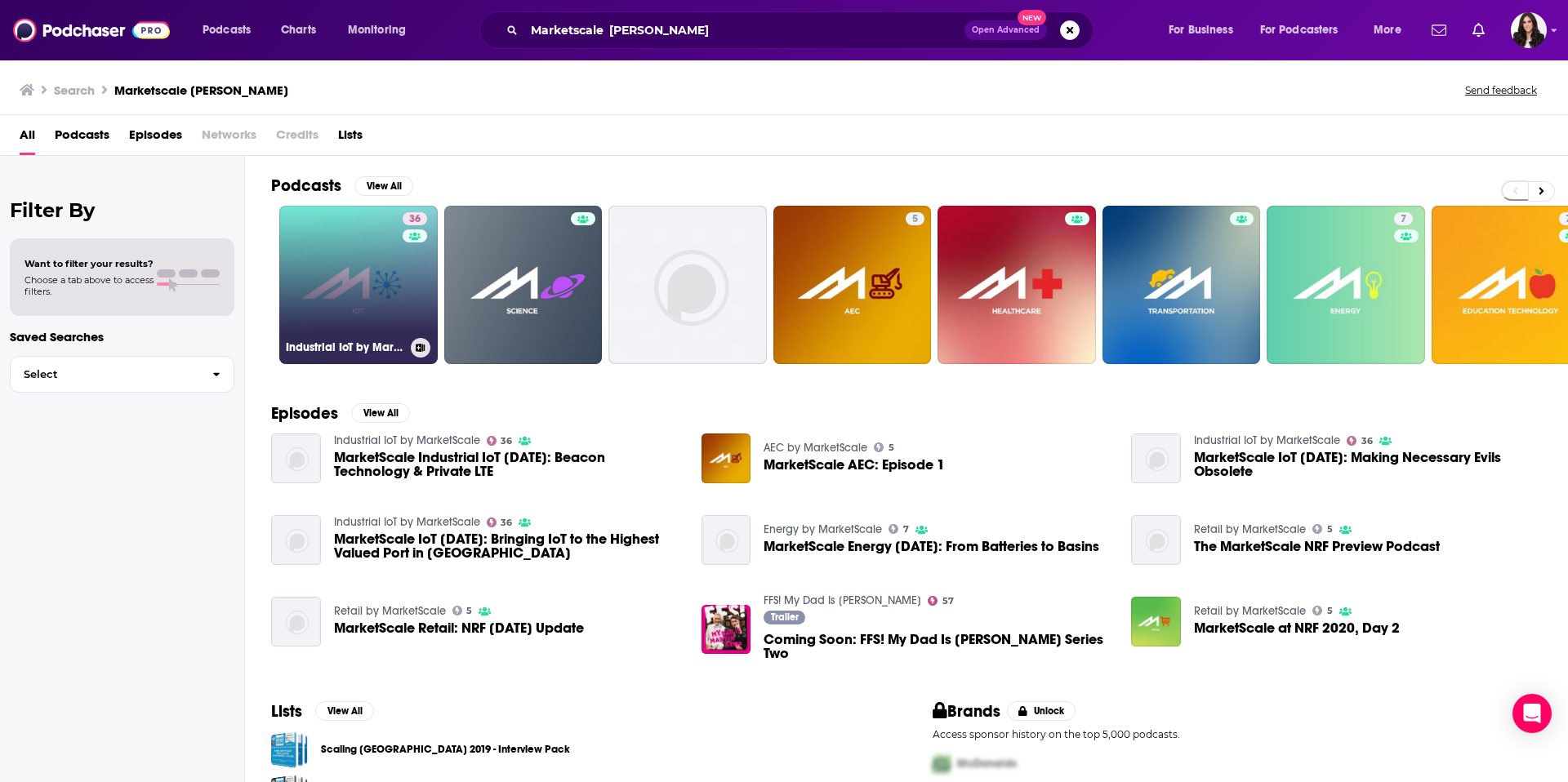
click at [385, 310] on link "36 Industrial IoT by MarketScale" at bounding box center [358, 285] width 159 height 158
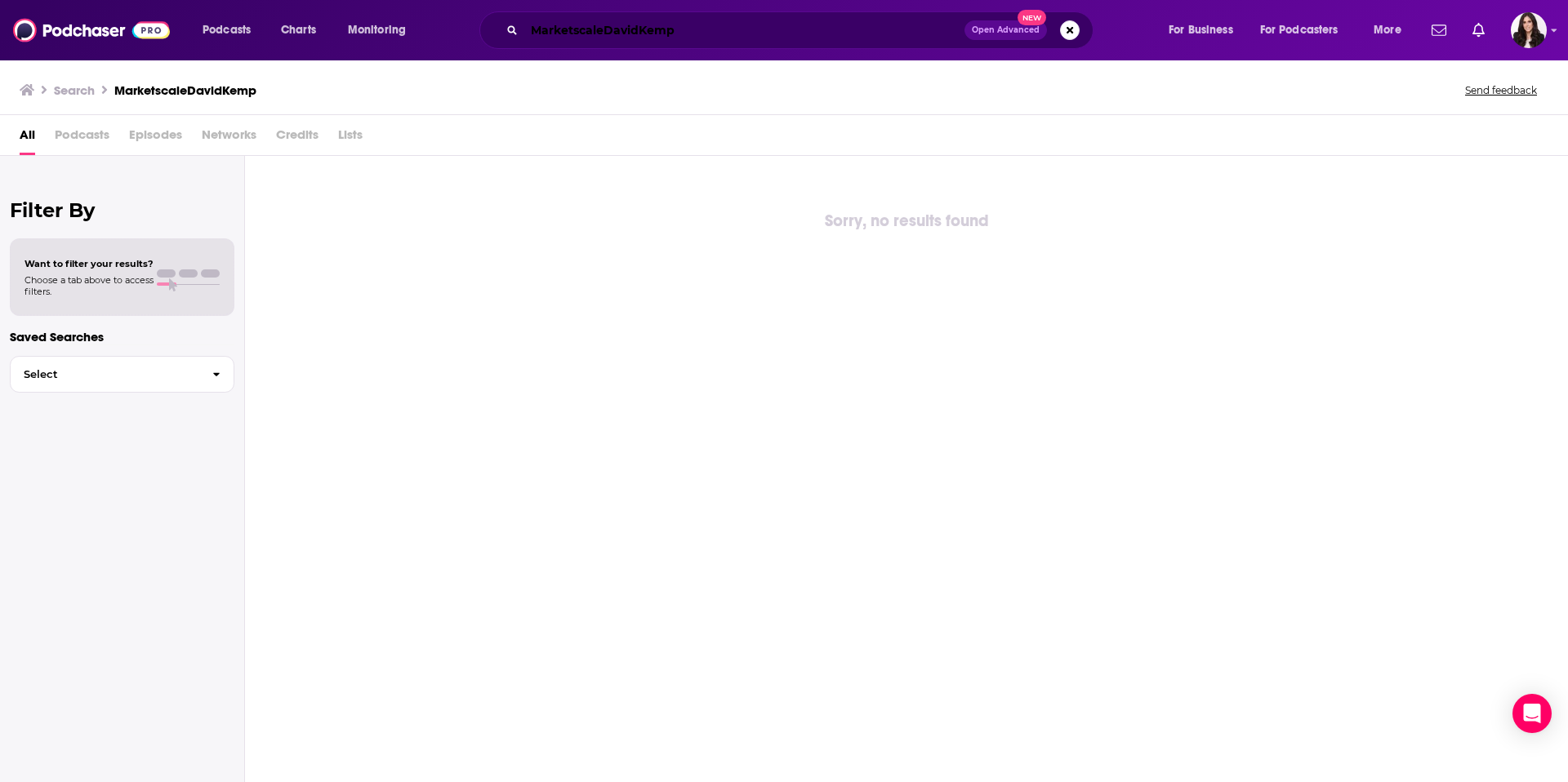
click at [606, 32] on input "MarketscaleDavidKemp" at bounding box center [744, 30] width 440 height 27
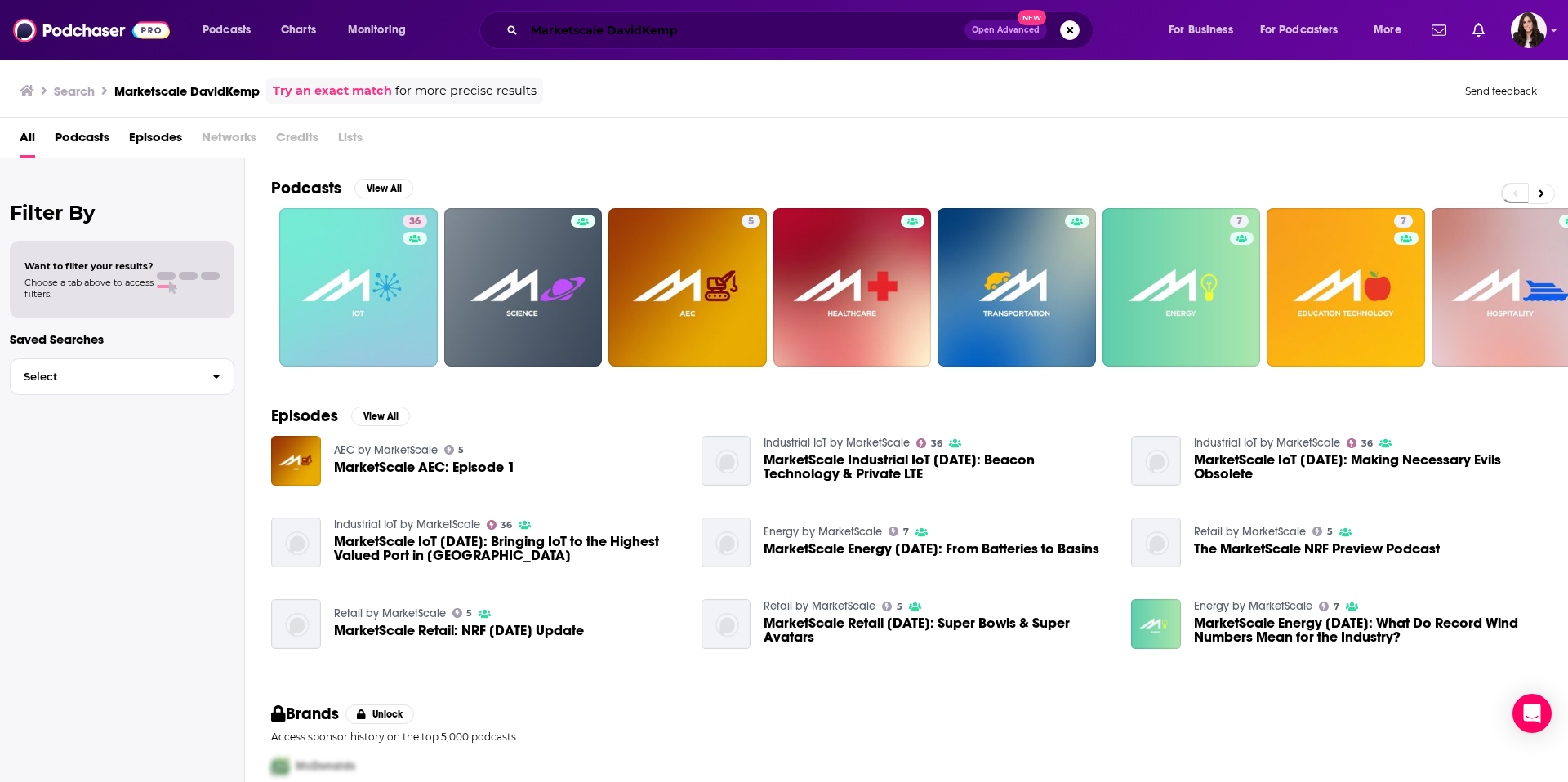
click at [702, 32] on input "Marketscale DavidKemp" at bounding box center [744, 30] width 440 height 27
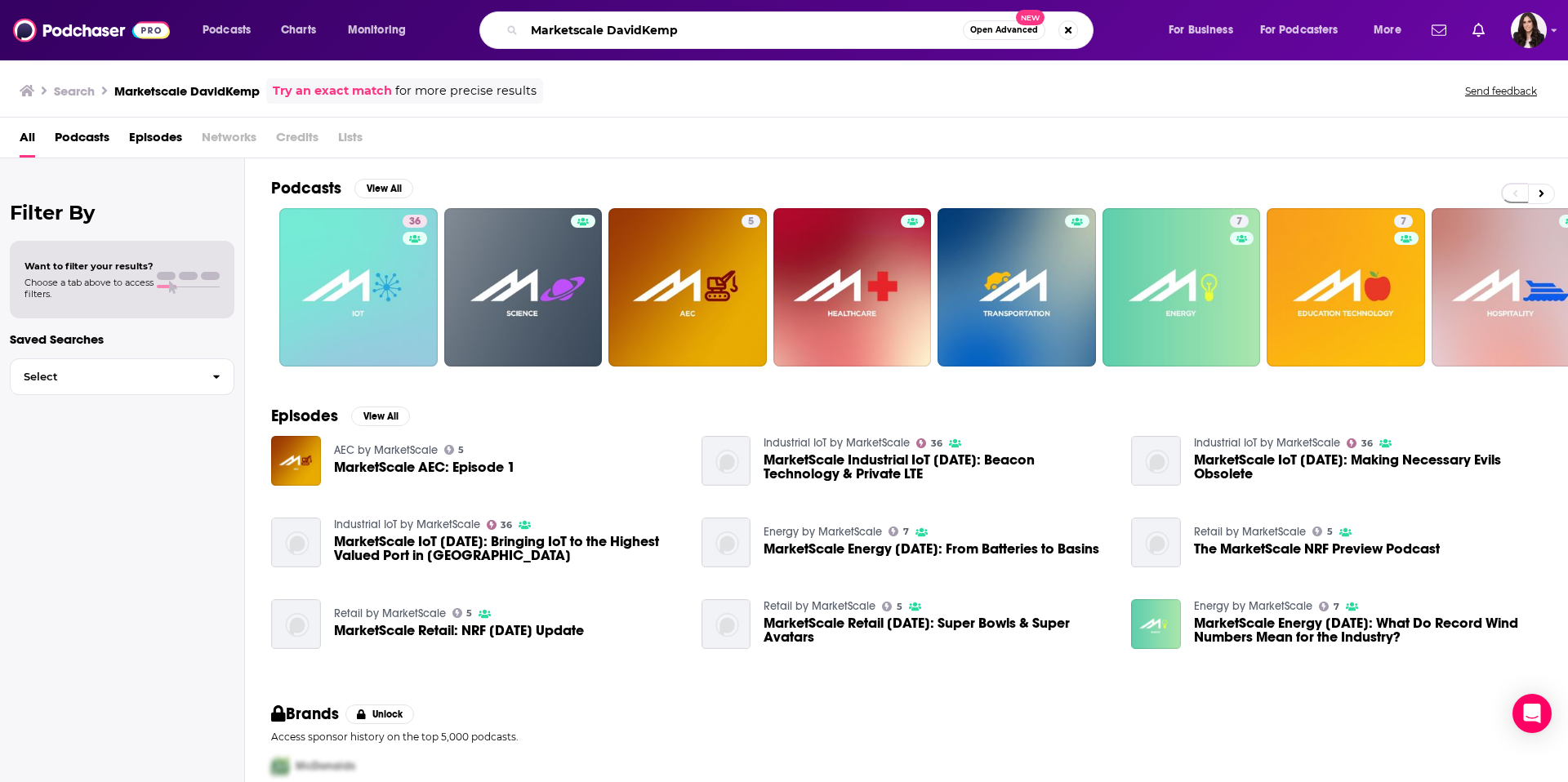
click at [702, 32] on input "Marketscale DavidKemp" at bounding box center [743, 30] width 439 height 27
paste input "n Up Podcast"
type input "Man Up Podcast"
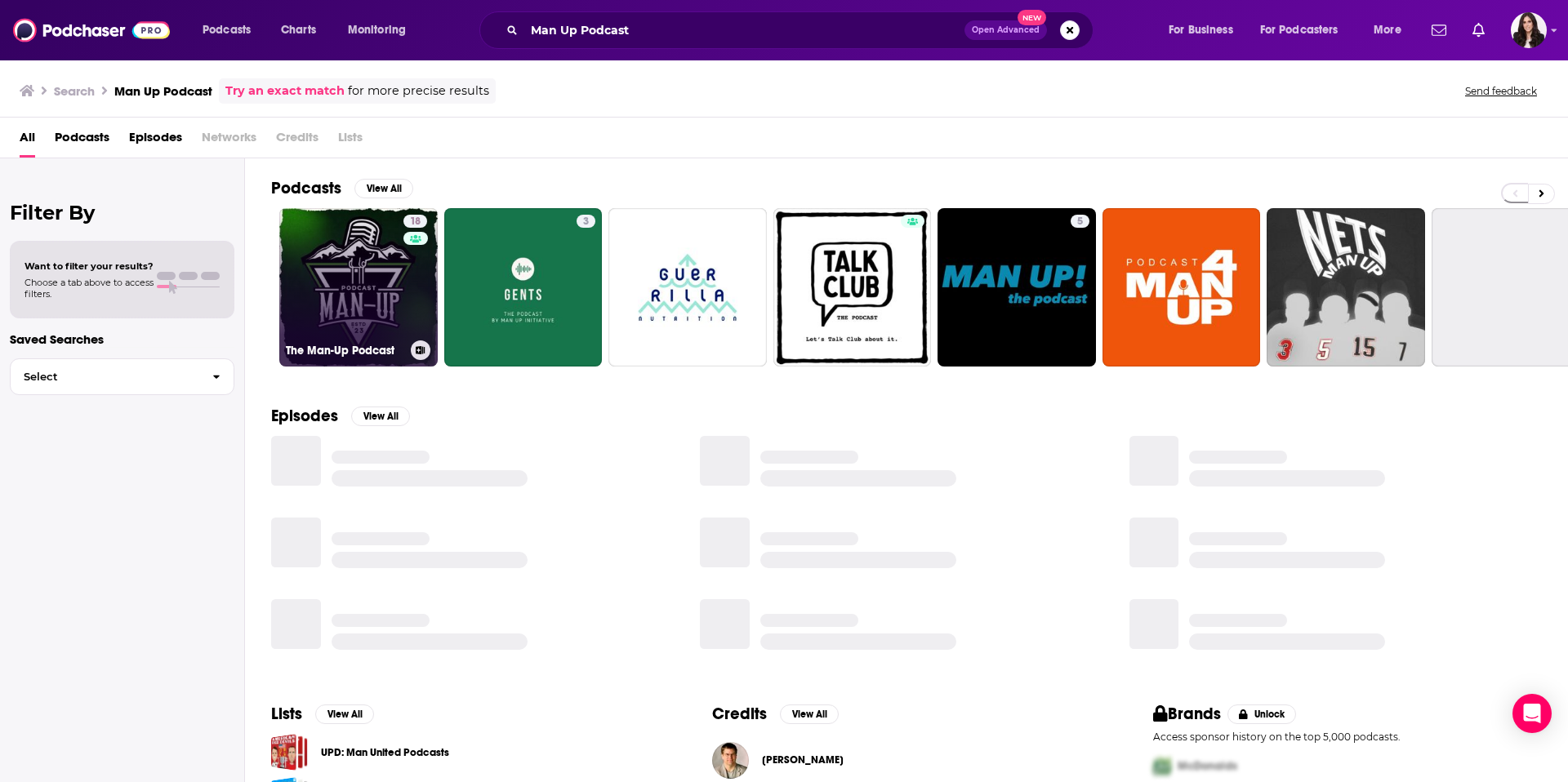
click at [382, 300] on link "18 The Man-Up Podcast" at bounding box center [358, 287] width 159 height 158
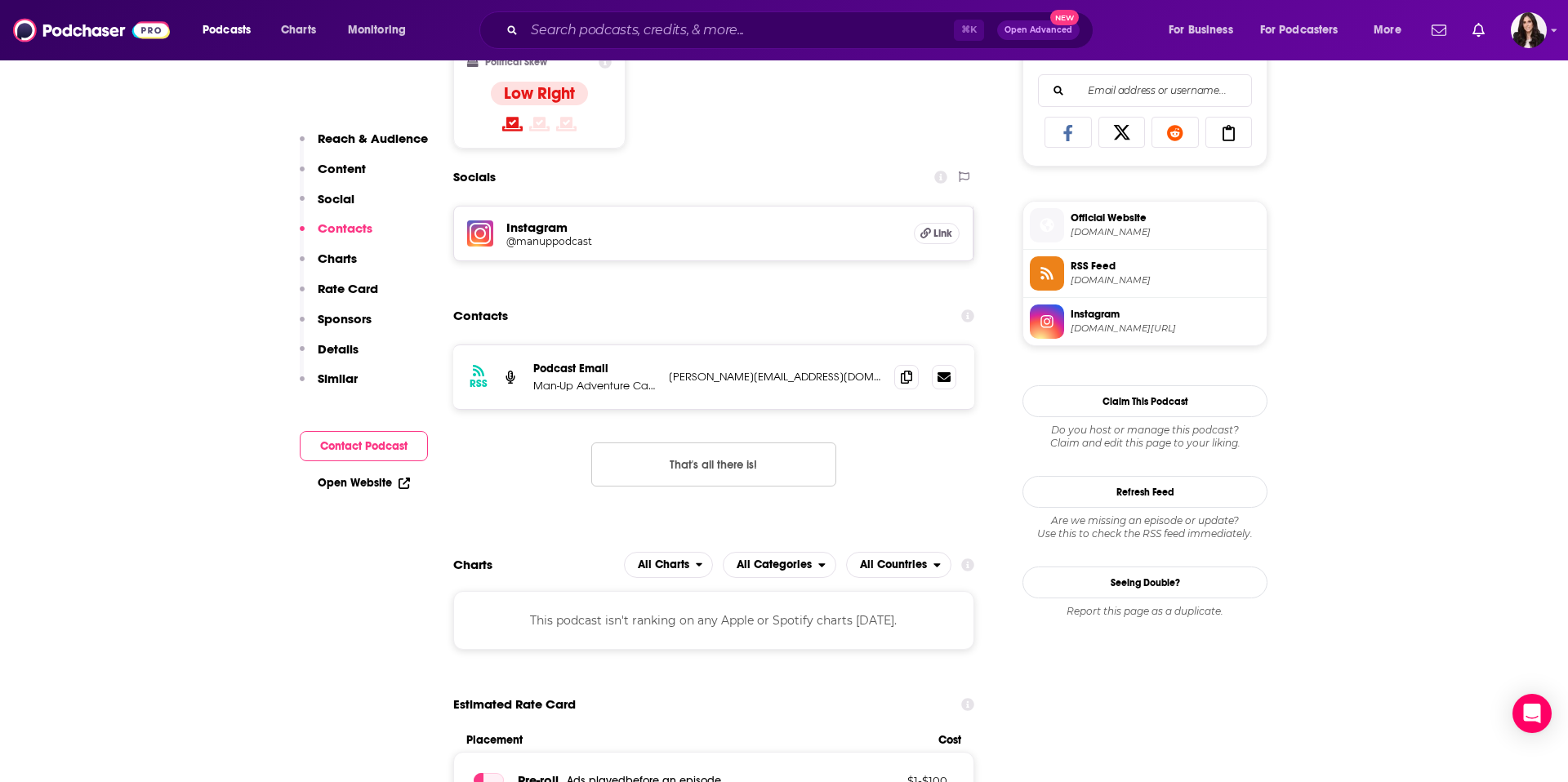
scroll to position [1151, 0]
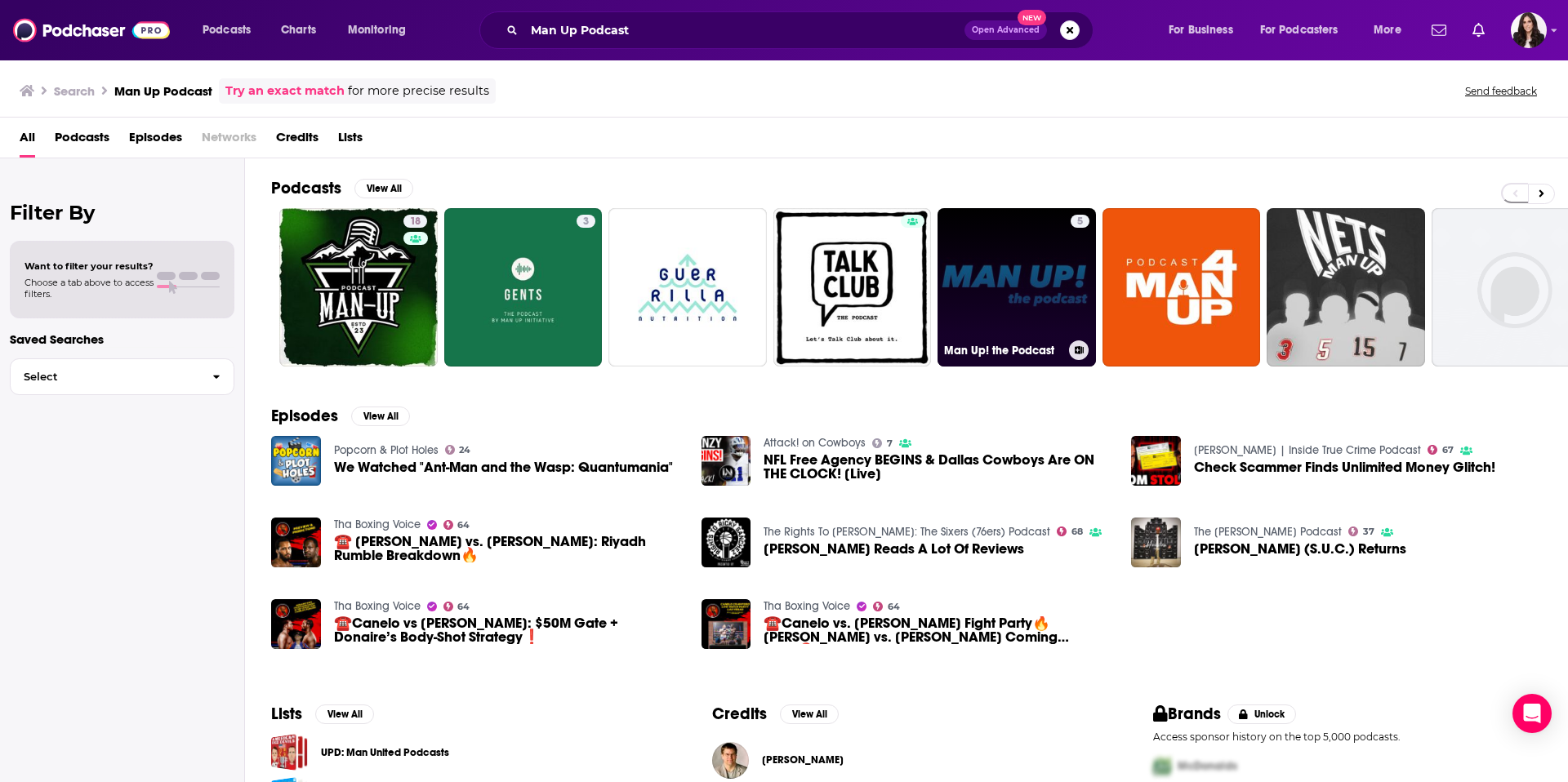
click at [1028, 283] on link "5 Man Up! the Podcast" at bounding box center [1017, 287] width 159 height 158
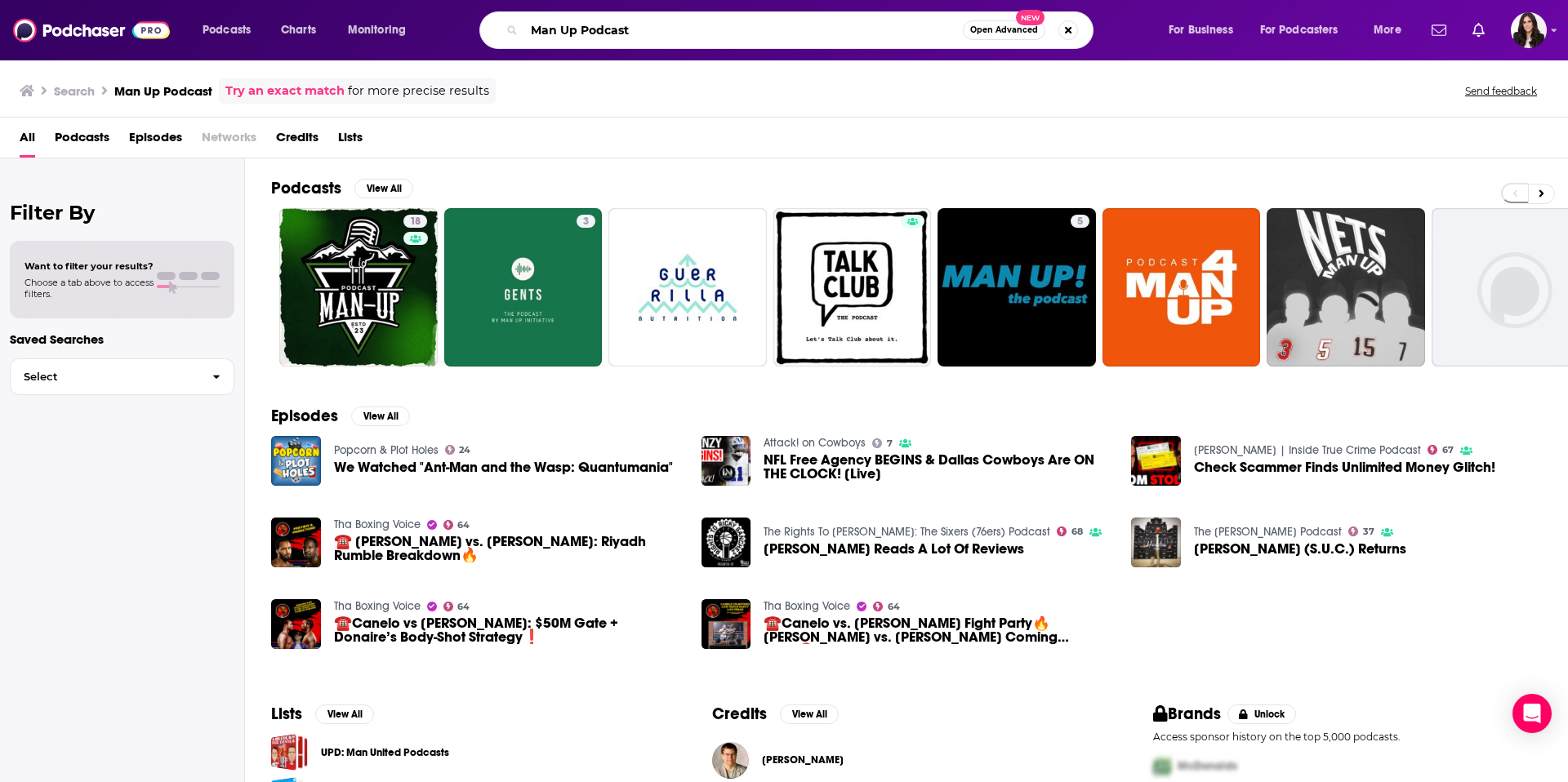
click at [665, 39] on input "Man Up Podcast" at bounding box center [743, 30] width 439 height 27
paste input "[PERSON_NAME]"
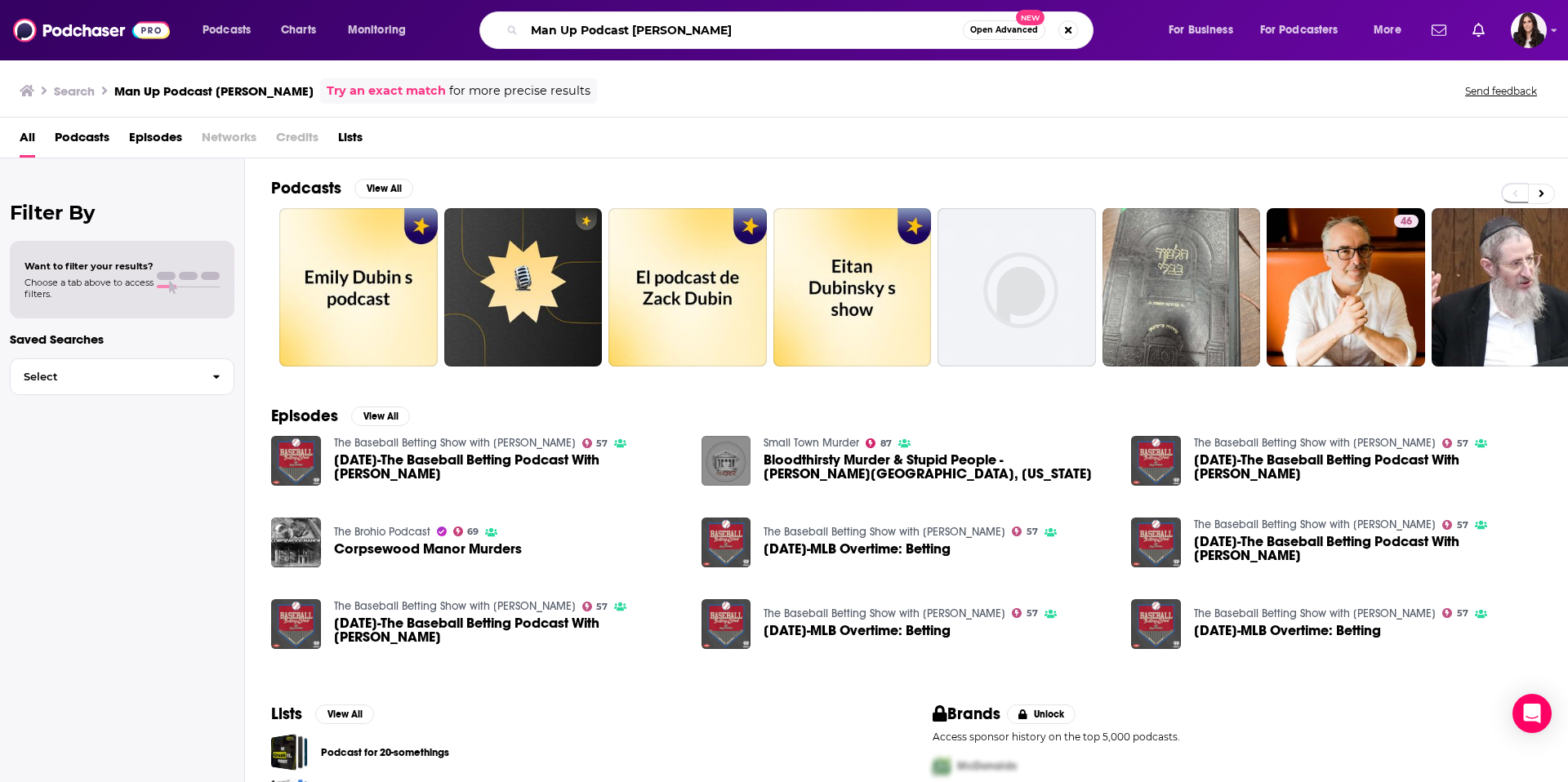
click at [687, 22] on input "Man Up Podcast [PERSON_NAME]" at bounding box center [743, 30] width 439 height 27
paste input "Future of Care"
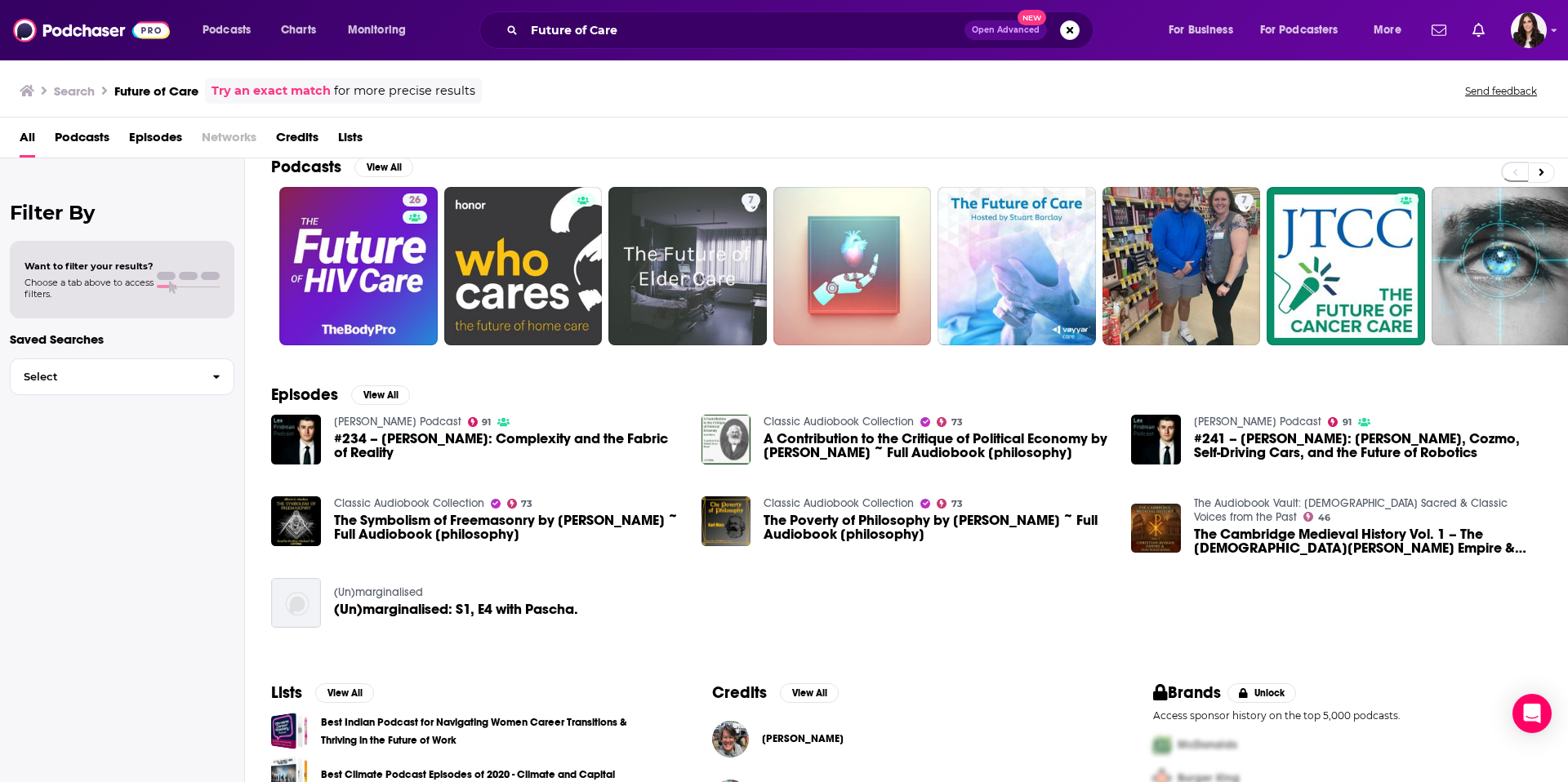
scroll to position [17, 0]
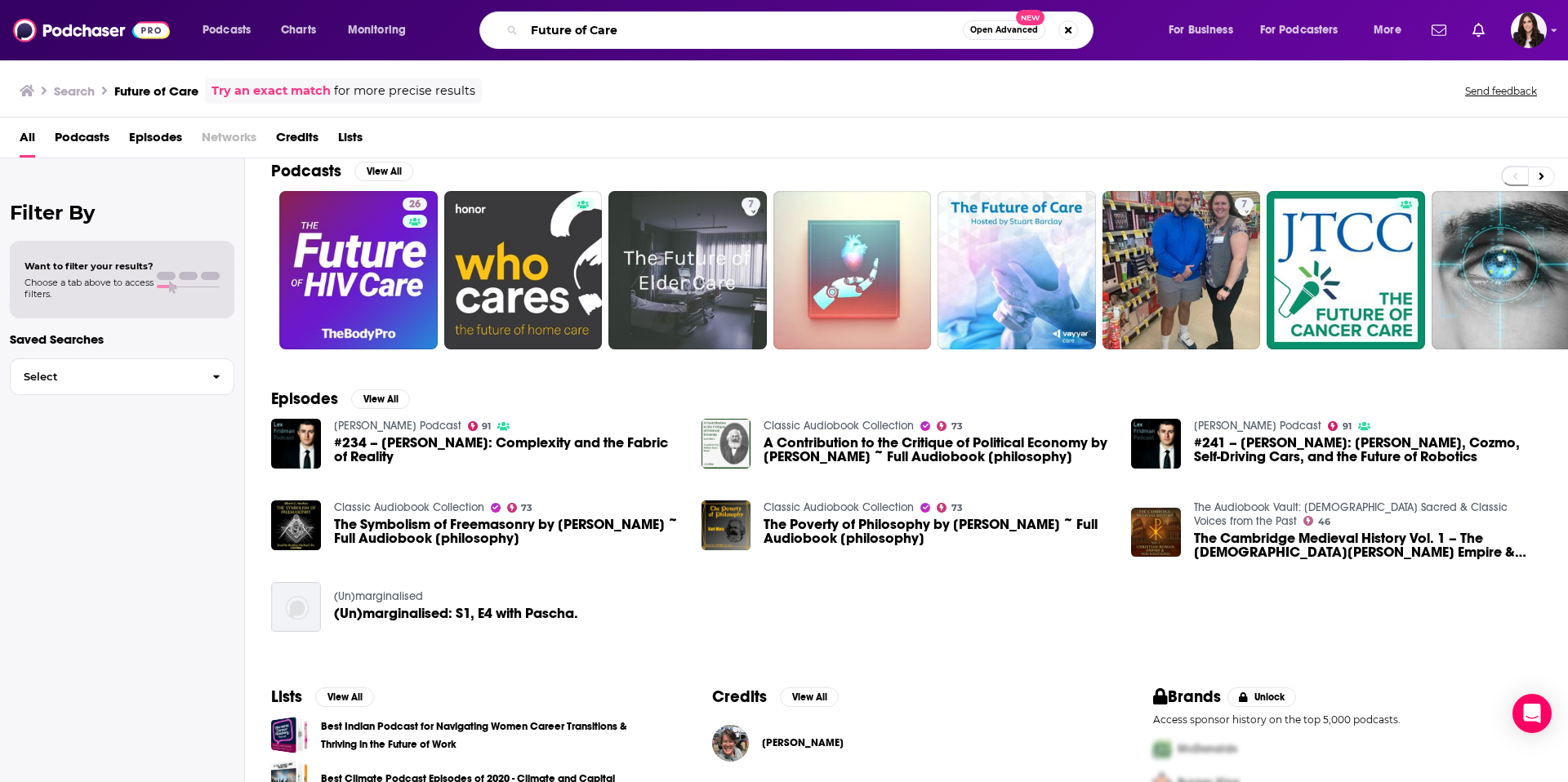
click at [740, 22] on input "Future of Care" at bounding box center [743, 30] width 439 height 27
click at [719, 29] on input "Future of Care" at bounding box center [743, 30] width 439 height 27
paste input "[PERSON_NAME]"
click at [619, 27] on input "Future of [PERSON_NAME]" at bounding box center [743, 30] width 439 height 27
type input "Future of Care [PERSON_NAME]"
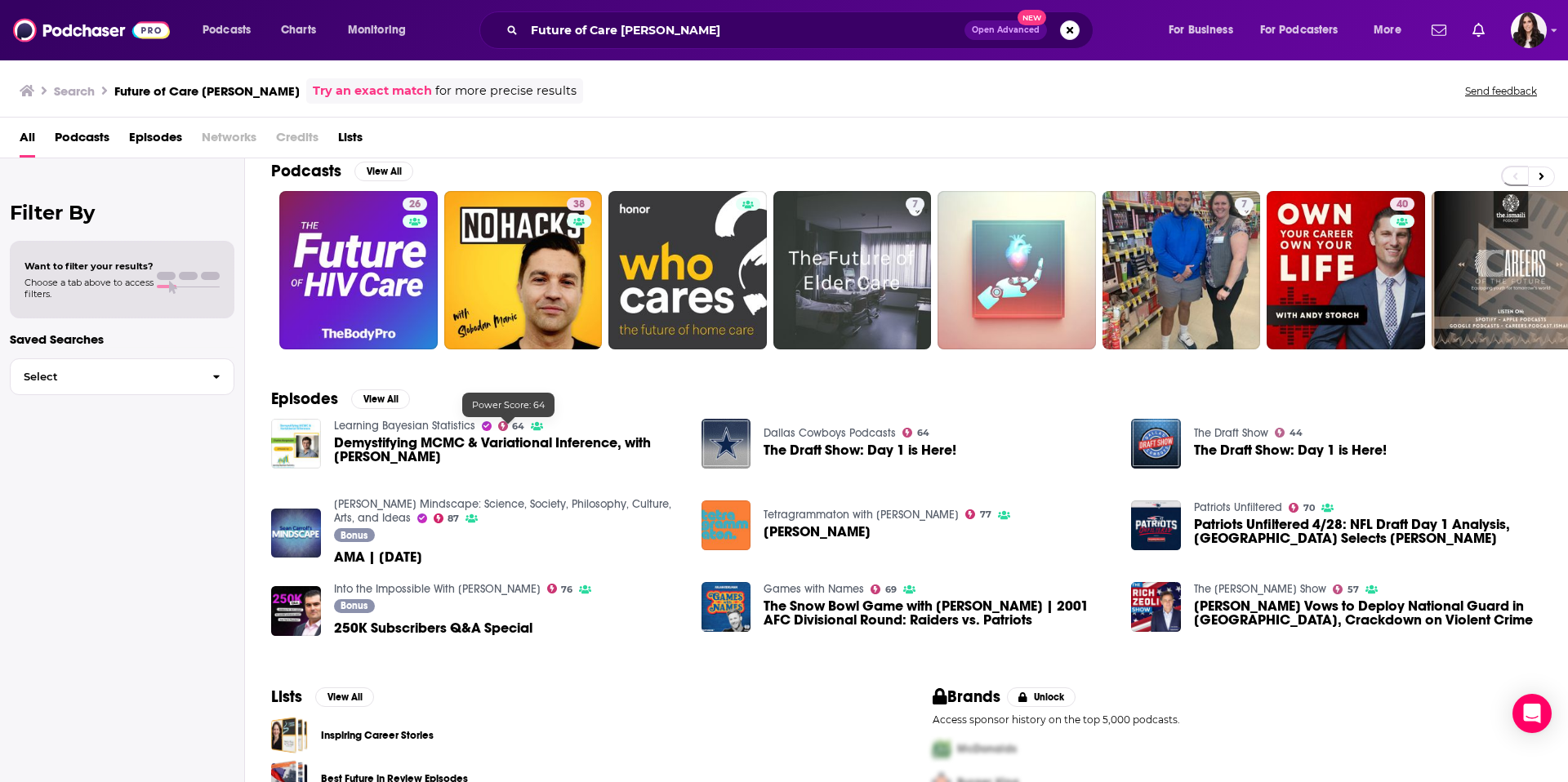
scroll to position [94, 0]
